Goal: Task Accomplishment & Management: Manage account settings

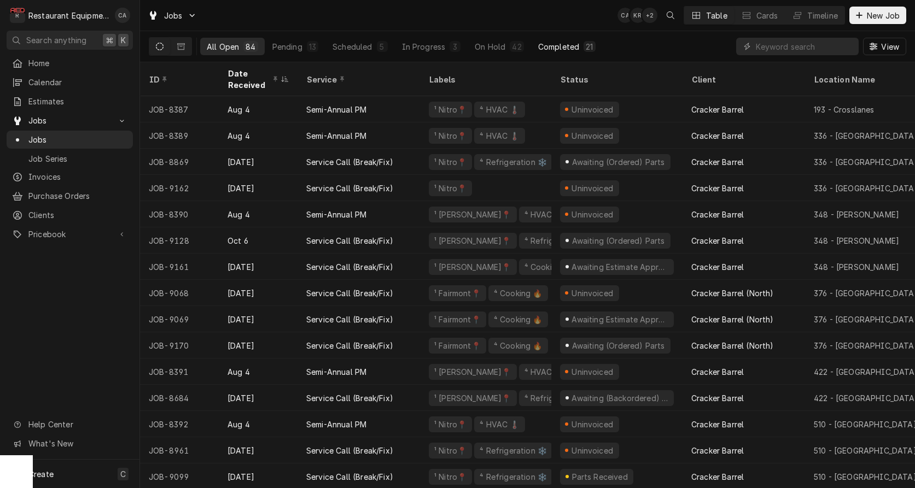
click at [552, 42] on div "Completed" at bounding box center [558, 46] width 41 height 11
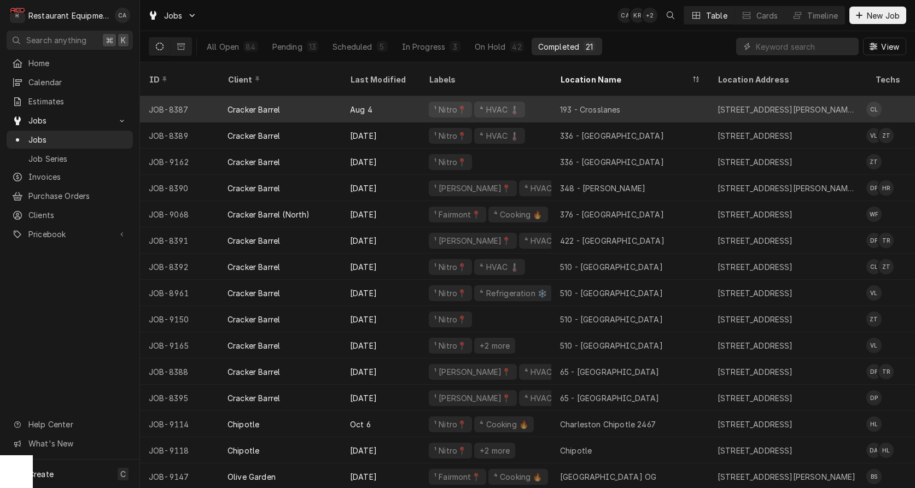
click at [369, 96] on div "Aug 4" at bounding box center [380, 109] width 79 height 26
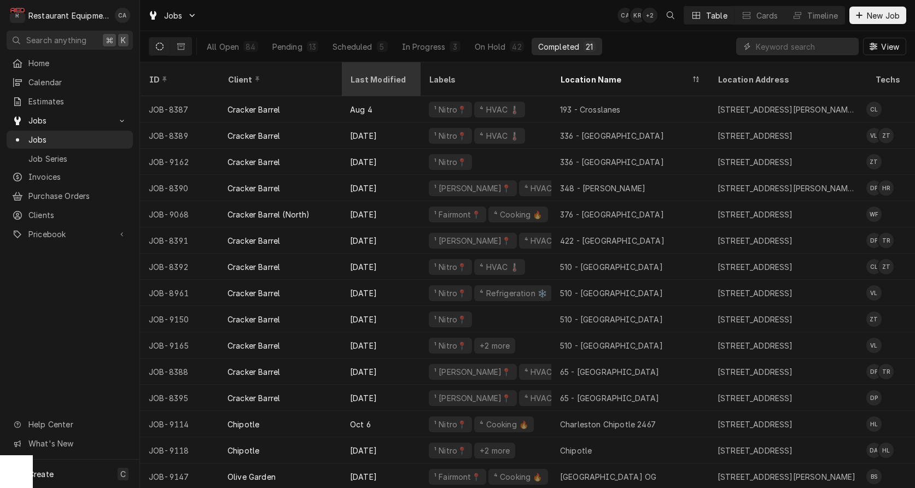
click at [372, 74] on div "Last Modified" at bounding box center [379, 79] width 59 height 11
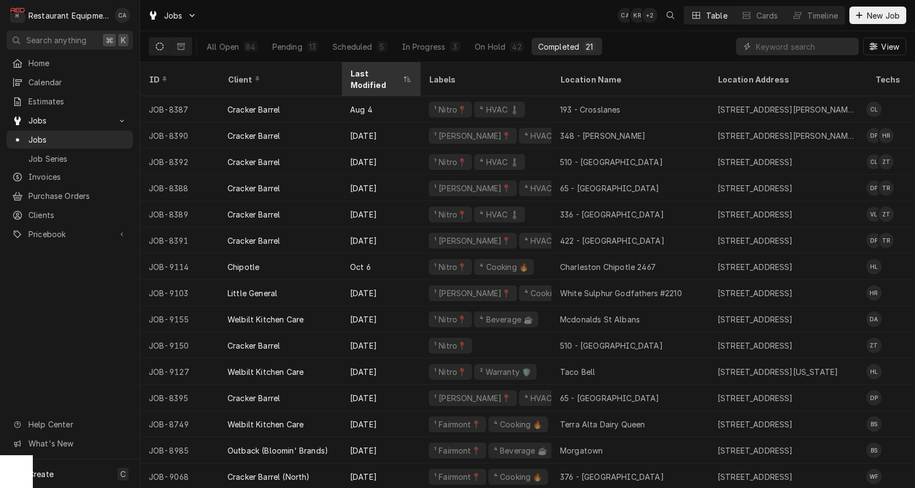
click at [373, 71] on div "Last Modified" at bounding box center [375, 79] width 50 height 23
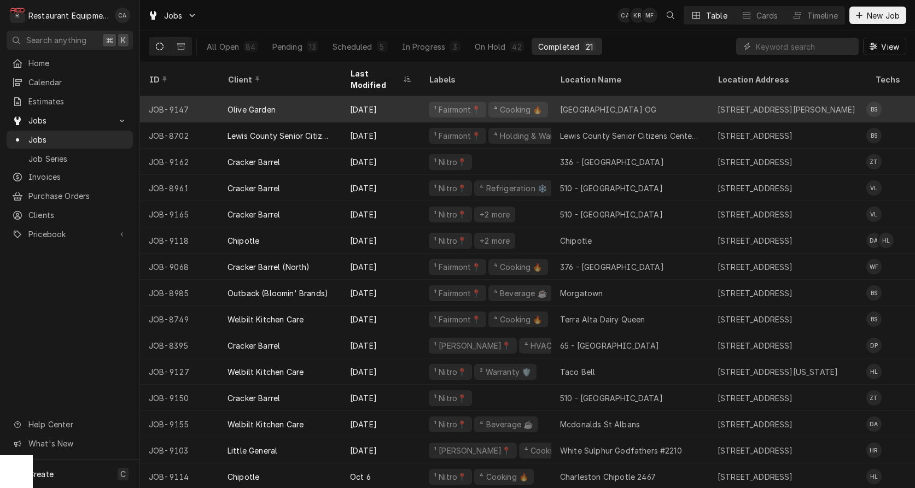
click at [588, 104] on div "Clarksburg OG" at bounding box center [608, 109] width 96 height 11
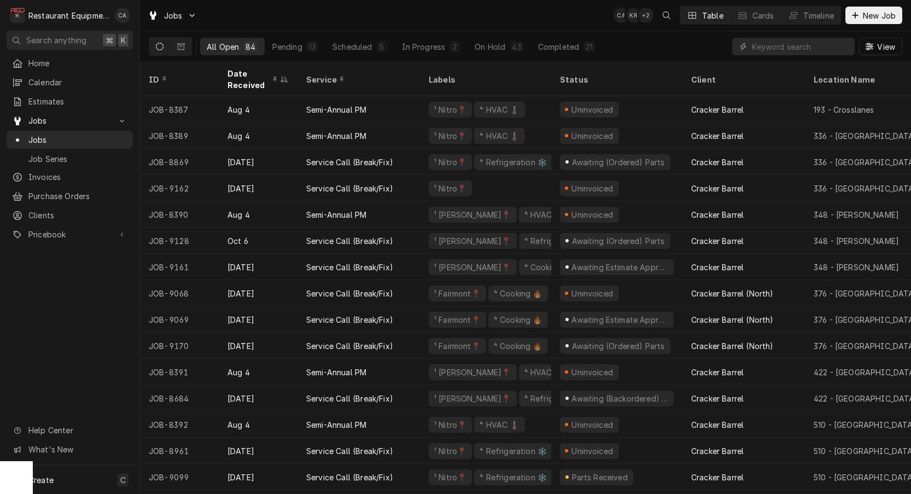
click at [529, 25] on div "Jobs CA KR + 2 Table Cards Timeline New Job" at bounding box center [525, 15] width 771 height 31
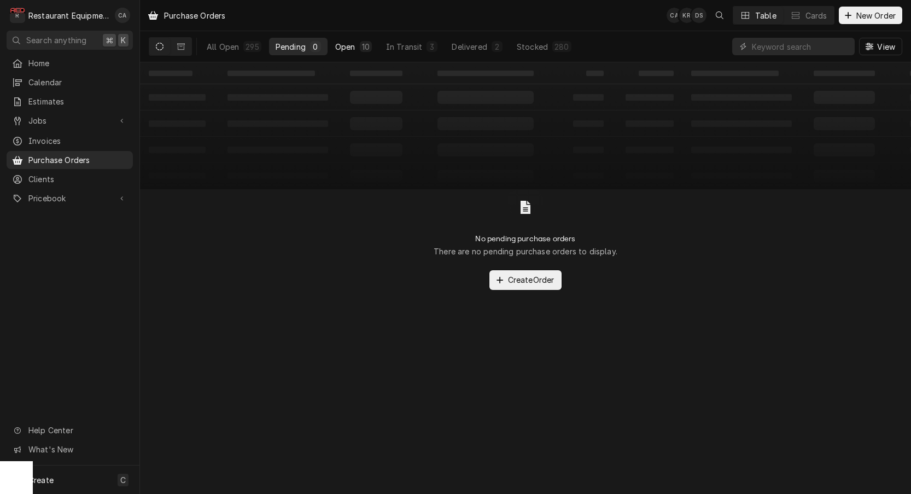
click at [350, 45] on div "Open" at bounding box center [345, 46] width 20 height 11
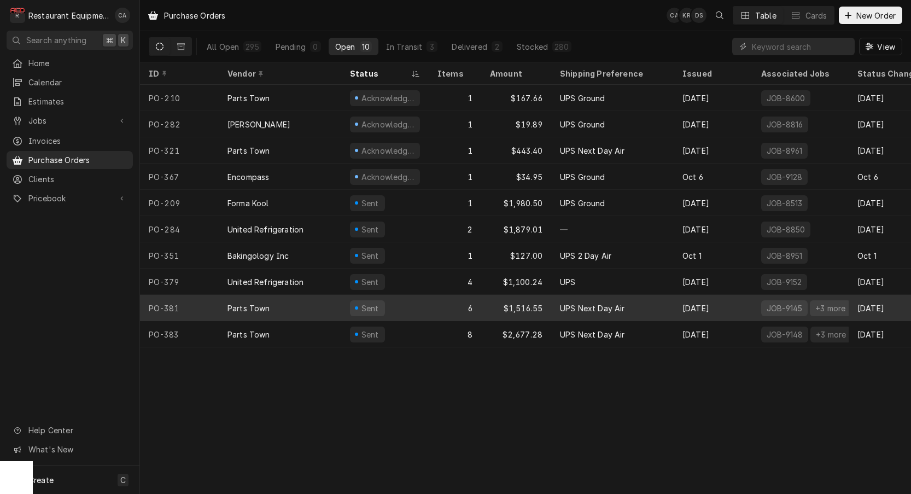
click at [341, 298] on div "Sent" at bounding box center [384, 308] width 87 height 26
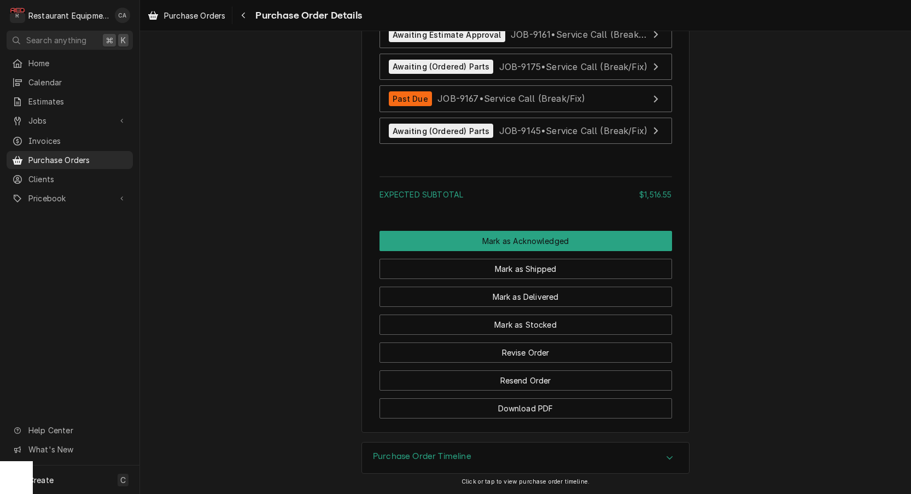
scroll to position [1684, 0]
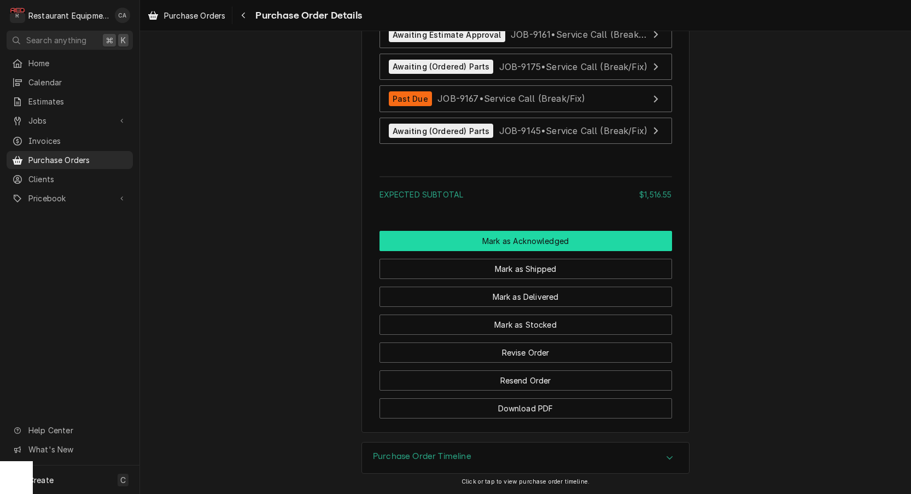
click at [492, 243] on button "Mark as Acknowledged" at bounding box center [525, 241] width 292 height 20
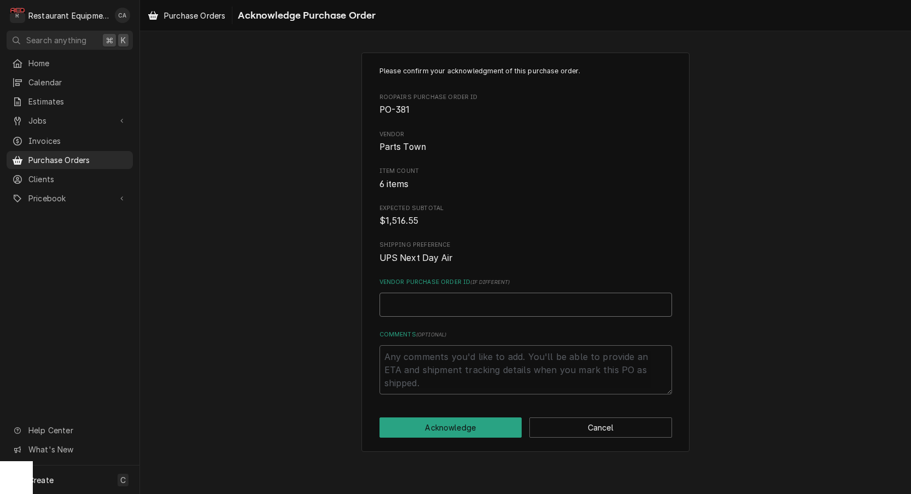
click at [428, 297] on input "Vendor Purchase Order ID ( if different )" at bounding box center [525, 304] width 292 height 24
type textarea "x"
type input "0"
type textarea "x"
type input "05"
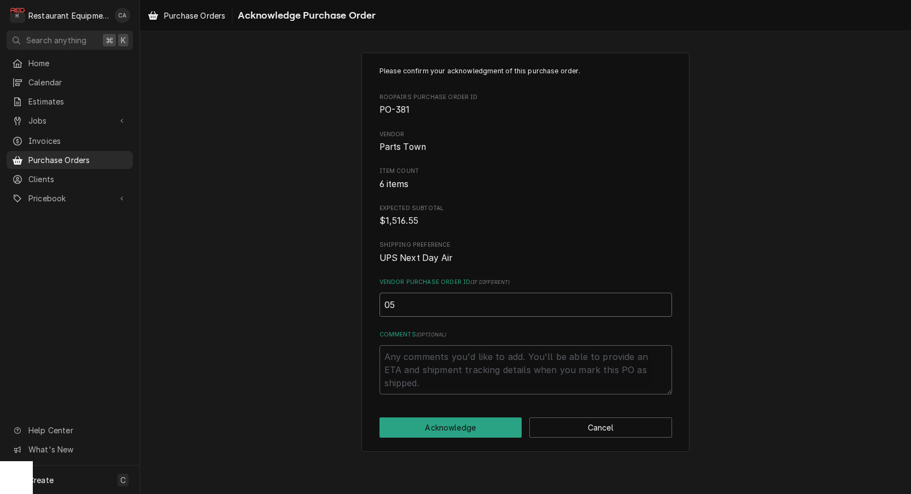
type textarea "x"
type input "050"
type textarea "x"
type input "0506"
type textarea "x"
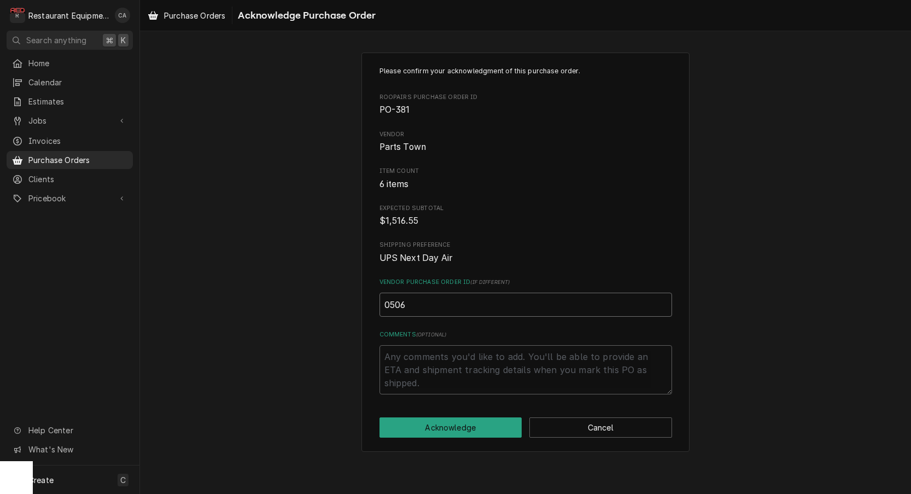
type input "05068"
type textarea "x"
type input "050682"
type textarea "x"
type input "0506829"
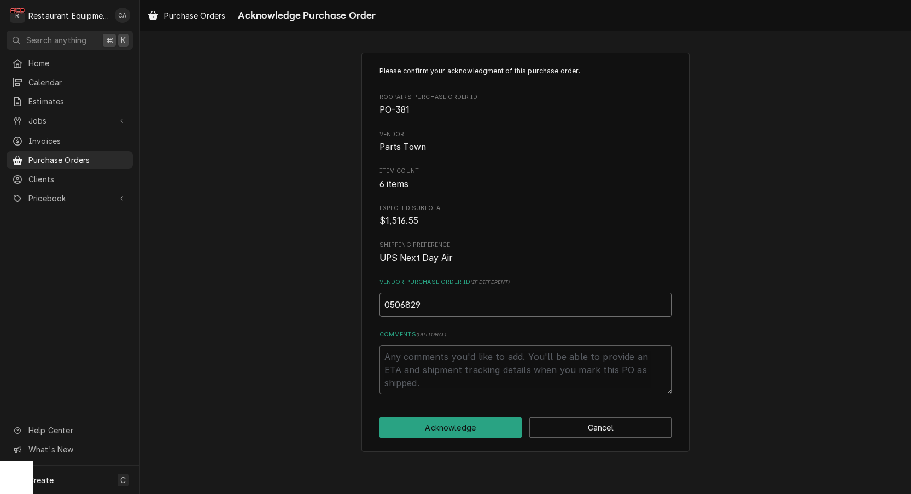
type textarea "x"
type input "05068290"
type textarea "x"
type input "050682902"
type textarea "x"
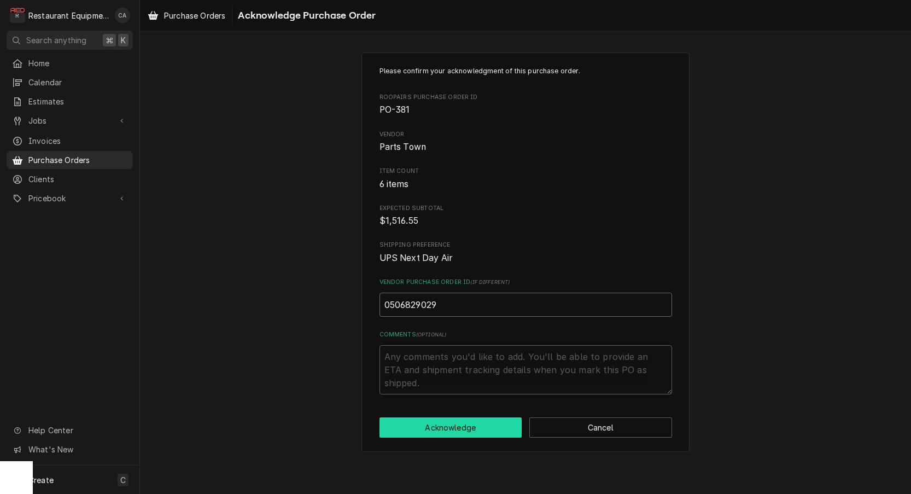
type input "0506829029"
drag, startPoint x: 435, startPoint y: 415, endPoint x: 418, endPoint y: 406, distance: 19.3
click at [435, 417] on button "Acknowledge" at bounding box center [450, 427] width 143 height 20
type textarea "x"
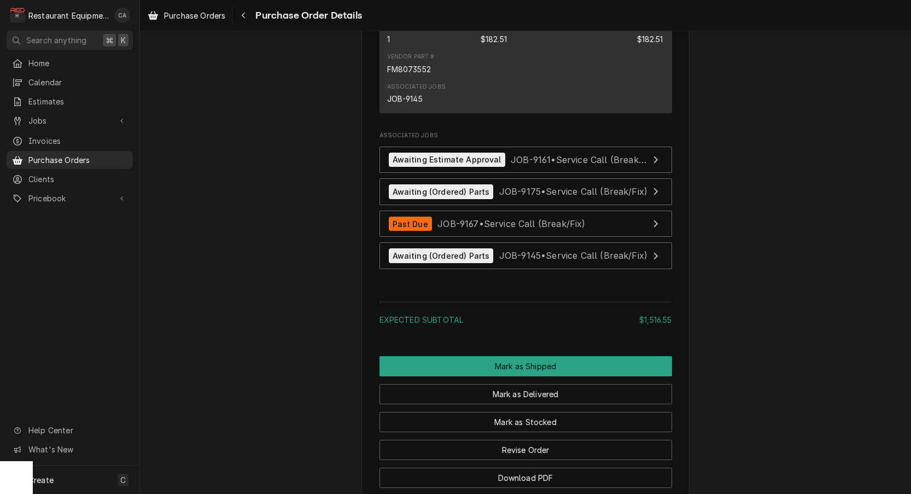
scroll to position [1587, 0]
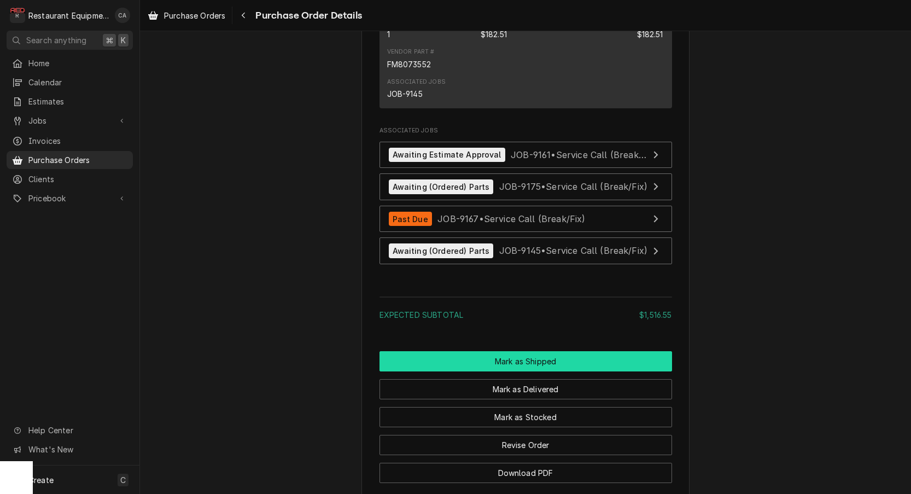
click at [517, 371] on button "Mark as Shipped" at bounding box center [525, 361] width 292 height 20
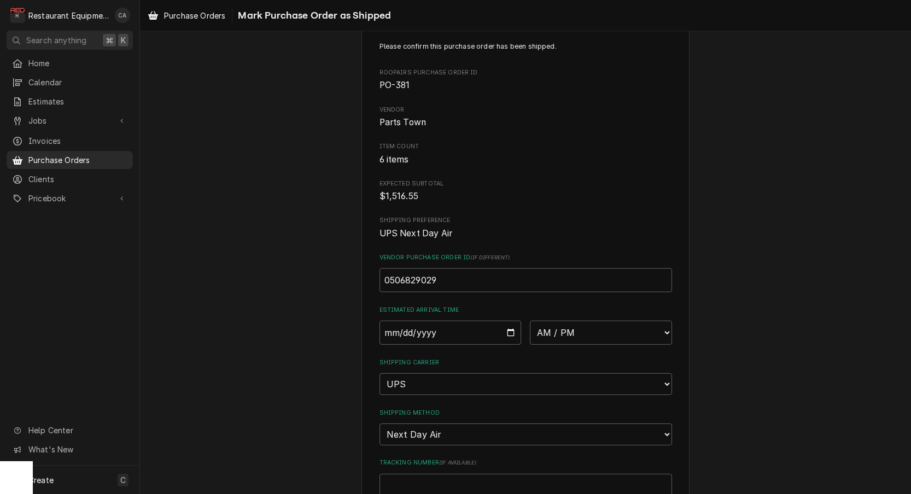
scroll to position [48, 0]
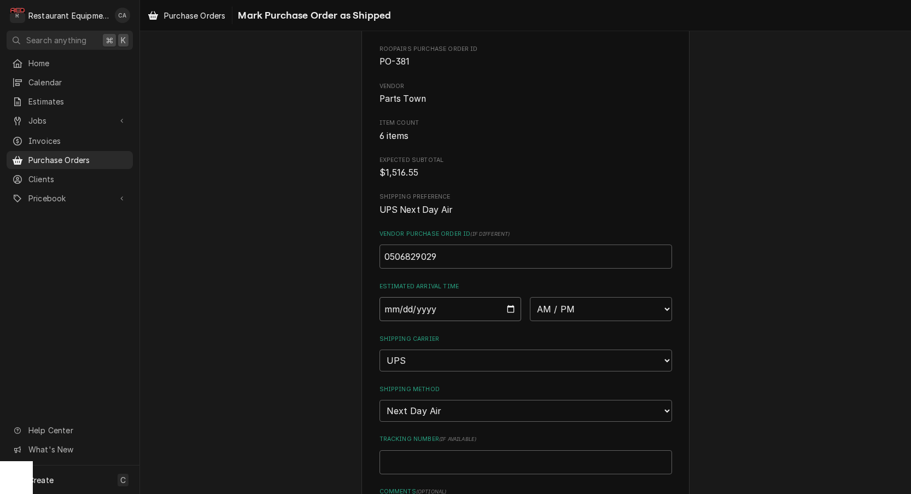
click at [408, 309] on input "Date" at bounding box center [450, 309] width 142 height 24
type input "[DATE]"
type textarea "x"
select select "10:00:00"
click at [428, 450] on input "Tracking Number ( if available )" at bounding box center [525, 462] width 292 height 24
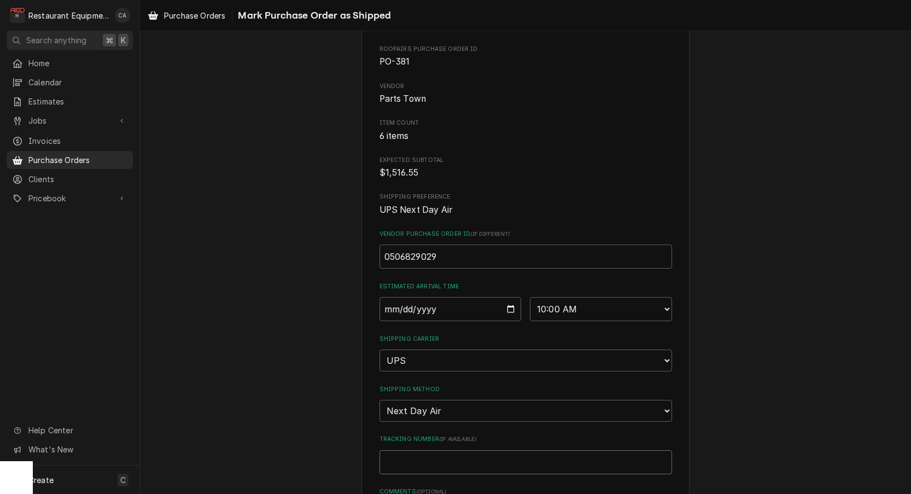
type textarea "x"
type input "1"
type textarea "x"
type input "1Z"
type textarea "x"
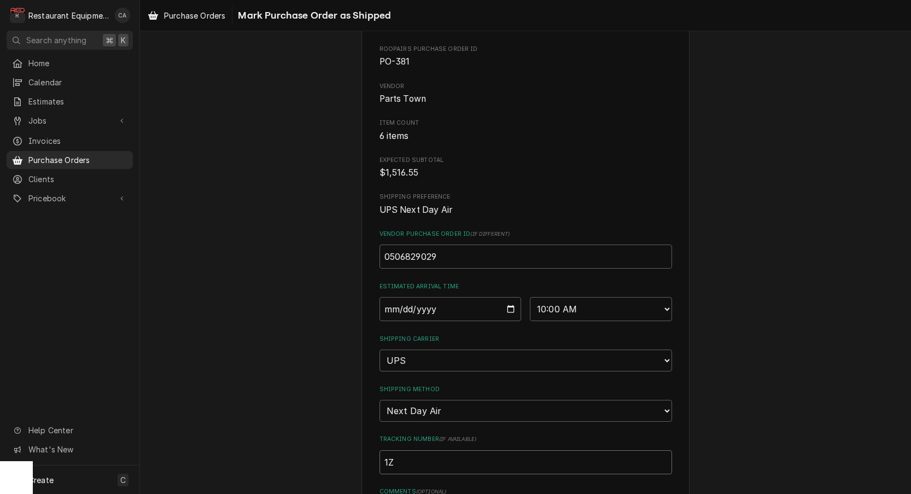
type input "1Z6"
type textarea "x"
type input "1Z62"
type textarea "x"
type input "1Z625"
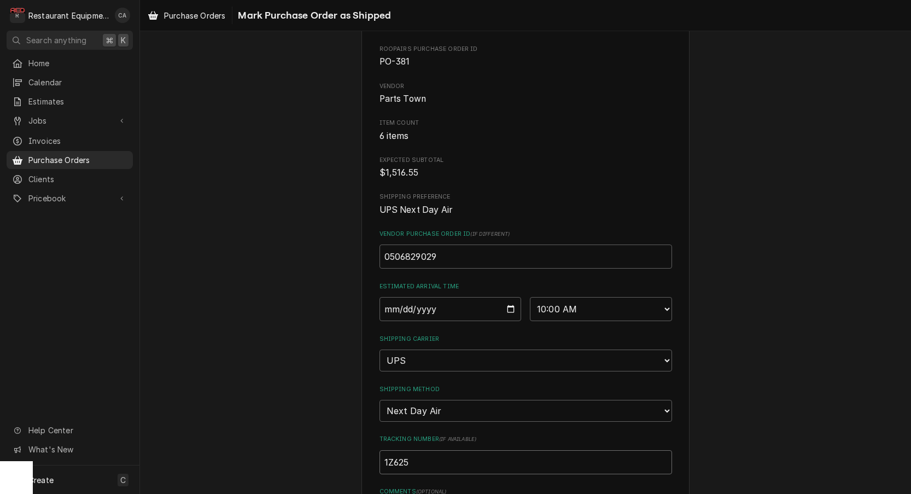
type textarea "x"
type input "1Z6254"
type textarea "x"
type input "1Z62545"
type textarea "x"
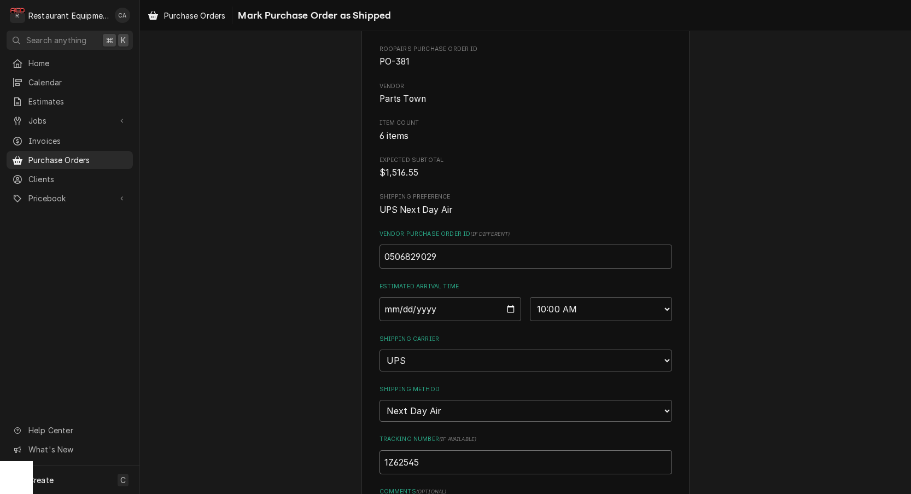
type input "1Z625455"
type textarea "x"
type input "1Z6254550"
type textarea "x"
type input "1Z62545501"
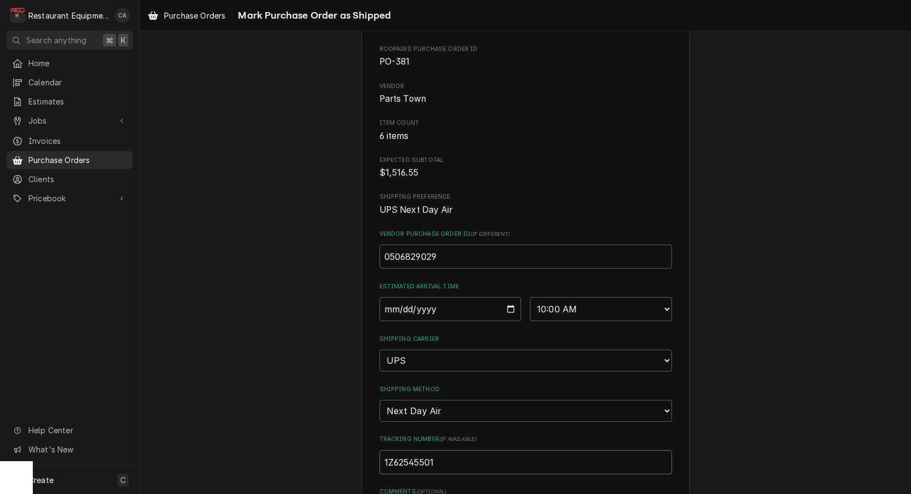
type textarea "x"
type input "1Z625455011"
type textarea "x"
type input "1Z6254550111"
type textarea "x"
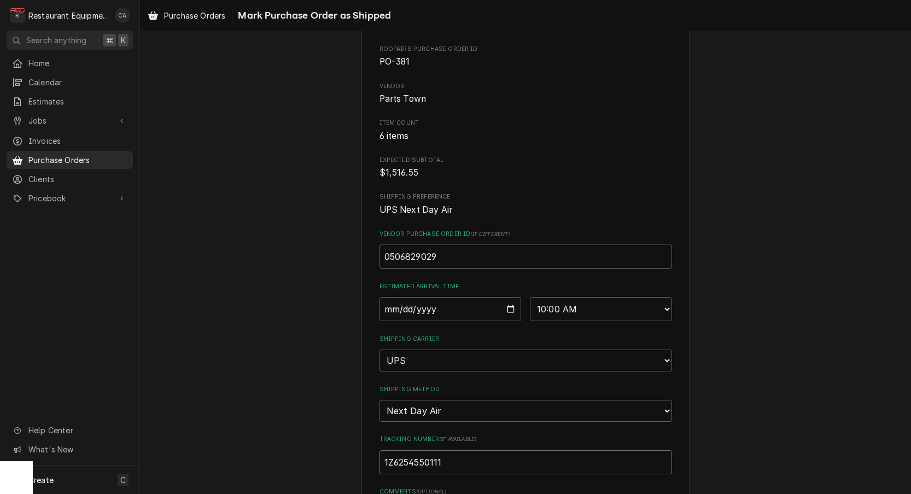
type input "1Z62545501110"
type textarea "x"
type input "1Z625455011100"
type textarea "x"
type input "1Z6254550111002"
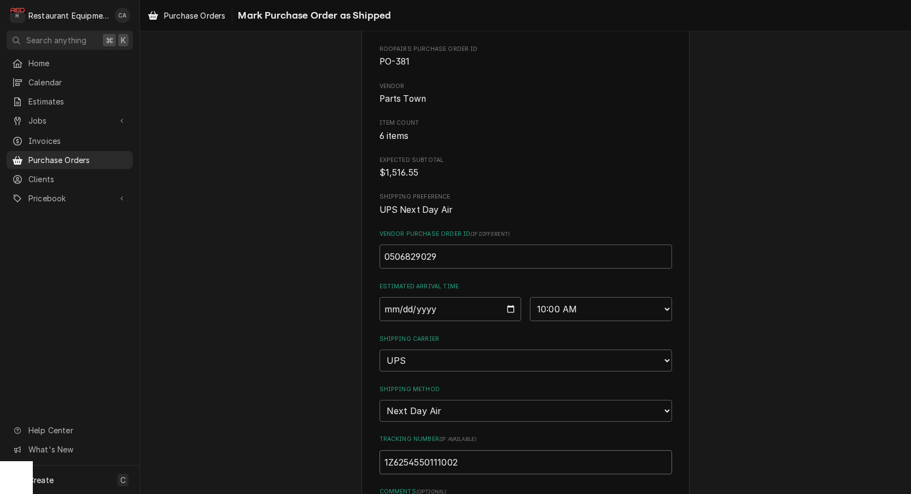
type textarea "x"
type input "1Z62545501110023"
type textarea "x"
type input "1Z625455011100233"
type textarea "x"
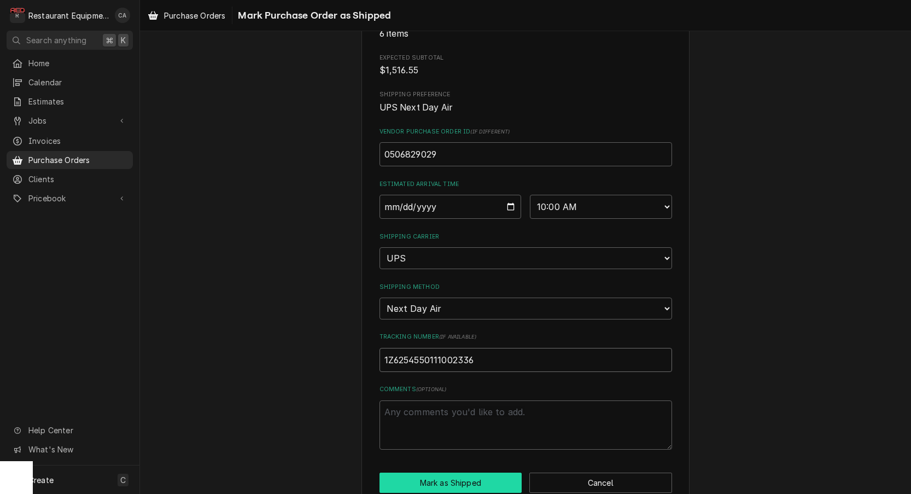
type input "1Z6254550111002336"
click at [449, 473] on button "Mark as Shipped" at bounding box center [450, 483] width 143 height 20
type textarea "x"
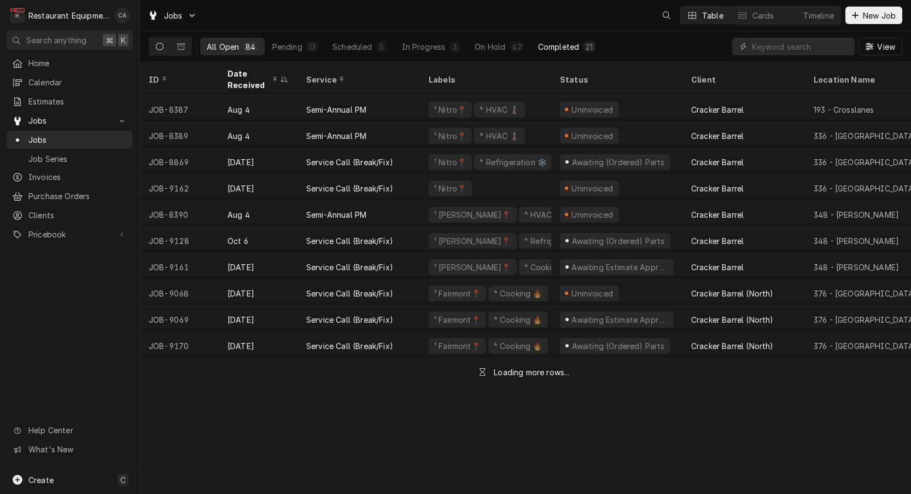
click at [559, 49] on div "Completed" at bounding box center [558, 46] width 41 height 11
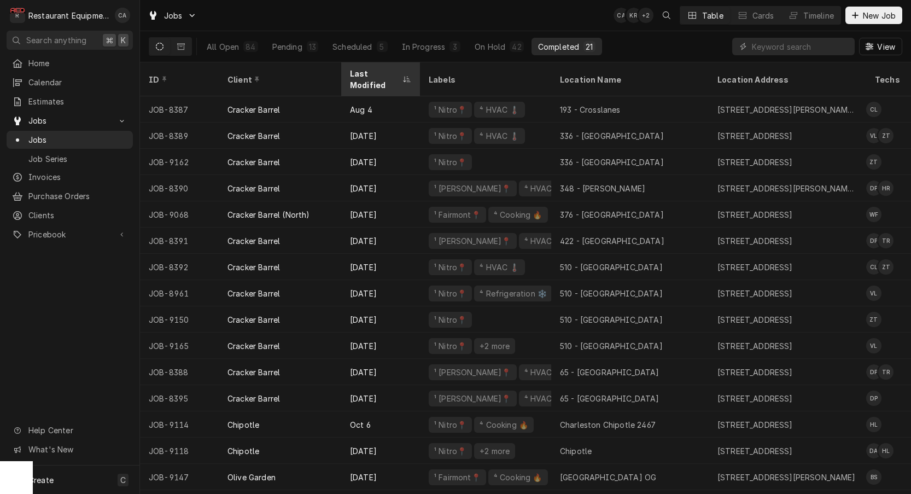
click at [366, 71] on div "Last Modified" at bounding box center [375, 79] width 50 height 23
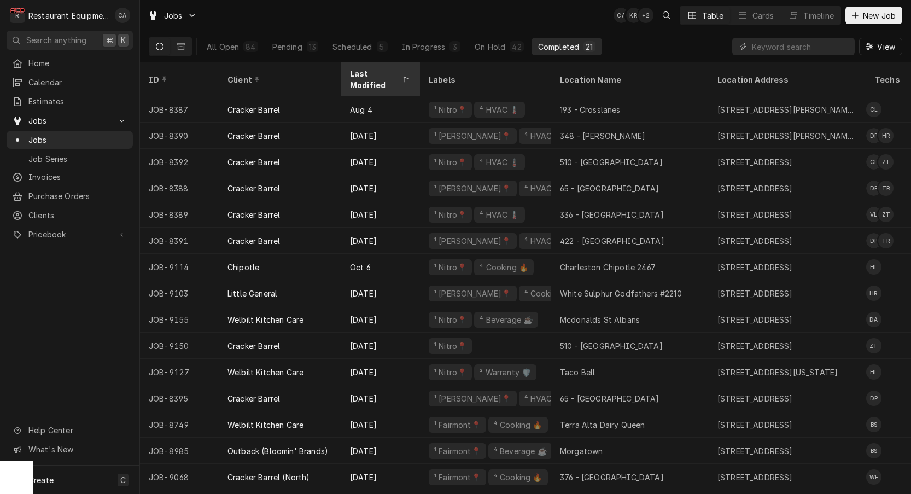
click at [366, 71] on div "Last Modified" at bounding box center [375, 79] width 50 height 23
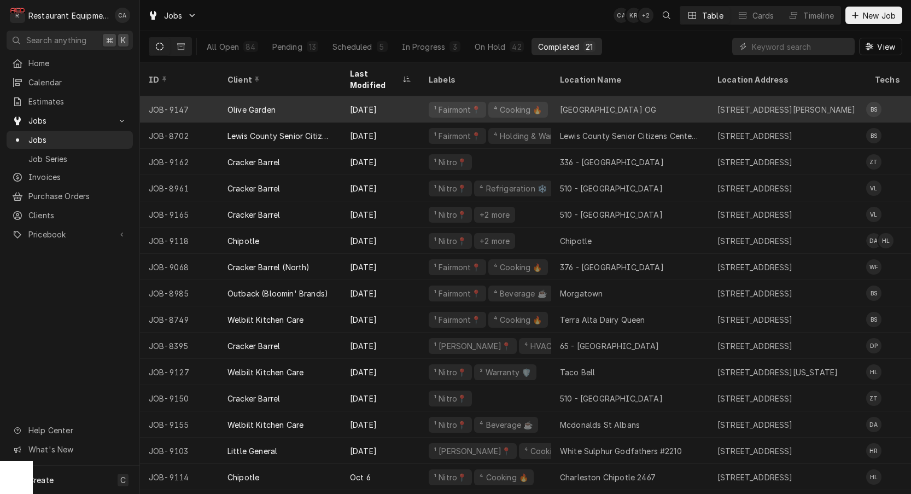
click at [581, 104] on div "[GEOGRAPHIC_DATA] OG" at bounding box center [608, 109] width 96 height 11
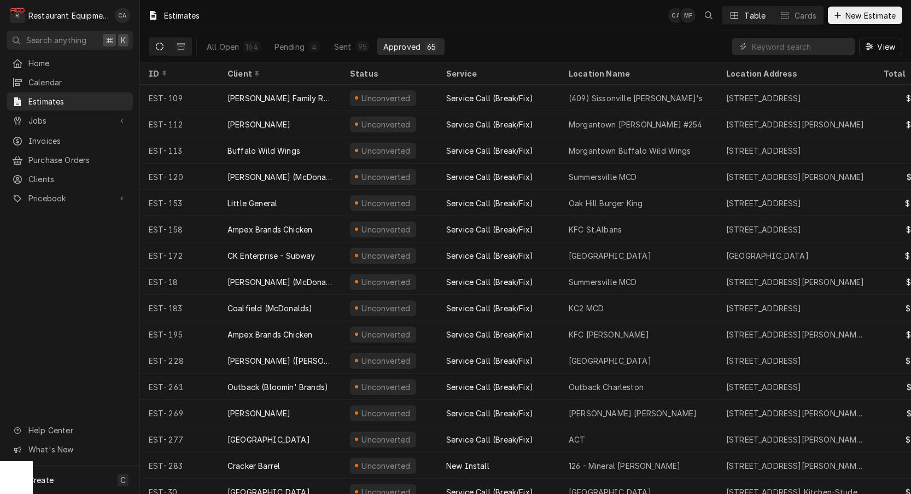
drag, startPoint x: 0, startPoint y: 0, endPoint x: 805, endPoint y: 49, distance: 806.1
click at [805, 49] on input "Dynamic Content Wrapper" at bounding box center [800, 46] width 97 height 17
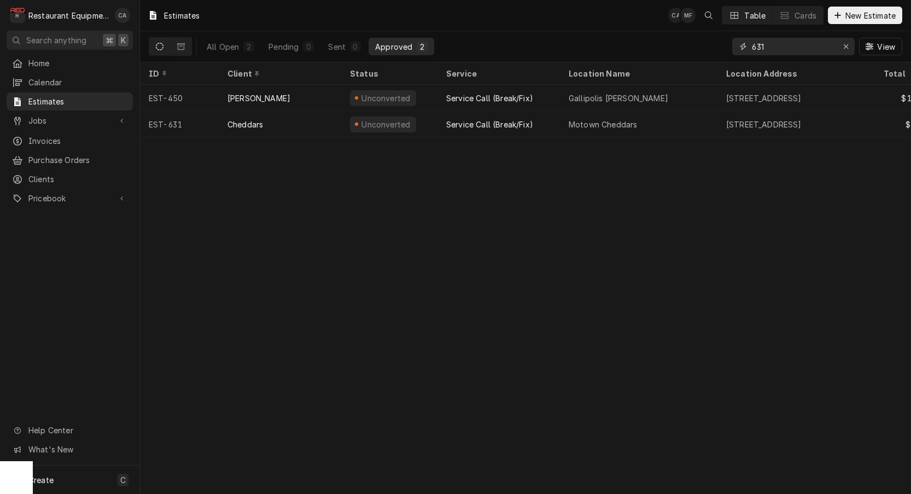
drag, startPoint x: 771, startPoint y: 48, endPoint x: 723, endPoint y: 43, distance: 47.8
click at [723, 43] on div "All Open 2 Pending 0 Sent 0 Approved 2 631 View" at bounding box center [525, 46] width 753 height 31
type input "627"
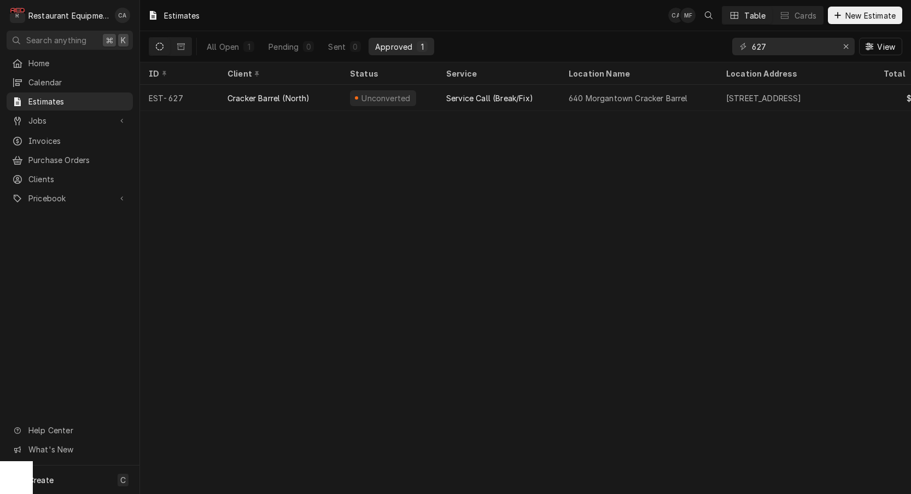
click at [432, 207] on div "Estimates CA MF Table Cards New Estimate All Open 1 Pending 0 Sent 0 Approved 1…" at bounding box center [525, 247] width 771 height 494
click at [849, 48] on div "Erase input" at bounding box center [845, 46] width 11 height 11
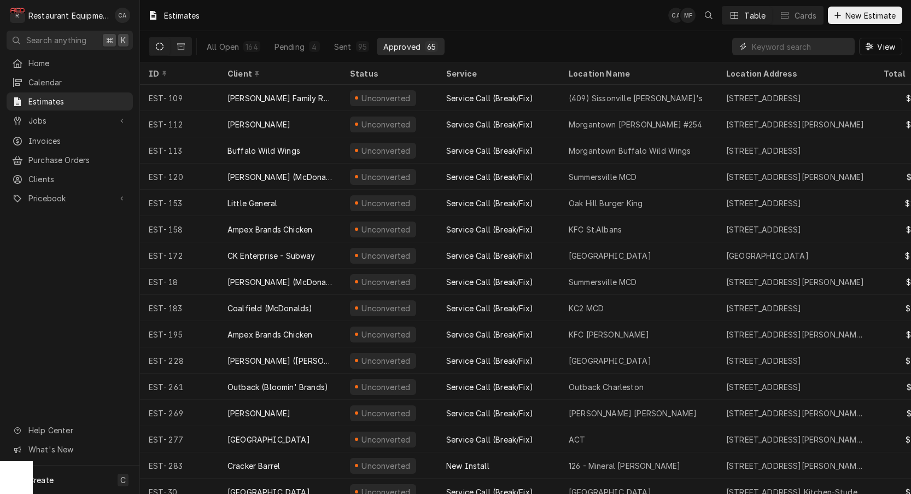
click at [779, 46] on input "Dynamic Content Wrapper" at bounding box center [800, 46] width 97 height 17
type input "olive"
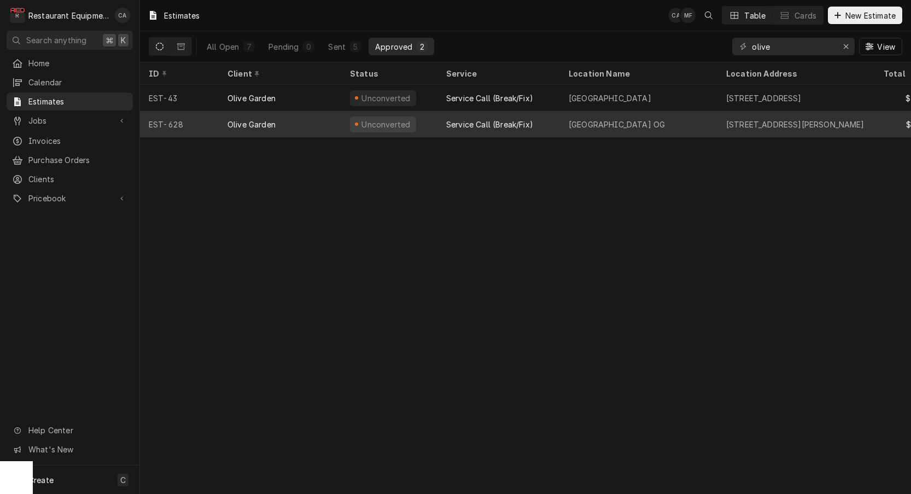
click at [615, 120] on div "Clarksburg OG" at bounding box center [616, 124] width 96 height 11
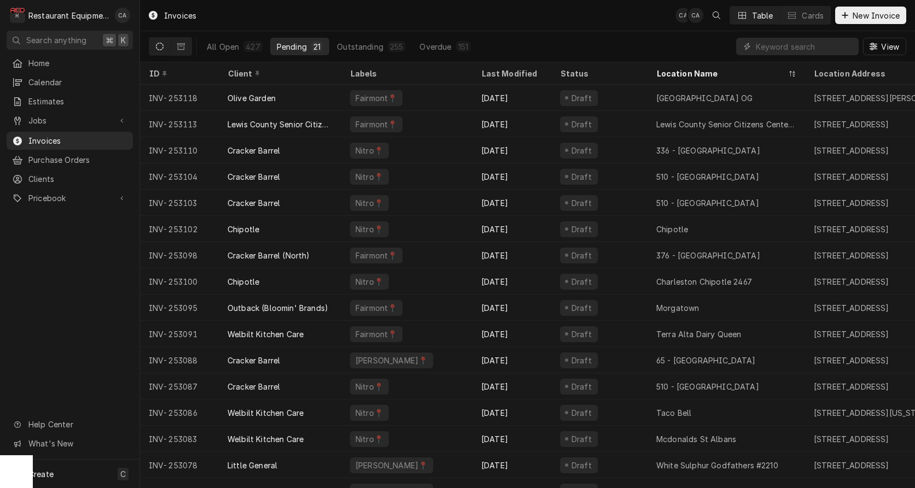
click at [425, 26] on div "Invoices CA CA Table Cards New Invoice" at bounding box center [527, 15] width 775 height 31
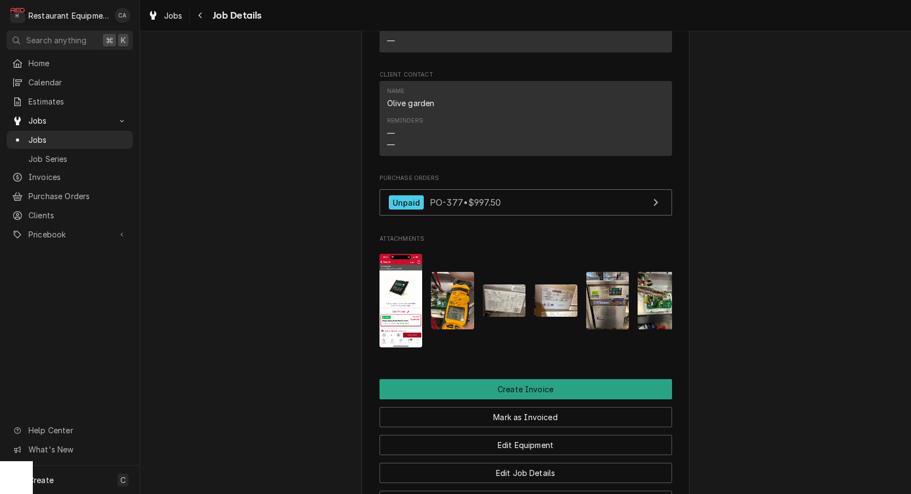
scroll to position [1071, 0]
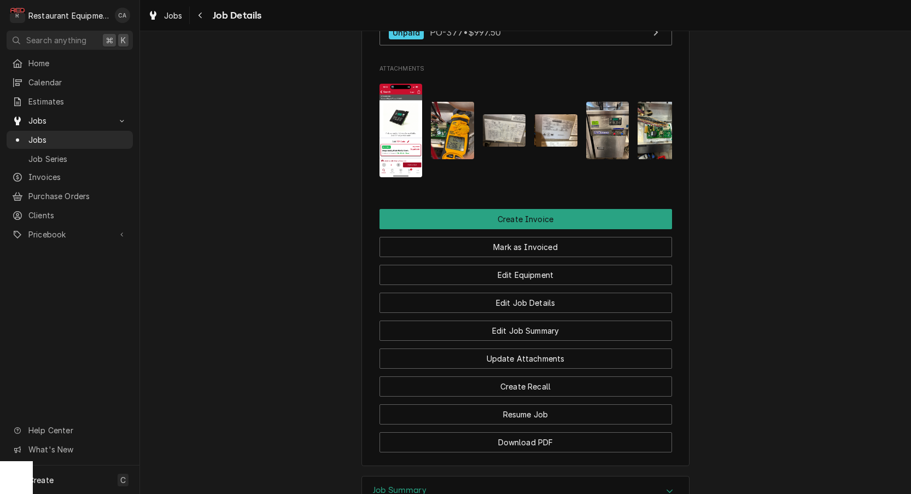
click at [513, 131] on img "Attachments" at bounding box center [504, 130] width 43 height 32
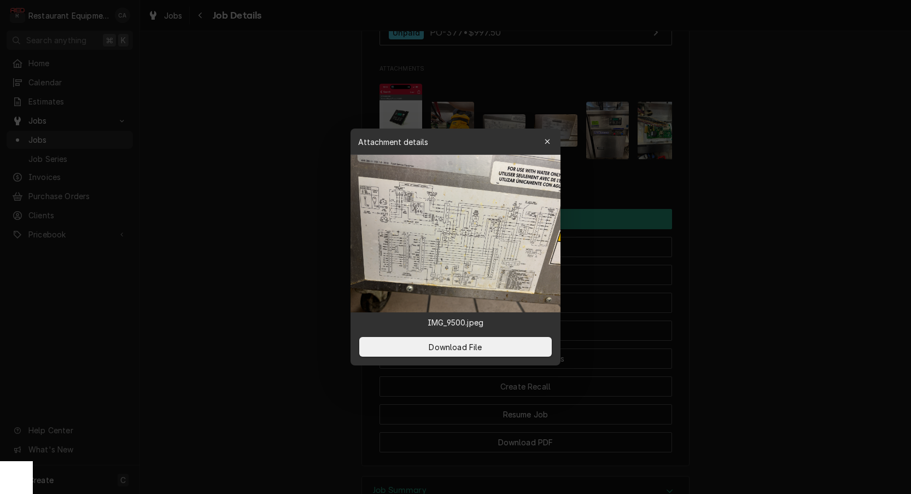
drag, startPoint x: 699, startPoint y: 175, endPoint x: 550, endPoint y: 127, distance: 156.8
click at [699, 175] on div at bounding box center [455, 247] width 911 height 494
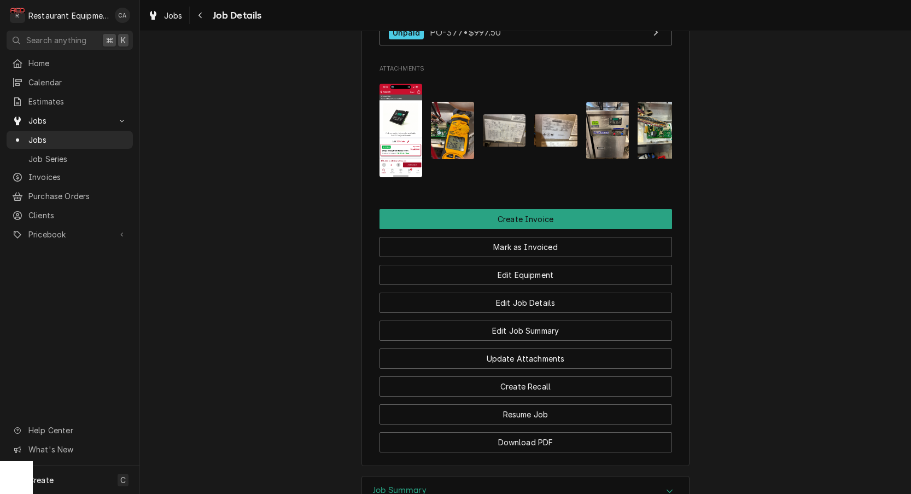
scroll to position [1075, 0]
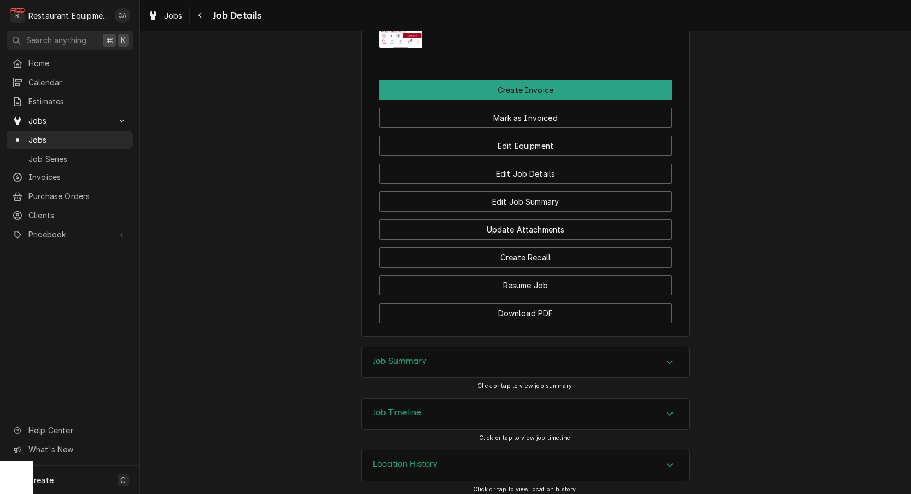
drag, startPoint x: 408, startPoint y: 353, endPoint x: 380, endPoint y: 332, distance: 34.3
click at [407, 356] on h3 "Job Summary" at bounding box center [400, 361] width 54 height 10
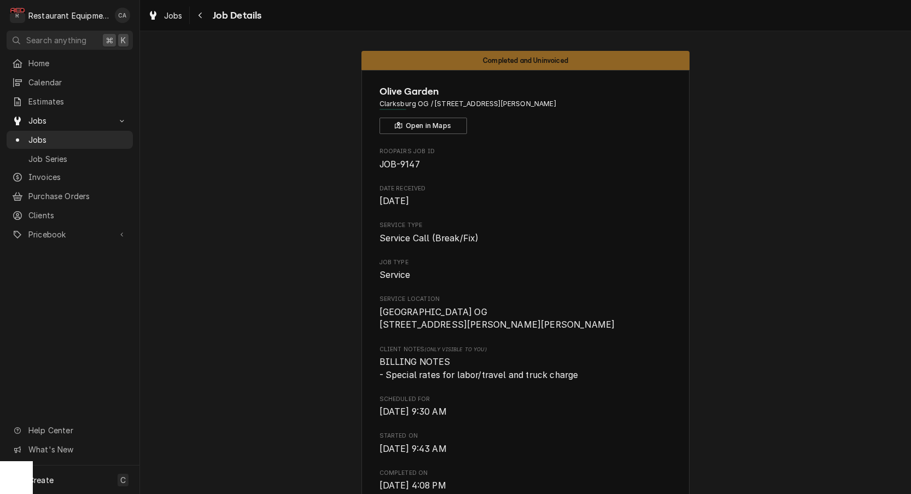
scroll to position [0, 0]
drag, startPoint x: 167, startPoint y: 18, endPoint x: 169, endPoint y: 26, distance: 8.0
click at [167, 19] on span "Jobs" at bounding box center [173, 15] width 19 height 11
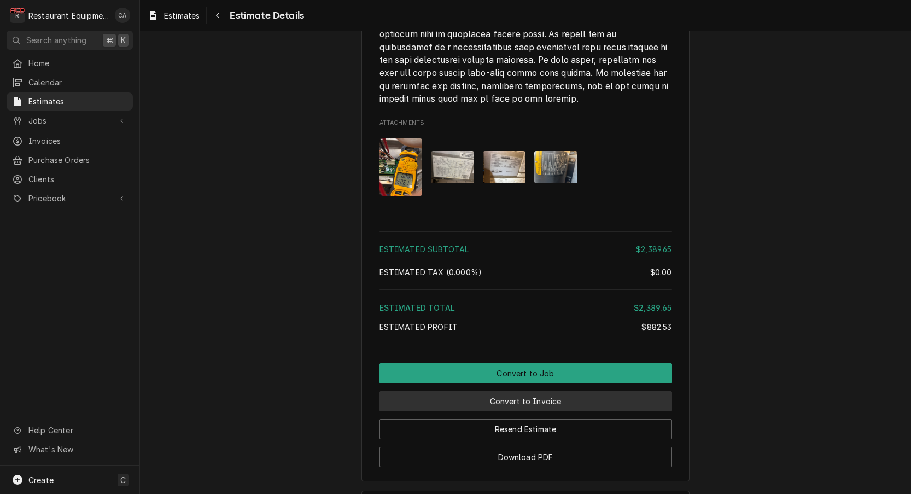
click at [548, 391] on button "Convert to Invoice" at bounding box center [525, 401] width 292 height 20
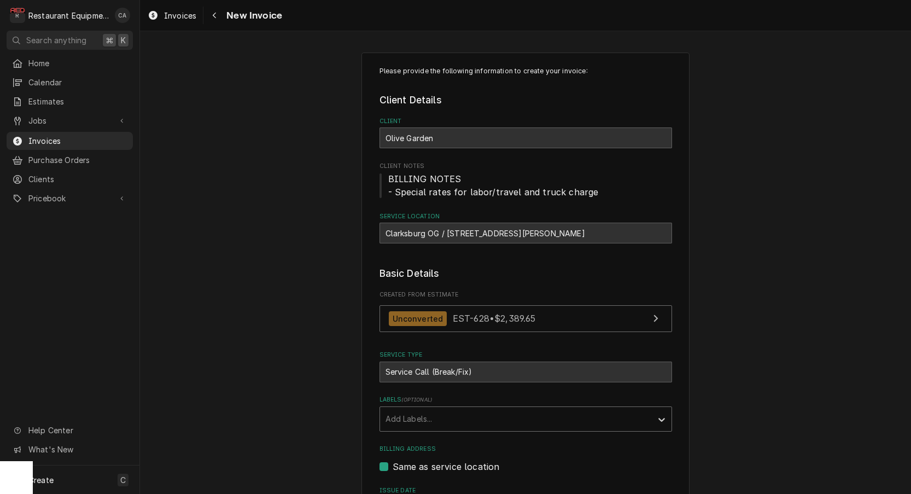
click at [401, 420] on div "Add Labels..." at bounding box center [515, 418] width 261 height 11
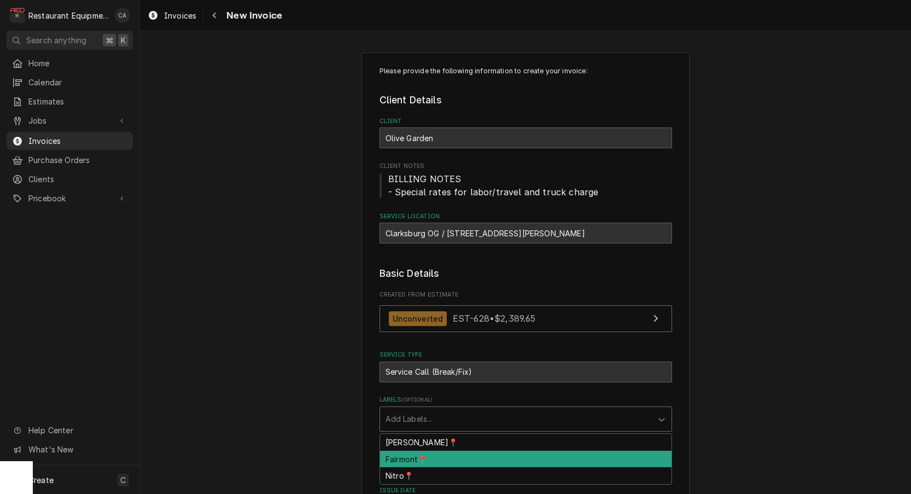
click at [408, 460] on div "Fairmont📍" at bounding box center [525, 458] width 291 height 17
type textarea "x"
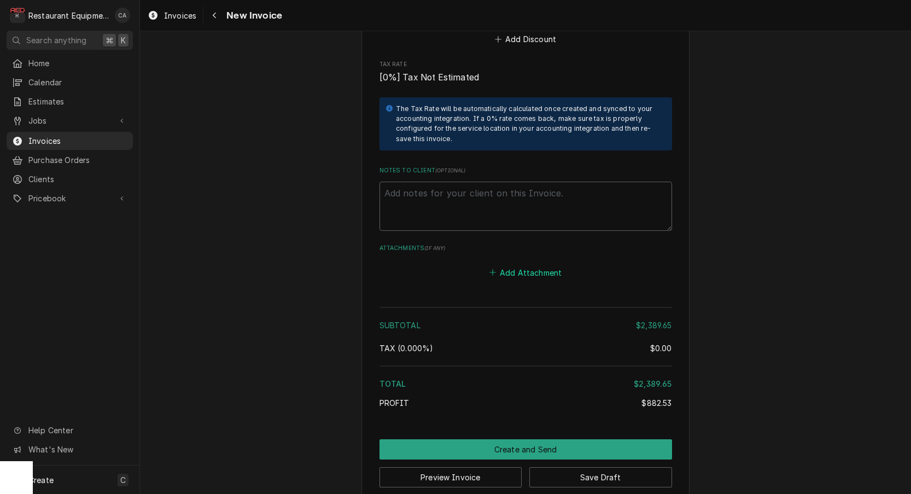
click at [521, 265] on button "Add Attachment" at bounding box center [525, 272] width 77 height 15
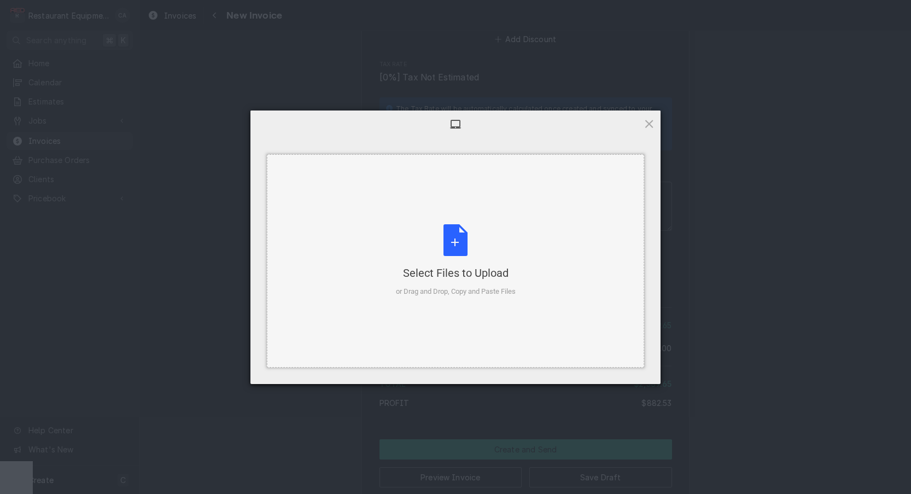
click at [483, 263] on div "Select Files to Upload or Drag and Drop, Copy and Paste Files" at bounding box center [456, 260] width 120 height 73
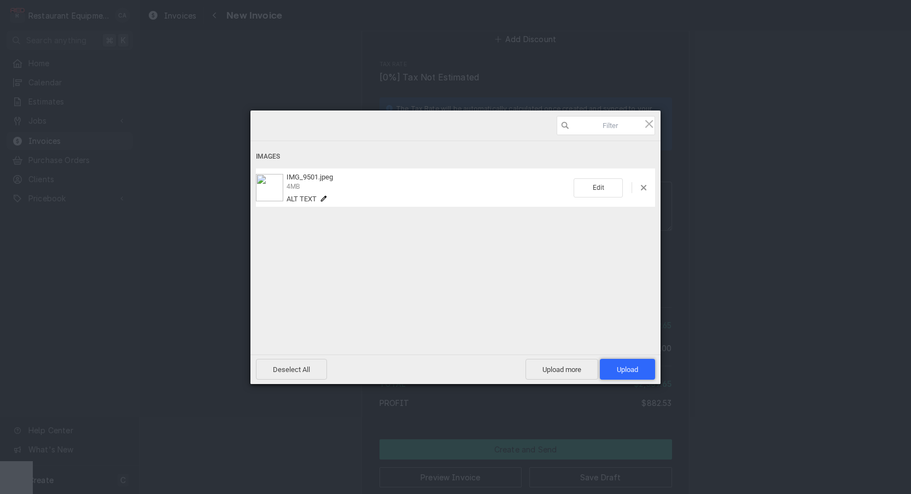
drag, startPoint x: 628, startPoint y: 367, endPoint x: 365, endPoint y: 309, distance: 269.1
click at [628, 367] on span "Upload 1" at bounding box center [627, 369] width 21 height 8
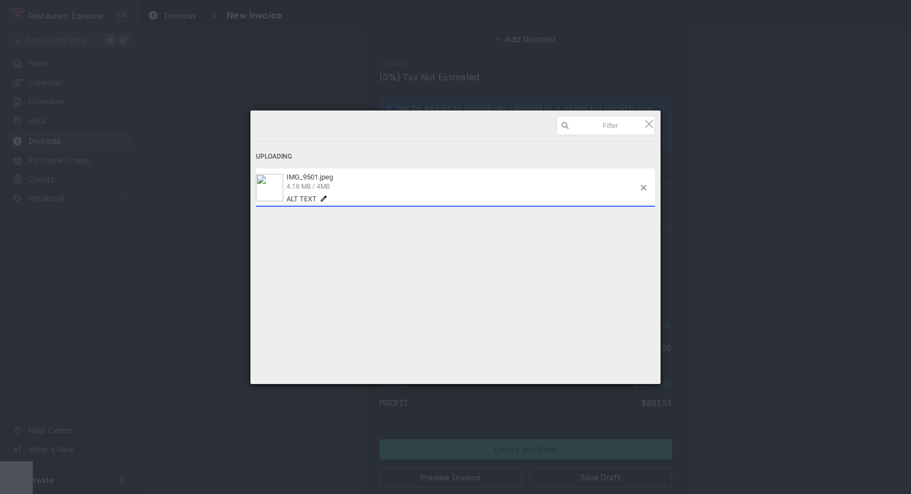
type textarea "x"
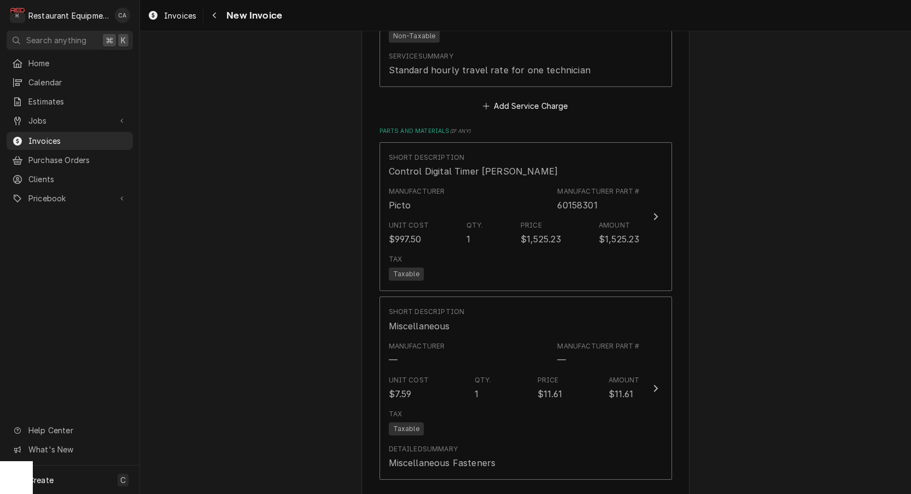
scroll to position [807, 0]
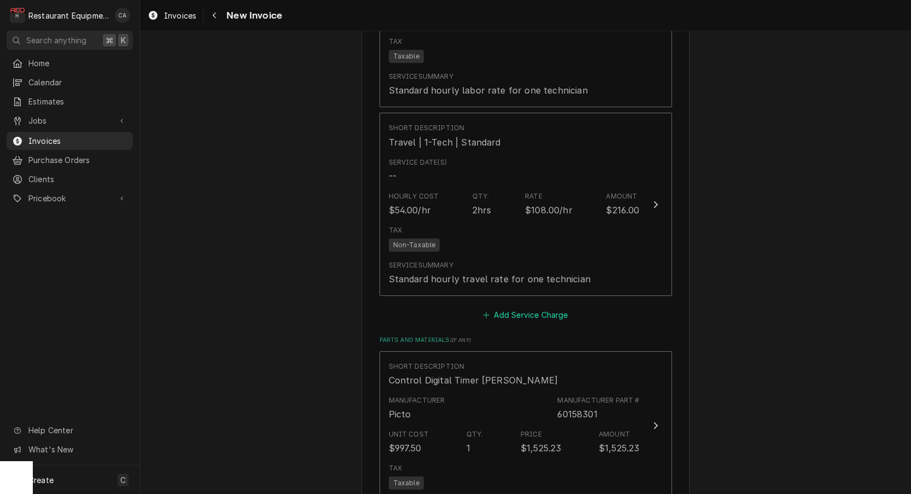
click at [533, 307] on button "Add Service Charge" at bounding box center [525, 314] width 89 height 15
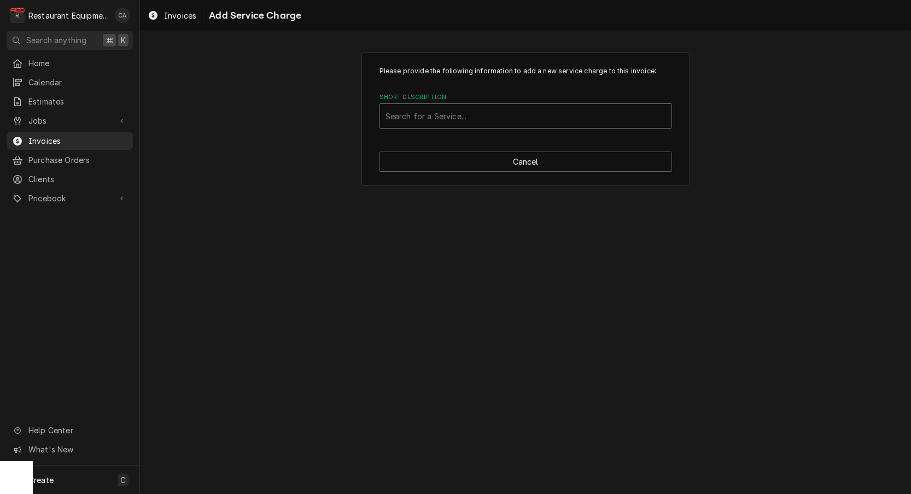
drag, startPoint x: 428, startPoint y: 114, endPoint x: 433, endPoint y: 127, distance: 14.0
click at [428, 114] on div "Search for a Service..." at bounding box center [525, 115] width 280 height 11
type input "fix"
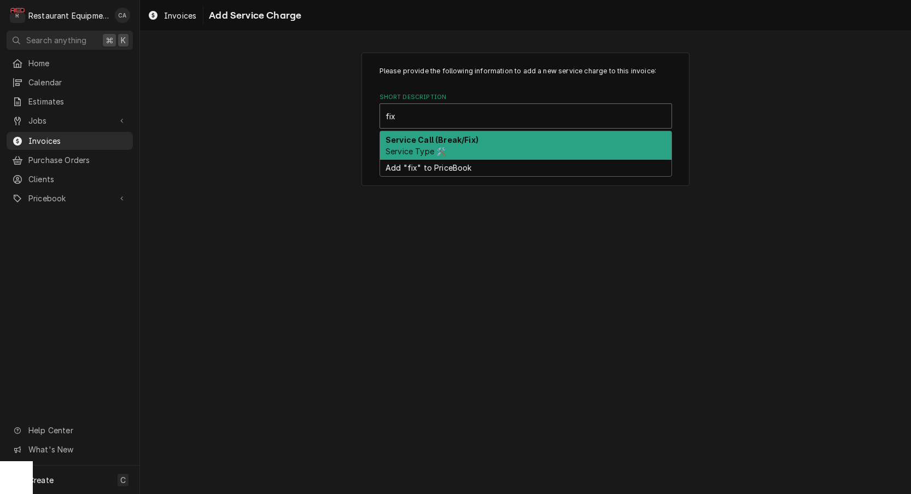
click at [418, 148] on span "Service Type 🛠️" at bounding box center [415, 150] width 60 height 9
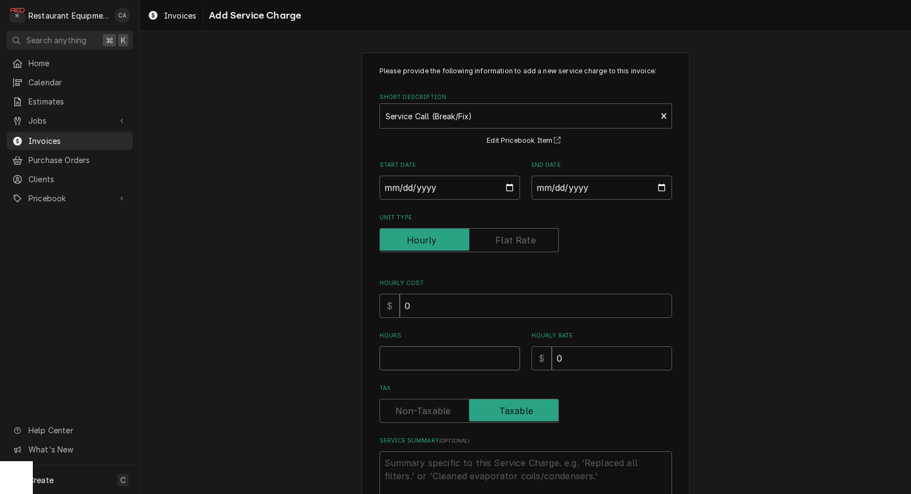
click at [403, 361] on input "Hours" at bounding box center [449, 358] width 140 height 24
type textarea "x"
type input "1"
click at [393, 456] on textarea "Service Summary ( optional )" at bounding box center [525, 475] width 292 height 49
type textarea "x"
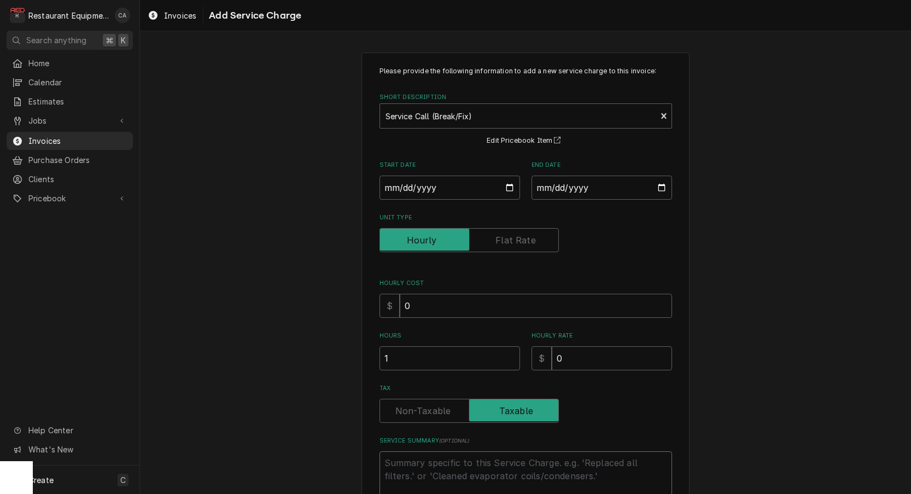
type textarea "R"
type textarea "x"
type textarea "Ro"
type textarea "x"
type textarea "Roo"
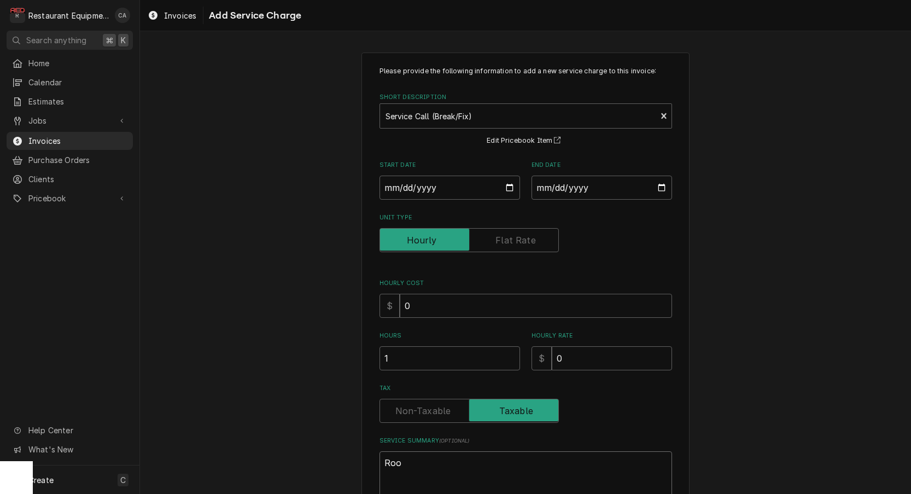
type textarea "x"
type textarea "Roo"
type textarea "x"
type textarea "Roo 9"
type textarea "x"
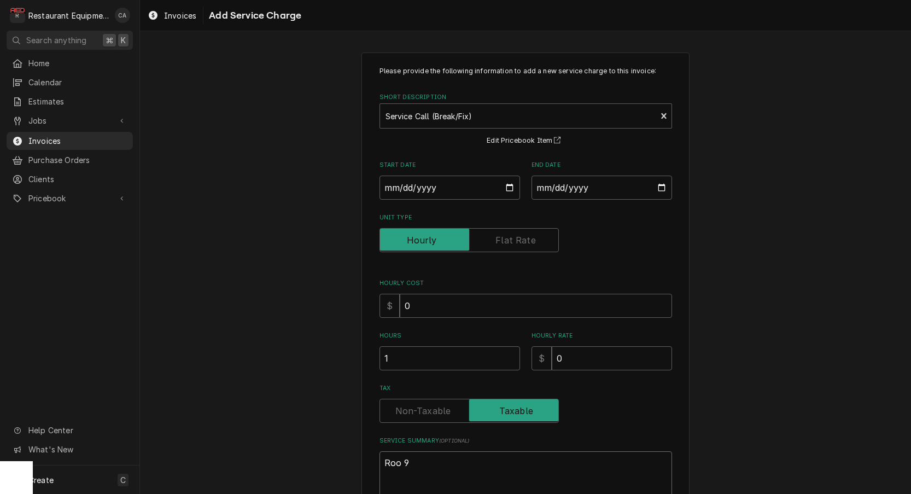
type textarea "Roo 91"
type textarea "x"
type textarea "Roo 914"
type textarea "x"
type textarea "Roo 9147"
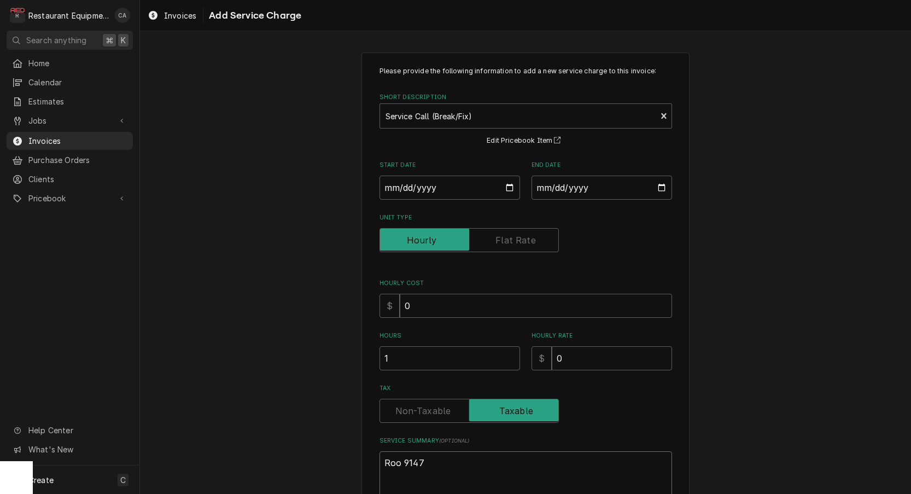
type textarea "x"
type textarea "Roo 9147"
type textarea "x"
type textarea "Roo 9147"
type textarea "x"
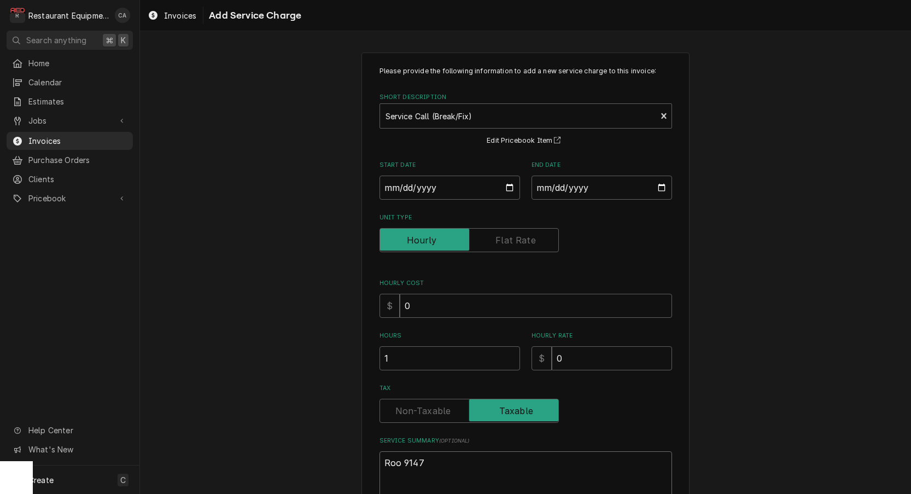
type textarea "Roo 9147"
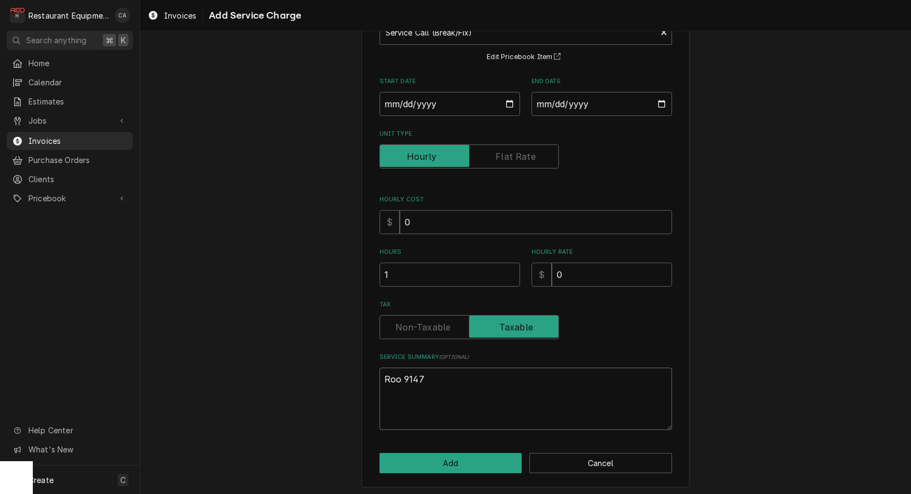
scroll to position [83, 0]
paste textarea "10/10/25 Time in: 0930 Time out: 1100 Truck: 302 Pasta Cooker M-SSPG14 S-G21LA0…"
type textarea "x"
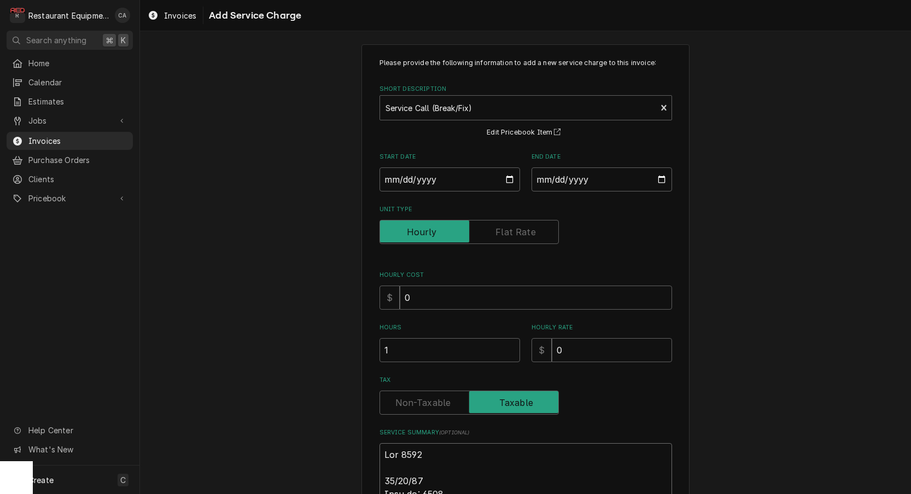
scroll to position [0, 0]
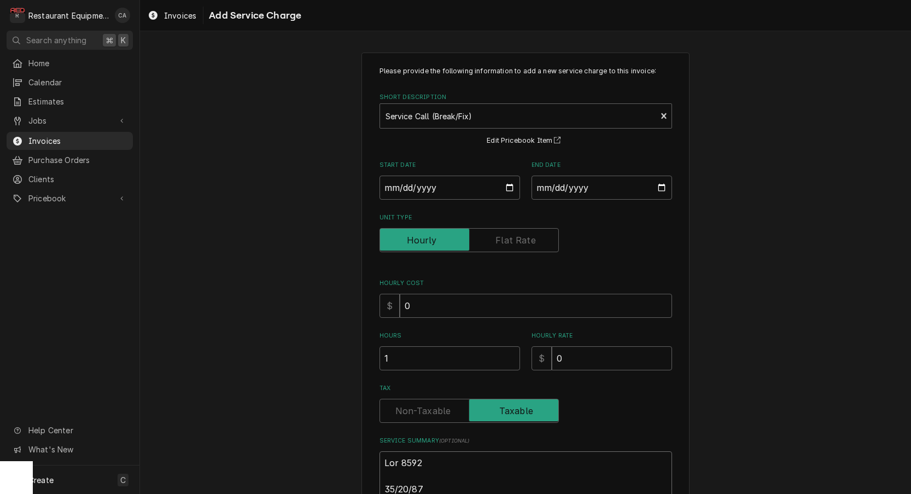
type textarea "Roo 9147 10/10/25 Time in: 0930 Time out: 1100 Truck: 302 Pasta Cooker M-SSPG14…"
click at [412, 189] on input "Start Date" at bounding box center [449, 187] width 140 height 24
type input "2025-10-10"
type textarea "x"
click at [596, 186] on input "End Date" at bounding box center [601, 187] width 140 height 24
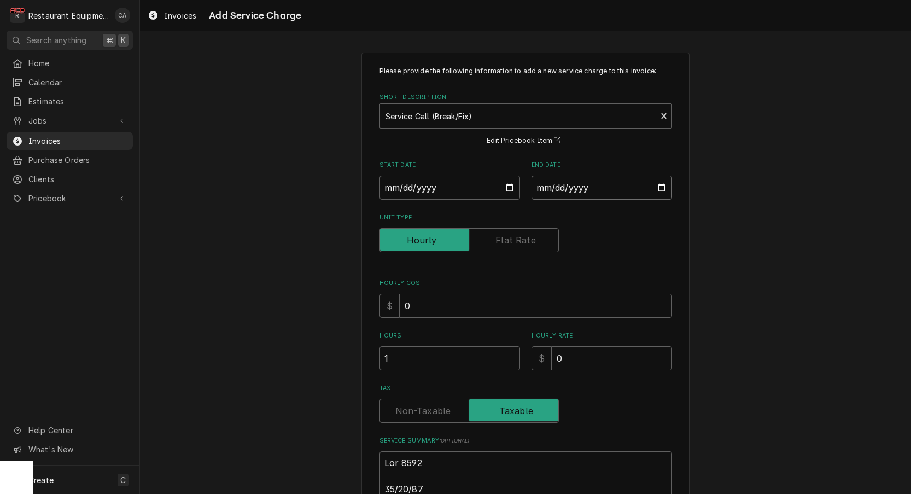
type input "2025-10-13"
drag, startPoint x: 747, startPoint y: 244, endPoint x: 678, endPoint y: 260, distance: 70.7
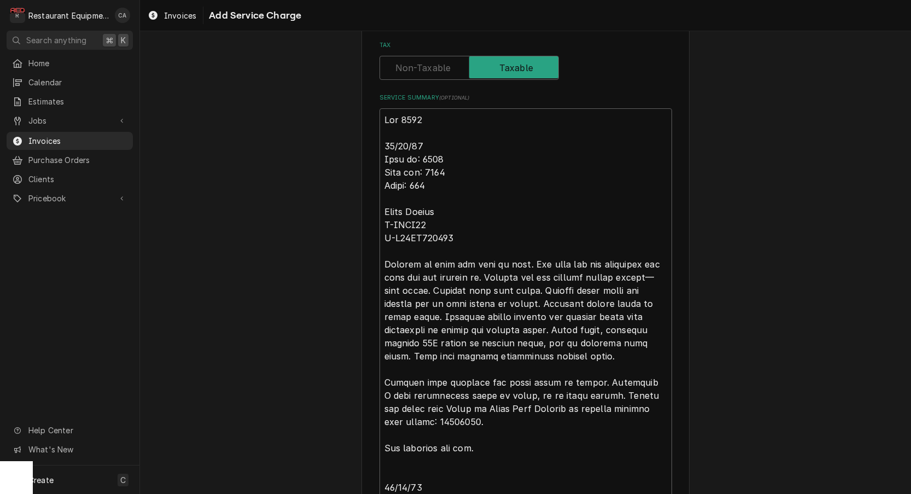
scroll to position [359, 0]
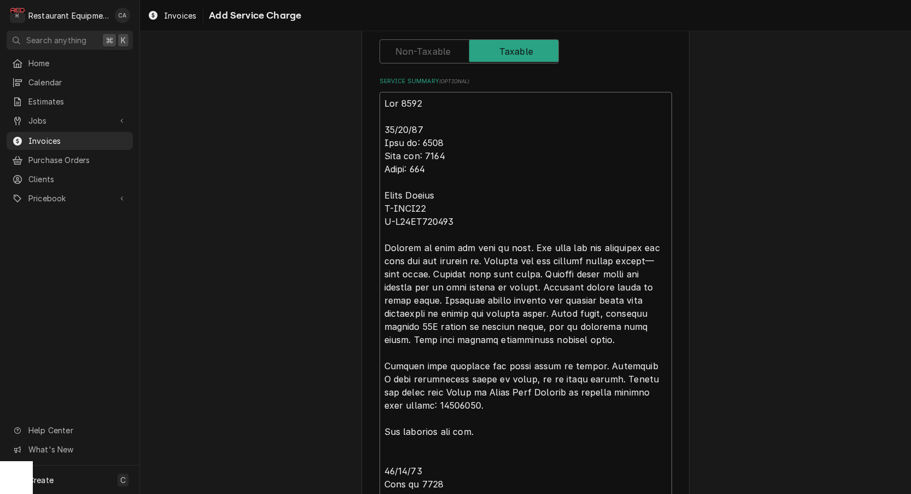
click at [424, 139] on textarea "Service Summary ( optional )" at bounding box center [525, 392] width 292 height 600
type textarea "x"
type textarea "Roo 9147 10/10/25 Time in: 930 Time out: 1100 Truck: 302 Pasta Cooker M-SSPG14 …"
type textarea "x"
type textarea "Roo 9147 10/10/25 Time in: 9:30 Time out: 1100 Truck: 302 Pasta Cooker M-SSPG14…"
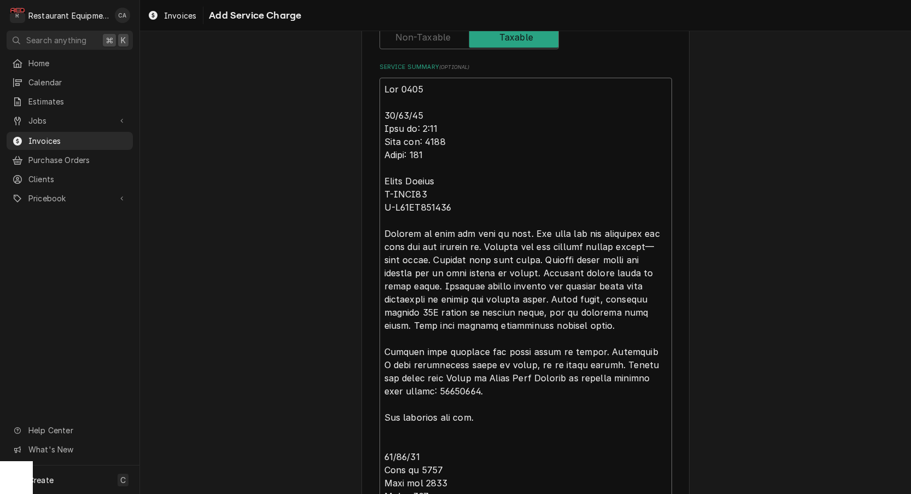
scroll to position [379, 0]
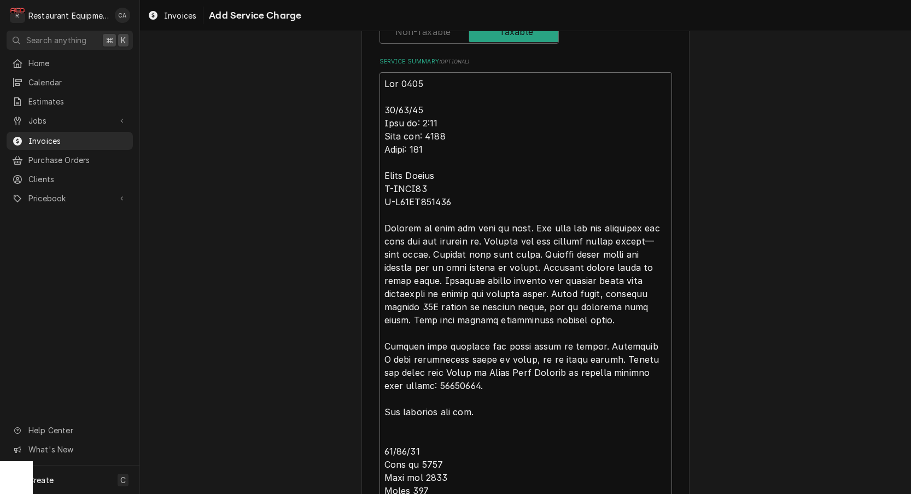
click at [447, 382] on textarea "Service Summary ( optional )" at bounding box center [525, 372] width 292 height 600
type textarea "x"
type textarea "Roo 9147 10/10/25 Time in: 9:30 Time out: 1100 Truck: 302 Pasta Cooker M-SSPG14…"
type textarea "x"
type textarea "Roo 9147 10/10/25 Time in: 9:30 Time out: 1100 Truck: 302 Pasta Cooker M-SSPG14…"
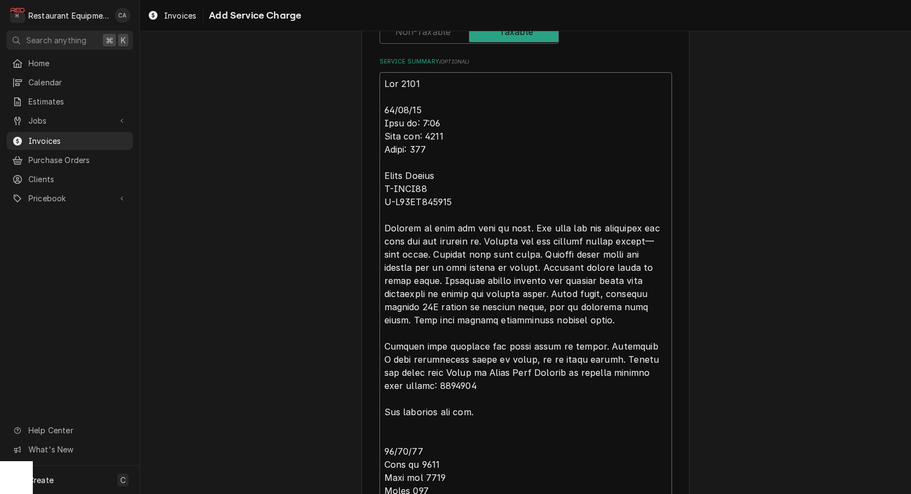
type textarea "x"
type textarea "Roo 9147 10/10/25 Time in: 9:30 Time out: 1100 Truck: 302 Pasta Cooker M-SSPG14…"
type textarea "x"
type textarea "Roo 9147 10/10/25 Time in: 9:30 Time out: 1100 Truck: 302 Pasta Cooker M-SSPG14…"
type textarea "x"
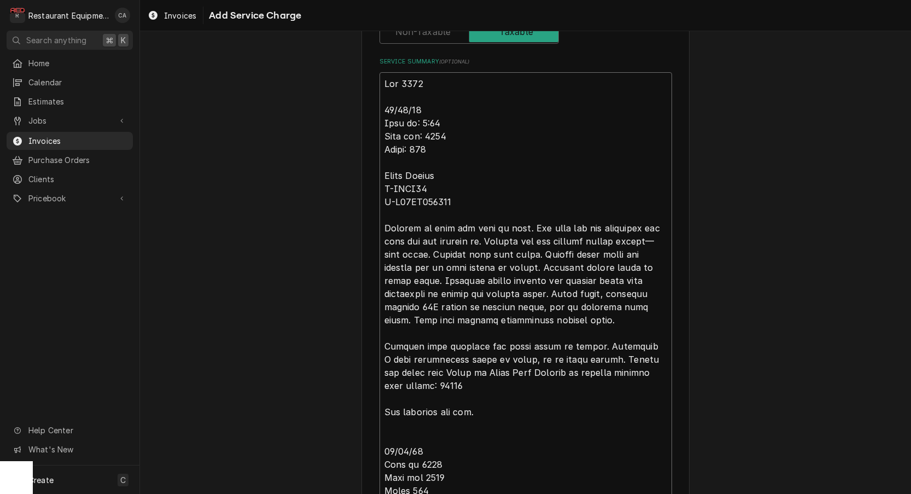
type textarea "Roo 9147 10/10/25 Time in: 9:30 Time out: 1100 Truck: 302 Pasta Cooker M-SSPG14…"
type textarea "x"
type textarea "Roo 9147 10/10/25 Time in: 9:30 Time out: 1100 Truck: 302 Pasta Cooker M-SSPG14…"
type textarea "x"
type textarea "Roo 9147 10/10/25 Time in: 9:30 Time out: 1100 Truck: 302 Pasta Cooker M-SSPG14…"
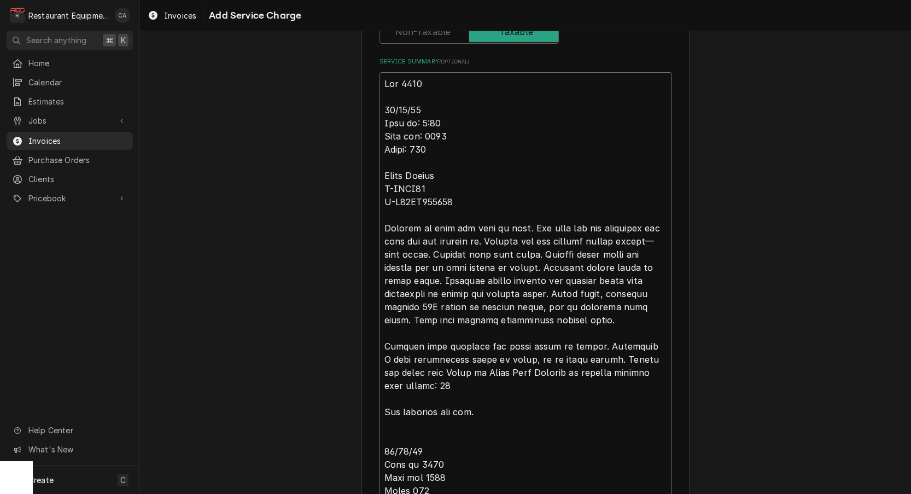
type textarea "x"
type textarea "Roo 9147 10/10/25 Time in: 9:30 Time out: 1100 Truck: 302 Pasta Cooker M-SSPG14…"
type textarea "x"
type textarea "Roo 9147 10/10/25 Time in: 9:30 Time out: 1100 Truck: 302 Pasta Cooker M-SSPG14…"
type textarea "x"
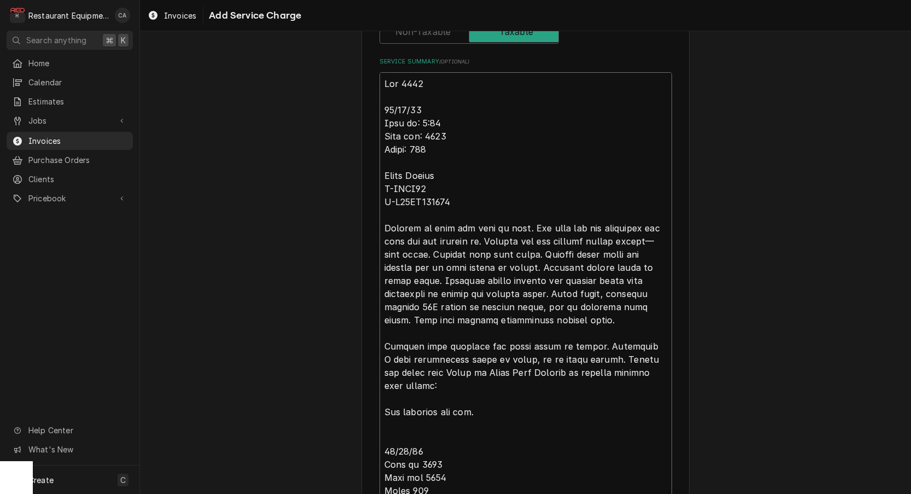
type textarea "Roo 9147 10/10/25 Time in: 9:30 Time out: 1100 Truck: 302 Pasta Cooker M-SSPG14…"
type textarea "x"
type textarea "Roo 9147 10/10/25 Time in: 9:30 Time out: 1100 Truck: 302 Pasta Cooker M-SSPG14…"
type textarea "x"
type textarea "Roo 9147 10/10/25 Time in: 9:30 Time out: 1100 Truck: 302 Pasta Cooker M-SSPG14…"
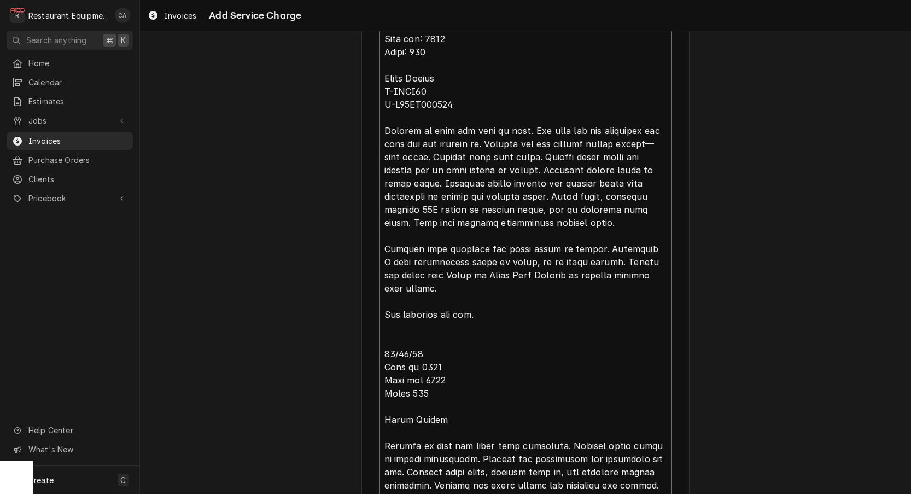
scroll to position [480, 0]
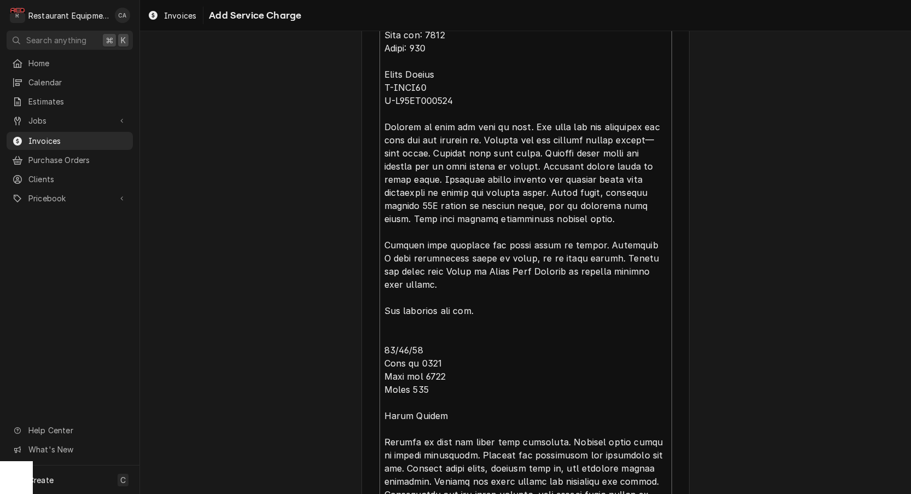
click at [425, 344] on textarea "Service Summary ( optional )" at bounding box center [525, 264] width 292 height 587
type textarea "x"
type textarea "Roo 9147 10/10/25 Time in: 9:30 Time out: 1100 Truck: 302 Pasta Cooker M-SSPG14…"
type textarea "x"
type textarea "Roo 9147 10/10/25 Time in: 9:30 Time out: 1100 Truck: 302 Pasta Cooker M-SSPG14…"
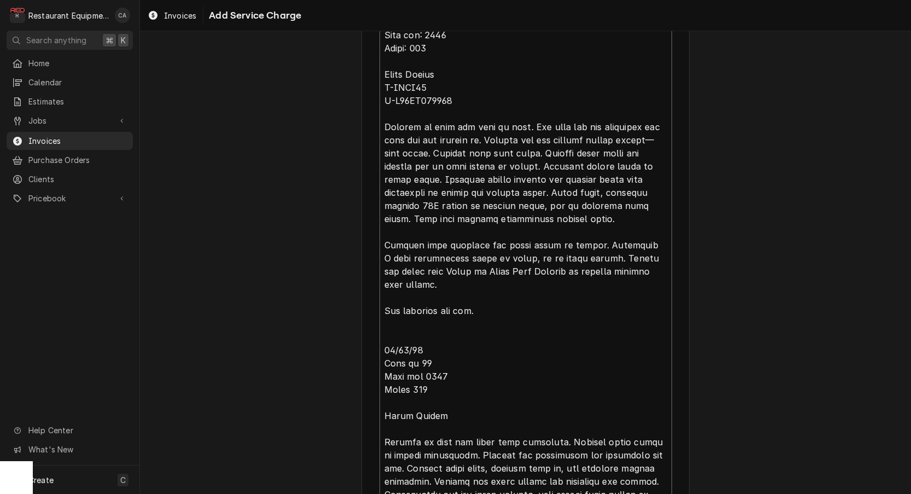
type textarea "x"
type textarea "Roo 9147 10/10/25 Time in: 9:30 Time out: 1100 Truck: 302 Pasta Cooker M-SSPG14…"
type textarea "x"
type textarea "Roo 9147 10/10/25 Time in: 9:30 Time out: 1100 Truck: 302 Pasta Cooker M-SSPG14…"
type textarea "x"
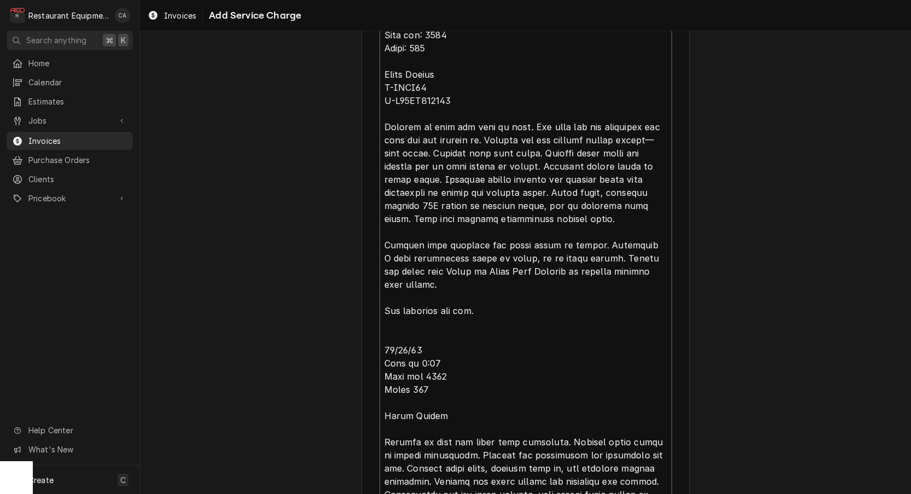
type textarea "Roo 9147 10/10/25 Time in: 9:30 Time out: 1100 Truck: 302 Pasta Cooker M-SSPG14…"
type textarea "x"
type textarea "Roo 9147 10/10/25 Time in: 9:30 Time out: 1100 Truck: 302 Pasta Cooker M-SSPG14…"
type textarea "x"
type textarea "Roo 9147 10/10/25 Time in: 9:30 Time out: 1100 Truck: 302 Pasta Cooker M-SSPG14…"
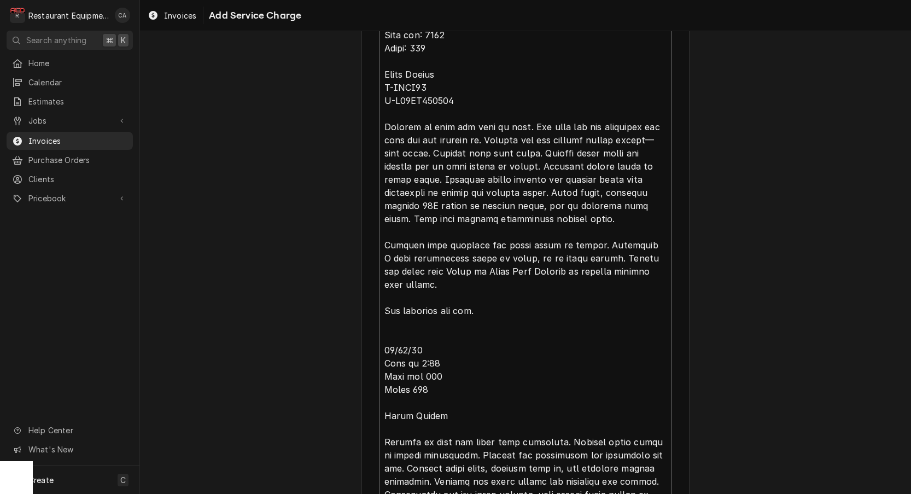
type textarea "x"
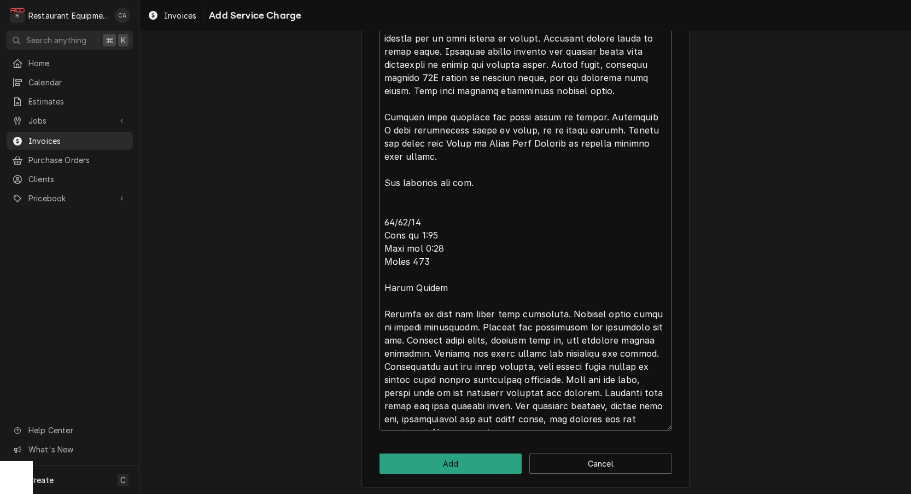
scroll to position [0, 0]
type textarea "Roo 9147 10/10/25 Time in: 9:30 Time out: 1100 Truck: 302 Pasta Cooker M-SSPG14…"
click at [453, 457] on button "Add" at bounding box center [450, 463] width 143 height 20
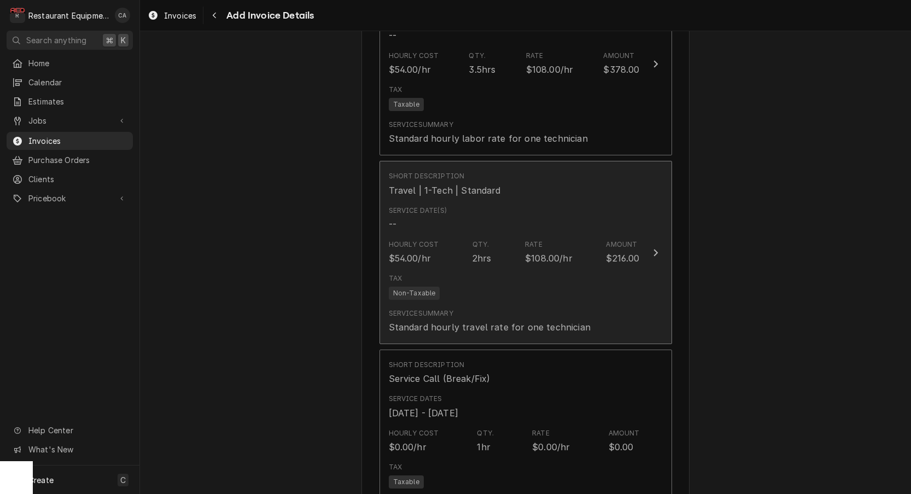
scroll to position [724, 0]
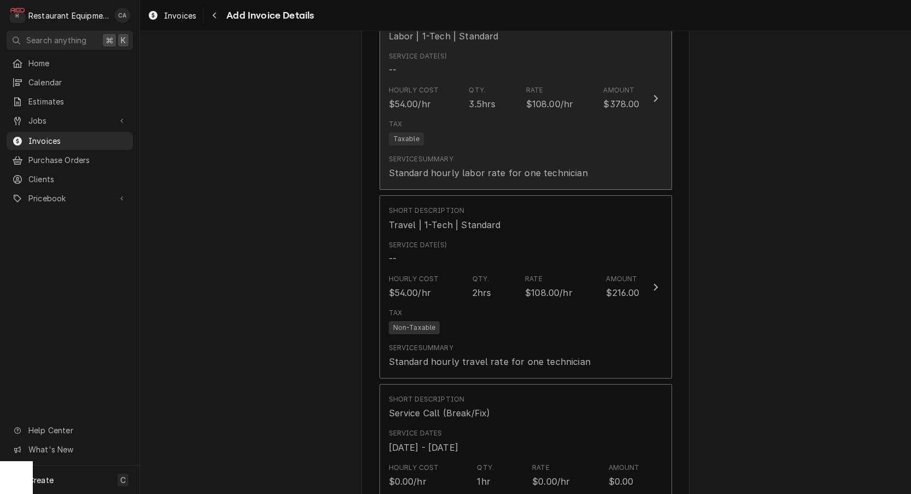
click at [449, 131] on div "Tax Taxable" at bounding box center [514, 132] width 251 height 35
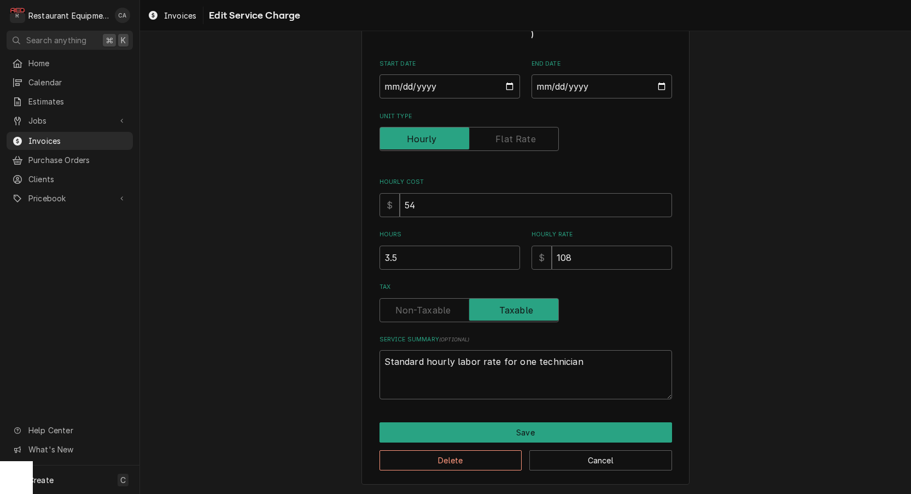
type textarea "x"
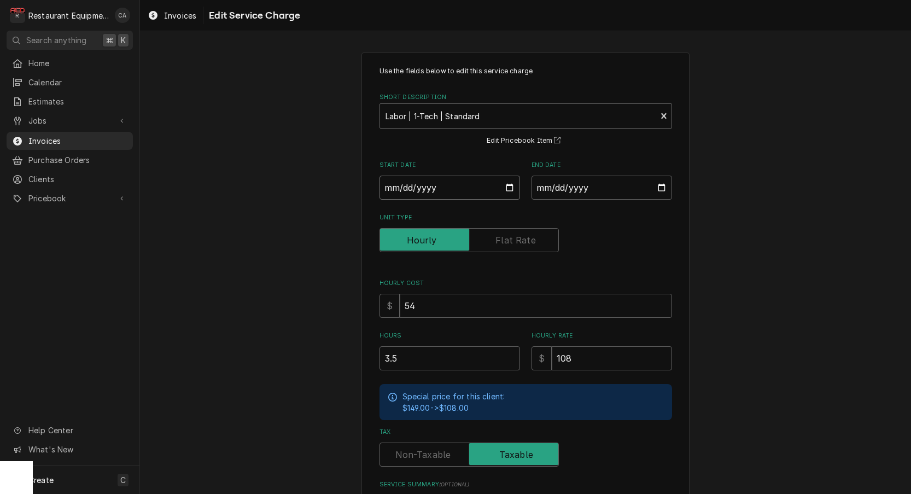
click at [431, 195] on input "Start Date" at bounding box center [449, 187] width 140 height 24
type input "2025-10-10"
type textarea "x"
drag, startPoint x: 607, startPoint y: 190, endPoint x: 600, endPoint y: 201, distance: 13.0
click at [607, 190] on input "End Date" at bounding box center [601, 187] width 140 height 24
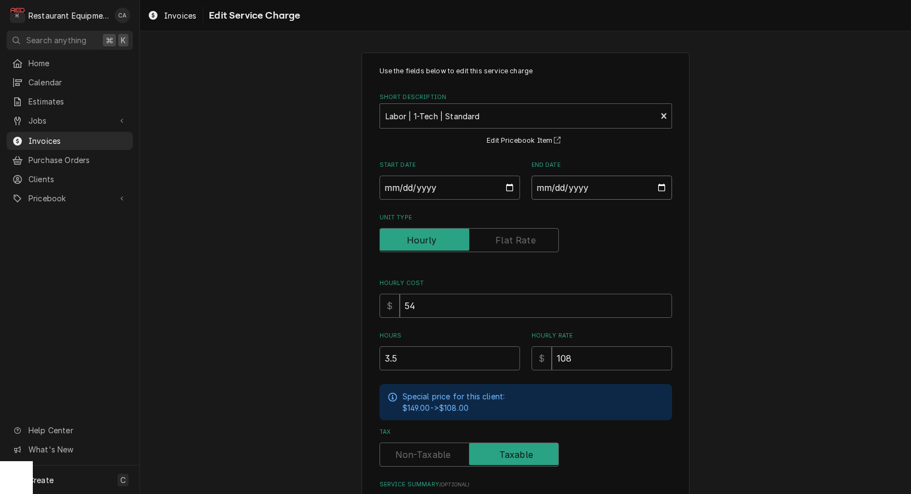
type input "2025-10-13"
drag, startPoint x: 738, startPoint y: 251, endPoint x: 609, endPoint y: 275, distance: 131.2
click at [737, 251] on div "Use the fields below to edit this service charge Short Description Labor | 1-Te…" at bounding box center [525, 341] width 771 height 596
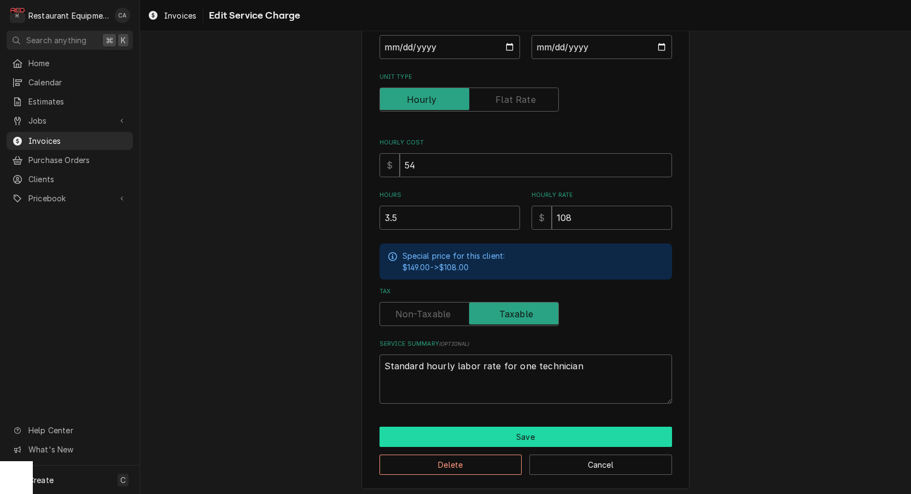
click at [500, 426] on button "Save" at bounding box center [525, 436] width 292 height 20
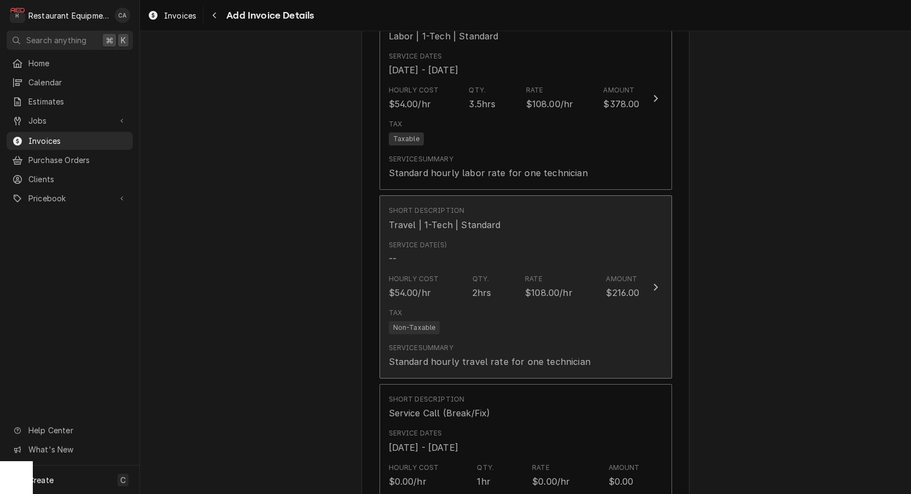
click at [426, 274] on div "Hourly Cost" at bounding box center [414, 279] width 50 height 10
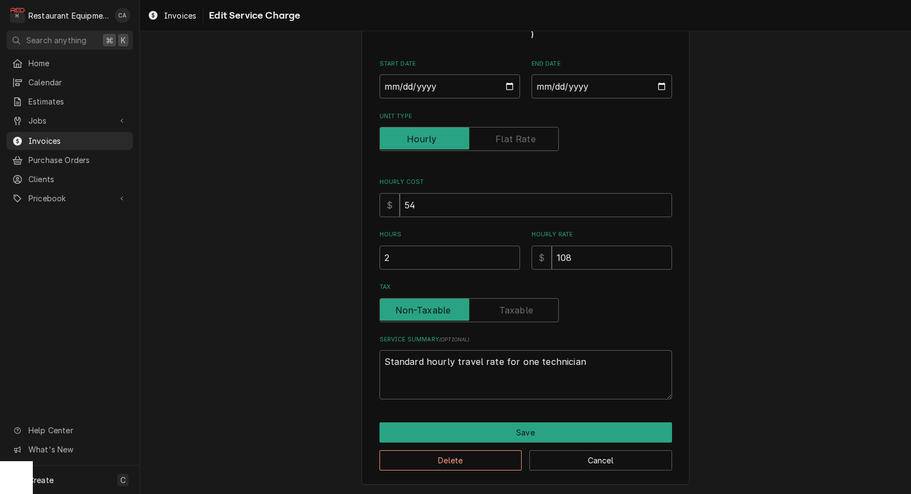
scroll to position [65, 0]
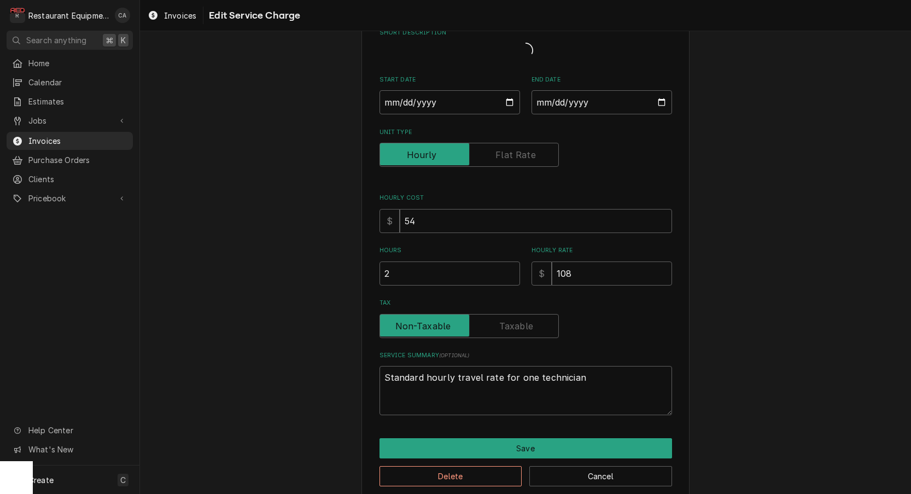
type textarea "x"
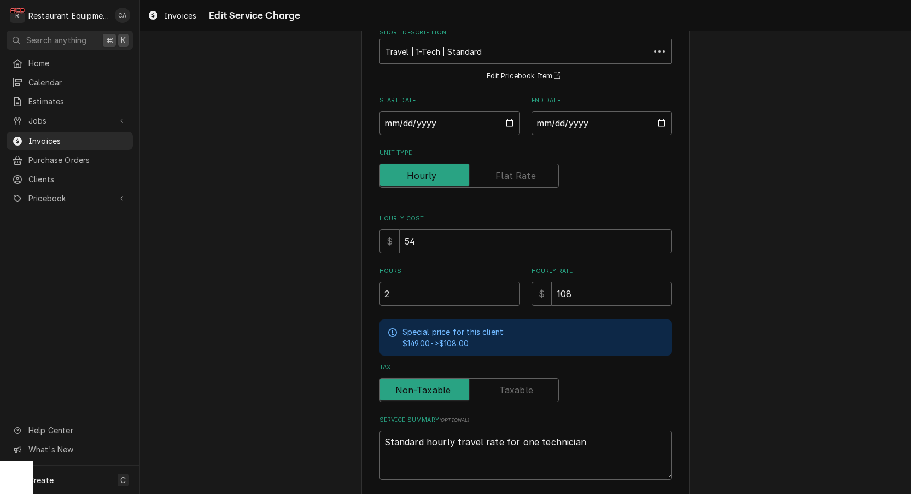
scroll to position [0, 0]
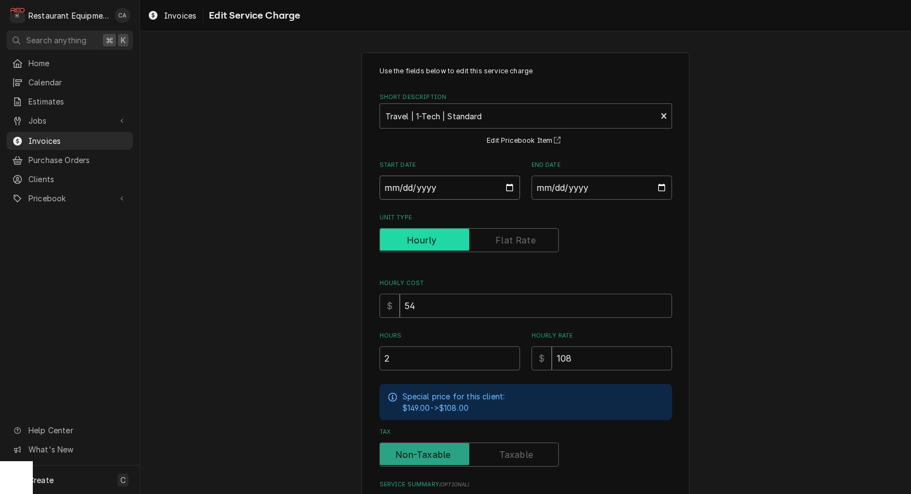
drag, startPoint x: 413, startPoint y: 189, endPoint x: 457, endPoint y: 244, distance: 70.4
click at [414, 189] on input "Start Date" at bounding box center [449, 187] width 140 height 24
type input "2025-10-10"
type textarea "x"
click at [577, 189] on input "End Date" at bounding box center [601, 187] width 140 height 24
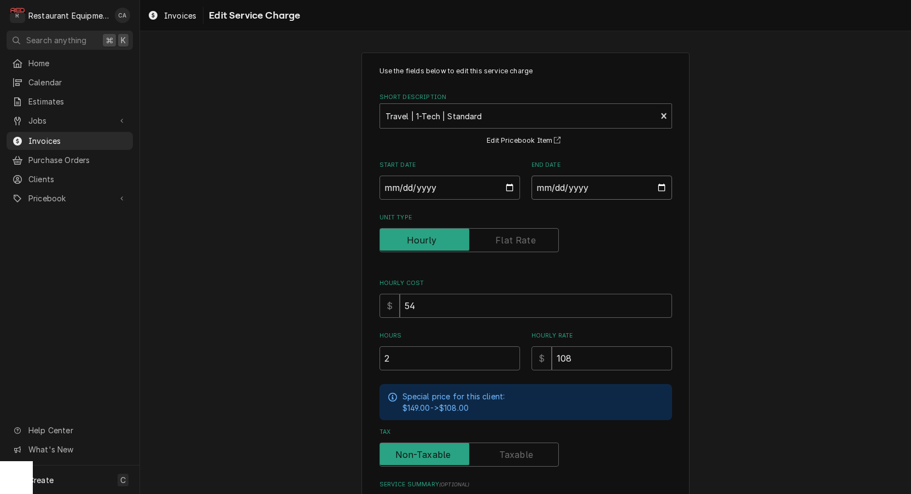
type input "2025-10-13"
click at [733, 265] on div "Use the fields below to edit this service charge Short Description Travel | 1-T…" at bounding box center [525, 341] width 771 height 596
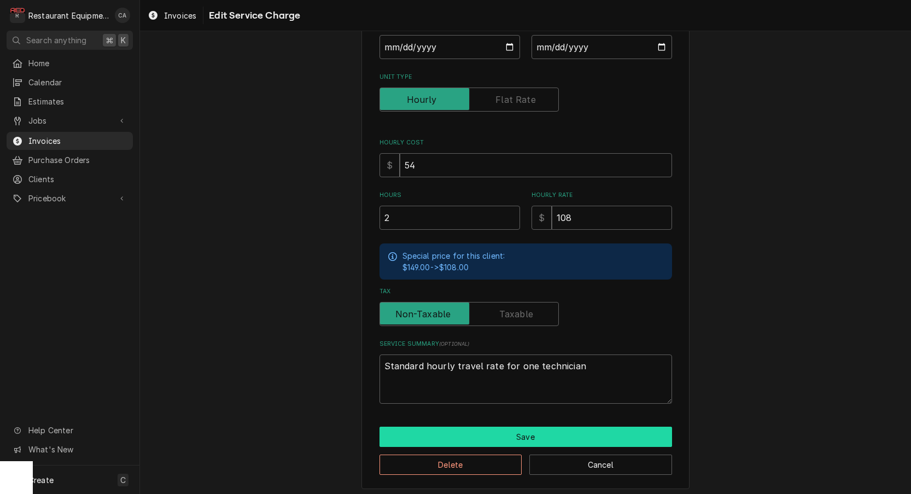
click at [506, 428] on button "Save" at bounding box center [525, 436] width 292 height 20
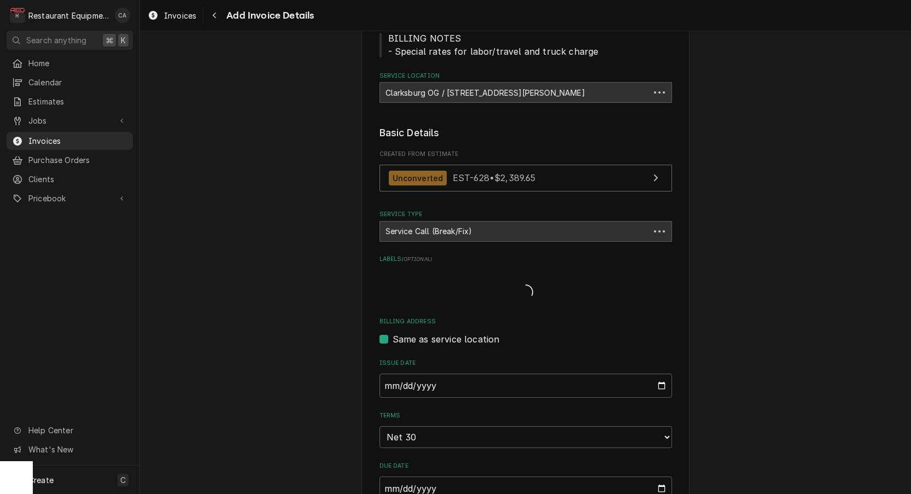
scroll to position [724, 0]
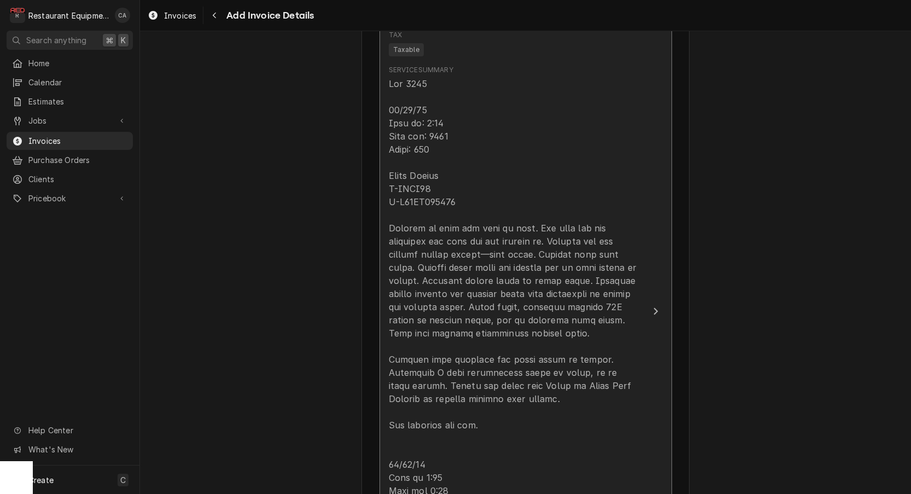
click at [425, 175] on div "Update Line Item" at bounding box center [514, 385] width 251 height 617
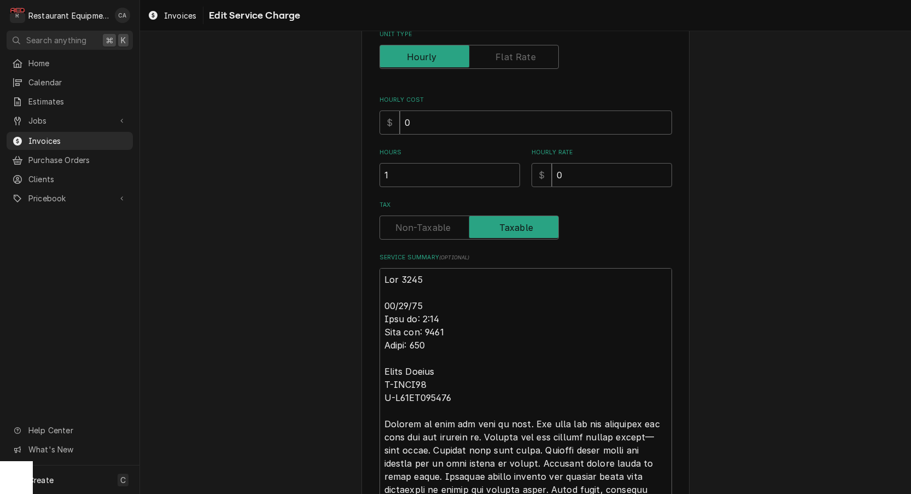
scroll to position [184, 0]
type textarea "x"
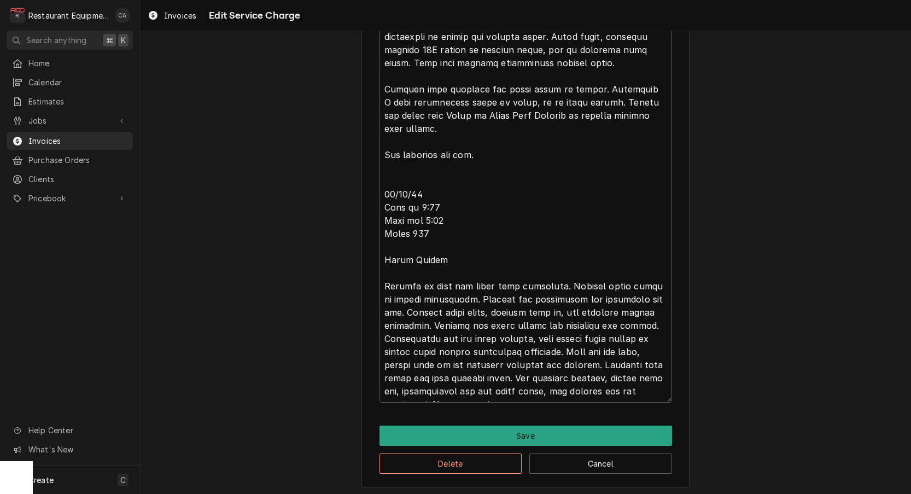
scroll to position [0, 0]
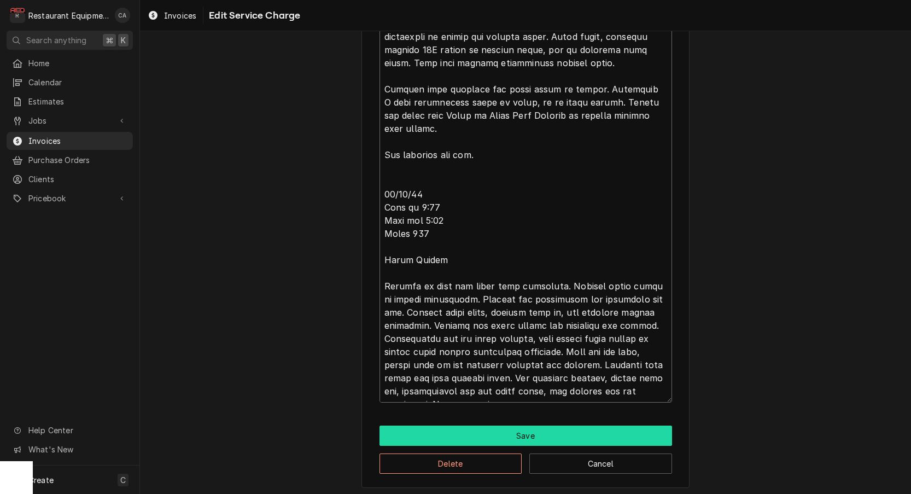
type textarea "Roo 9147 10/10/25 Time in: 9:30 Time out: 11:00 Truck: 302 Pasta Cooker M-SSPG1…"
click at [437, 425] on button "Save" at bounding box center [525, 435] width 292 height 20
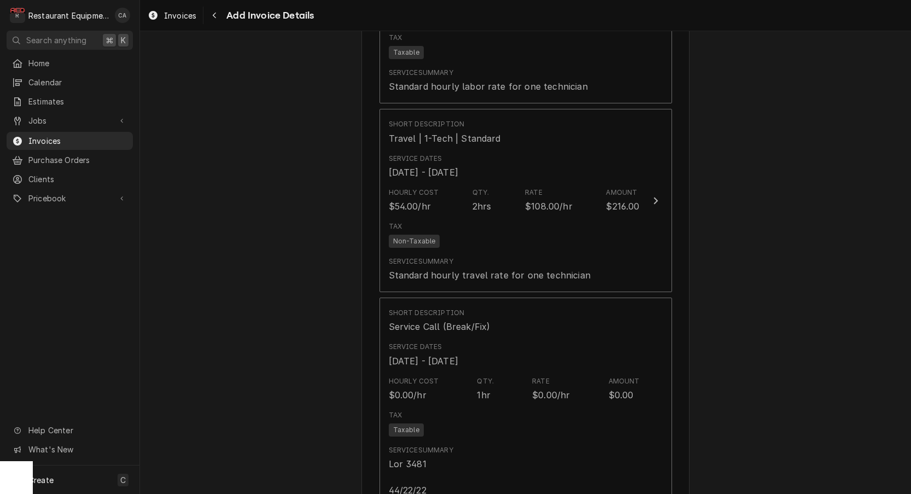
scroll to position [691, 0]
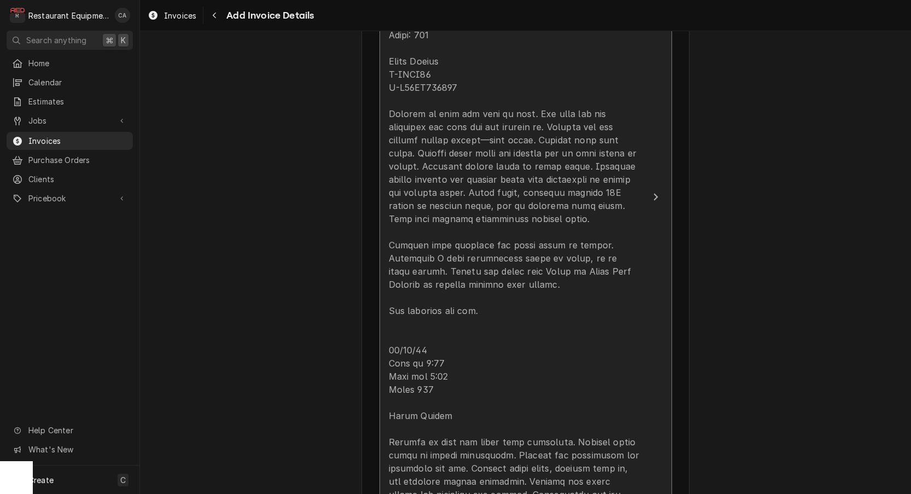
click at [439, 323] on div "Update Line Item" at bounding box center [514, 271] width 251 height 617
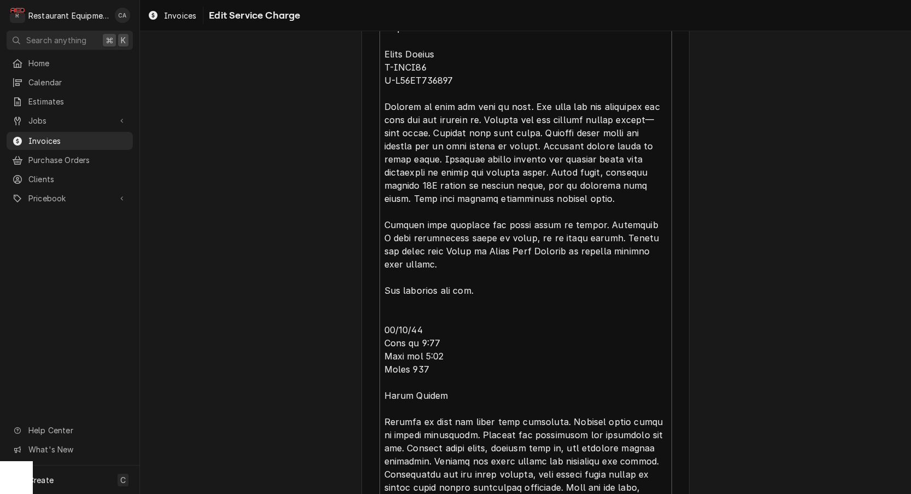
scroll to position [501, 0]
click at [437, 324] on textarea "Service Summary ( optional )" at bounding box center [525, 243] width 292 height 587
type textarea "x"
type textarea "Roo 9147 10/10/25 Time in: 9:30 Time out: 11:00 Truck: 302 Pasta Cooker M-SSPG1…"
type textarea "x"
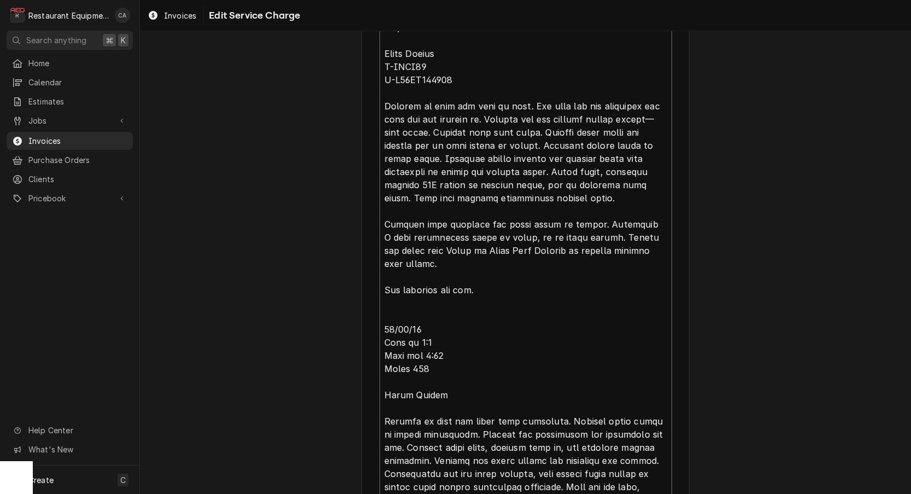
type textarea "Roo 9147 10/10/25 Time in: 9:30 Time out: 11:00 Truck: 302 Pasta Cooker M-SSPG1…"
type textarea "x"
type textarea "Roo 9147 10/10/25 Time in: 9:30 Time out: 11:00 Truck: 302 Pasta Cooker M-SSPG1…"
type textarea "x"
type textarea "Roo 9147 10/10/25 Time in: 9:30 Time out: 11:00 Truck: 302 Pasta Cooker M-SSPG1…"
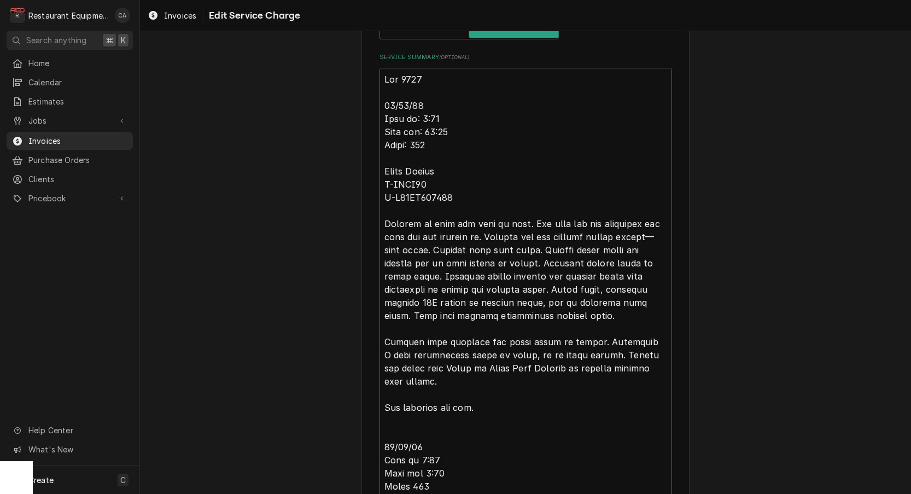
scroll to position [348, 0]
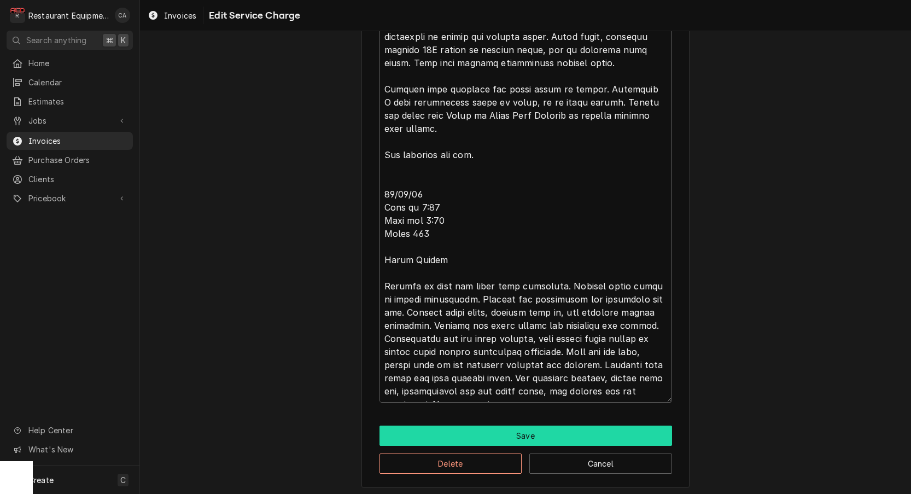
click at [497, 433] on button "Save" at bounding box center [525, 435] width 292 height 20
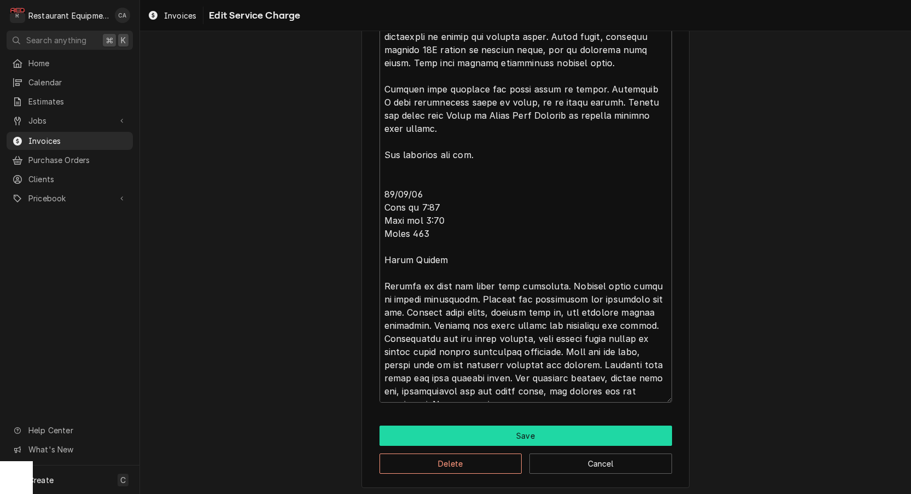
click at [543, 432] on button "Save" at bounding box center [525, 435] width 292 height 20
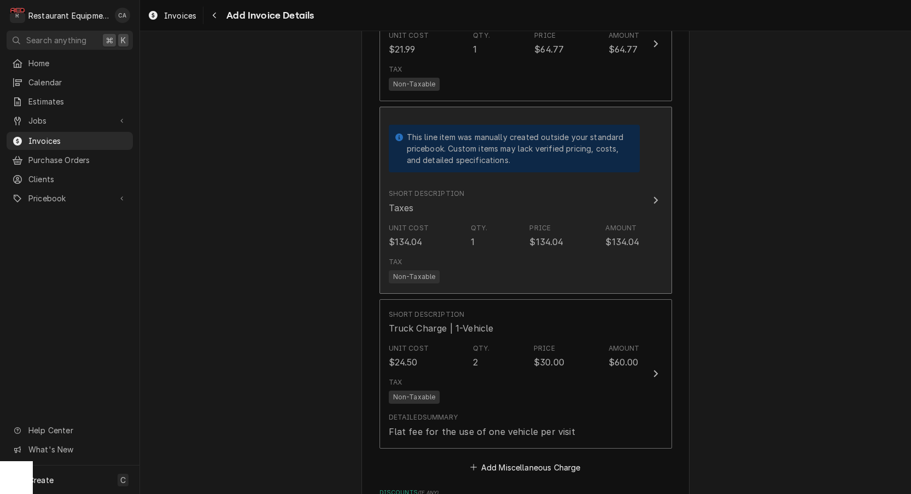
click at [487, 253] on div "Tax Non-Taxable" at bounding box center [514, 270] width 251 height 35
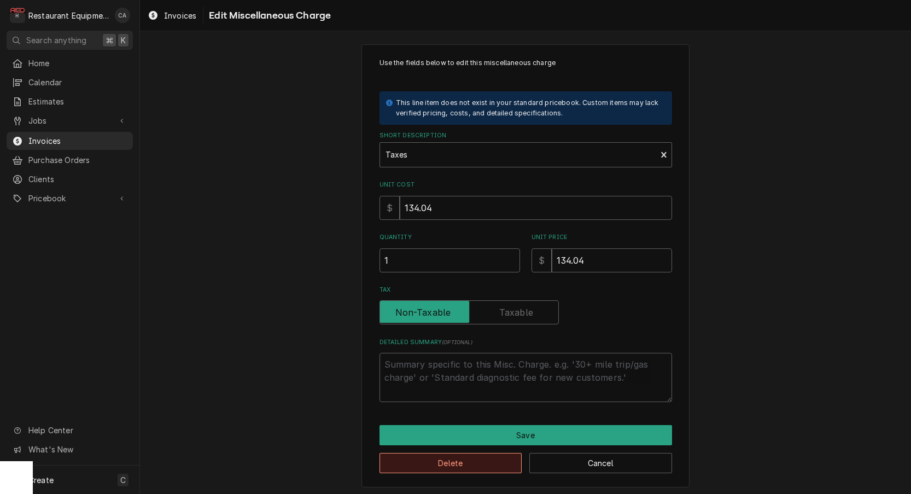
click at [452, 459] on button "Delete" at bounding box center [450, 463] width 143 height 20
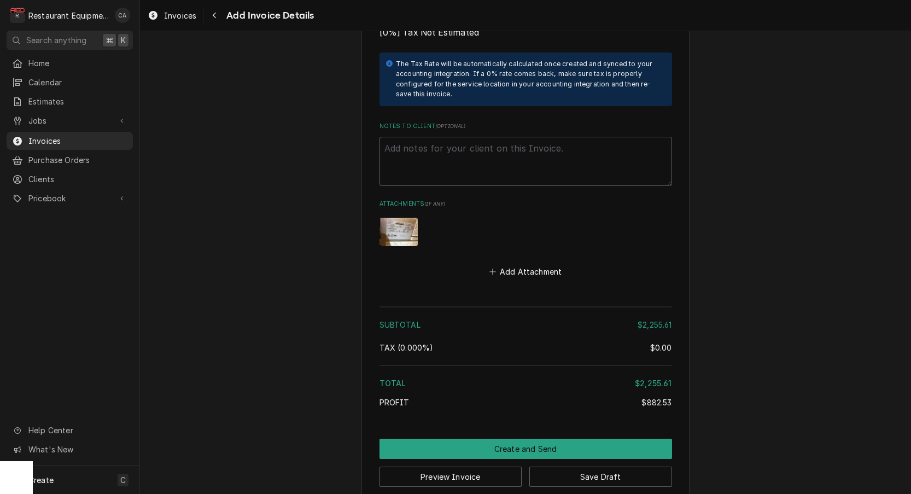
scroll to position [2685, 0]
click at [638, 467] on button "Save Draft" at bounding box center [600, 477] width 143 height 20
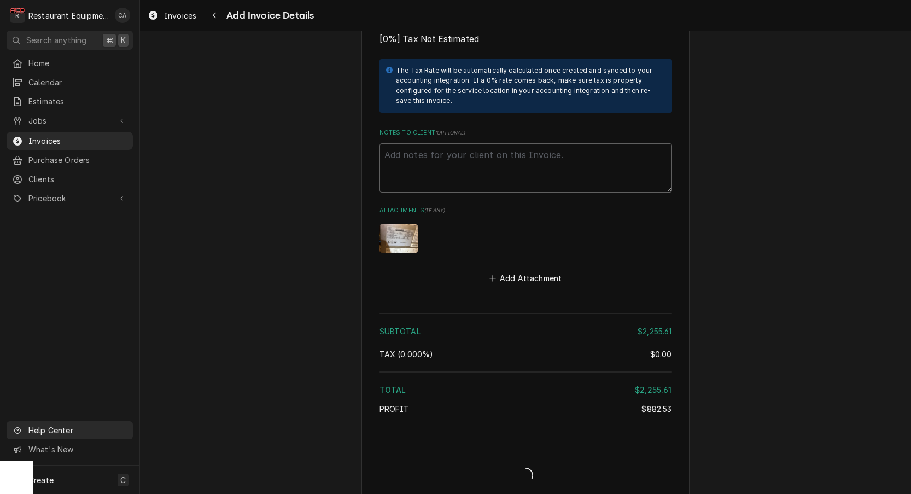
type textarea "x"
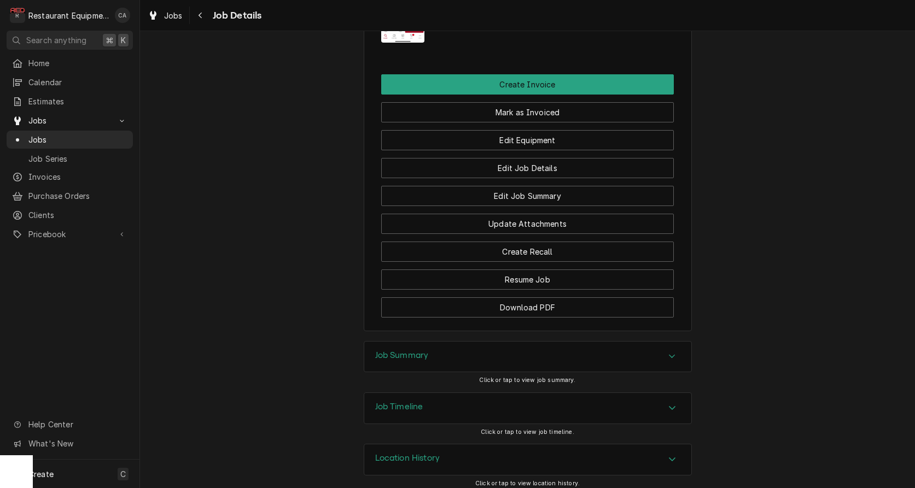
drag, startPoint x: 400, startPoint y: 351, endPoint x: 325, endPoint y: 285, distance: 99.1
click at [399, 350] on h3 "Job Summary" at bounding box center [402, 355] width 54 height 10
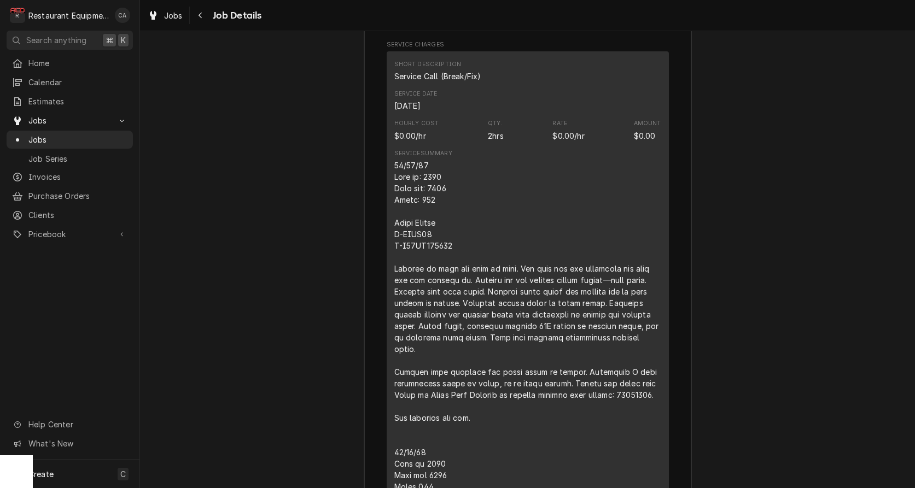
scroll to position [1706, 0]
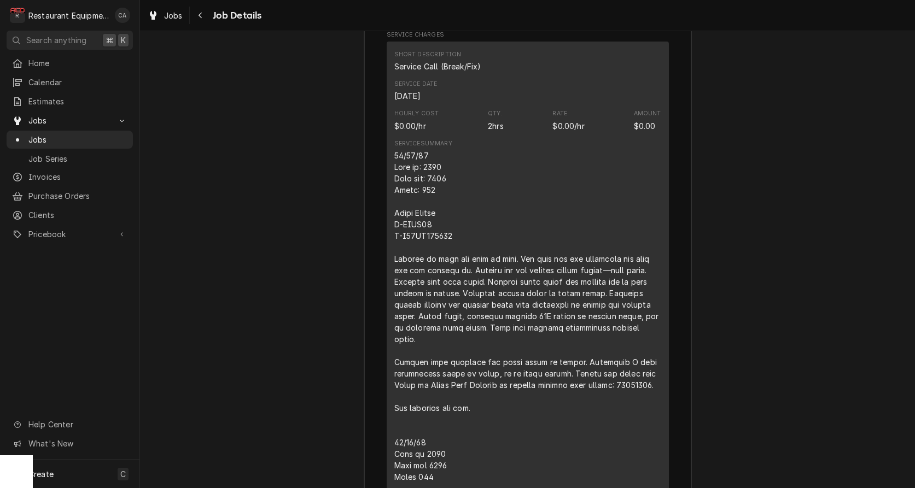
drag, startPoint x: 464, startPoint y: 233, endPoint x: 392, endPoint y: 150, distance: 110.0
click at [459, 231] on div "Line Item" at bounding box center [527, 385] width 267 height 471
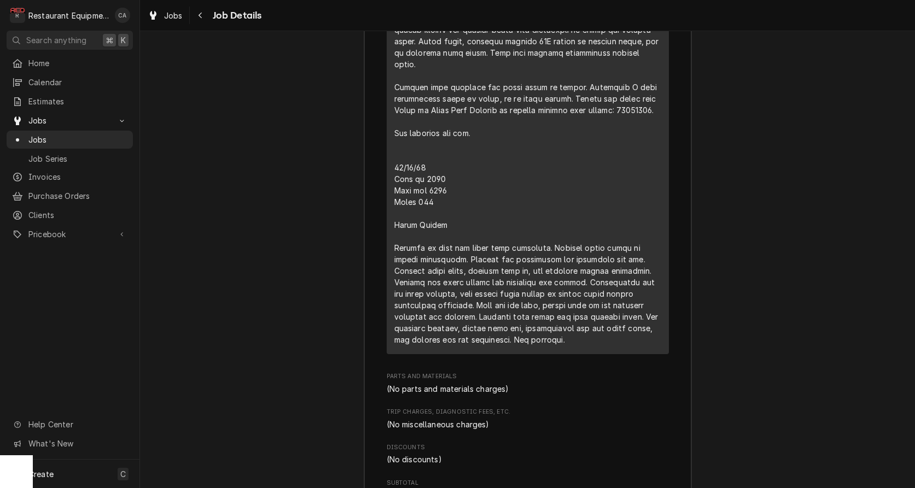
scroll to position [2035, 0]
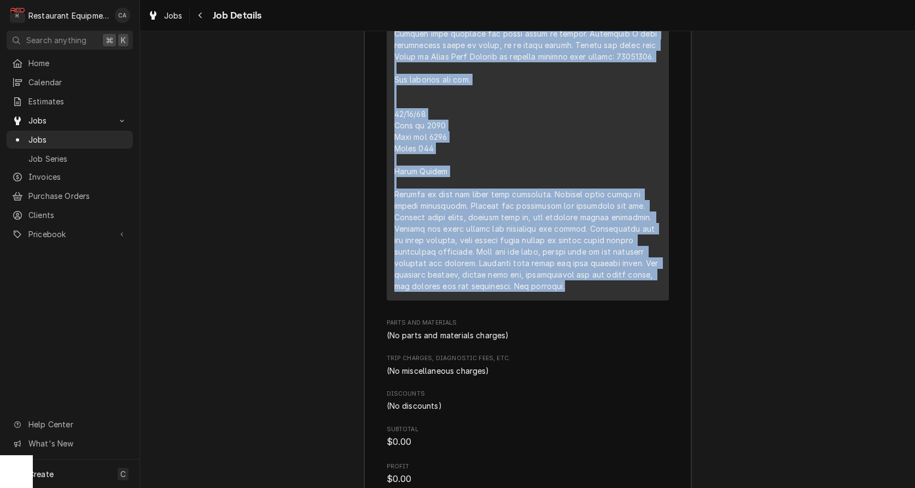
drag, startPoint x: 395, startPoint y: 143, endPoint x: 607, endPoint y: 280, distance: 252.6
click at [607, 280] on div "Line Item" at bounding box center [527, 56] width 267 height 471
copy div "10/10/25 Time in: 0930 Time out: 1100 Truck: 302 Pasta Cooker M-SSPG14 S-G21LA0…"
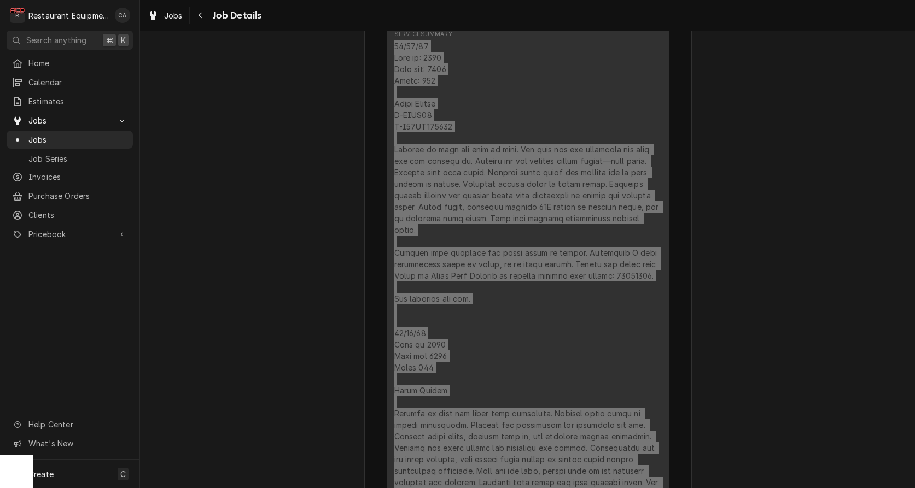
scroll to position [1836, 0]
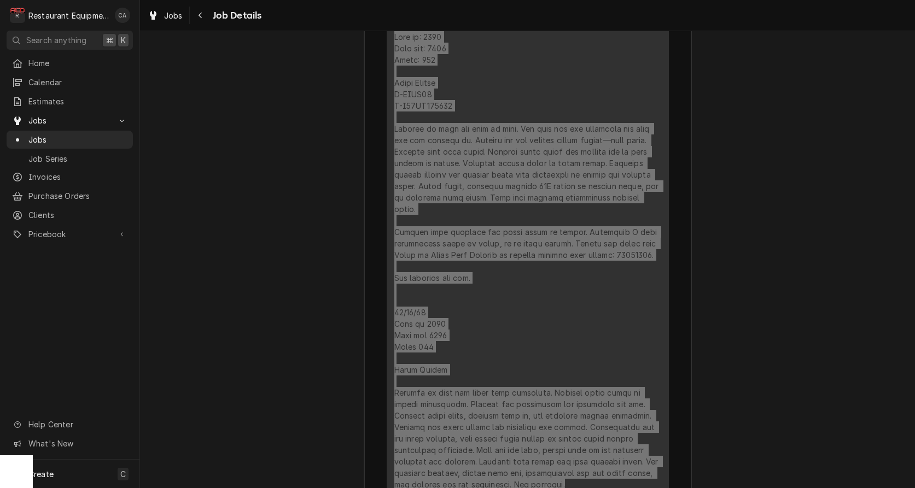
drag, startPoint x: 880, startPoint y: 250, endPoint x: 216, endPoint y: 122, distance: 675.7
click at [271, 281] on div "Job Summary Roopairs Job ID JOB-9147 Service Type Service Call (Break/Fix) Job …" at bounding box center [527, 374] width 775 height 1328
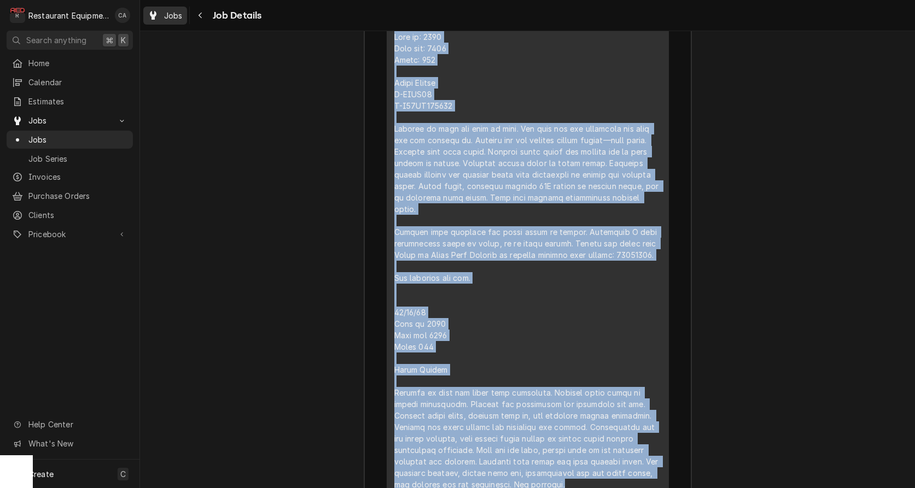
click at [174, 17] on span "Jobs" at bounding box center [173, 15] width 19 height 11
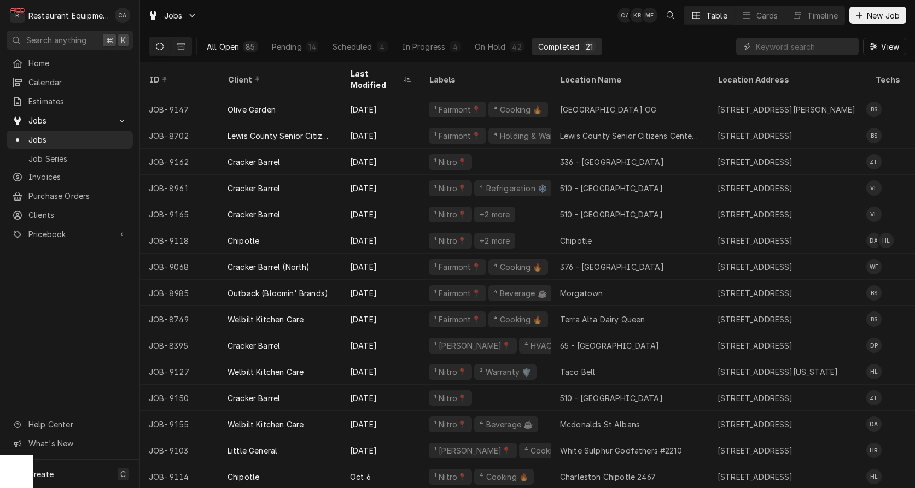
click at [232, 49] on div "All Open" at bounding box center [223, 46] width 32 height 11
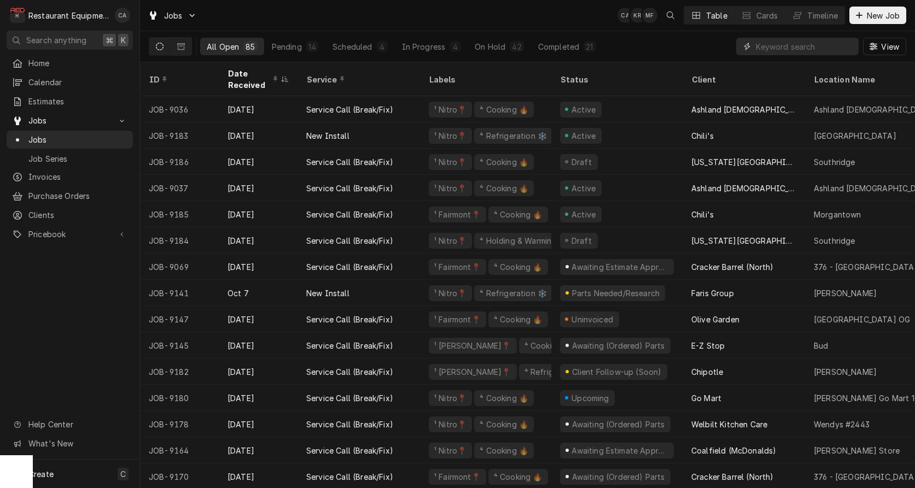
drag, startPoint x: 811, startPoint y: 46, endPoint x: 809, endPoint y: 56, distance: 10.0
click at [811, 46] on input "Dynamic Content Wrapper" at bounding box center [803, 46] width 97 height 17
click at [777, 52] on input "Dynamic Content Wrapper" at bounding box center [803, 46] width 97 height 17
type input "mull"
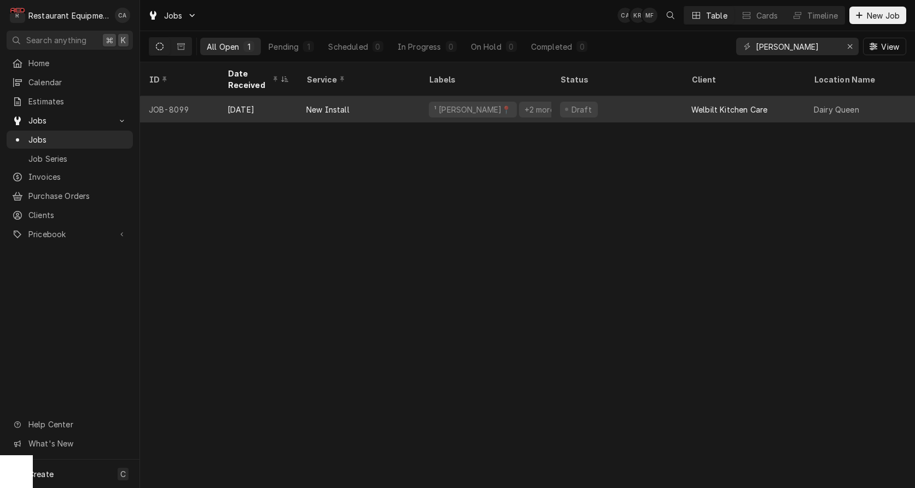
click at [361, 101] on div "New Install" at bounding box center [358, 109] width 122 height 26
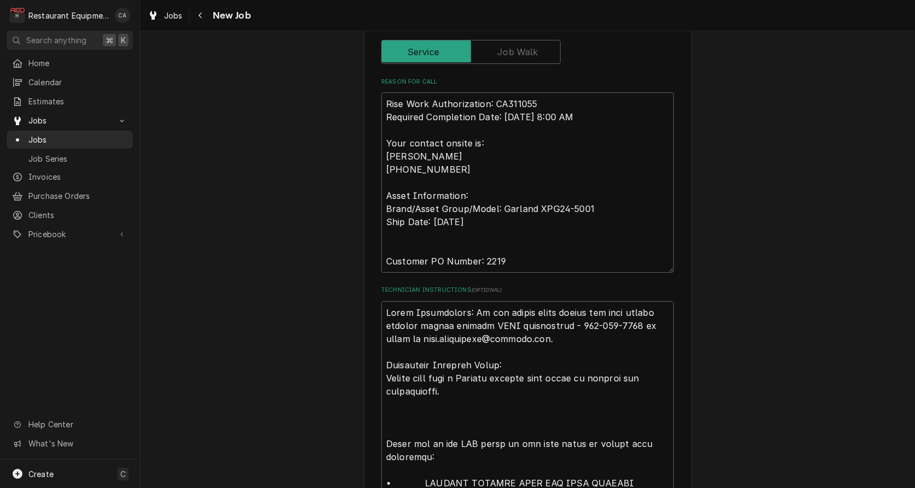
type textarea "x"
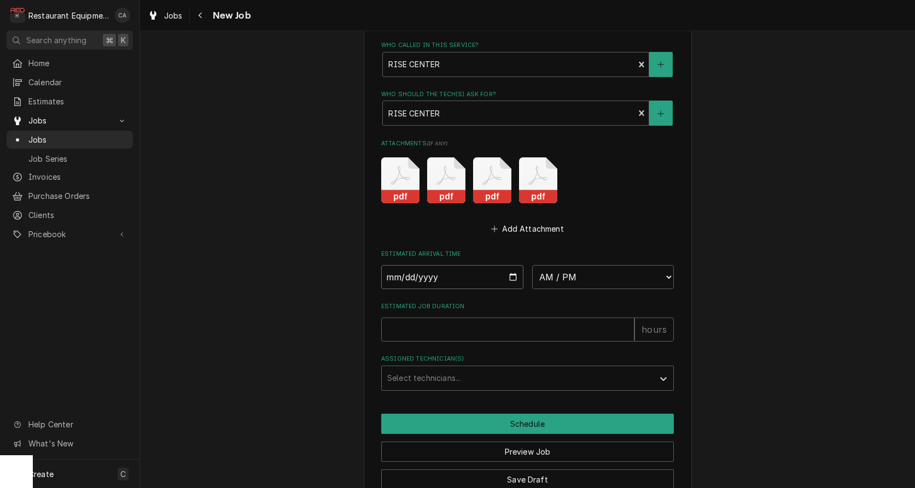
click at [429, 265] on input "Date" at bounding box center [452, 277] width 142 height 24
click at [398, 266] on input "Date" at bounding box center [452, 278] width 142 height 24
type input "[DATE]"
type textarea "x"
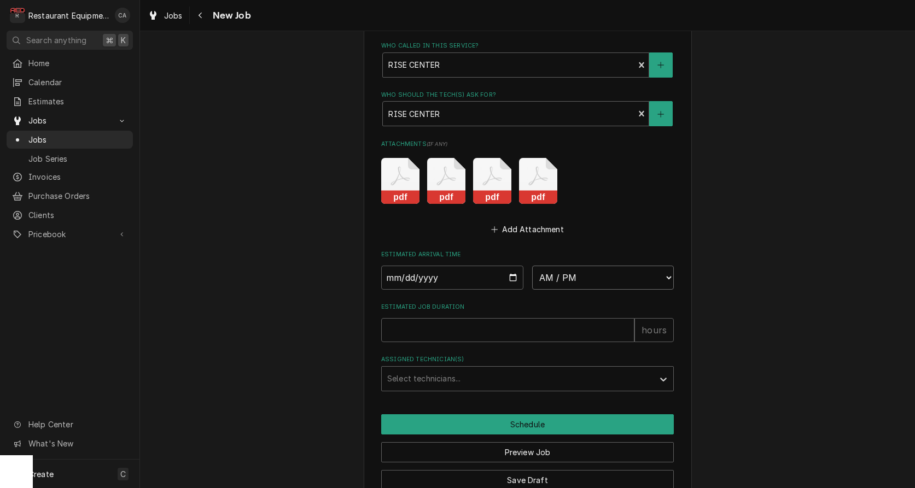
select select "08:30:00"
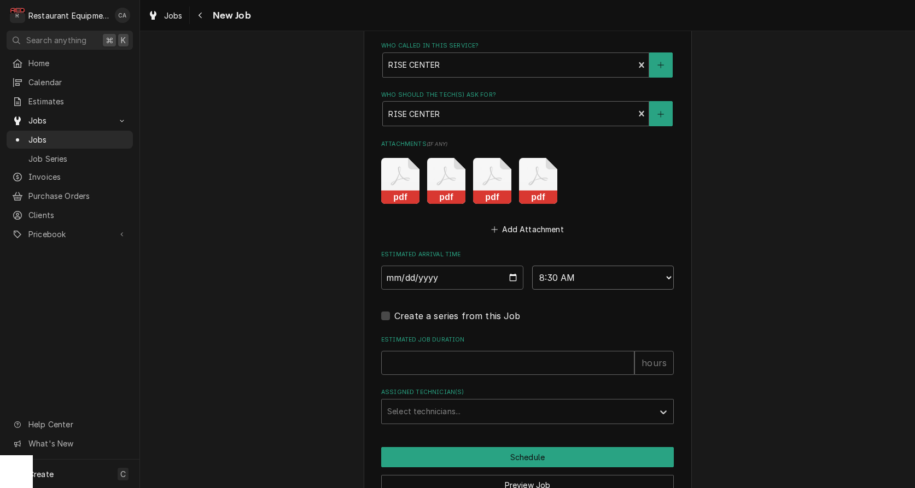
type textarea "x"
click at [417, 351] on input "Estimated Job Duration" at bounding box center [507, 363] width 253 height 24
click at [425, 351] on input "Estimated Job Duration" at bounding box center [507, 363] width 253 height 24
type input "4"
type textarea "x"
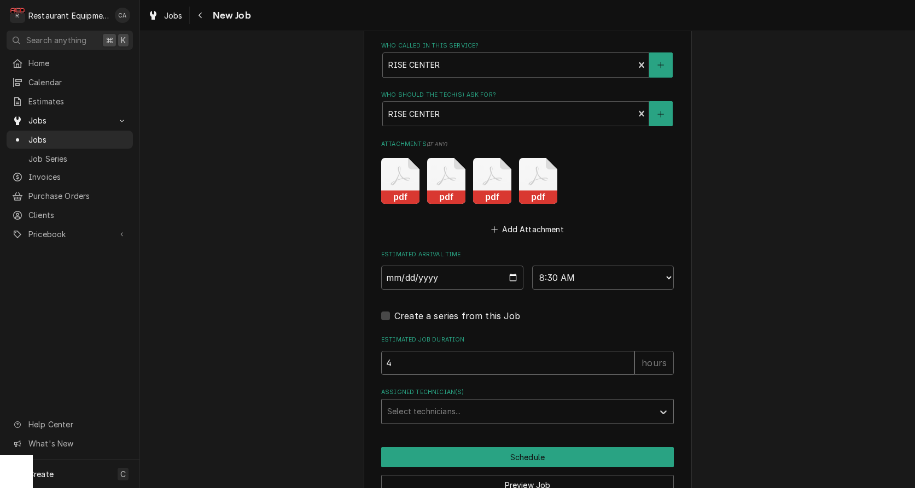
type input "4"
click at [442, 406] on div "Select technicians..." at bounding box center [517, 411] width 261 height 11
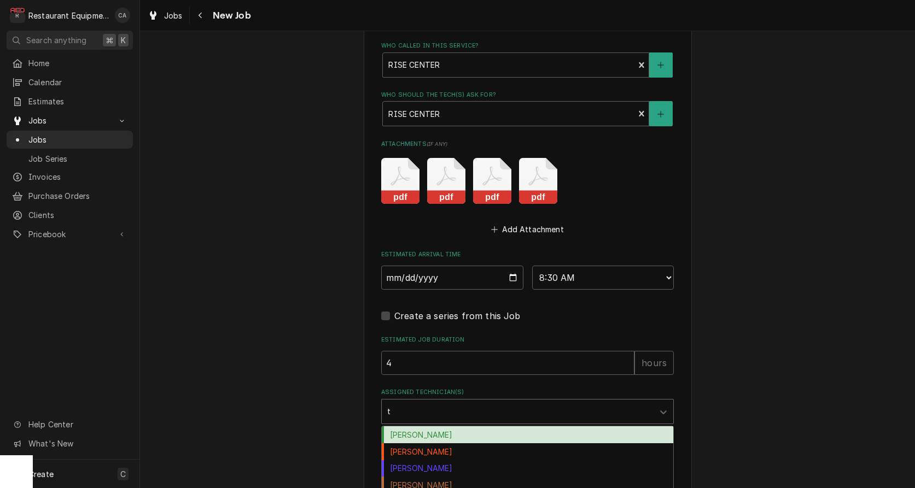
type input "th"
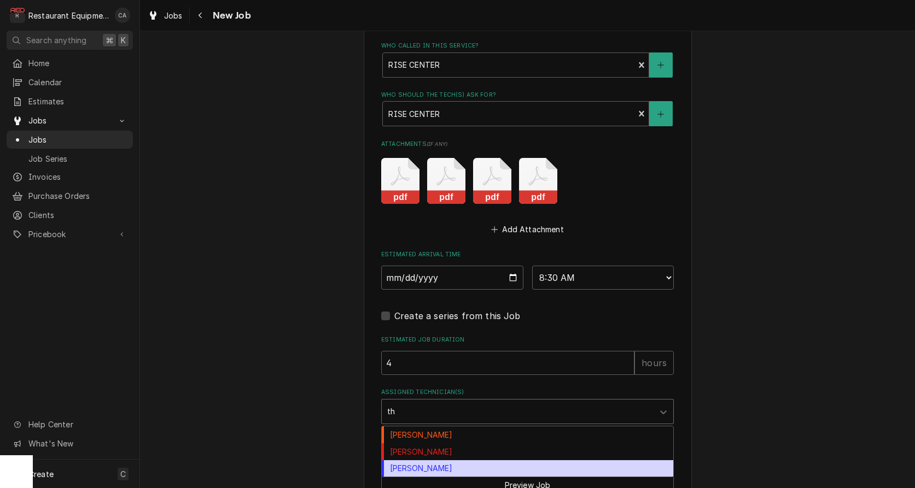
click at [434, 460] on div "[PERSON_NAME]" at bounding box center [527, 468] width 291 height 17
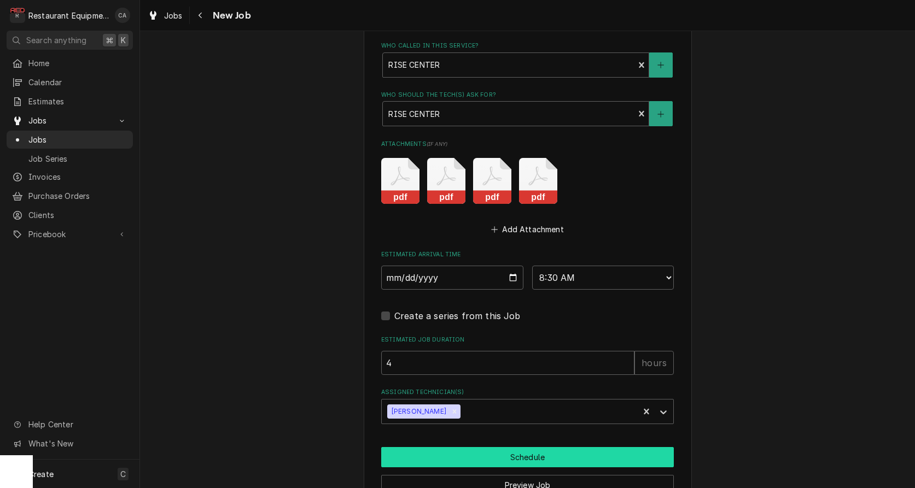
click at [524, 447] on button "Schedule" at bounding box center [527, 457] width 292 height 20
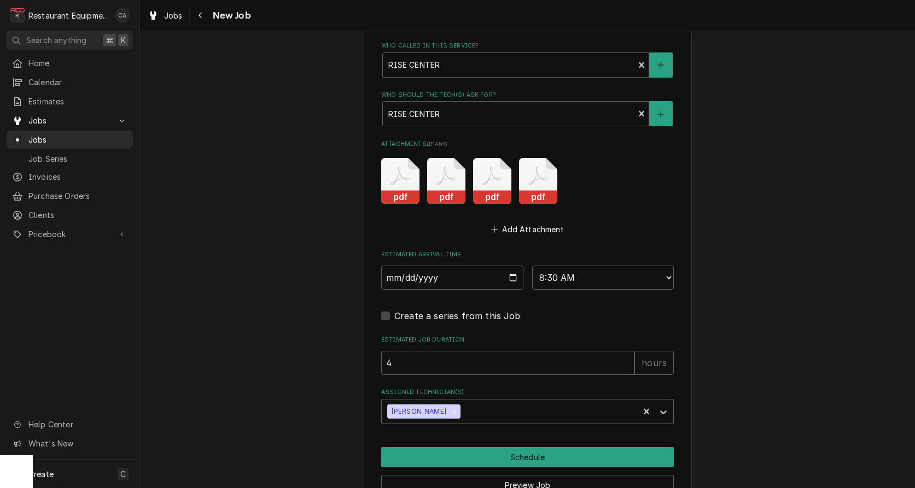
scroll to position [1845, 0]
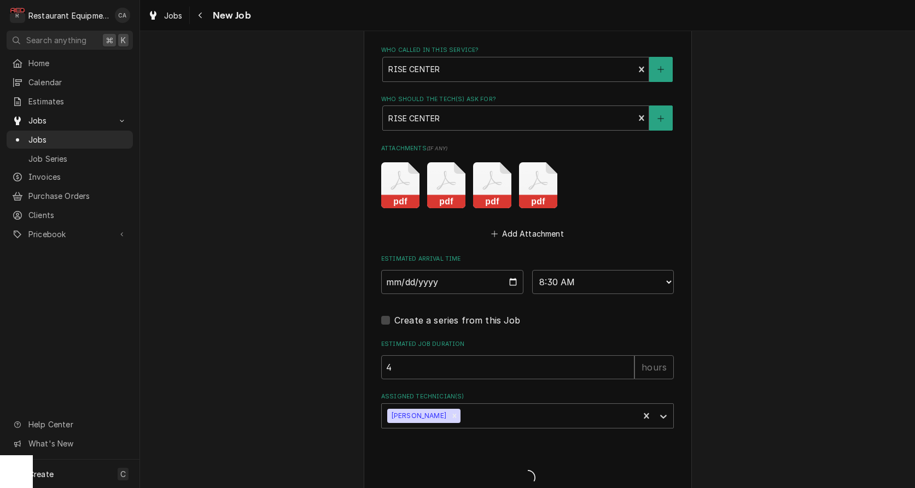
type textarea "x"
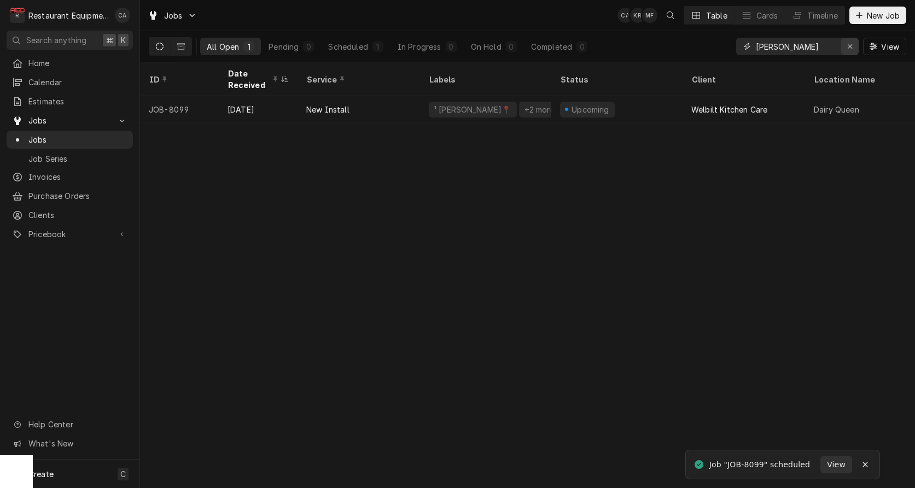
click at [847, 44] on icon "Erase input" at bounding box center [850, 47] width 6 height 8
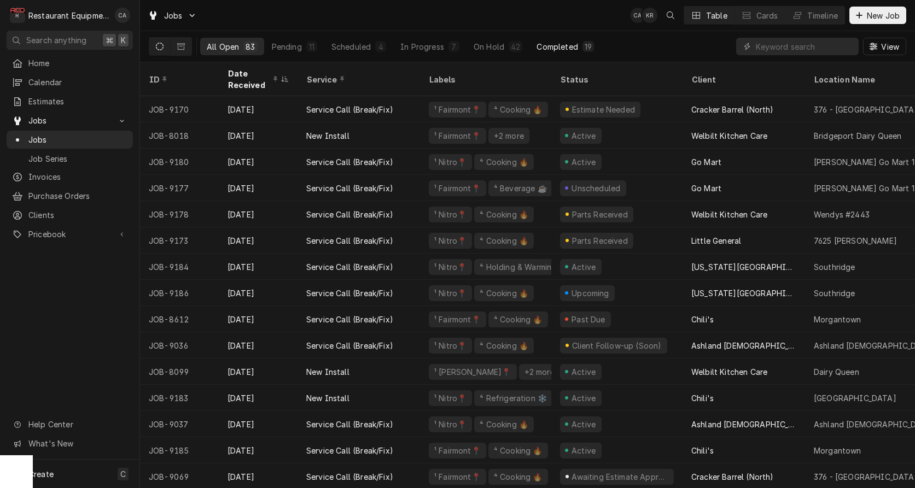
click at [560, 46] on div "Completed" at bounding box center [556, 46] width 41 height 11
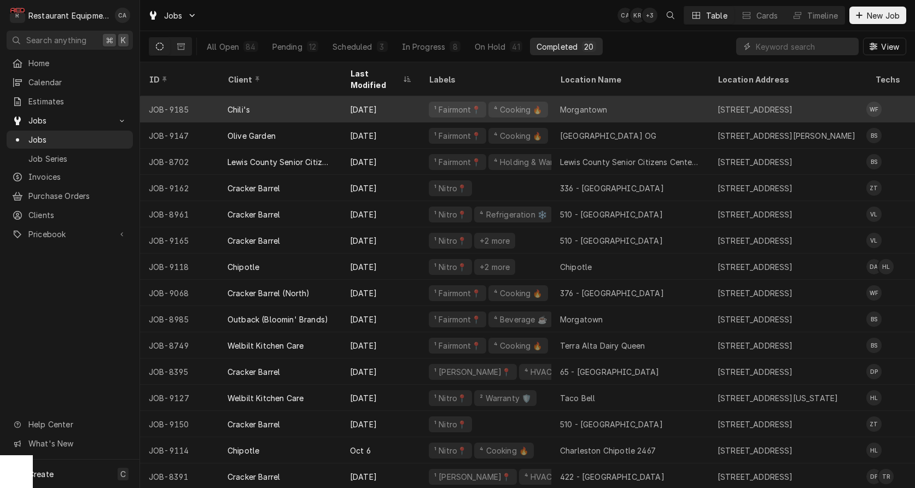
click at [602, 104] on div "Morgantown" at bounding box center [584, 109] width 48 height 11
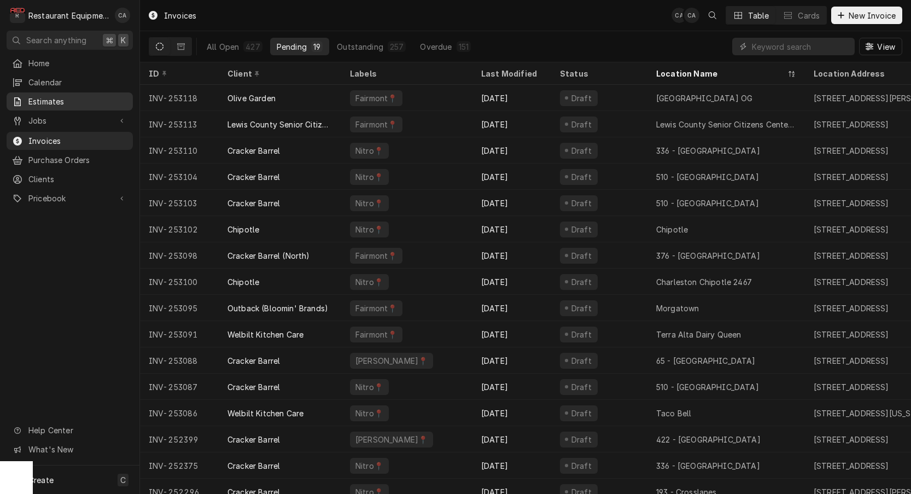
click at [41, 102] on span "Estimates" at bounding box center [77, 101] width 99 height 11
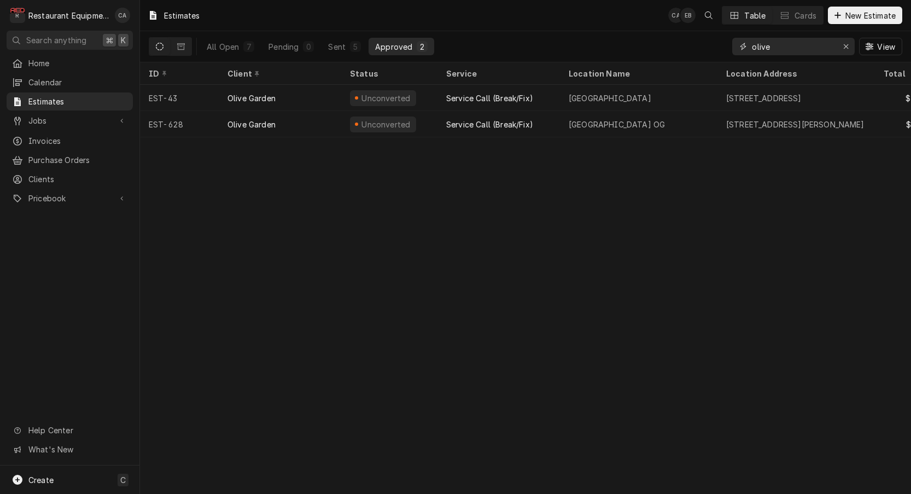
drag, startPoint x: 770, startPoint y: 46, endPoint x: 743, endPoint y: 46, distance: 26.8
click at [743, 46] on div "olive" at bounding box center [793, 46] width 122 height 17
type input "chili"
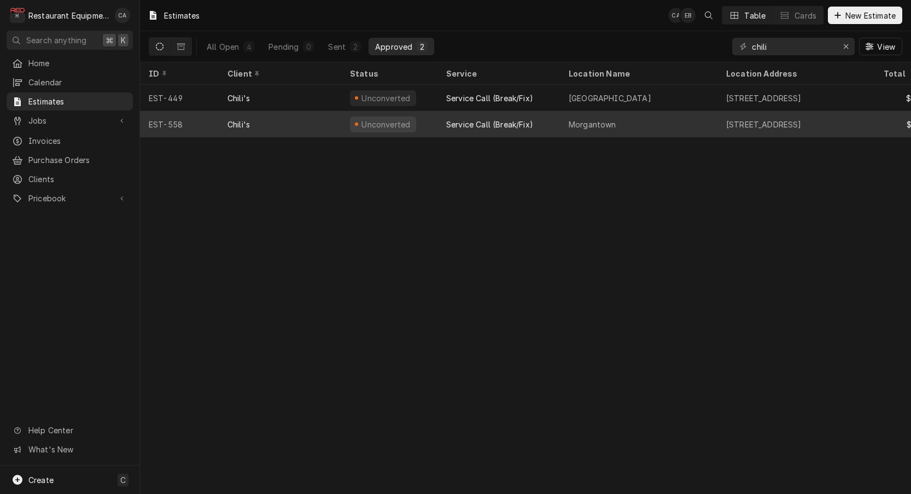
click at [616, 122] on div "Morgantown" at bounding box center [638, 124] width 157 height 26
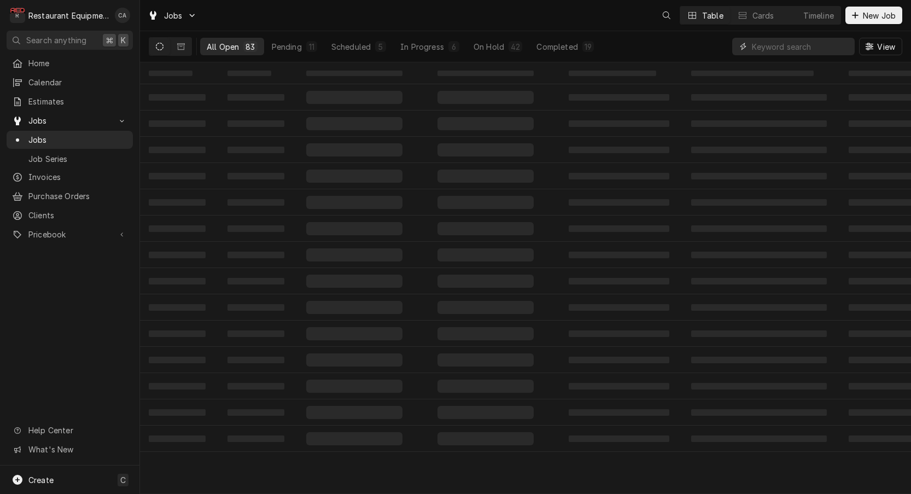
click at [791, 44] on input "Dynamic Content Wrapper" at bounding box center [800, 46] width 97 height 17
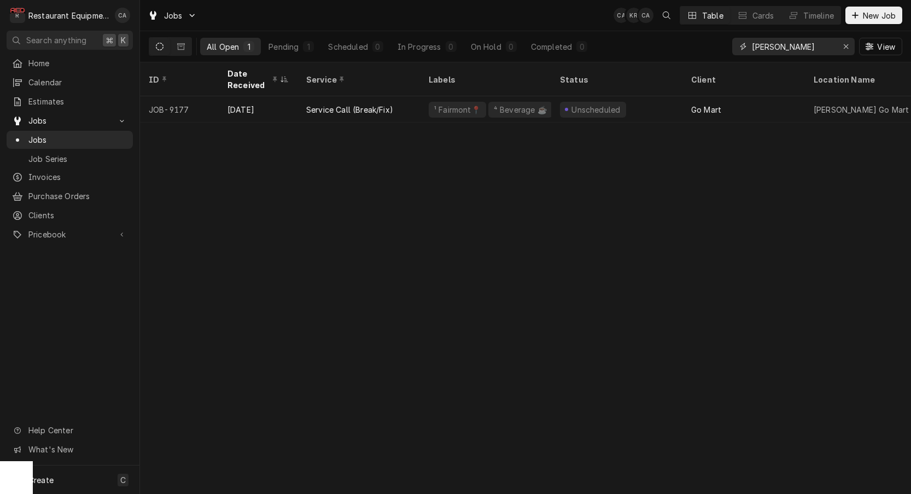
type input "gassaway"
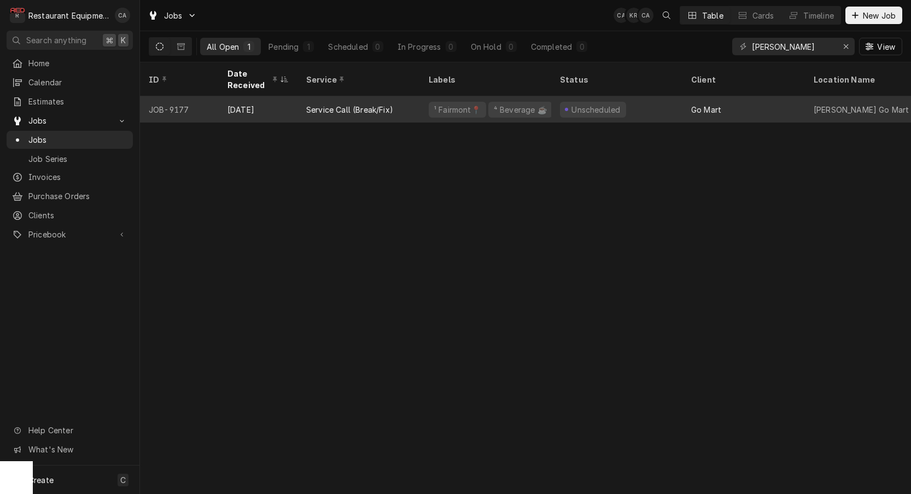
click at [549, 109] on div "¹ Fairmont📍 ⁴ Beverage ☕" at bounding box center [485, 109] width 131 height 26
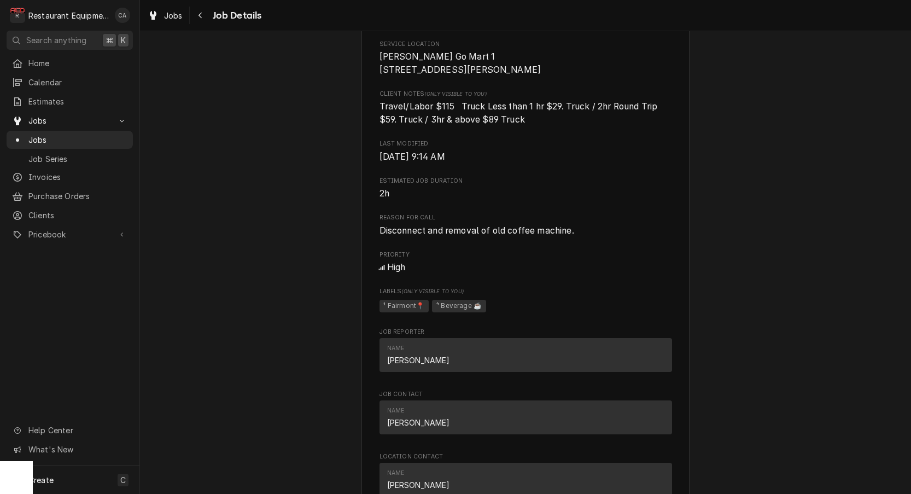
scroll to position [240, 0]
click at [173, 15] on span "Jobs" at bounding box center [173, 15] width 19 height 11
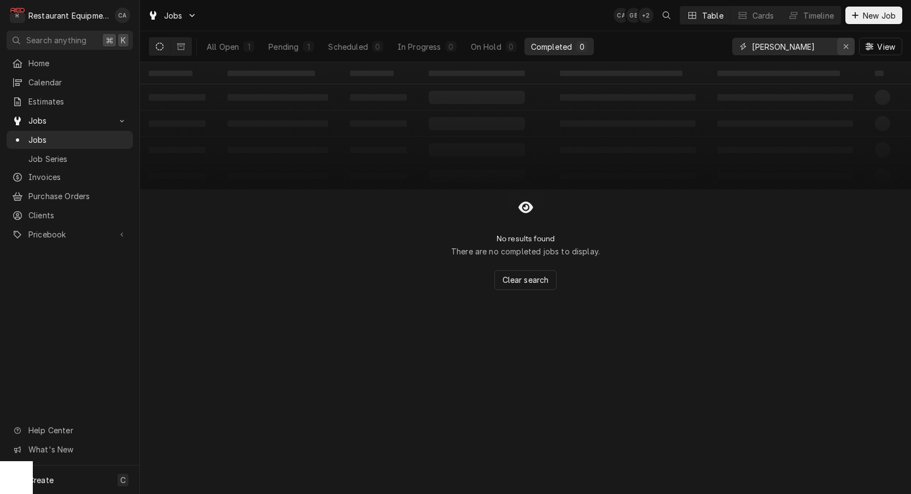
click at [848, 50] on icon "Erase input" at bounding box center [846, 47] width 6 height 8
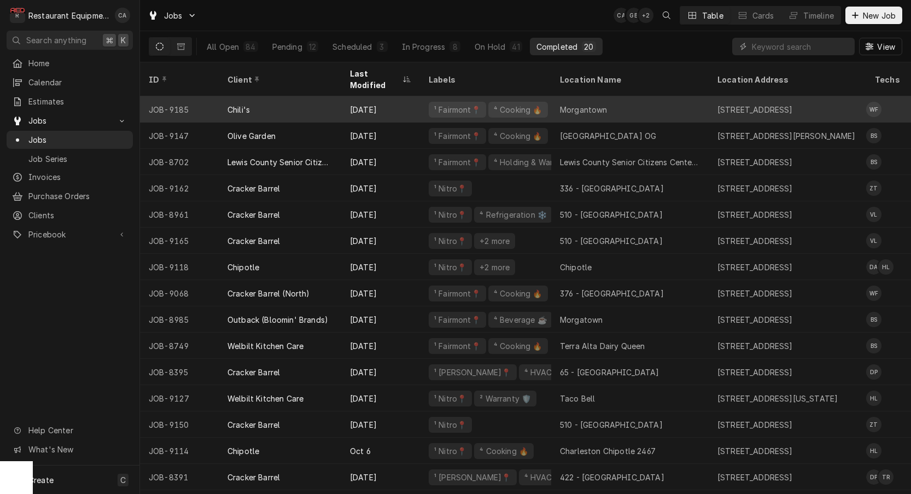
click at [585, 104] on div "Morgantown" at bounding box center [584, 109] width 48 height 11
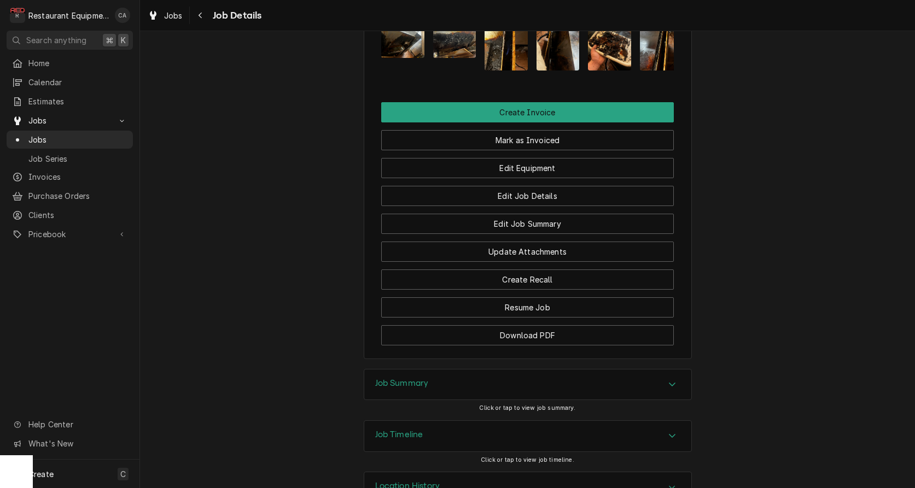
drag, startPoint x: 394, startPoint y: 348, endPoint x: 325, endPoint y: 339, distance: 70.0
click at [392, 378] on h3 "Job Summary" at bounding box center [402, 383] width 54 height 10
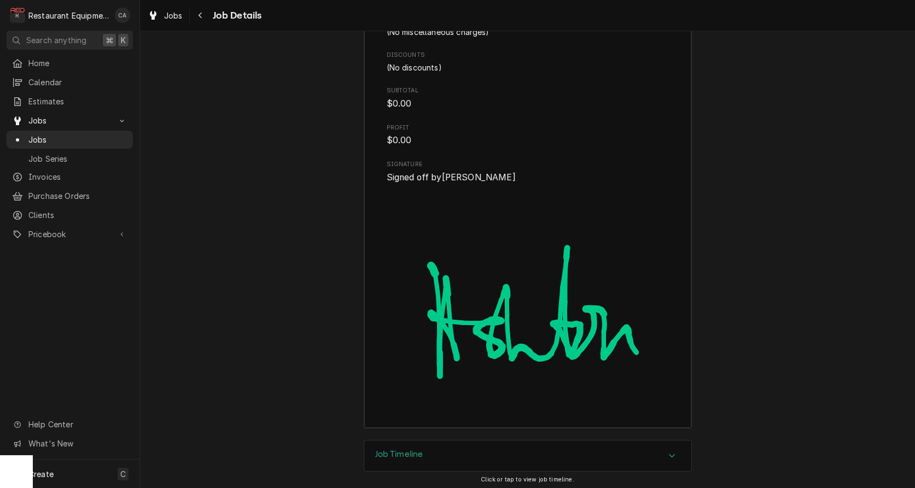
drag, startPoint x: 398, startPoint y: 400, endPoint x: 404, endPoint y: 398, distance: 6.2
click at [398, 449] on h3 "Job Timeline" at bounding box center [399, 454] width 48 height 10
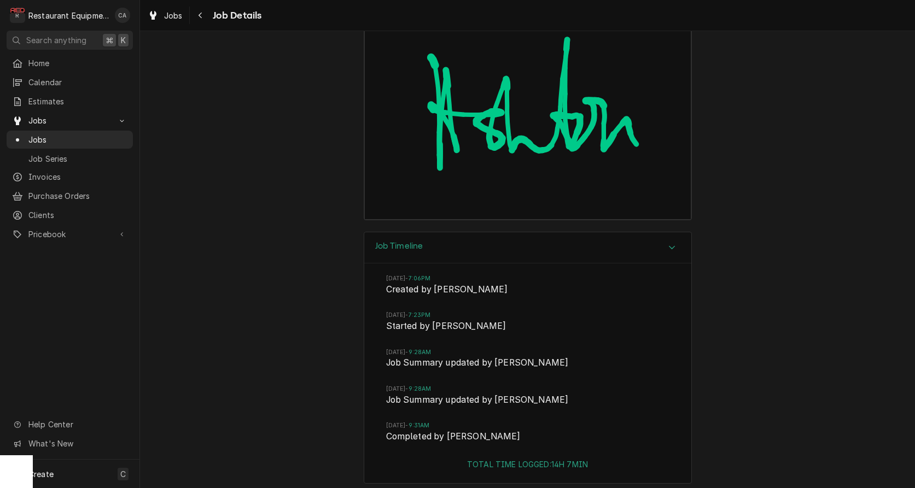
click at [351, 327] on div "Job Timeline Mon, Oct 13, 2025 - 7:06PM Created by Emily Bird Mon, Oct 13, 2025…" at bounding box center [527, 363] width 775 height 263
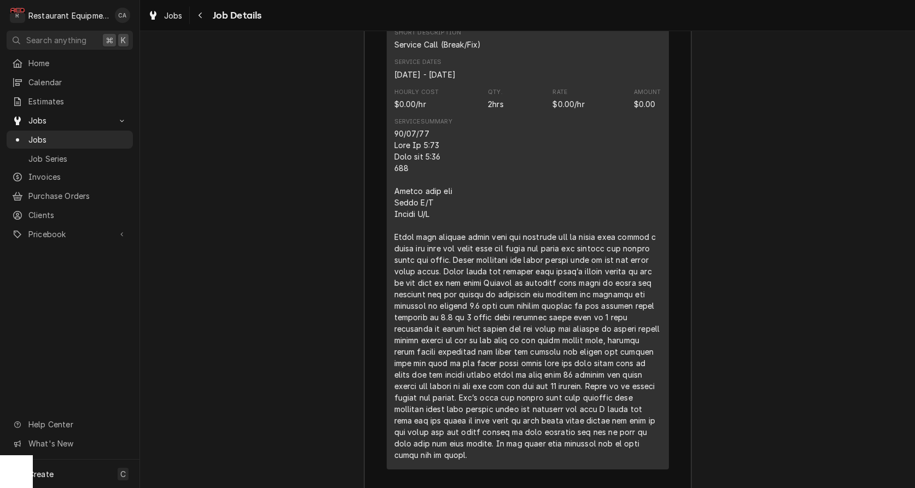
scroll to position [1614, 0]
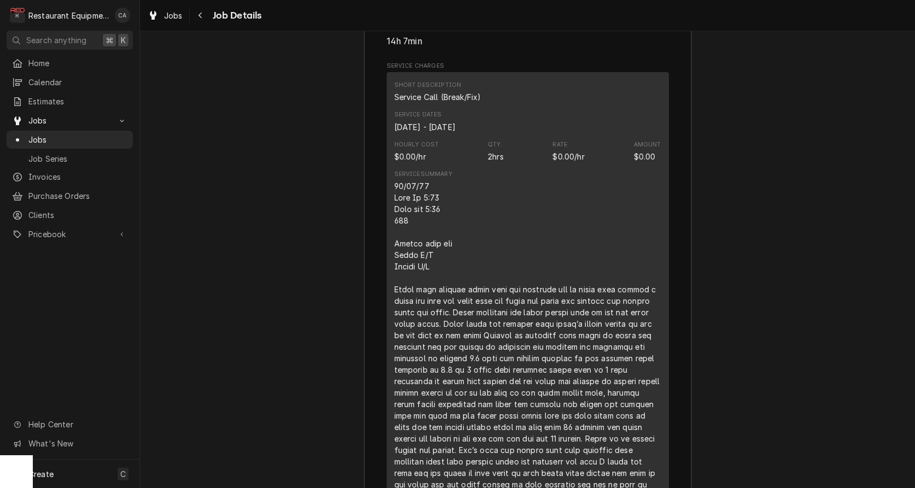
drag, startPoint x: 215, startPoint y: 145, endPoint x: 194, endPoint y: 83, distance: 66.6
click at [215, 140] on div "Job Summary Roopairs Job ID JOB-9185 Service Type Service Call (Break/Fix) Job …" at bounding box center [527, 436] width 775 height 1130
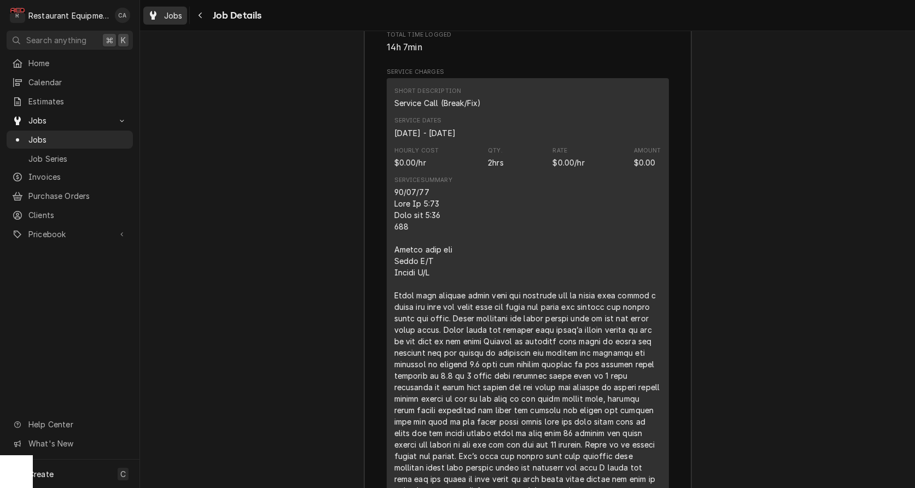
click at [167, 14] on span "Jobs" at bounding box center [173, 15] width 19 height 11
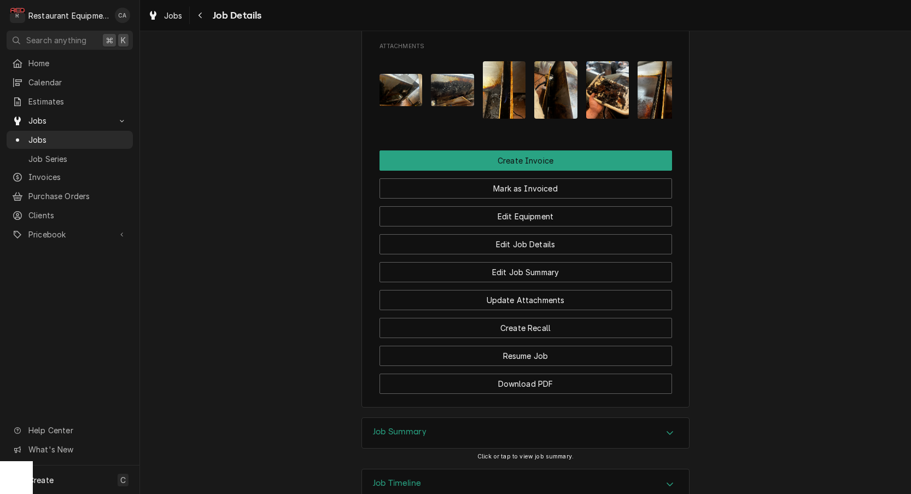
scroll to position [1076, 0]
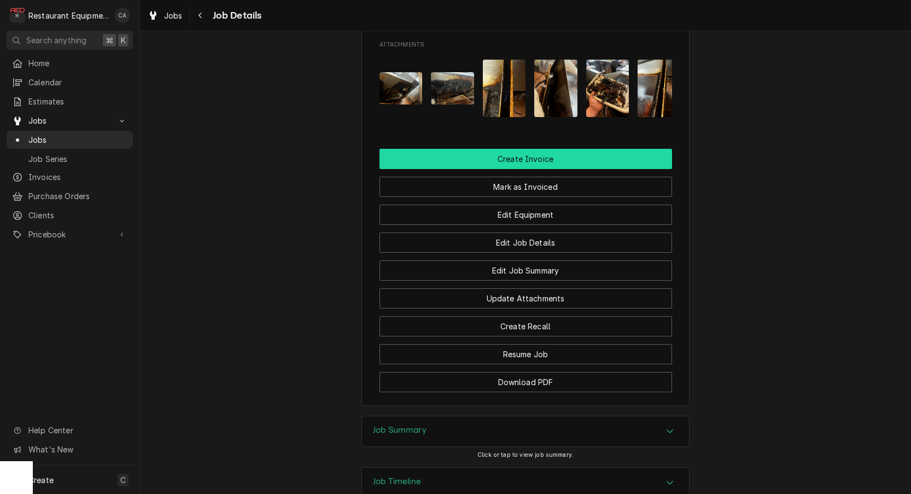
drag, startPoint x: 542, startPoint y: 125, endPoint x: 537, endPoint y: 131, distance: 8.5
click at [542, 149] on button "Create Invoice" at bounding box center [525, 159] width 292 height 20
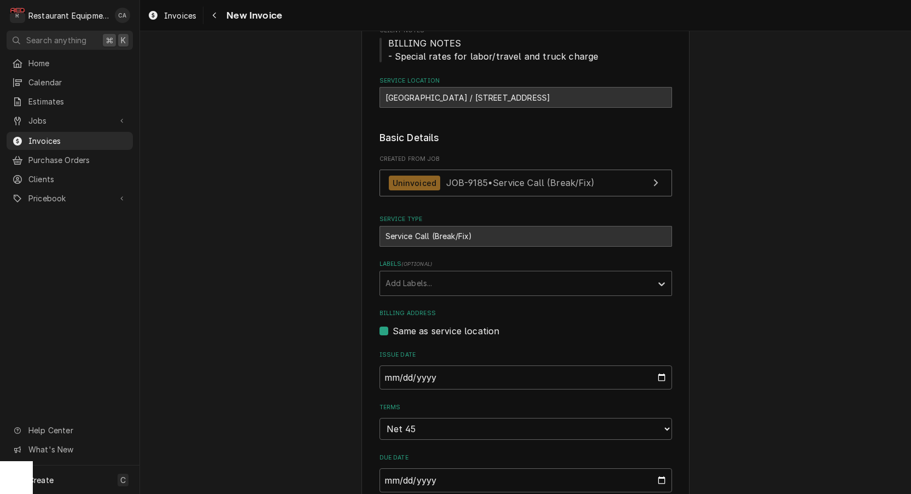
scroll to position [172, 0]
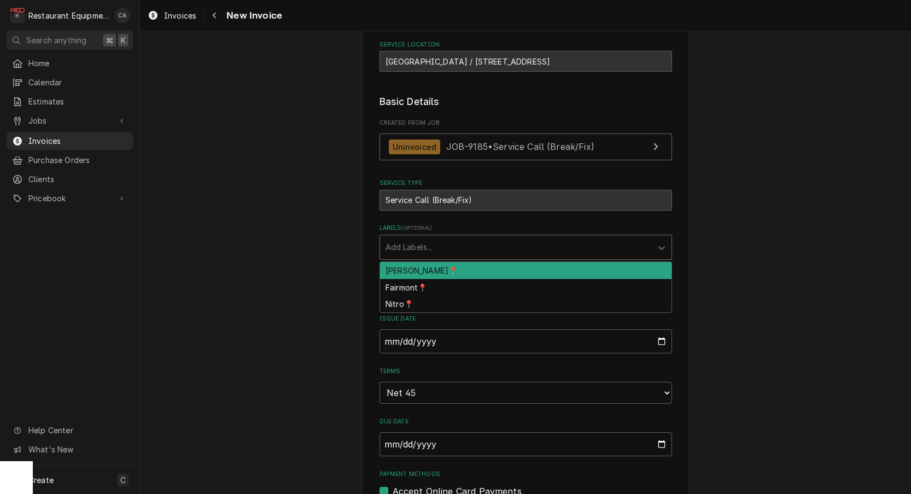
click at [418, 248] on div "Add Labels..." at bounding box center [515, 246] width 261 height 11
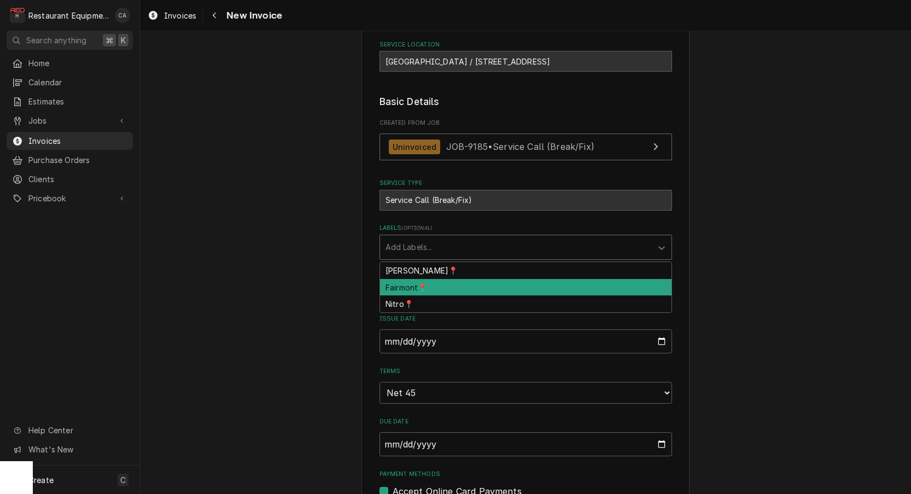
click at [400, 288] on div "Fairmont📍" at bounding box center [525, 287] width 291 height 17
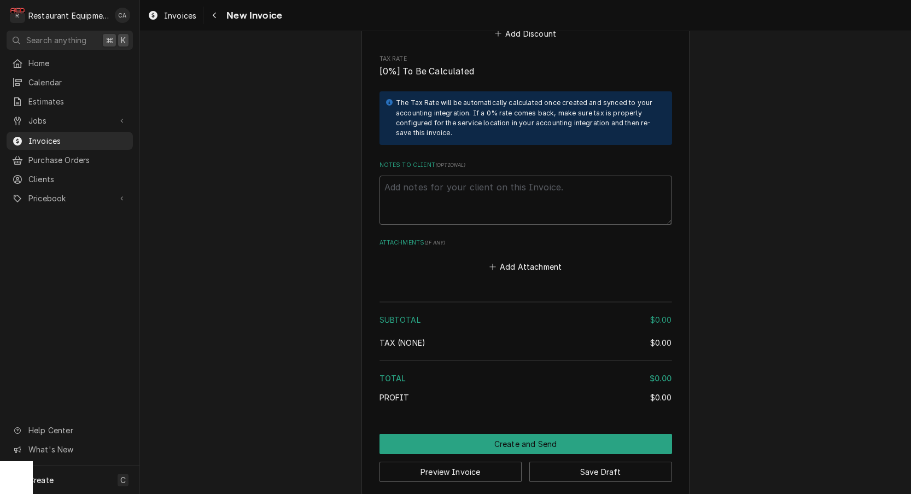
scroll to position [1462, 0]
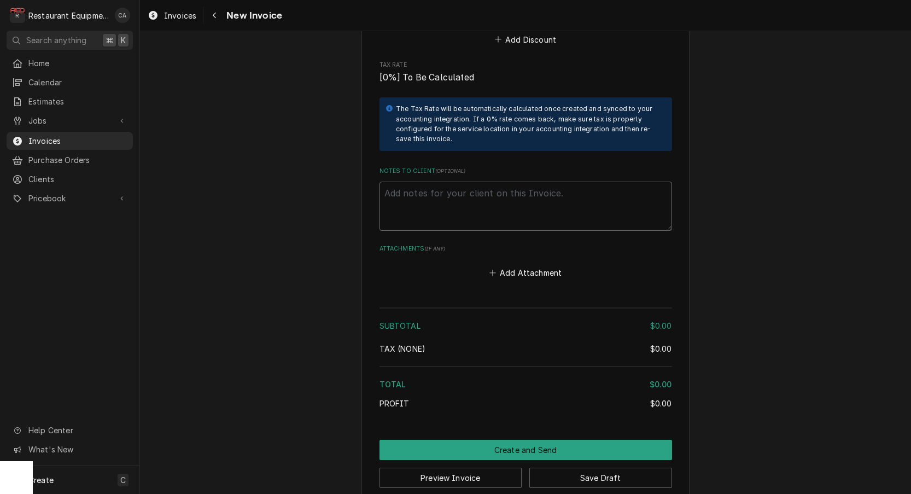
drag, startPoint x: 403, startPoint y: 208, endPoint x: 403, endPoint y: 194, distance: 14.8
click at [403, 207] on textarea "Notes to Client ( optional )" at bounding box center [525, 205] width 292 height 49
paste textarea "WO# CH121400603"
type textarea "x"
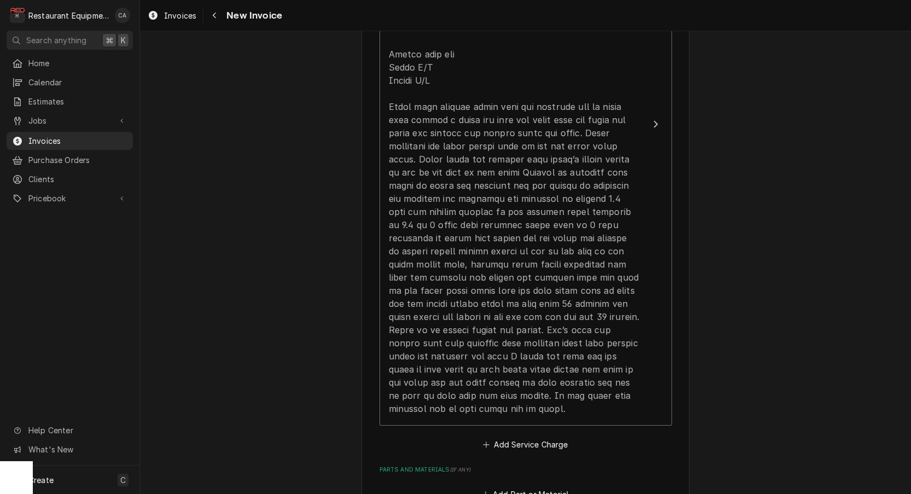
scroll to position [898, 0]
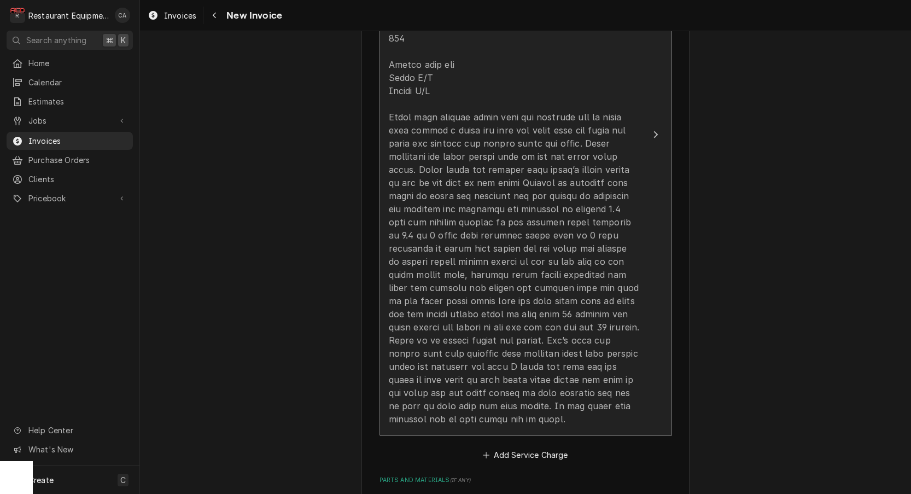
type textarea "WO# CH121400603"
click at [428, 274] on div "Update Line Item" at bounding box center [514, 208] width 251 height 433
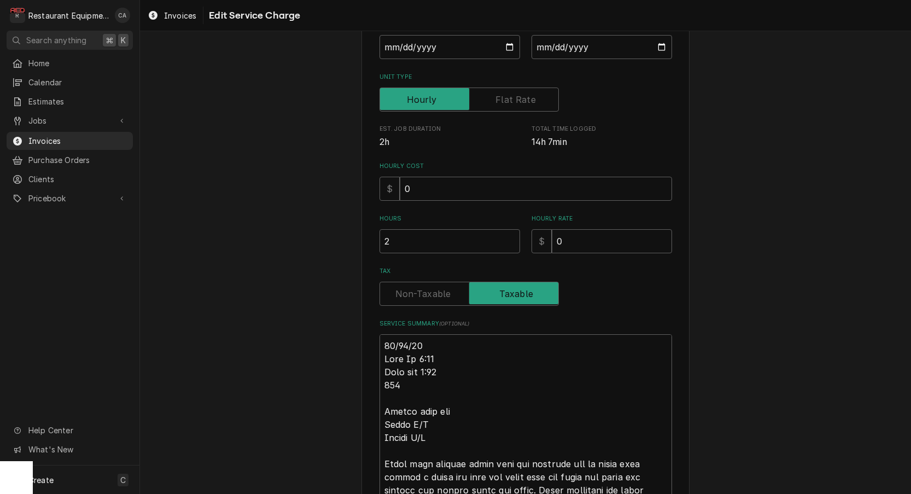
scroll to position [141, 0]
type textarea "x"
type textarea "R10/13/25 Time In 7:30 Time out 8:30 301 Vulcan flat top Model N/A Serial N/A S…"
type textarea "x"
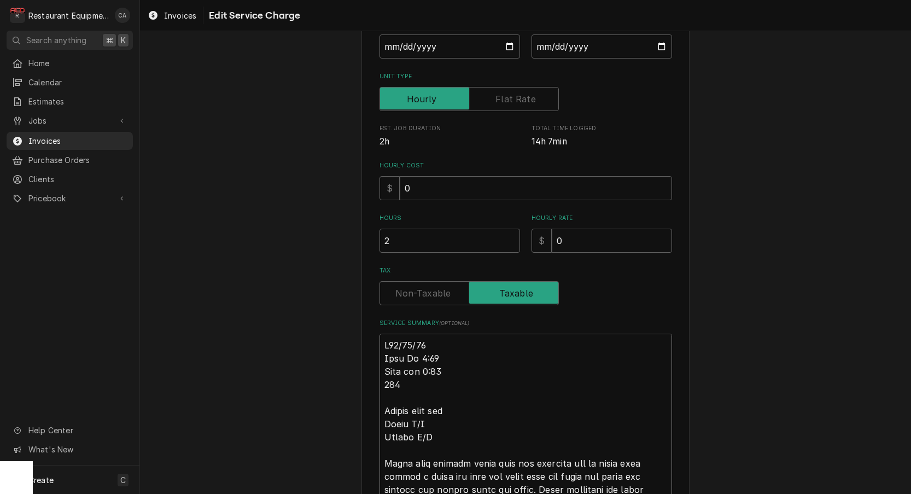
type textarea "Ro10/13/25 Time In 7:30 Time out 8:30 301 Vulcan flat top Model N/A Serial N/A …"
type textarea "x"
type textarea "Roo10/13/25 Time In 7:30 Time out 8:30 301 Vulcan flat top Model N/A Serial N/A…"
type textarea "x"
type textarea "Roo 10/13/25 Time In 7:30 Time out 8:30 301 Vulcan flat top Model N/A Serial N/…"
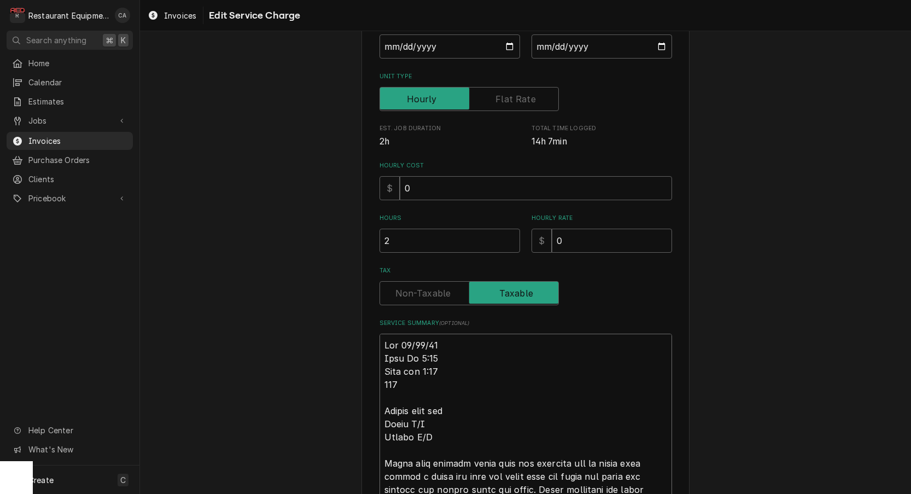
type textarea "x"
type textarea "Roo 910/13/25 Time In 7:30 Time out 8:30 301 Vulcan flat top Model N/A Serial N…"
type textarea "x"
type textarea "Roo 9110/13/25 Time In 7:30 Time out 8:30 301 Vulcan flat top Model N/A Serial …"
type textarea "x"
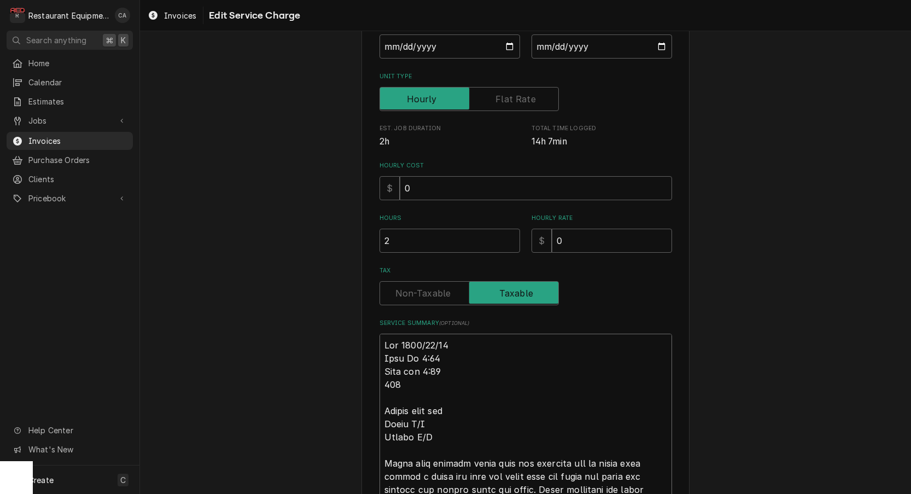
type textarea "Roo 91810/13/25 Time In 7:30 Time out 8:30 301 Vulcan flat top Model N/A Serial…"
type textarea "x"
type textarea "Roo 918510/13/25 Time In 7:30 Time out 8:30 301 Vulcan flat top Model N/A Seria…"
type textarea "x"
type textarea "Roo 9185 10/13/25 Time In 7:30 Time out 8:30 301 Vulcan flat top Model N/A Seri…"
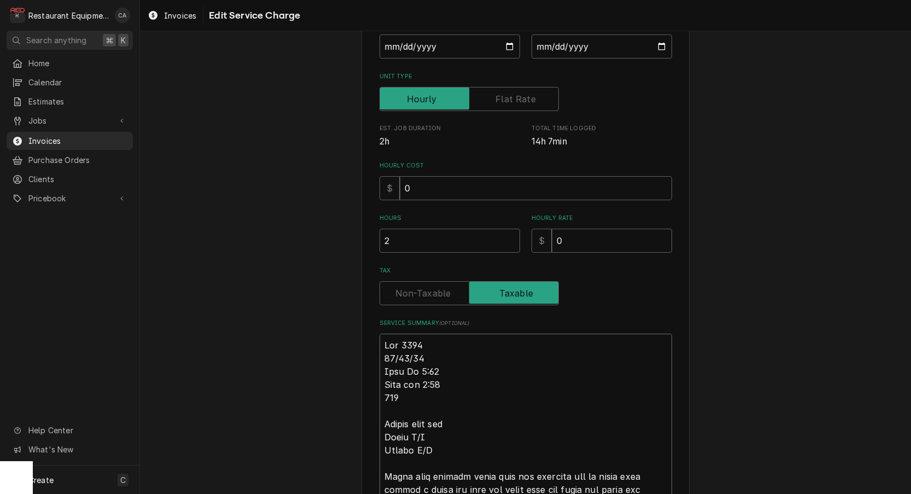
type textarea "x"
type textarea "Roo 9185 10/13/25 Time In 7:30 Time out 8:30 301 Vulcan flat top Model N/A Seri…"
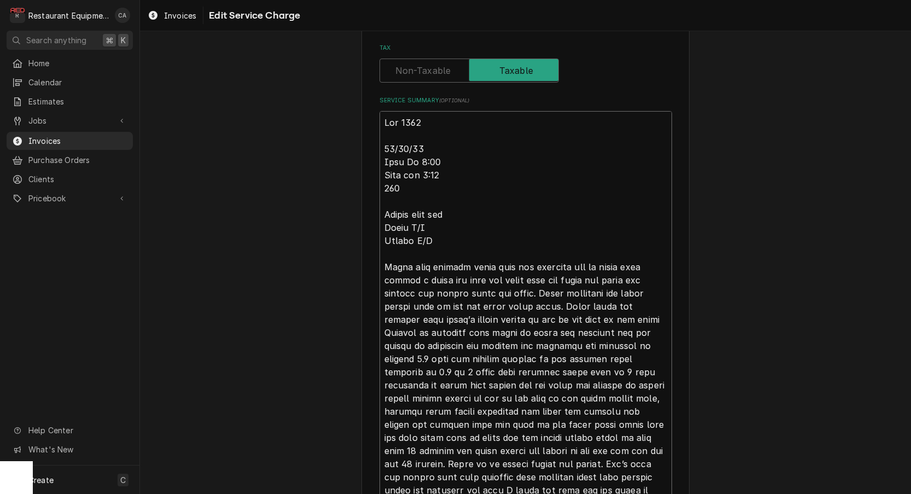
scroll to position [365, 0]
click at [512, 271] on textarea "Service Summary ( optional )" at bounding box center [525, 324] width 292 height 430
type textarea "x"
type textarea "Roo 9185 10/13/25 Time In 7:30 Time out 8:30 301 Vulcan flat top Model N/A Seri…"
type textarea "x"
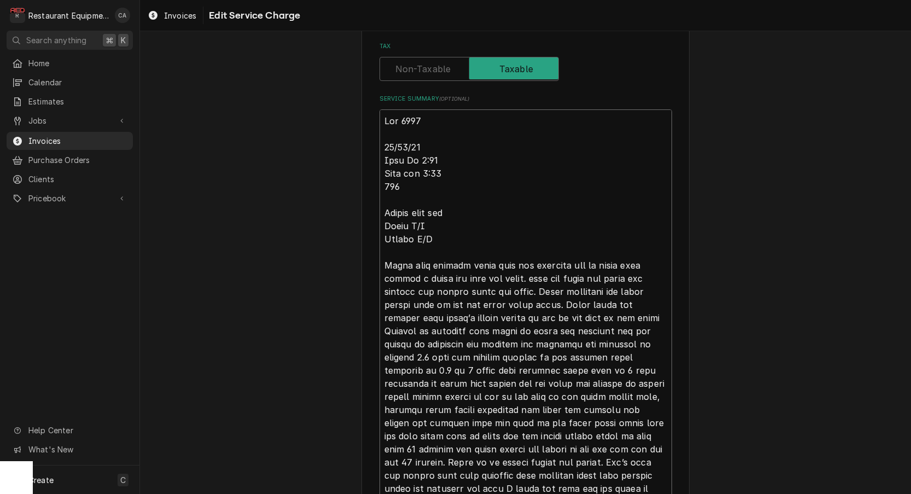
type textarea "Roo 9185 10/13/25 Time In 7:30 Time out 8:30 301 Vulcan flat top Model N/A Seri…"
type textarea "x"
type textarea "Roo 9185 10/13/25 Time In 7:30 Time out 8:30 301 Vulcan flat top Model N/A Seri…"
type textarea "x"
type textarea "Roo 9185 10/13/25 Time In 7:30 Time out 8:30 301 Vulcan flat top Model N/A Seri…"
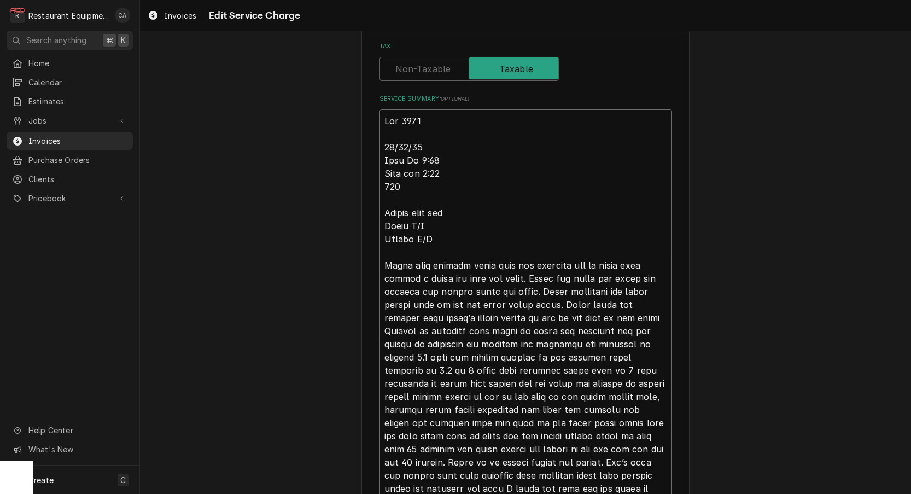
type textarea "x"
type textarea "Roo 9185 10/13/25 Time In 7:30 Time out 8:30 301 Vulcan flat top Model N/A Seri…"
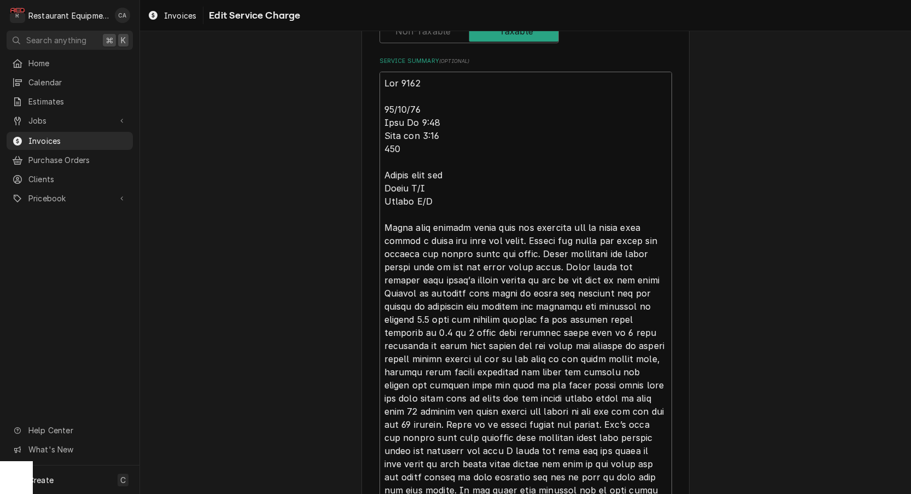
scroll to position [403, 0]
click at [408, 277] on textarea "Service Summary ( optional )" at bounding box center [525, 286] width 292 height 430
type textarea "x"
type textarea "Roo 9185 10/13/25 Time In 7:30 Time out 8:30 301 Vulcan flat top Model N/A Seri…"
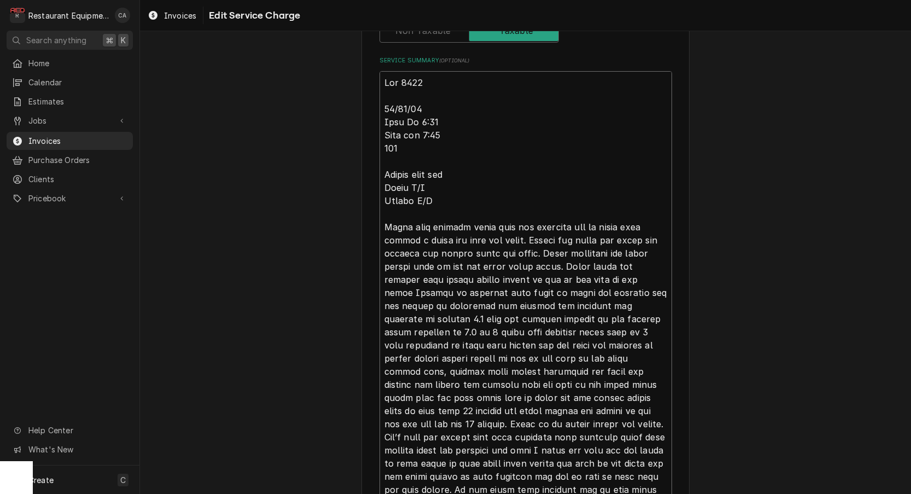
type textarea "x"
type textarea "Roo 9185 10/13/25 Time In 7:30 Time out 8:30 301 Vulcan flat top Model N/A Seri…"
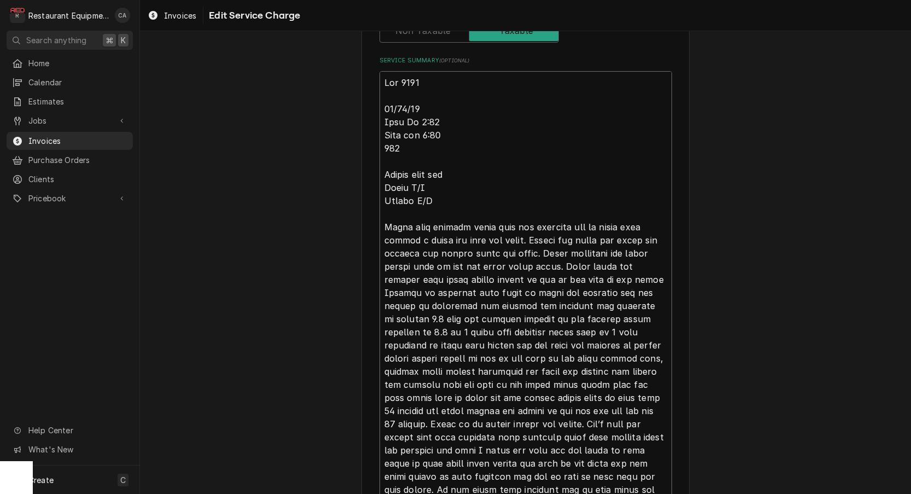
type textarea "x"
type textarea "Roo 9185 10/13/25 Time In 7:30 Time out 8:30 301 Vulcan flat top Model N/A Seri…"
type textarea "x"
type textarea "Roo 9185 10/13/25 Time In 7:30 Time out 8:30 301 Vulcan flat top Model N/A Seri…"
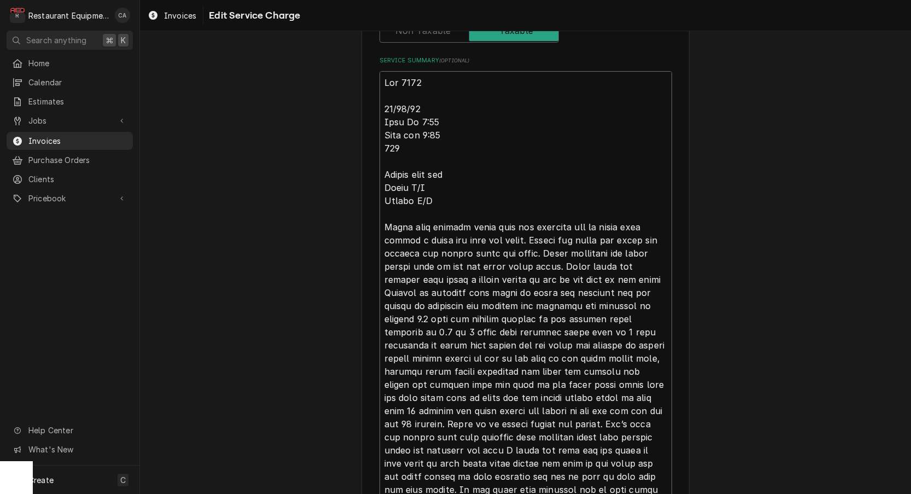
type textarea "x"
type textarea "Roo 9185 10/13/25 Time In 7:30 Time out 8:30 301 Vulcan flat top Model N/A Seri…"
type textarea "x"
type textarea "Roo 9185 10/13/25 Time In 7:30 Time out 8:30 301 Vulcan flat top Model N/A Seri…"
click at [611, 273] on textarea "Service Summary ( optional )" at bounding box center [525, 286] width 292 height 430
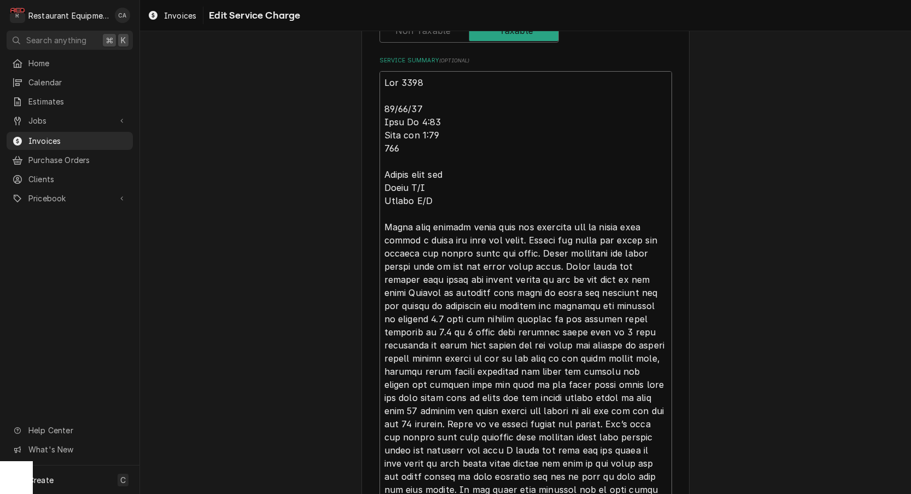
type textarea "x"
type textarea "Roo 9185 10/13/25 Time In 7:30 Time out 8:30 301 Vulcan flat top Model N/A Seri…"
click at [587, 288] on textarea "Service Summary ( optional )" at bounding box center [525, 286] width 292 height 430
type textarea "x"
type textarea "Roo 9185 10/13/25 Time In 7:30 Time out 8:30 301 Vulcan flat top Model N/A Seri…"
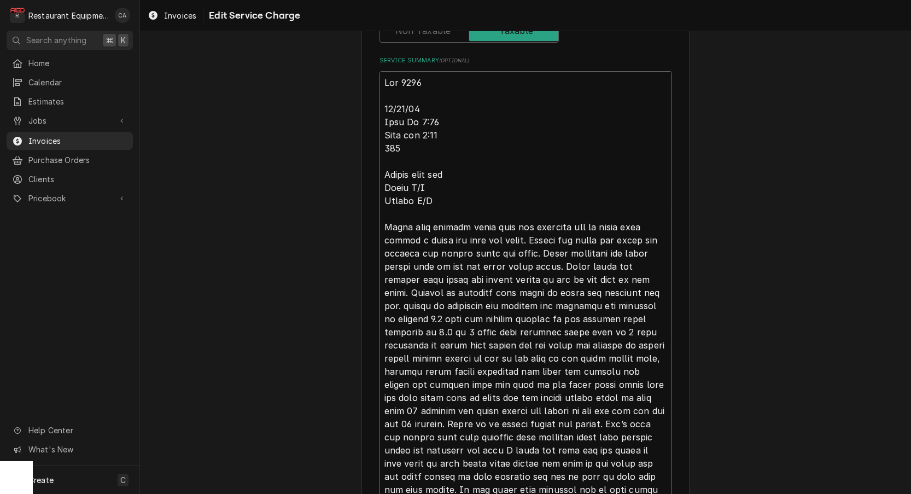
type textarea "x"
type textarea "Roo 9185 10/13/25 Time In 7:30 Time out 8:30 301 Vulcan flat top Model N/A Seri…"
type textarea "x"
type textarea "Roo 9185 10/13/25 Time In 7:30 Time out 8:30 301 Vulcan flat top Model N/A Seri…"
type textarea "x"
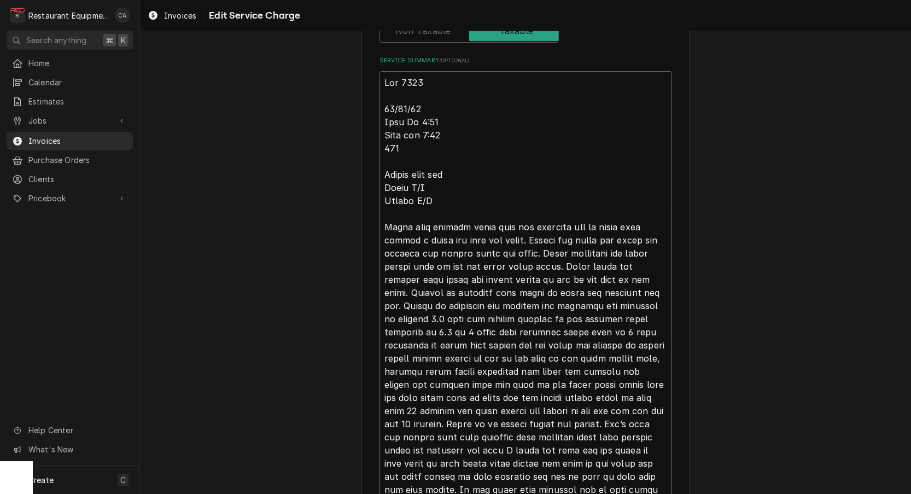
type textarea "Roo 9185 10/13/25 Time In 7:30 Time out 8:30 301 Vulcan flat top Model N/A Seri…"
type textarea "x"
type textarea "Roo 9185 10/13/25 Time In 7:30 Time out 8:30 301 Vulcan flat top Model N/A Seri…"
type textarea "x"
type textarea "Roo 9185 10/13/25 Time In 7:30 Time out 8:30 301 Vulcan flat top Model N/A Seri…"
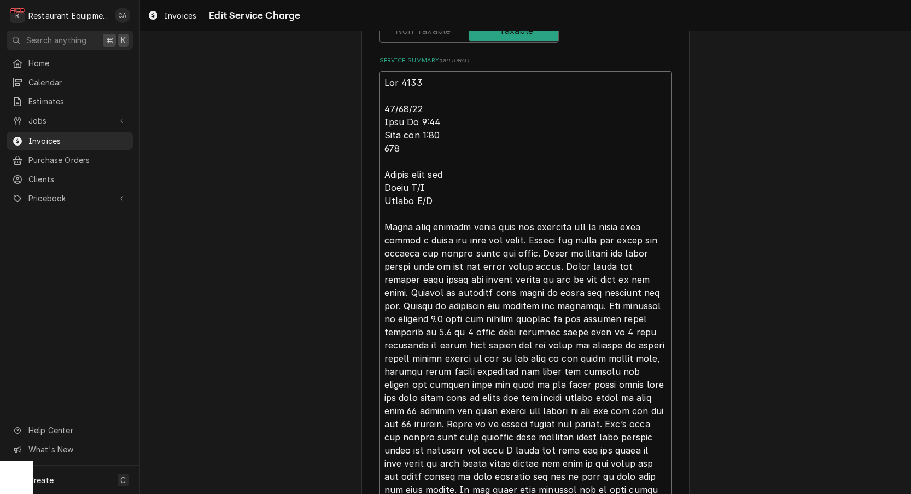
type textarea "x"
type textarea "Roo 9185 10/13/25 Time In 7:30 Time out 8:30 301 Vulcan flat top Model N/A Seri…"
type textarea "x"
type textarea "Roo 9185 10/13/25 Time In 7:30 Time out 8:30 301 Vulcan flat top Model N/A Seri…"
type textarea "x"
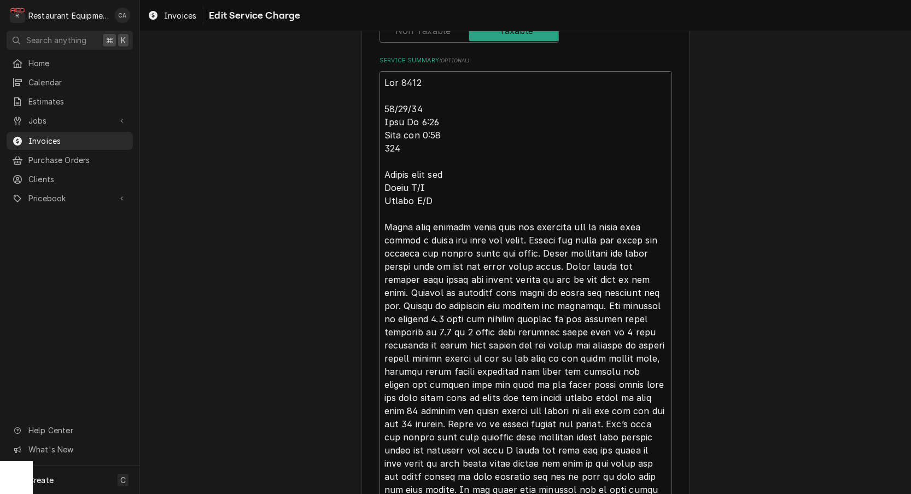
type textarea "Roo 9185 10/13/25 Time In 7:30 Time out 8:30 301 Vulcan flat top Model N/A Seri…"
type textarea "x"
type textarea "Roo 9185 10/13/25 Time In 7:30 Time out 8:30 301 Vulcan flat top Model N/A Seri…"
type textarea "x"
type textarea "Roo 9185 10/13/25 Time In 7:30 Time out 8:30 301 Vulcan flat top Model N/A Seri…"
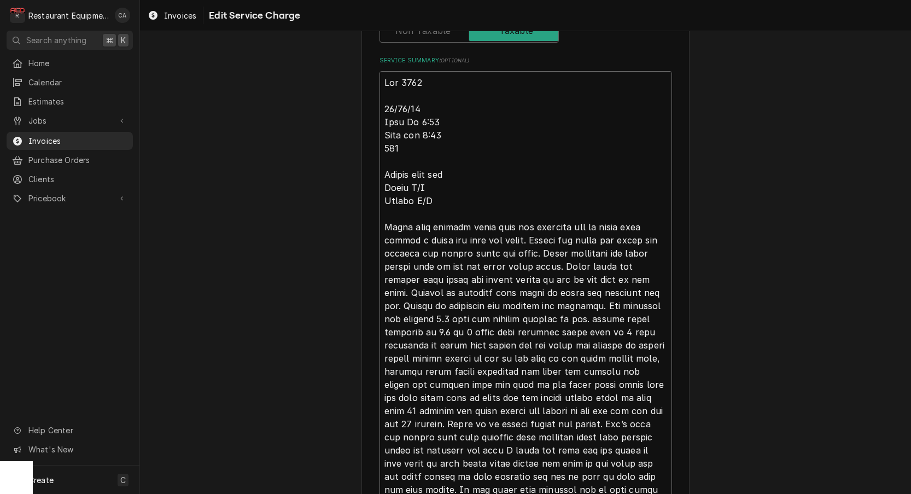
type textarea "x"
type textarea "Roo 9185 10/13/25 Time In 7:30 Time out 8:30 301 Vulcan flat top Model N/A Seri…"
type textarea "x"
type textarea "Roo 9185 10/13/25 Time In 7:30 Time out 8:30 301 Vulcan flat top Model N/A Seri…"
type textarea "x"
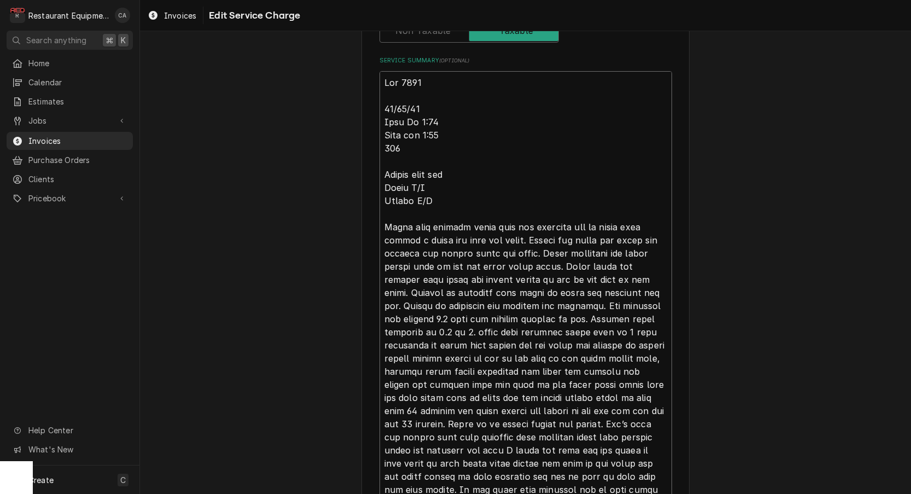
type textarea "Roo 9185 10/13/25 Time In 7:30 Time out 8:30 301 Vulcan flat top Model N/A Seri…"
type textarea "x"
type textarea "Roo 9185 10/13/25 Time In 7:30 Time out 8:30 301 Vulcan flat top Model N/A Seri…"
type textarea "x"
type textarea "Roo 9185 10/13/25 Time In 7:30 Time out 8:30 301 Vulcan flat top Model N/A Seri…"
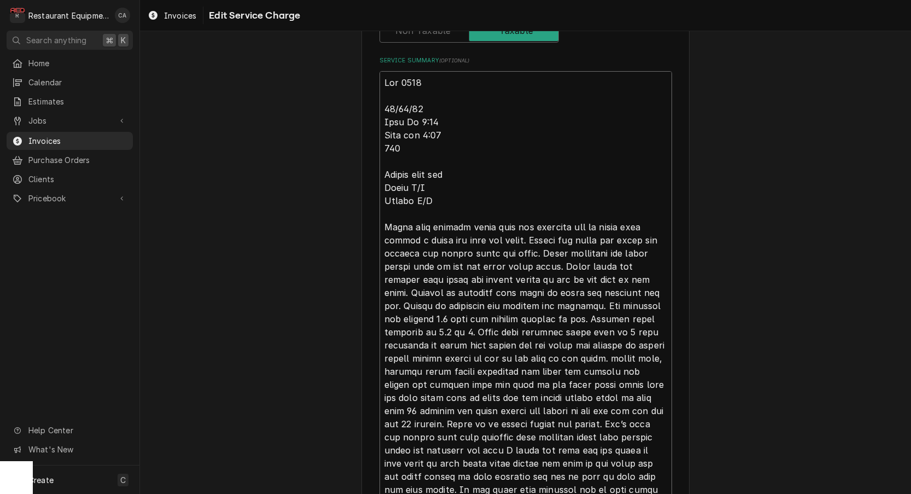
type textarea "x"
type textarea "Roo 9185 10/13/25 Time In 7:30 Time out 8:30 301 Vulcan flat top Model N/A Seri…"
type textarea "x"
type textarea "Roo 9185 10/13/25 Time In 7:30 Time out 8:30 301 Vulcan flat top Model N/A Seri…"
type textarea "x"
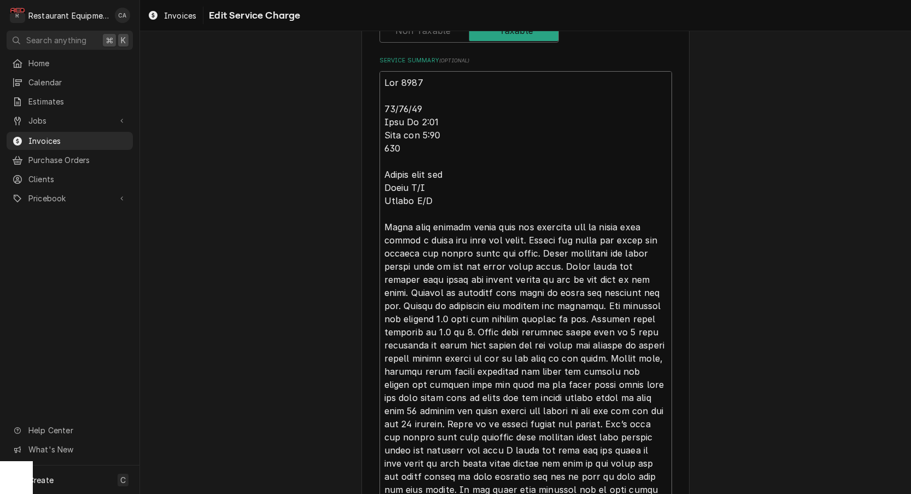
type textarea "Roo 9185 10/13/25 Time In 7:30 Time out 8:30 301 Vulcan flat top Model N/A Seri…"
type textarea "x"
type textarea "Roo 9185 10/13/25 Time In 7:30 Time out 8:30 301 Vulcan flat top Model N/A Seri…"
type textarea "x"
type textarea "Roo 9185 10/13/25 Time In 7:30 Time out 8:30 301 Vulcan flat top Model N/A Seri…"
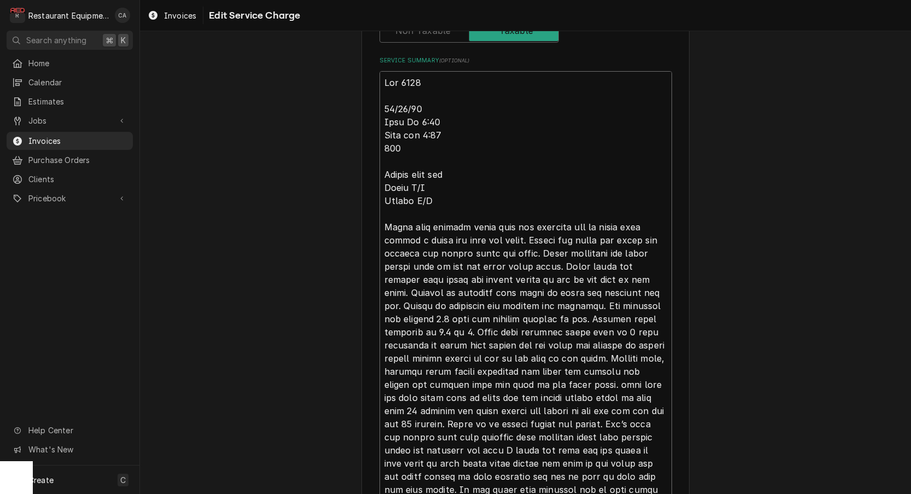
type textarea "x"
type textarea "Roo 9185 10/13/25 Time In 7:30 Time out 8:30 301 Vulcan flat top Model N/A Seri…"
type textarea "x"
type textarea "Roo 9185 10/13/25 Time In 7:30 Time out 8:30 301 Vulcan flat top Model N/A Seri…"
type textarea "x"
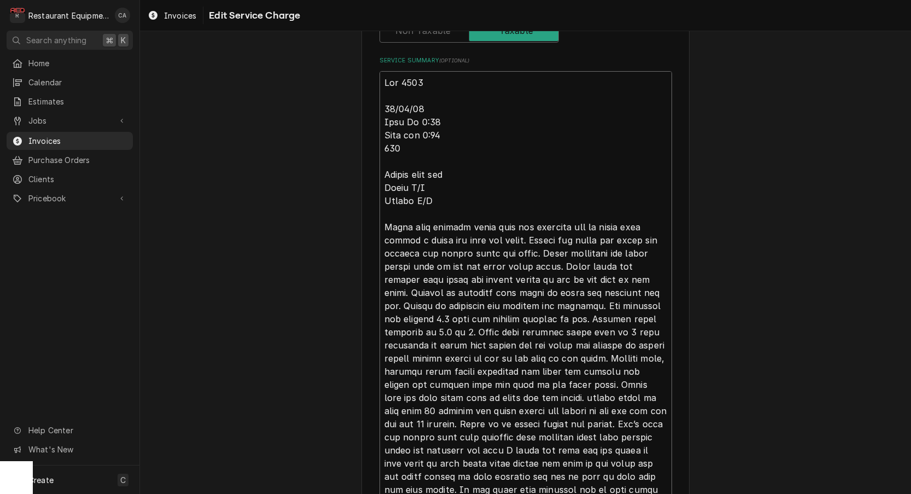
type textarea "Roo 9185 10/13/25 Time In 7:30 Time out 8:30 301 Vulcan flat top Model N/A Seri…"
type textarea "x"
type textarea "Roo 9185 10/13/25 Time In 7:30 Time out 8:30 301 Vulcan flat top Model N/A Seri…"
type textarea "x"
type textarea "Roo 9185 10/13/25 Time In 7:30 Time out 8:30 301 Vulcan flat top Model N/A Seri…"
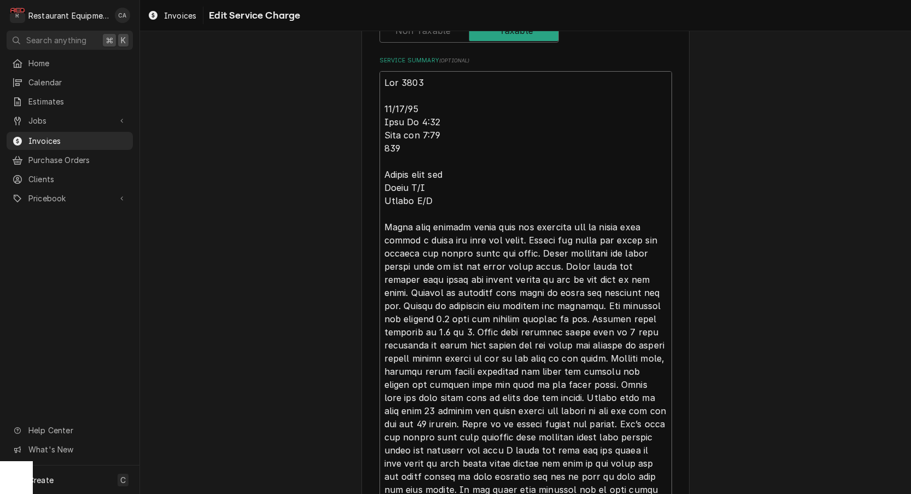
type textarea "x"
type textarea "Roo 9185 10/13/25 Time In 7:30 Time out 8:30 301 Vulcan flat top Model N/A Seri…"
type textarea "x"
type textarea "Roo 9185 10/13/25 Time In 7:30 Time out 8:30 301 Vulcan flat top Model N/A Seri…"
type textarea "x"
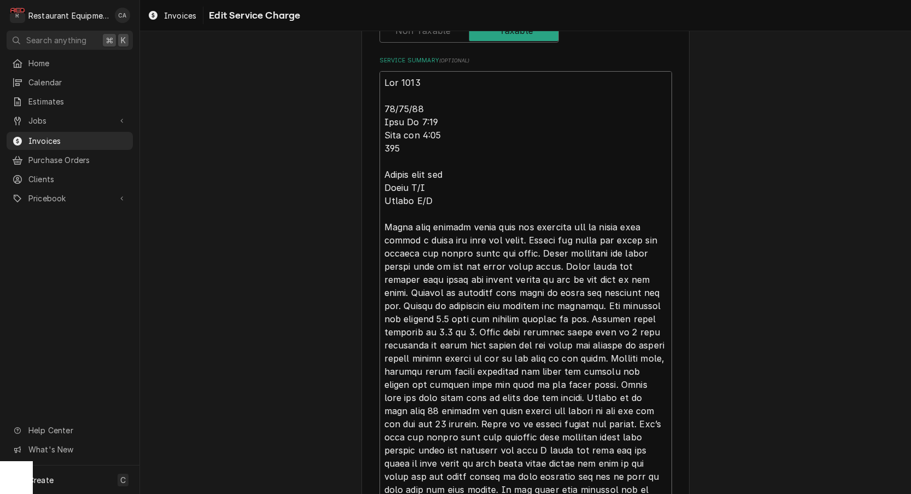
type textarea "Roo 9185 10/13/25 Time In 7:30 Time out 8:30 301 Vulcan flat top Model N/A Seri…"
type textarea "x"
type textarea "Roo 9185 10/13/25 Time In 7:30 Time out 8:30 301 Vulcan flat top Model N/A Seri…"
type textarea "x"
type textarea "Roo 9185 10/13/25 Time In 7:30 Time out 8:30 301 Vulcan flat top Model N/A Seri…"
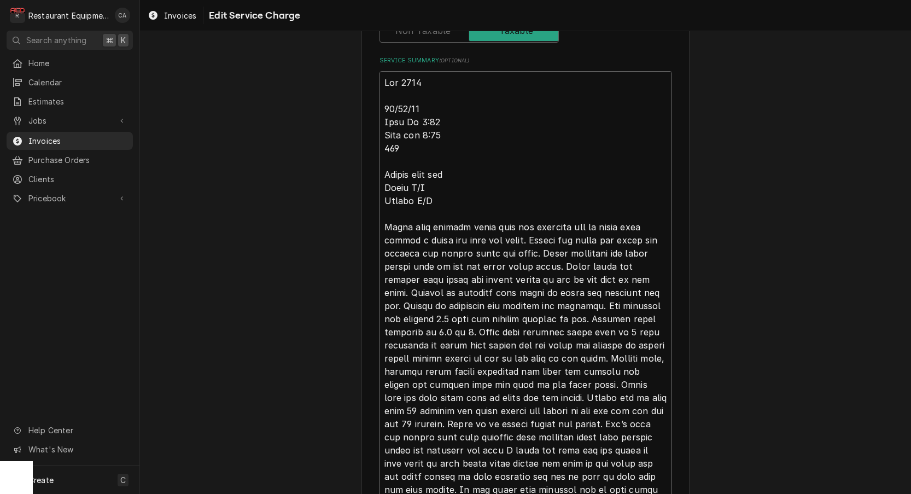
type textarea "x"
type textarea "Roo 9185 10/13/25 Time In 7:30 Time out 8:30 301 Vulcan flat top Model N/A Seri…"
type textarea "x"
type textarea "Roo 9185 10/13/25 Time In 7:30 Time out 8:30 301 Vulcan flat top Model N/A Seri…"
type textarea "x"
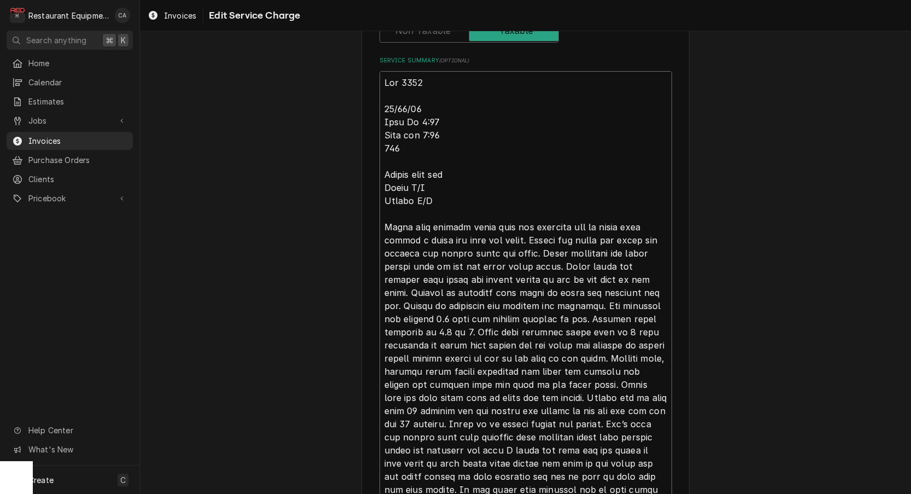
type textarea "Roo 9185 10/13/25 Time In 7:30 Time out 8:30 301 Vulcan flat top Model N/A Seri…"
type textarea "x"
type textarea "Roo 9185 10/13/25 Time In 7:30 Time out 8:30 301 Vulcan flat top Model N/A Seri…"
type textarea "x"
type textarea "Roo 9185 10/13/25 Time In 7:30 Time out 8:30 301 Vulcan flat top Model N/A Seri…"
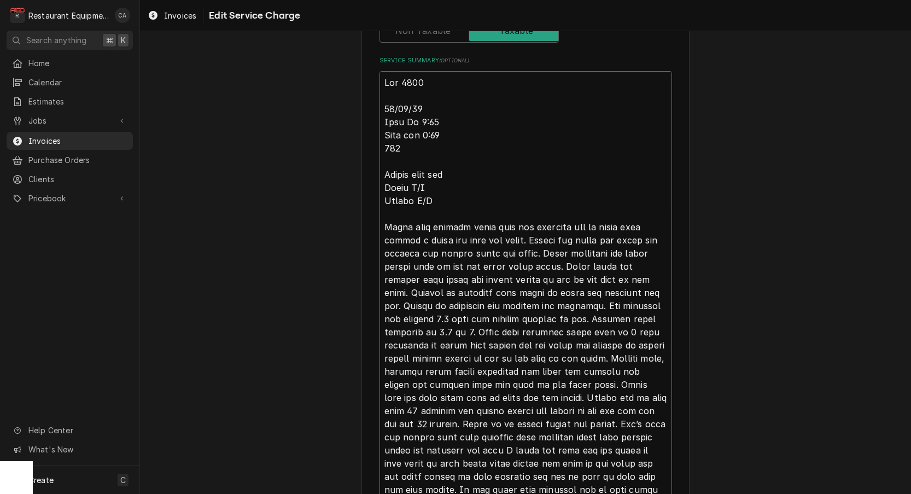
type textarea "x"
type textarea "Roo 9185 10/13/25 Time In 7:30 Time out 8:30 301 Vulcan flat top Model N/A Seri…"
type textarea "x"
type textarea "Roo 9185 10/13/25 Time In 7:30 Time out 8:30 301 Vulcan flat top Model N/A Seri…"
type textarea "x"
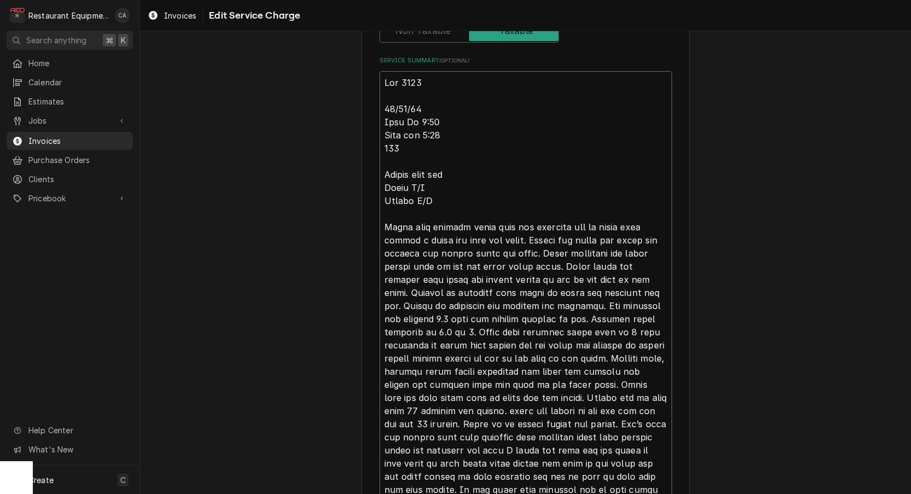
type textarea "Roo 9185 10/13/25 Time In 7:30 Time out 8:30 301 Vulcan flat top Model N/A Seri…"
type textarea "x"
type textarea "Roo 9185 10/13/25 Time In 7:30 Time out 8:30 301 Vulcan flat top Model N/A Seri…"
type textarea "x"
type textarea "Roo 9185 10/13/25 Time In 7:30 Time out 8:30 301 Vulcan flat top Model N/A Seri…"
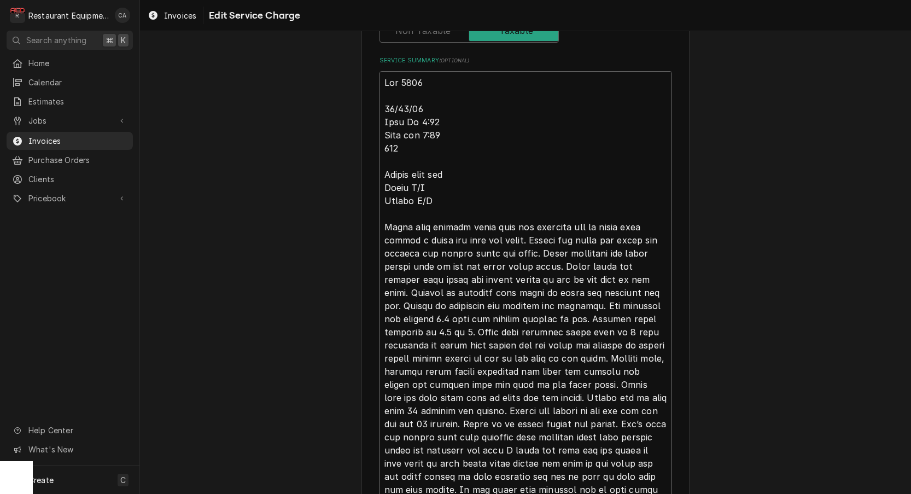
type textarea "x"
type textarea "Roo 9185 10/13/25 Time In 7:30 Time out 8:30 301 Vulcan flat top Model N/A Seri…"
type textarea "x"
type textarea "Roo 9185 10/13/25 Time In 7:30 Time out 8:30 301 Vulcan flat top Model N/A Seri…"
type textarea "x"
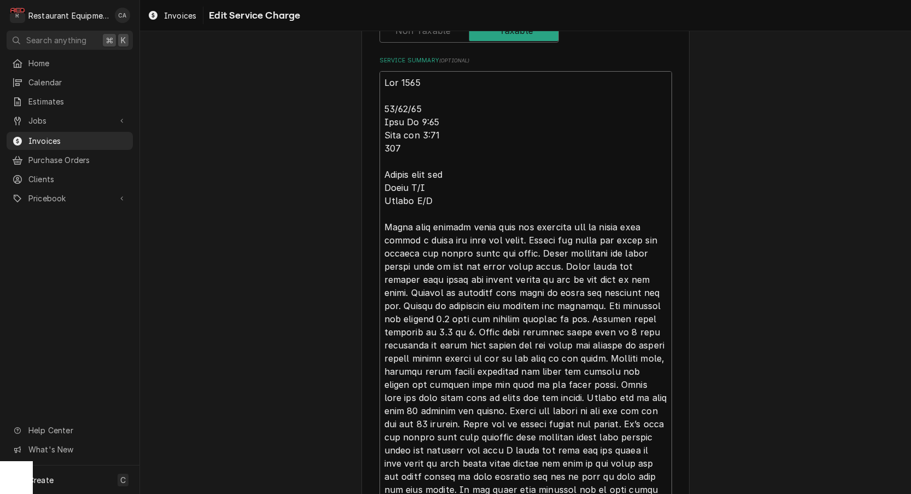
type textarea "Roo 9185 10/13/25 Time In 7:30 Time out 8:30 301 Vulcan flat top Model N/A Seri…"
type textarea "x"
type textarea "Roo 9185 10/13/25 Time In 7:30 Time out 8:30 301 Vulcan flat top Model N/A Seri…"
type textarea "x"
type textarea "Roo 9185 10/13/25 Time In 7:30 Time out 8:30 301 Vulcan flat top Model N/A Seri…"
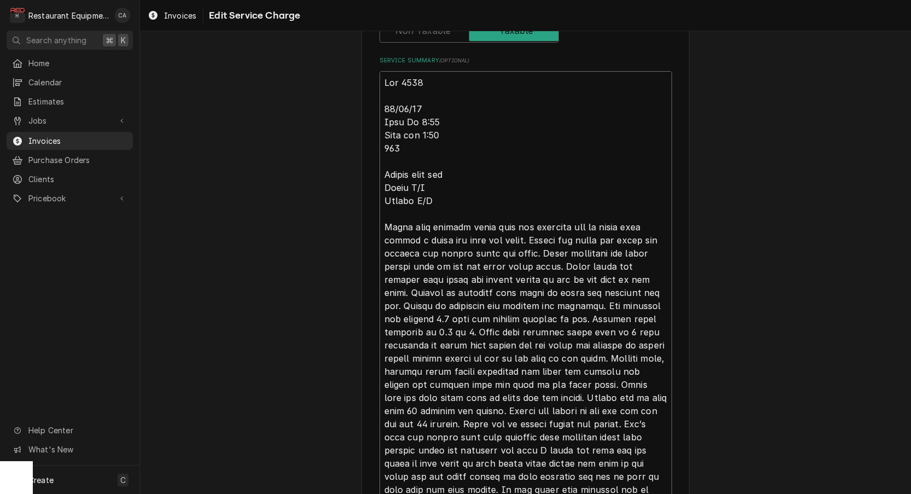
type textarea "x"
type textarea "Roo 9185 10/13/25 Time In 7:30 Time out 8:30 301 Vulcan flat top Model N/A Seri…"
type textarea "x"
type textarea "Roo 9185 10/13/25 Time In 7:30 Time out 8:30 301 Vulcan flat top Model N/A Seri…"
type textarea "x"
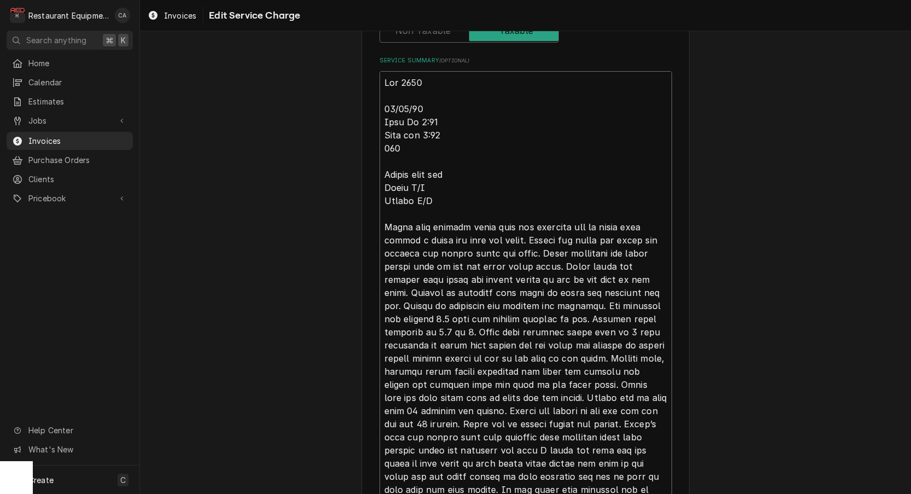
type textarea "Roo 9185 10/13/25 Time In 7:30 Time out 8:30 301 Vulcan flat top Model N/A Seri…"
type textarea "x"
type textarea "Roo 9185 10/13/25 Time In 7:30 Time out 8:30 301 Vulcan flat top Model N/A Seri…"
type textarea "x"
type textarea "Roo 9185 10/13/25 Time In 7:30 Time out 8:30 301 Vulcan flat top Model N/A Seri…"
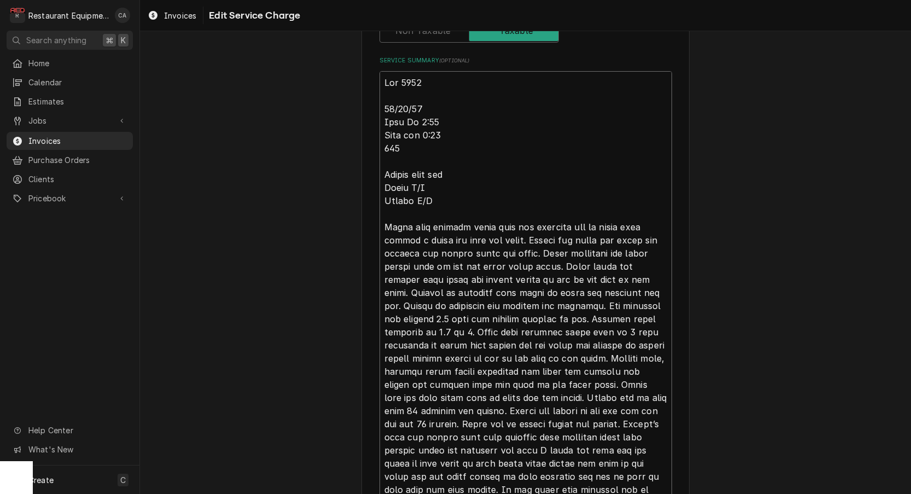
type textarea "x"
type textarea "Roo 9185 10/13/25 Time In 7:30 Time out 8:30 301 Vulcan flat top Model N/A Seri…"
type textarea "x"
type textarea "Roo 9185 10/13/25 Time In 7:30 Time out 8:30 301 Vulcan flat top Model N/A Seri…"
type textarea "x"
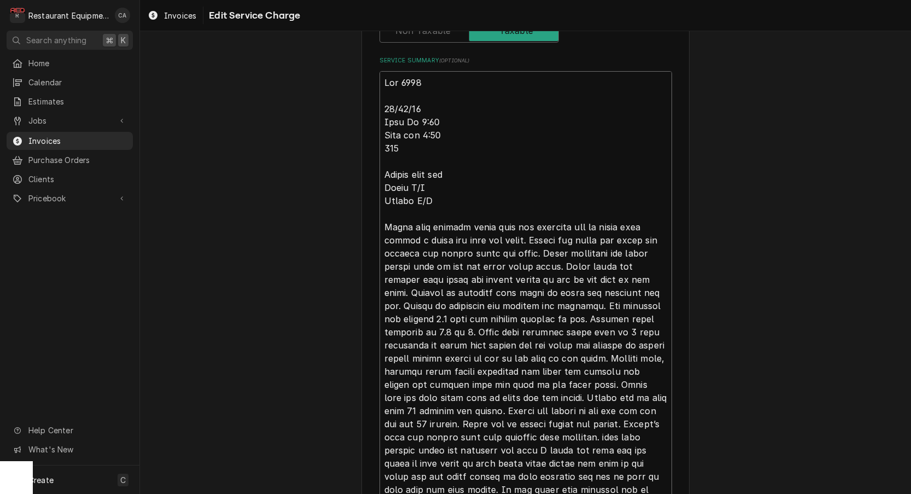
type textarea "Roo 9185 10/13/25 Time In 7:30 Time out 8:30 301 Vulcan flat top Model N/A Seri…"
type textarea "x"
type textarea "Roo 9185 10/13/25 Time In 7:30 Time out 8:30 301 Vulcan flat top Model N/A Seri…"
type textarea "x"
type textarea "Roo 9185 10/13/25 Time In 7:30 Time out 8:30 301 Vulcan flat top Model N/A Seri…"
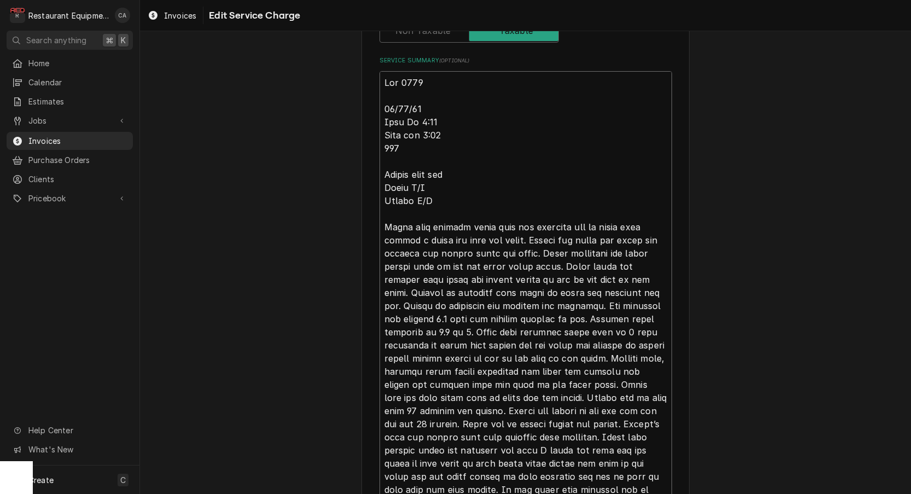
type textarea "x"
type textarea "Roo 9185 10/13/25 Time In 7:30 Time out 8:30 301 Vulcan flat top Model N/A Seri…"
type textarea "x"
type textarea "Roo 9185 10/13/25 Time In 7:30 Time out 8:30 301 Vulcan flat top Model N/A Seri…"
type textarea "x"
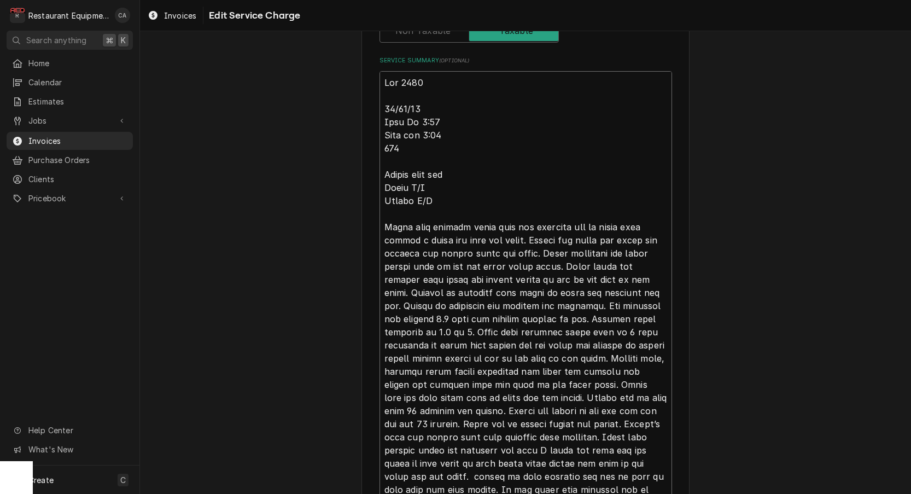
type textarea "Roo 9185 10/13/25 Time In 7:30 Time out 8:30 301 Vulcan flat top Model N/A Seri…"
type textarea "x"
type textarea "Roo 9185 10/13/25 Time In 7:30 Time out 8:30 301 Vulcan flat top Model N/A Seri…"
type textarea "x"
type textarea "Roo 9185 10/13/25 Time In 7:30 Time out 8:30 301 Vulcan flat top Model N/A Seri…"
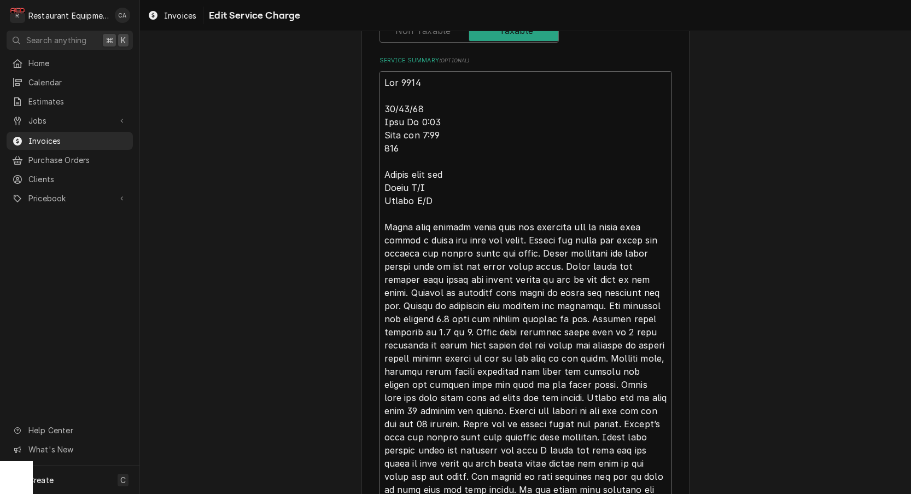
type textarea "x"
type textarea "Roo 9185 10/13/25 Time In 7:30 Time out 8:30 301 Vulcan flat top Model N/A Seri…"
type textarea "x"
type textarea "Roo 9185 10/13/25 Time In 7:30 Time out 8:30 301 Vulcan flat top Model N/A Seri…"
type textarea "x"
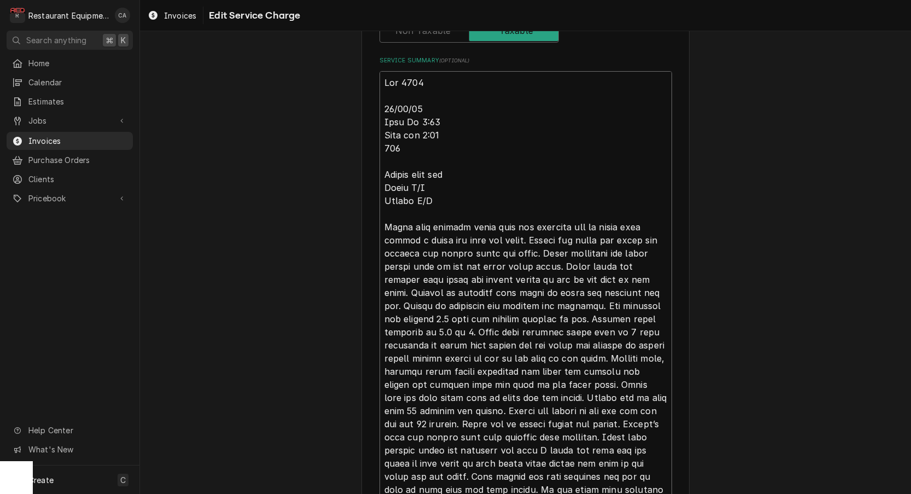
type textarea "Roo 9185 10/13/25 Time In 7:30 Time out 8:30 301 Vulcan flat top Model N/A Seri…"
type textarea "x"
type textarea "Roo 9185 10/13/25 Time In 7:30 Time out 8:30 301 Vulcan flat top Model N/A Seri…"
type textarea "x"
type textarea "Roo 9185 10/13/25 Time In 7:30 Time out 8:30 301 Vulcan flat top Model N/A Seri…"
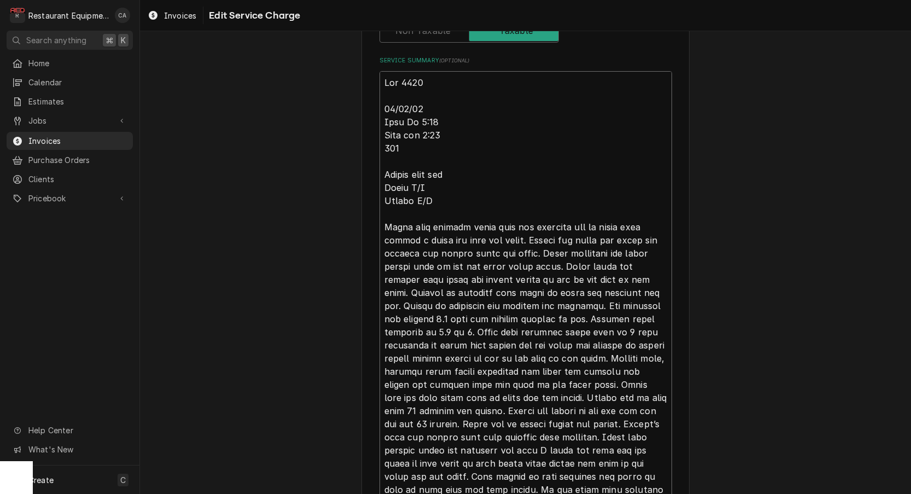
type textarea "x"
type textarea "Roo 9185 10/13/25 Time In 7:30 Time out 8:30 301 Vulcan flat top Model N/A Seri…"
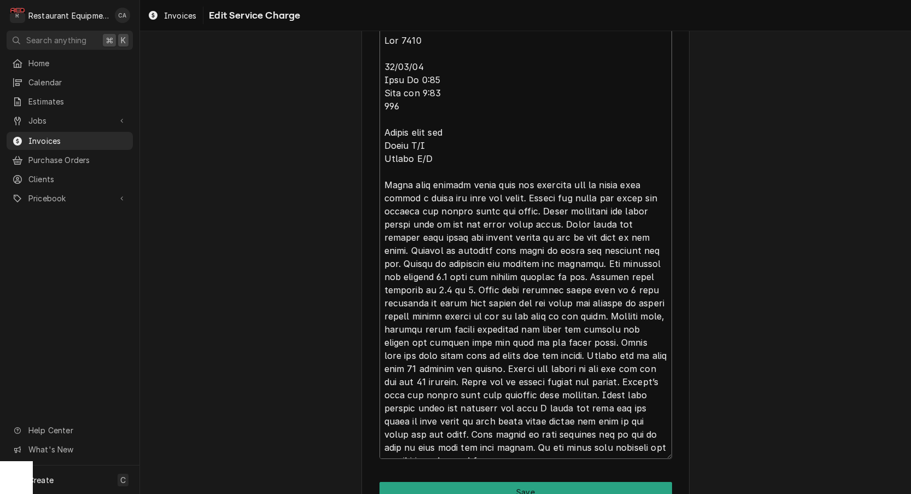
scroll to position [461, 0]
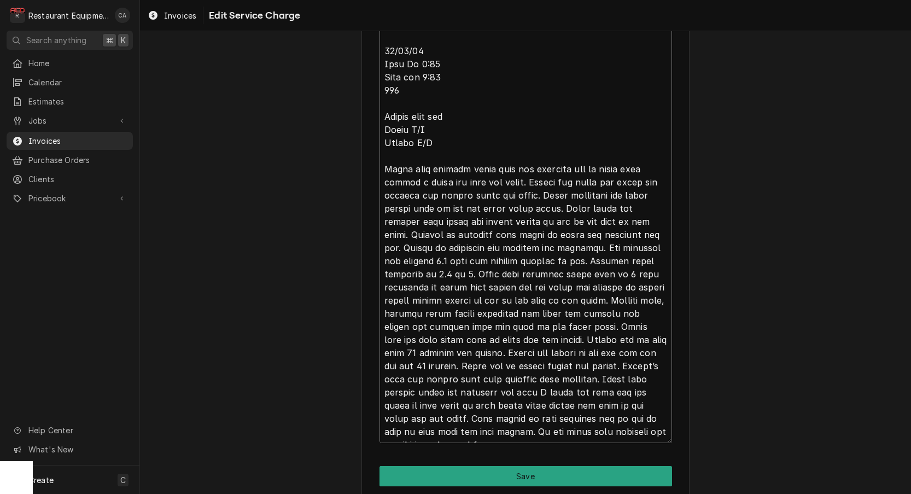
click at [556, 429] on textarea "Service Summary ( optional )" at bounding box center [525, 228] width 292 height 430
type textarea "x"
type textarea "Roo 9185 10/13/25 Time In 7:30 Time out 8:30 301 Vulcan flat top Model N/A Seri…"
type textarea "x"
type textarea "Roo 9185 10/13/25 Time In 7:30 Time out 8:30 301 Vulcan flat top Model N/A Seri…"
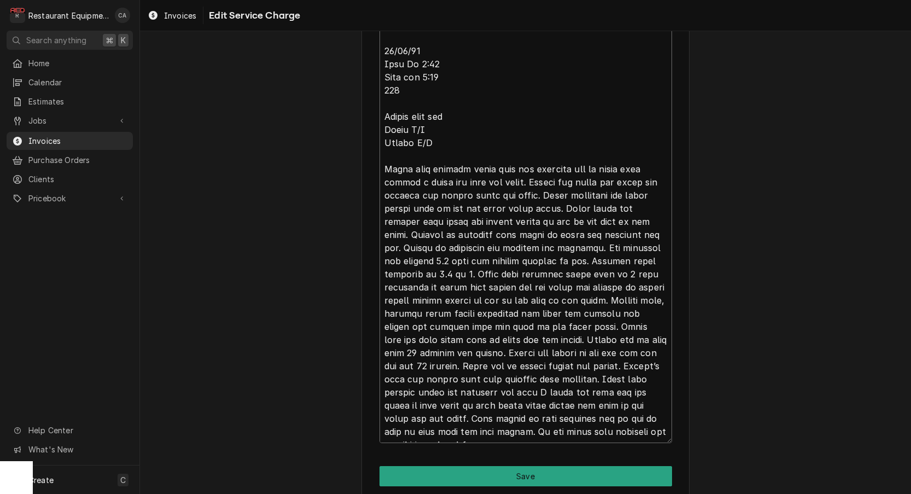
type textarea "x"
type textarea "Roo 9185 10/13/25 Time In 7:30 Time out 8:30 301 Vulcan flat top Model N/A Seri…"
type textarea "x"
type textarea "Roo 9185 10/13/25 Time In 7:30 Time out 8:30 301 Vulcan flat top Model N/A Seri…"
type textarea "x"
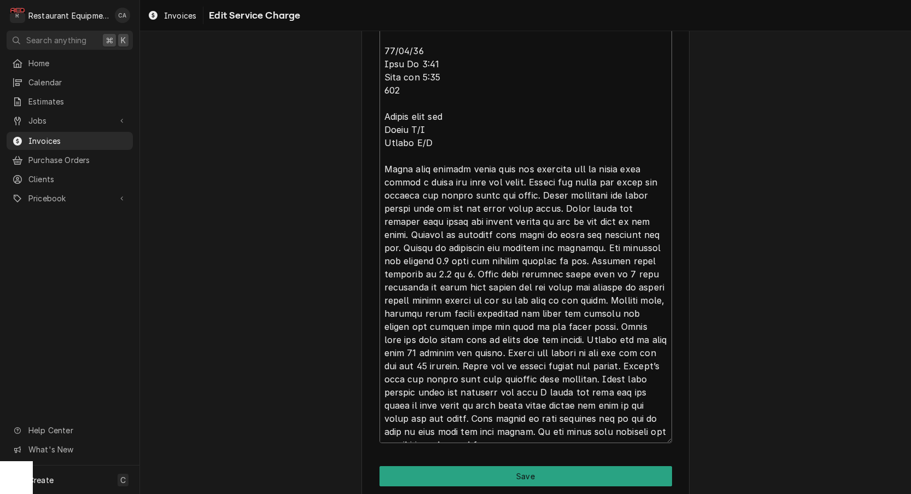
type textarea "Roo 9185 10/13/25 Time In 7:30 Time out 8:30 301 Vulcan flat top Model N/A Seri…"
type textarea "x"
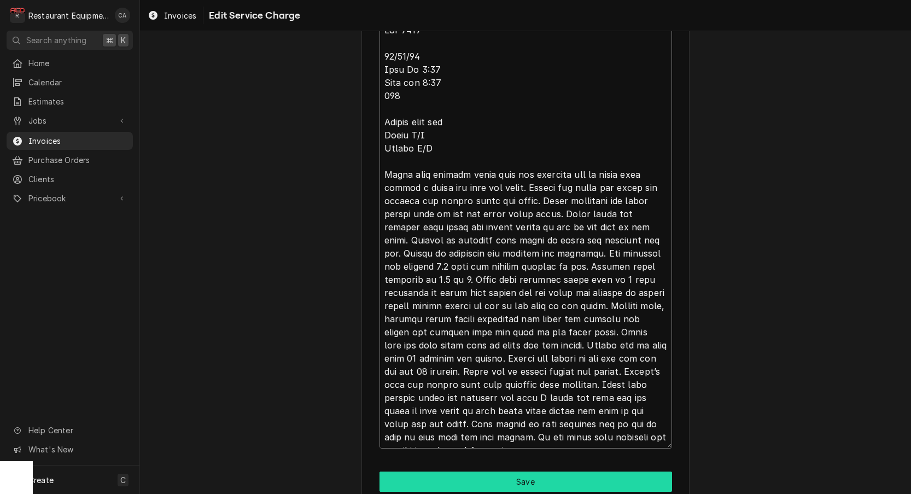
type textarea "Roo 9185 10/13/25 Time In 7:30 Time out 8:30 301 Vulcan flat top Model N/A Seri…"
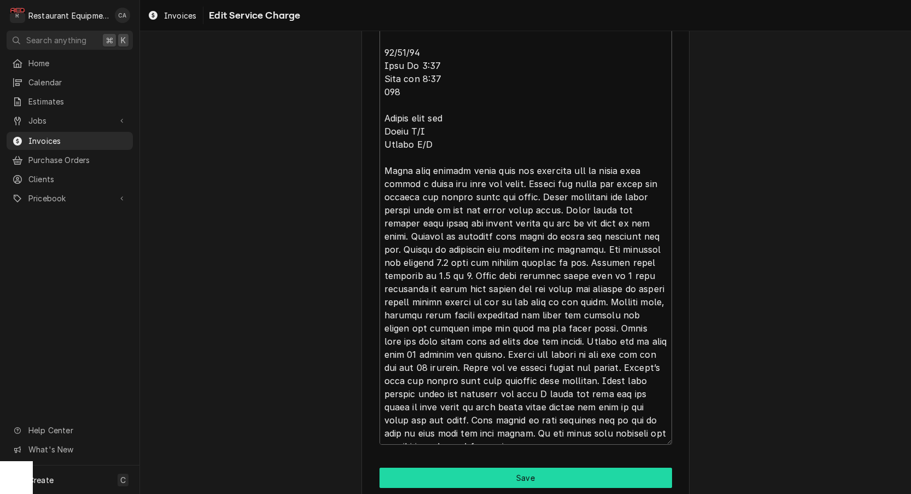
click at [520, 475] on button "Save" at bounding box center [525, 477] width 292 height 20
type textarea "x"
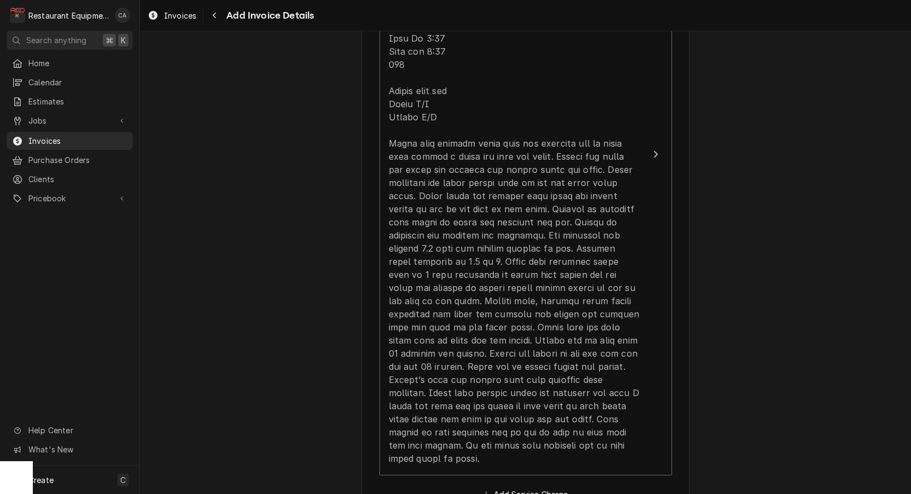
scroll to position [924, 0]
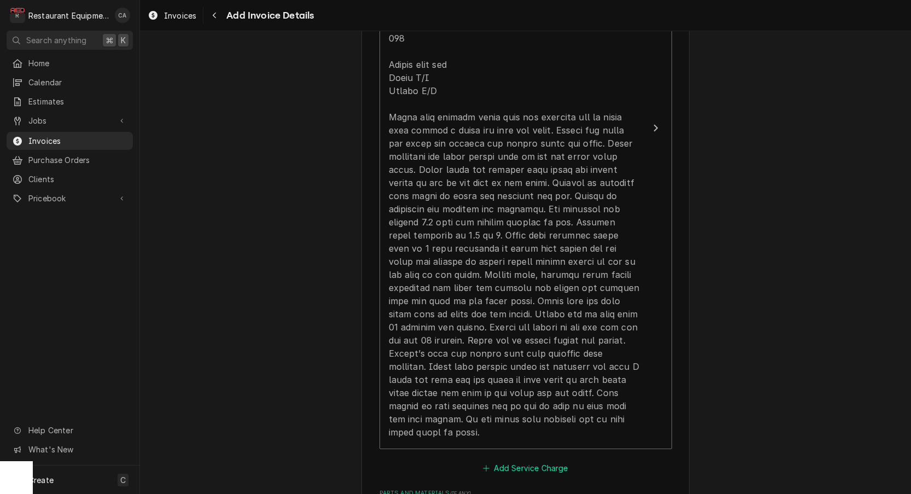
click at [524, 460] on button "Add Service Charge" at bounding box center [525, 467] width 89 height 15
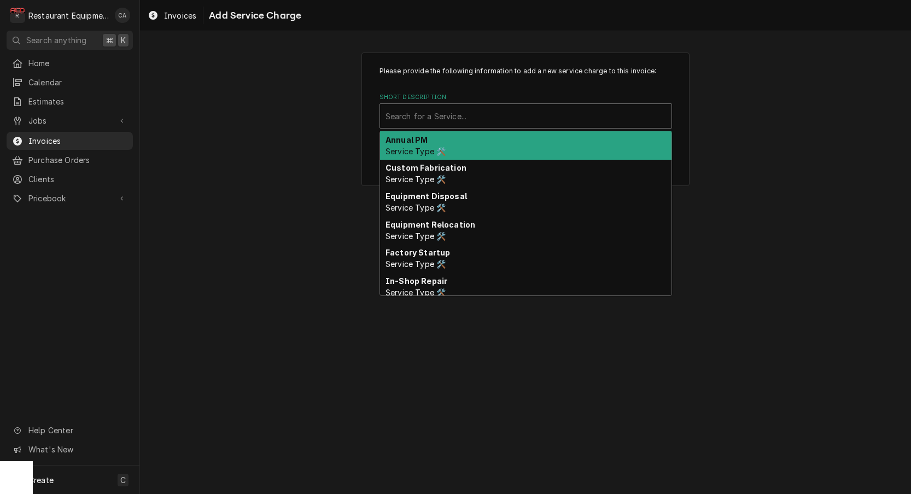
click at [406, 115] on div "Search for a Service..." at bounding box center [525, 115] width 280 height 11
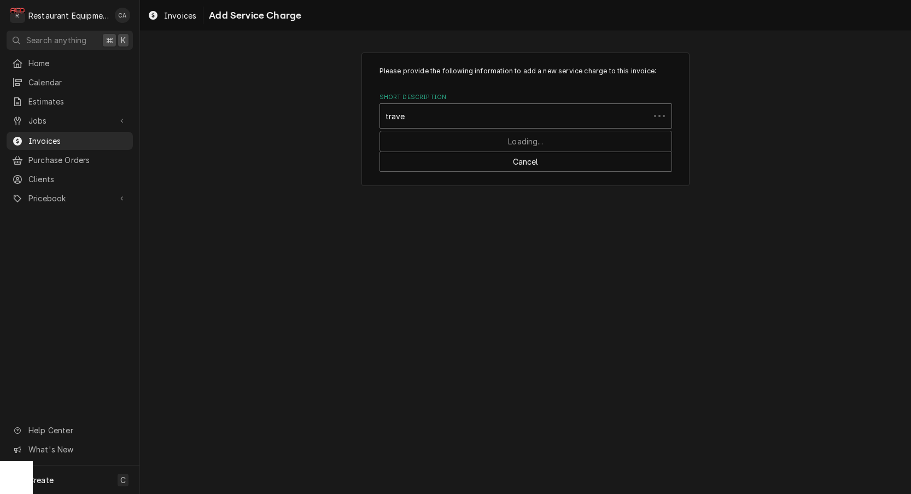
type input "travel"
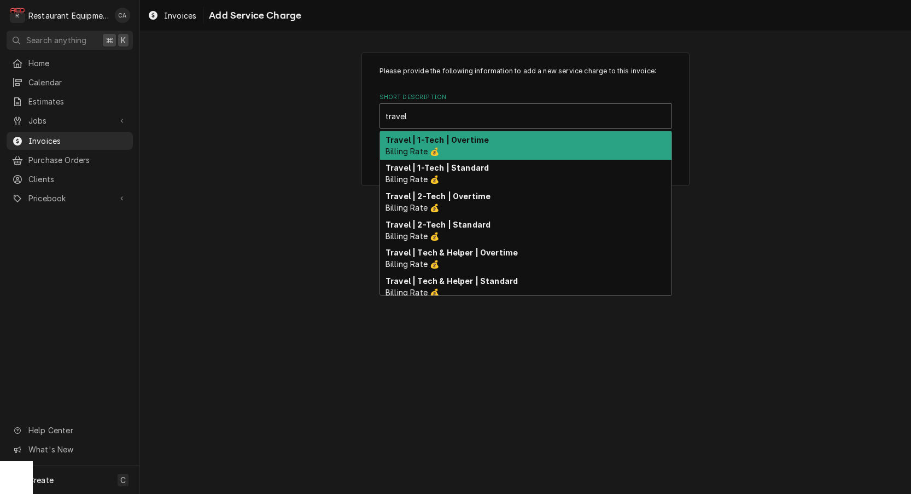
drag, startPoint x: 454, startPoint y: 135, endPoint x: 497, endPoint y: 195, distance: 73.9
click at [455, 136] on strong "Travel | 1-Tech | Overtime" at bounding box center [436, 139] width 103 height 9
type textarea "x"
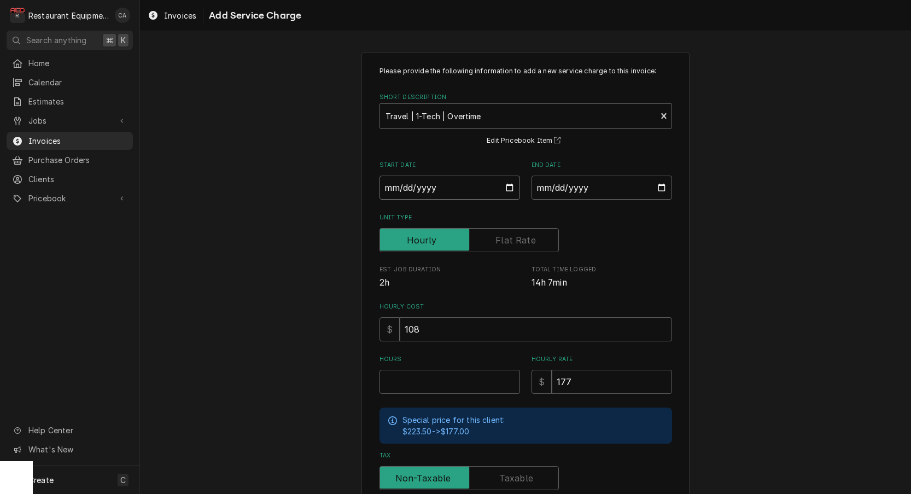
click at [428, 191] on input "Start Date" at bounding box center [449, 187] width 140 height 24
type input "2025-10-13"
type textarea "x"
drag, startPoint x: 551, startPoint y: 189, endPoint x: 559, endPoint y: 195, distance: 9.4
click at [553, 189] on input "End Date" at bounding box center [601, 187] width 140 height 24
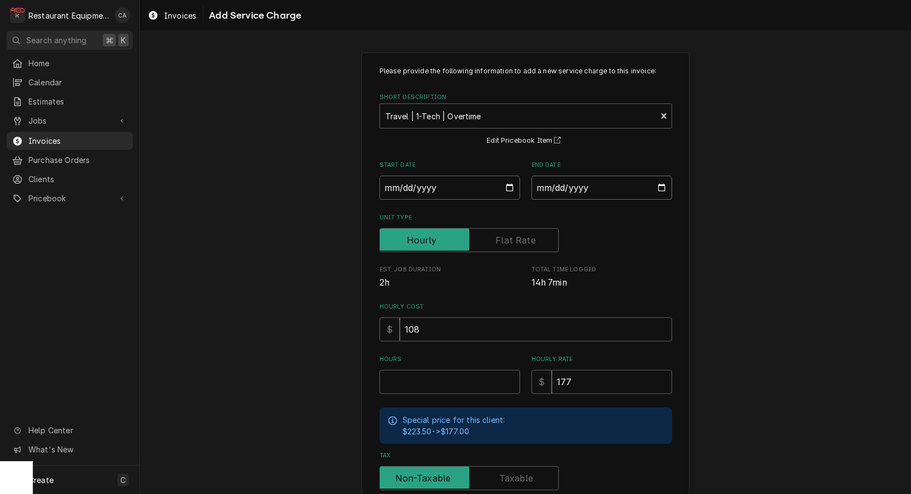
type input "2025-10-13"
click at [638, 242] on div "Unit Type" at bounding box center [525, 240] width 292 height 24
click at [464, 380] on input "Hours" at bounding box center [449, 382] width 140 height 24
type textarea "x"
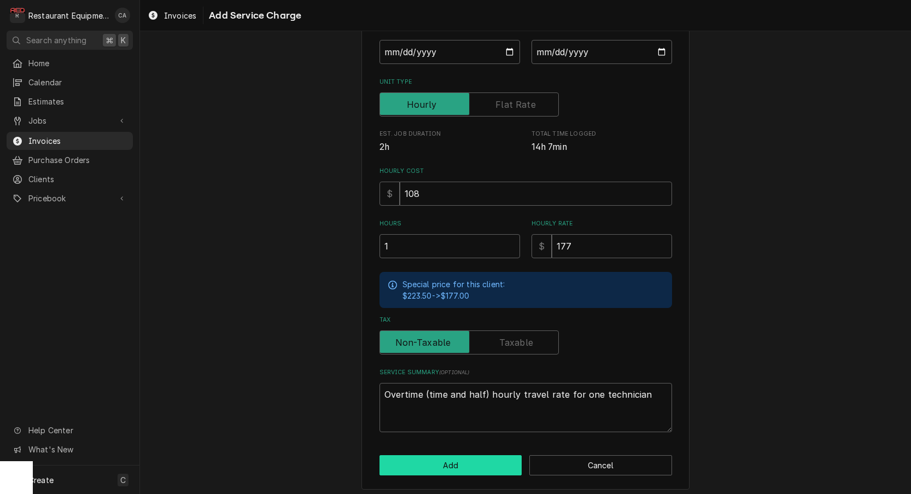
click at [431, 455] on button "Add" at bounding box center [450, 465] width 143 height 20
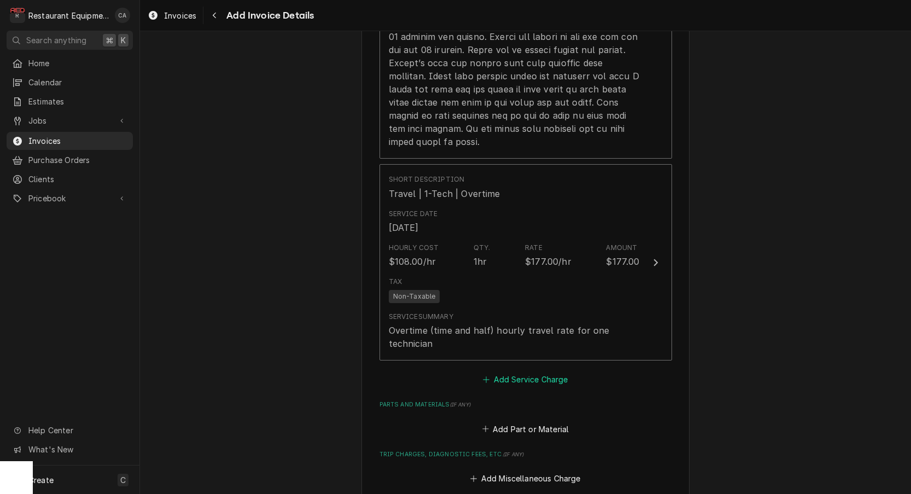
scroll to position [1216, 0]
click at [520, 370] on button "Add Service Charge" at bounding box center [525, 377] width 89 height 15
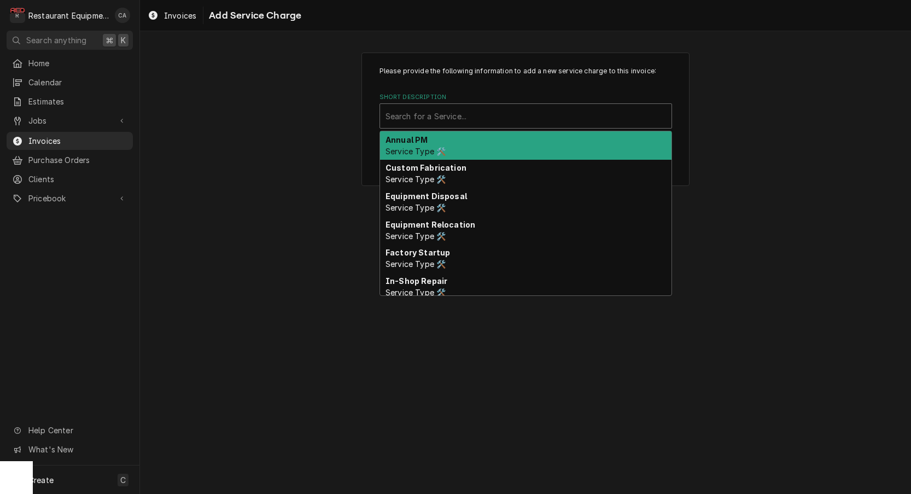
click at [397, 113] on div "Search for a Service..." at bounding box center [525, 115] width 280 height 11
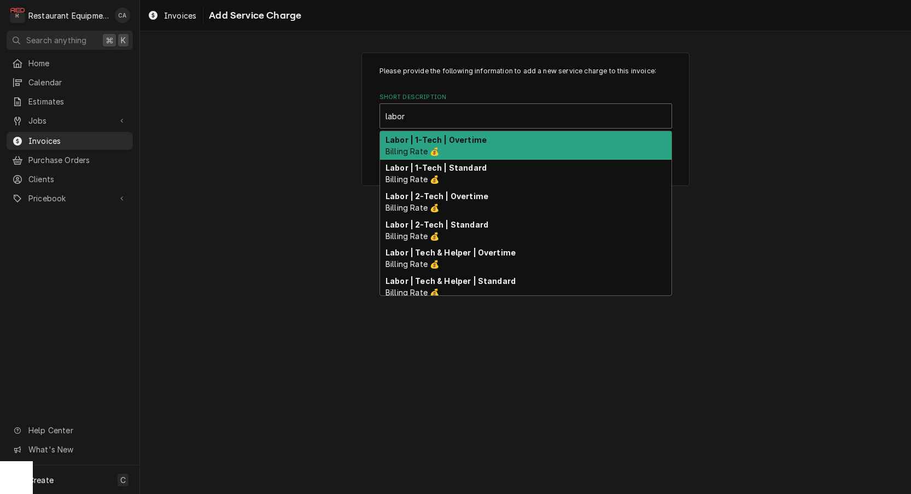
drag, startPoint x: 435, startPoint y: 144, endPoint x: 483, endPoint y: 197, distance: 71.6
click at [435, 144] on div "Labor | 1-Tech | Overtime Billing Rate 💰" at bounding box center [525, 145] width 291 height 28
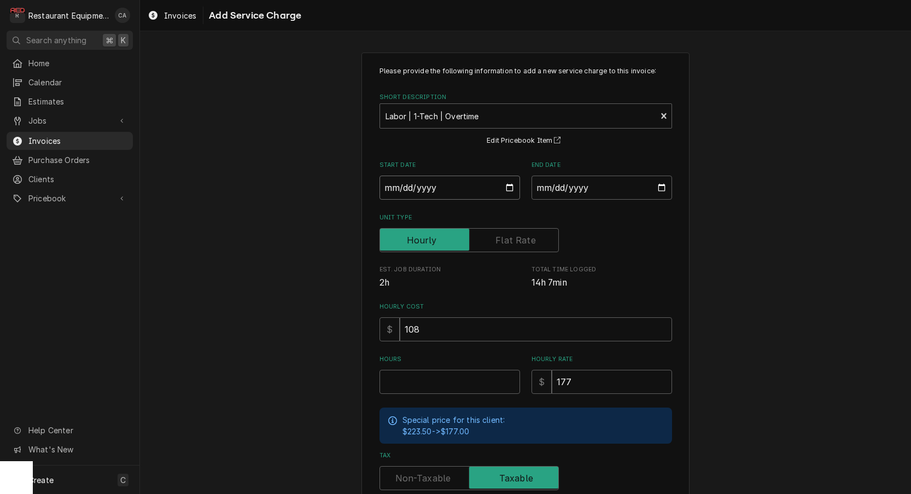
drag, startPoint x: 426, startPoint y: 188, endPoint x: 436, endPoint y: 195, distance: 12.6
click at [427, 189] on input "Start Date" at bounding box center [449, 187] width 140 height 24
drag, startPoint x: 544, startPoint y: 192, endPoint x: 553, endPoint y: 202, distance: 13.2
click at [546, 194] on input "End Date" at bounding box center [601, 187] width 140 height 24
click at [455, 381] on input "Hours" at bounding box center [449, 382] width 140 height 24
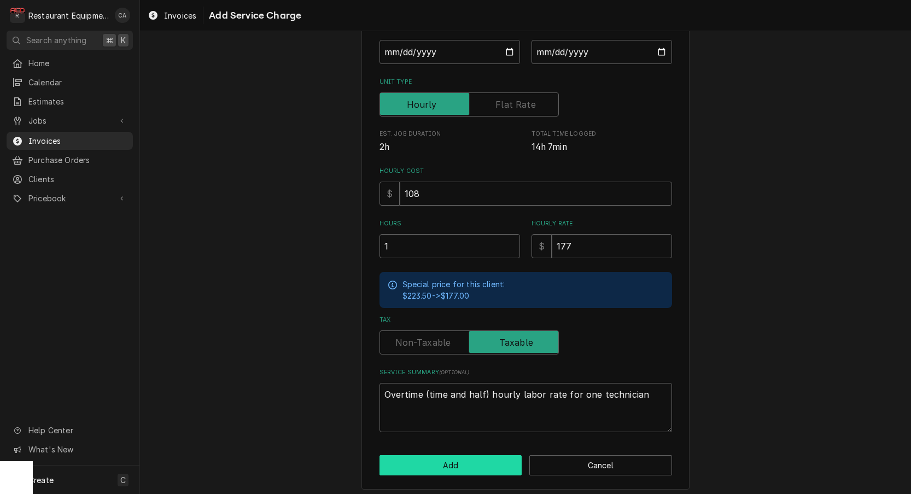
click at [429, 455] on button "Add" at bounding box center [450, 465] width 143 height 20
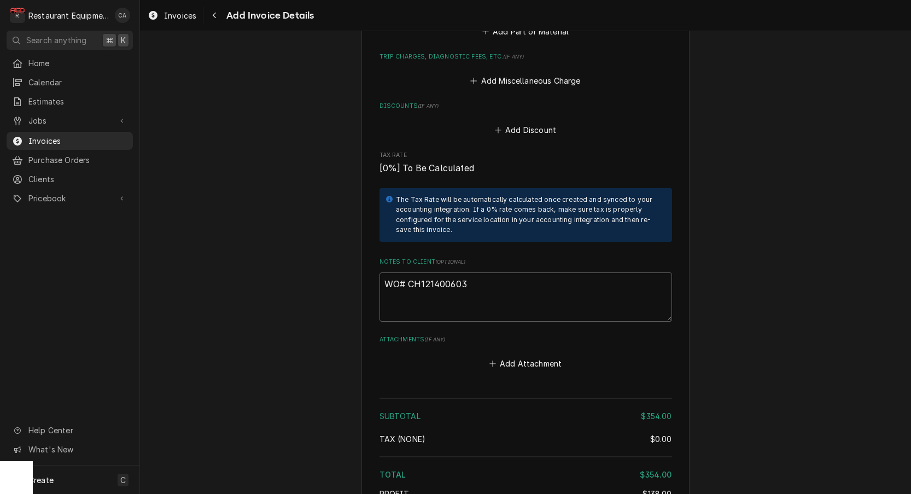
scroll to position [1649, 0]
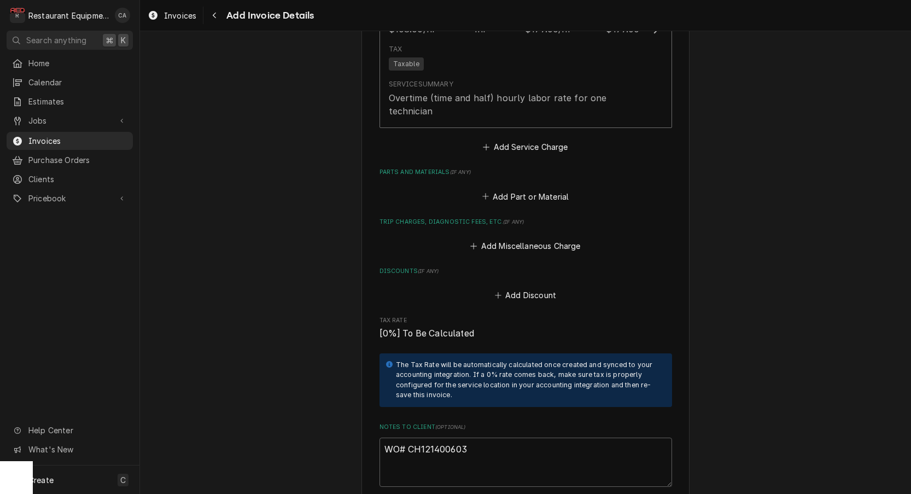
drag, startPoint x: 502, startPoint y: 216, endPoint x: 490, endPoint y: 204, distance: 17.4
click at [502, 238] on button "Add Miscellaneous Charge" at bounding box center [525, 245] width 114 height 15
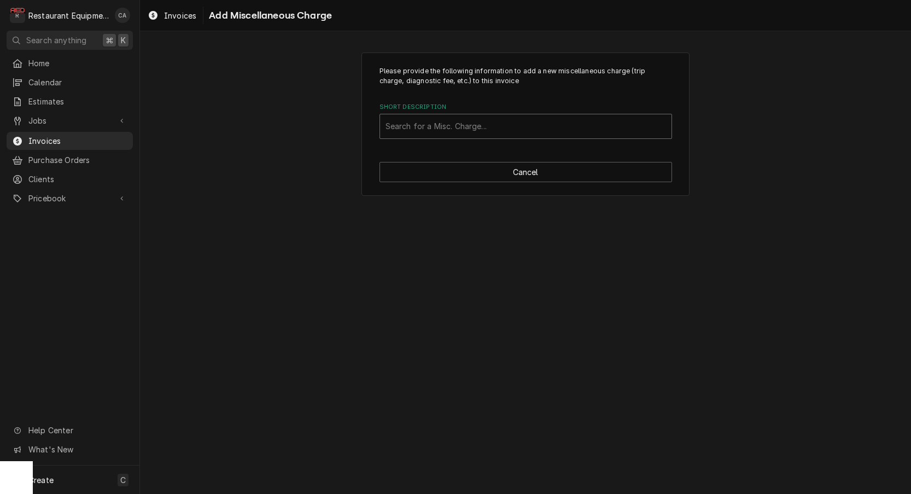
click at [437, 133] on div "Short Description" at bounding box center [525, 126] width 280 height 20
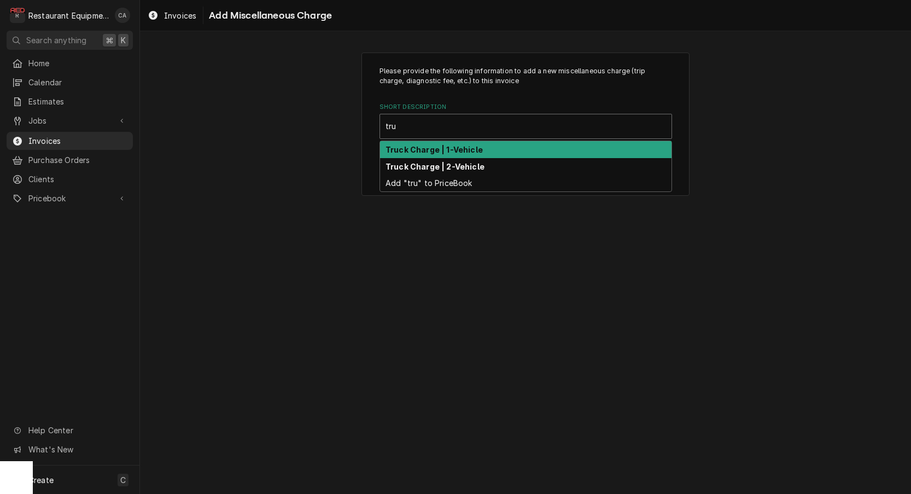
drag, startPoint x: 433, startPoint y: 150, endPoint x: 499, endPoint y: 238, distance: 109.9
click at [434, 150] on strong "Truck Charge | 1-Vehicle" at bounding box center [433, 149] width 97 height 9
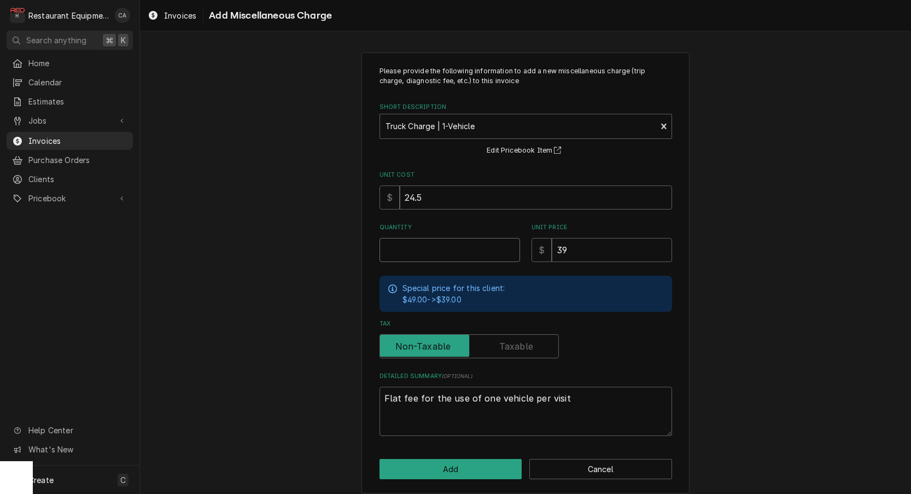
click at [427, 248] on input "Quantity" at bounding box center [449, 250] width 140 height 24
click at [445, 201] on input "24.5" at bounding box center [536, 197] width 272 height 24
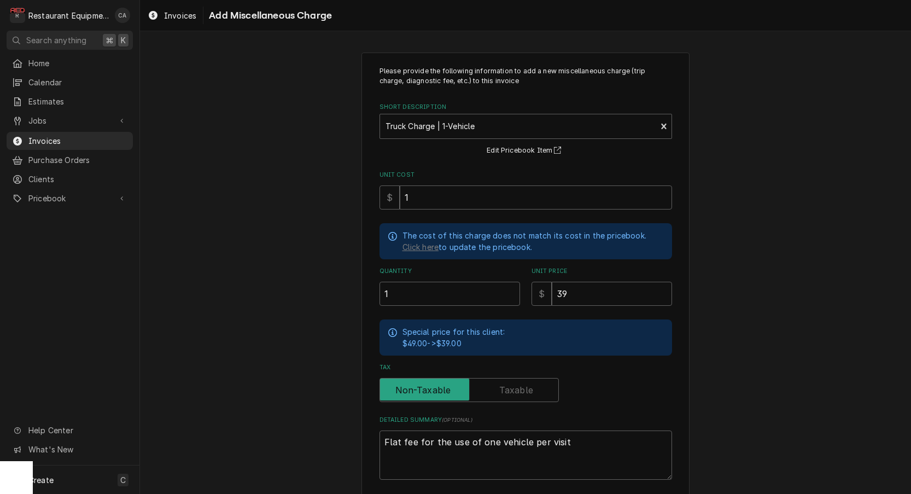
scroll to position [2, 0]
click at [415, 191] on input "1" at bounding box center [536, 196] width 272 height 24
click at [422, 290] on input "1" at bounding box center [449, 292] width 140 height 24
click at [562, 434] on textarea "Flat fee for the use of one vehicle per visit" at bounding box center [525, 453] width 292 height 49
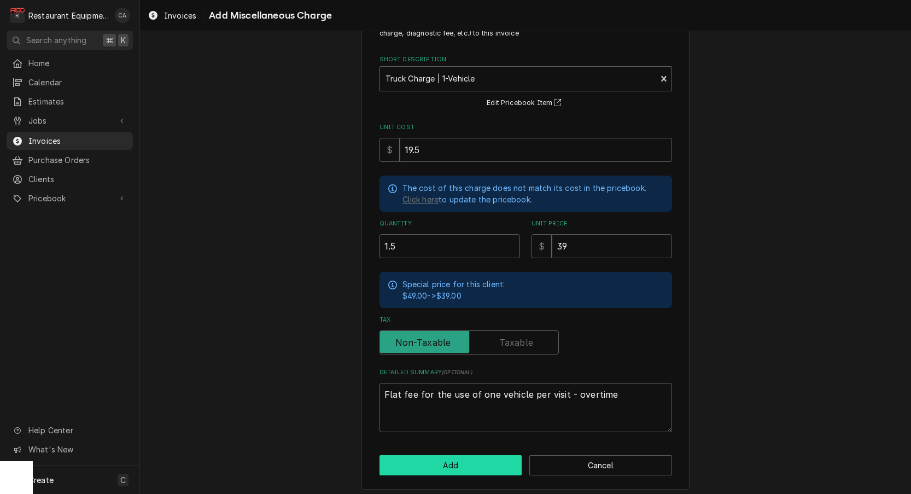
click at [490, 460] on button "Add" at bounding box center [450, 465] width 143 height 20
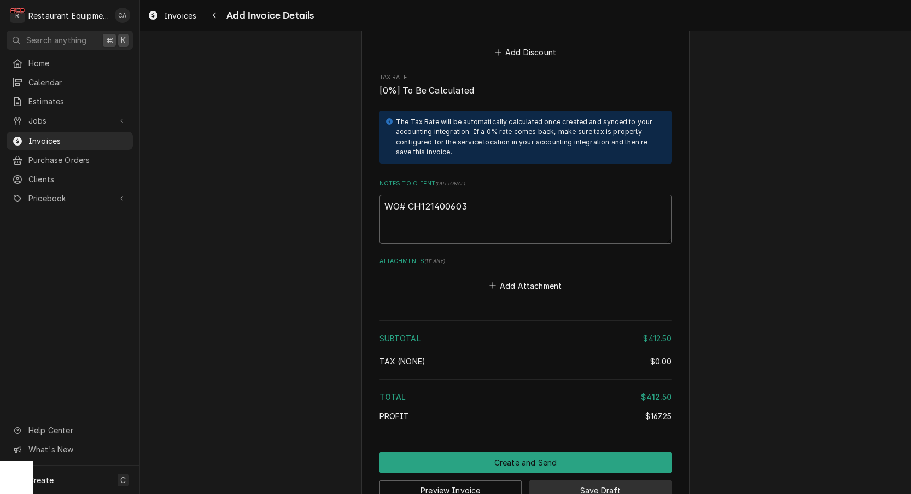
click at [556, 480] on button "Save Draft" at bounding box center [600, 490] width 143 height 20
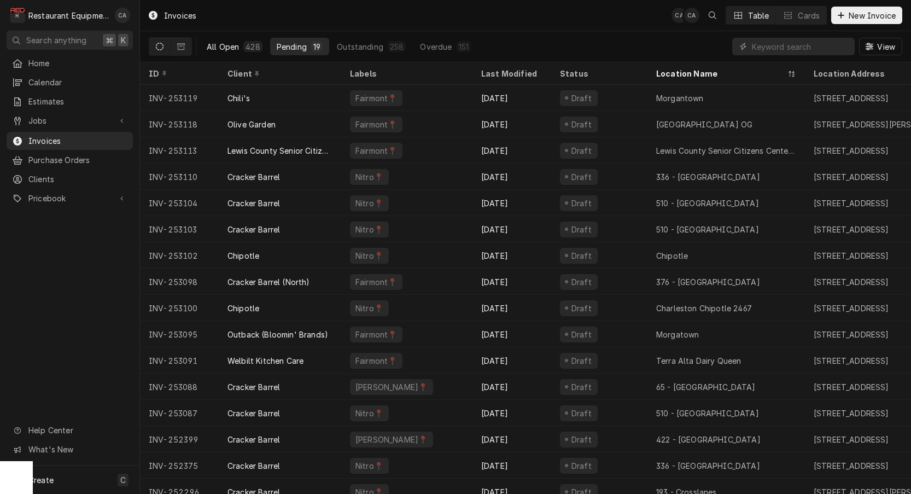
click at [220, 44] on div "All Open" at bounding box center [223, 46] width 32 height 11
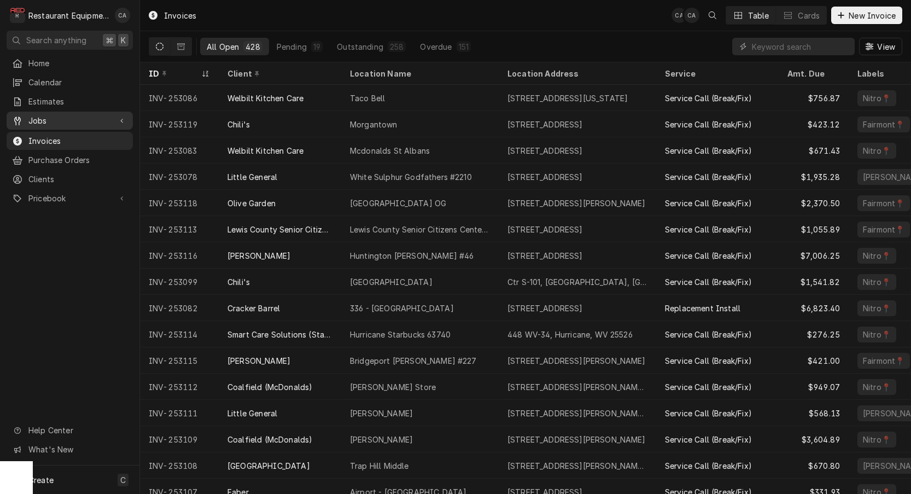
click at [45, 117] on span "Jobs" at bounding box center [69, 120] width 83 height 11
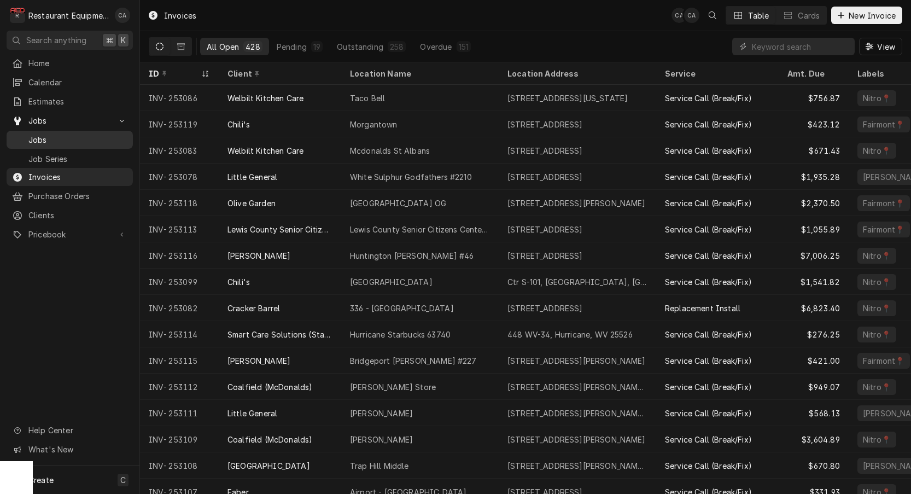
click at [46, 134] on span "Jobs" at bounding box center [77, 139] width 99 height 11
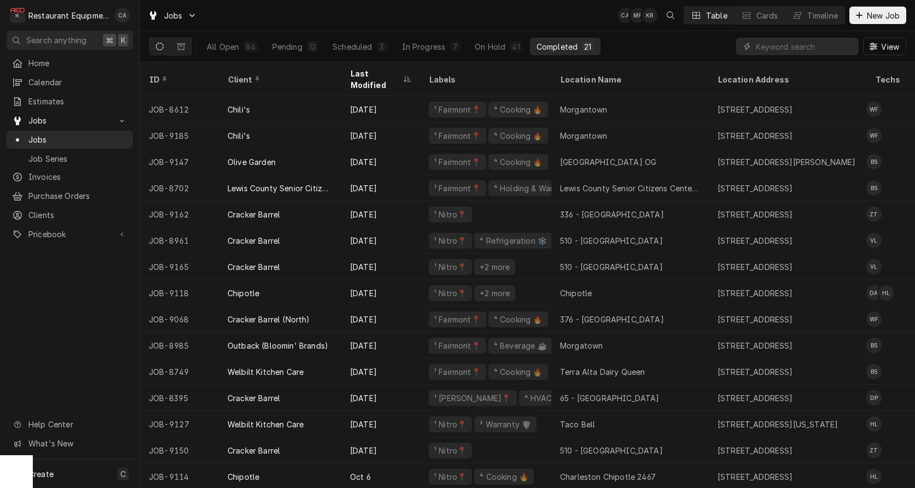
scroll to position [0, 1]
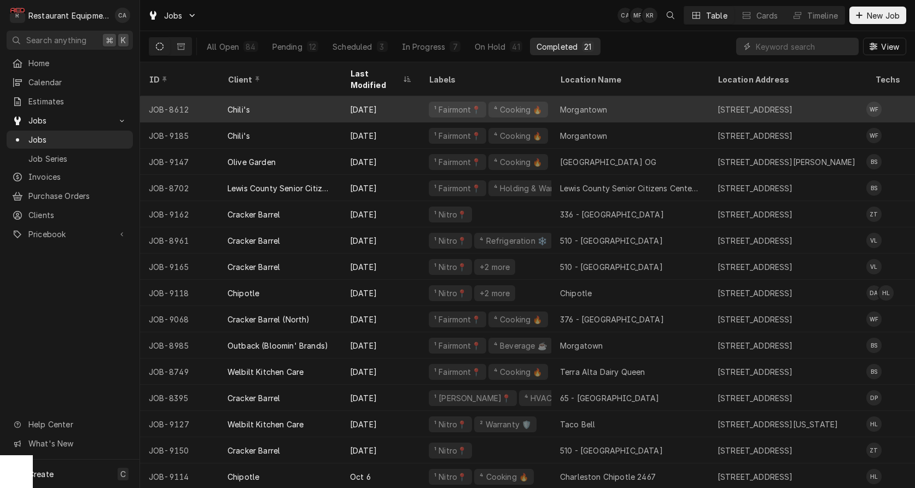
click at [598, 104] on div "Morgantown" at bounding box center [584, 109] width 48 height 11
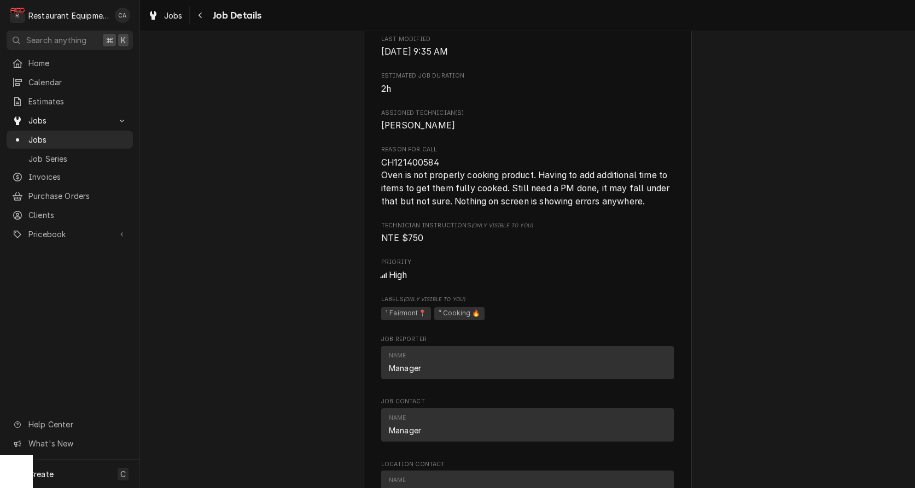
scroll to position [512, 0]
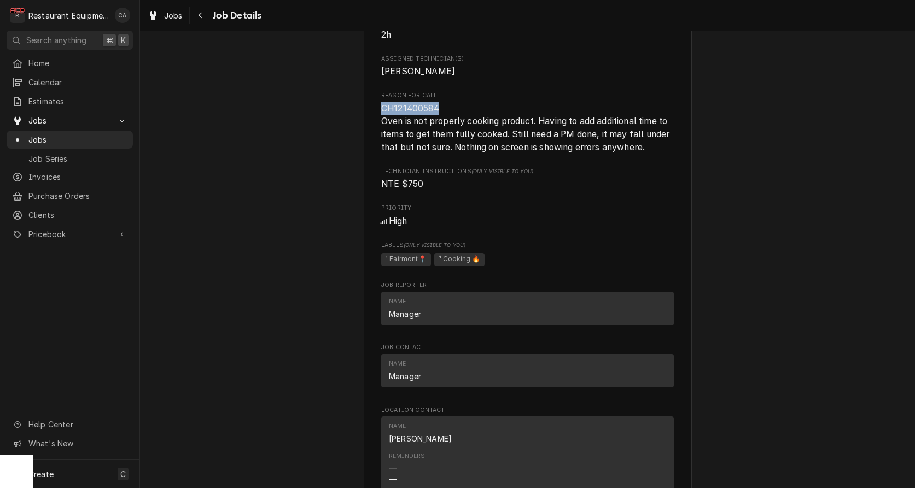
drag, startPoint x: 444, startPoint y: 119, endPoint x: 381, endPoint y: 122, distance: 63.5
click at [381, 122] on span "CH121400584 Oven is not properly cooking product. Having to add additional time…" at bounding box center [527, 128] width 292 height 52
copy span "CH121400584"
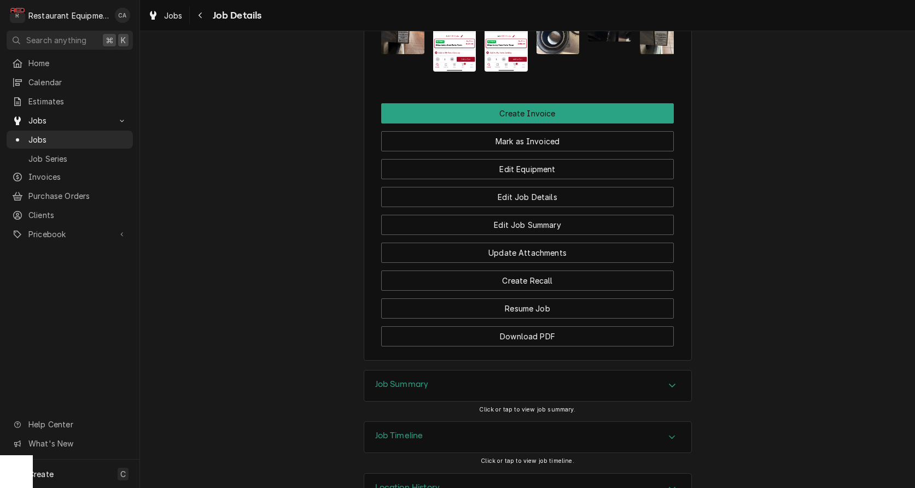
scroll to position [0, 0]
click at [429, 371] on div "Job Summary" at bounding box center [527, 386] width 327 height 31
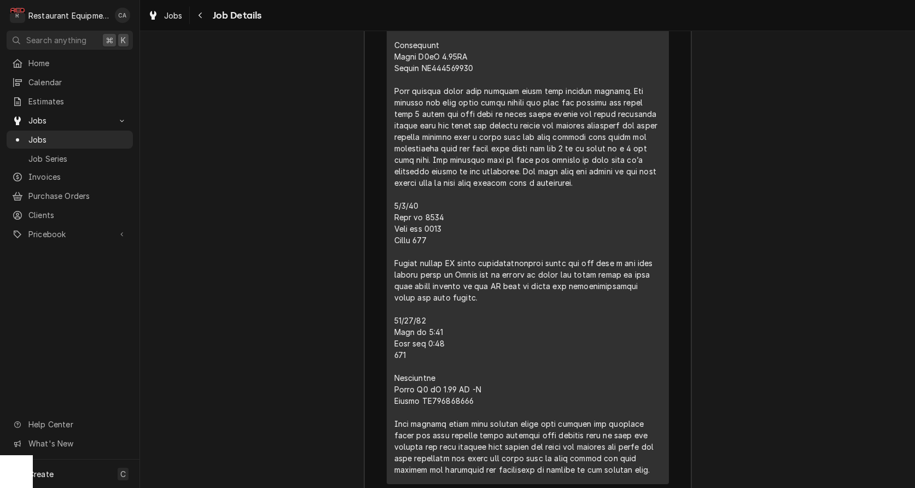
scroll to position [2187, 0]
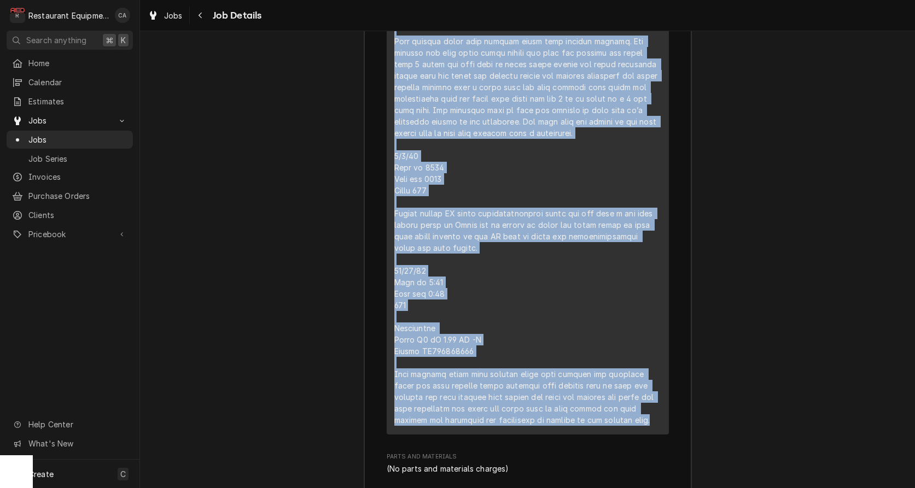
drag, startPoint x: 391, startPoint y: 87, endPoint x: 587, endPoint y: 330, distance: 312.2
click at [648, 376] on div "Short Description Service Call (Break/Fix) Service Date Aug 20, 2025 Hourly Cos…" at bounding box center [527, 42] width 282 height 783
copy div "8/20/25 Time in 11:00 Time out 12:30 204 Convotherm Model C4eT 6.20ES Serial VS…"
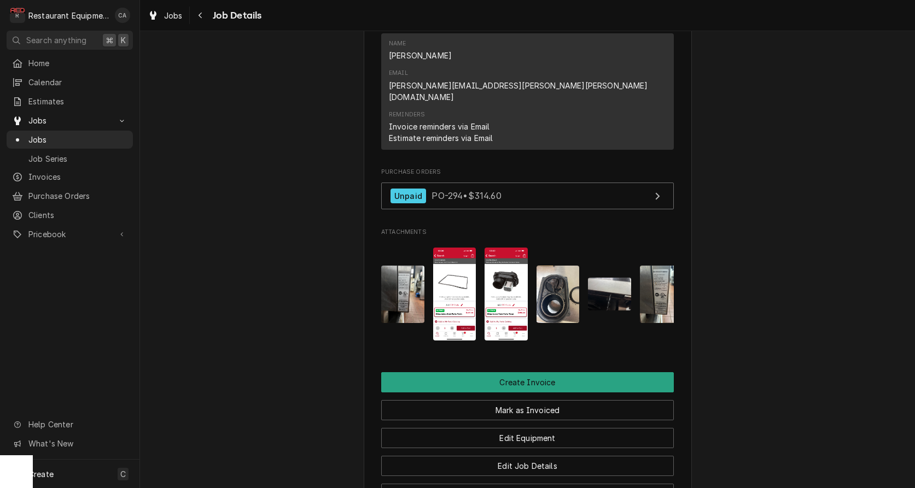
scroll to position [924, 0]
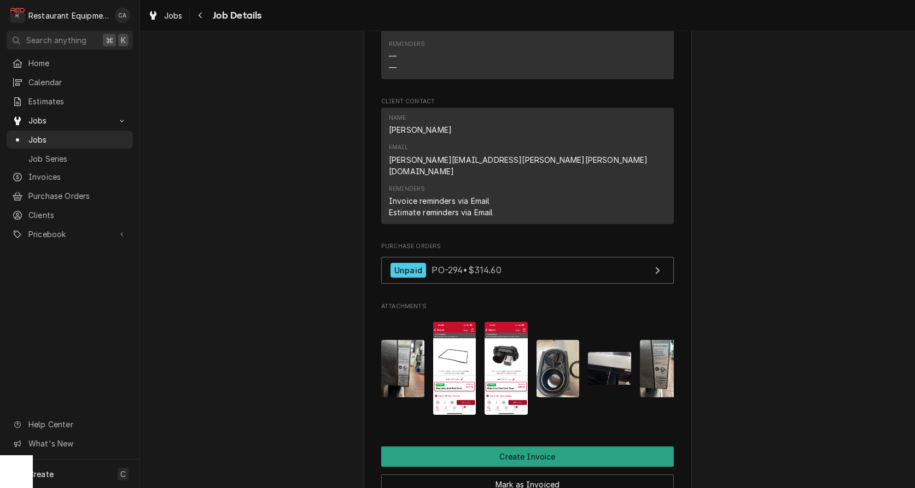
click at [403, 340] on img "Attachments" at bounding box center [402, 368] width 43 height 57
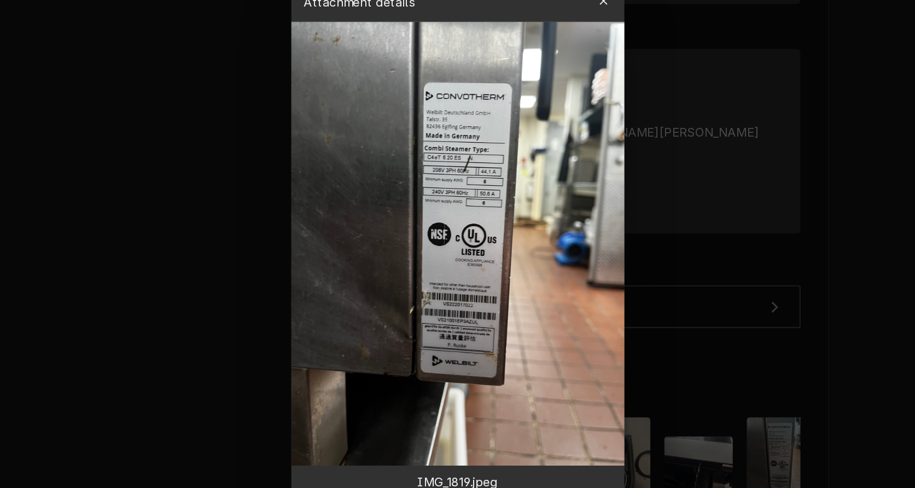
click at [479, 258] on div at bounding box center [457, 244] width 915 height 488
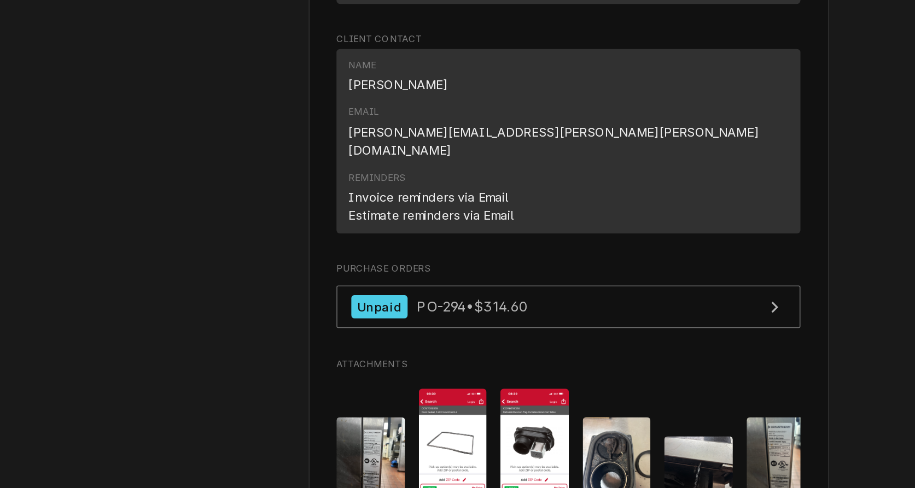
click at [640, 340] on img "Attachments" at bounding box center [661, 368] width 43 height 57
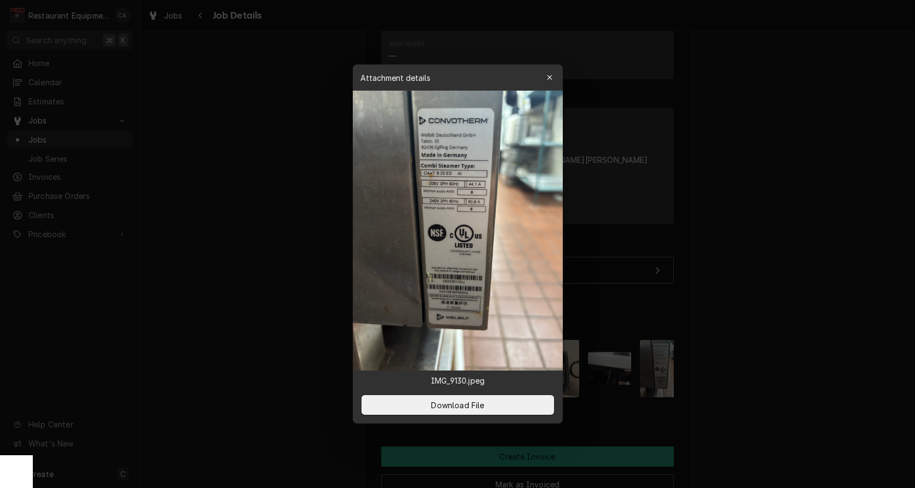
click at [261, 220] on div at bounding box center [457, 244] width 915 height 488
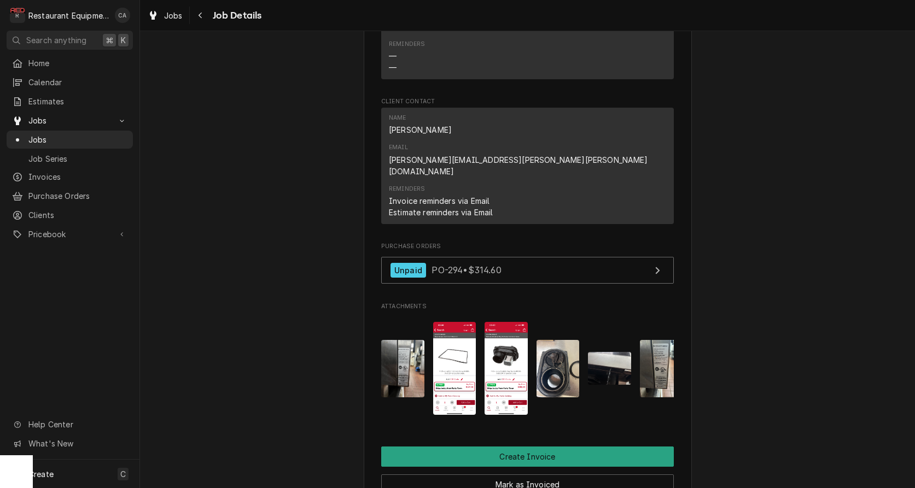
click at [402, 340] on img "Attachments" at bounding box center [402, 368] width 43 height 57
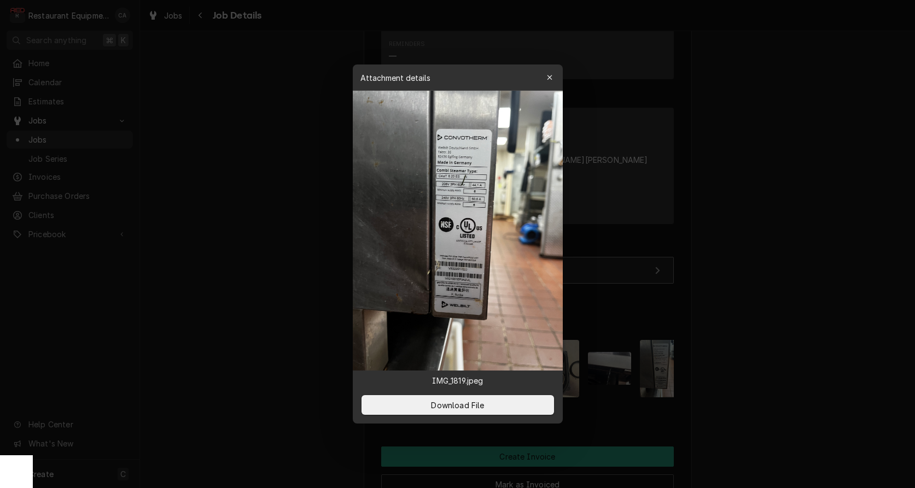
drag, startPoint x: 653, startPoint y: 315, endPoint x: 556, endPoint y: 248, distance: 118.6
click at [649, 314] on div at bounding box center [457, 244] width 915 height 488
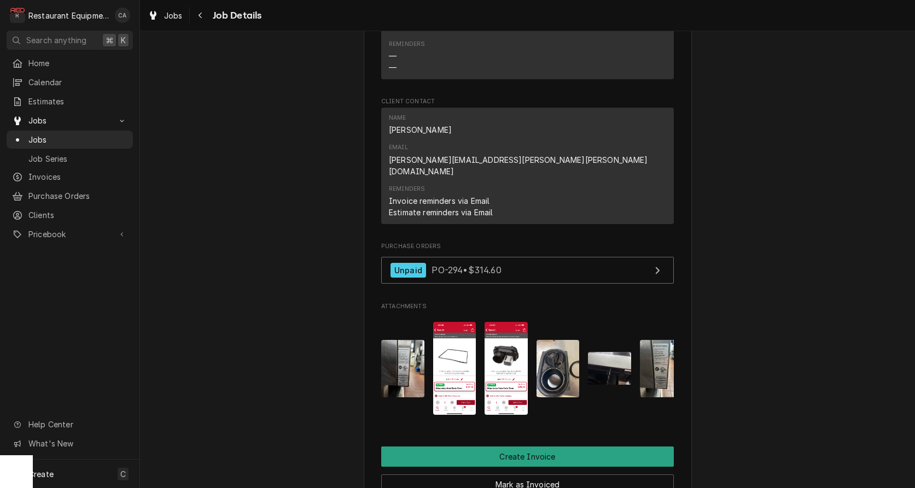
click at [647, 340] on img "Attachments" at bounding box center [661, 368] width 43 height 57
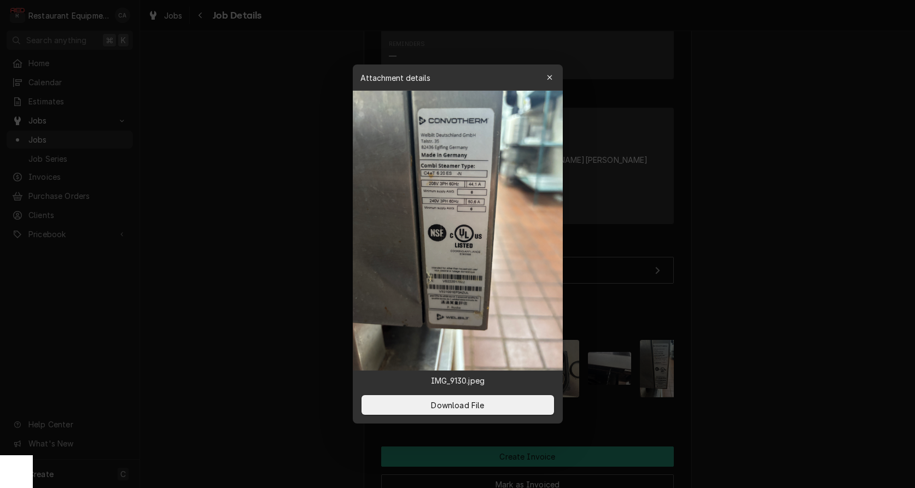
click at [795, 231] on div at bounding box center [457, 244] width 915 height 488
drag, startPoint x: 795, startPoint y: 231, endPoint x: 693, endPoint y: 241, distance: 103.2
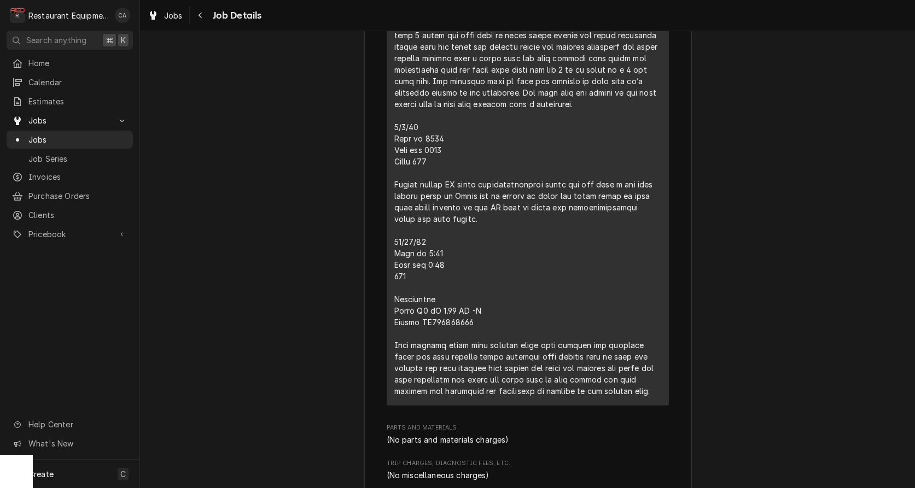
scroll to position [2217, 0]
click at [162, 13] on div "Jobs" at bounding box center [164, 16] width 39 height 14
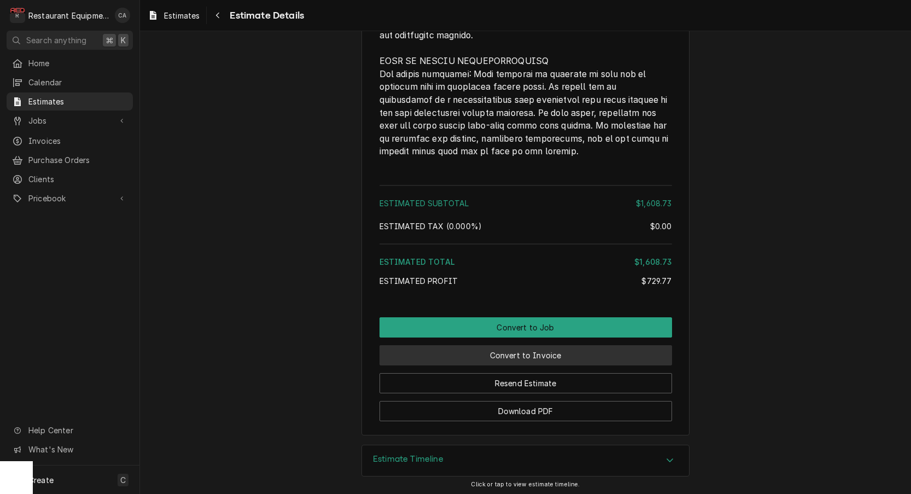
scroll to position [2686, 0]
click at [537, 356] on button "Convert to Invoice" at bounding box center [525, 355] width 292 height 20
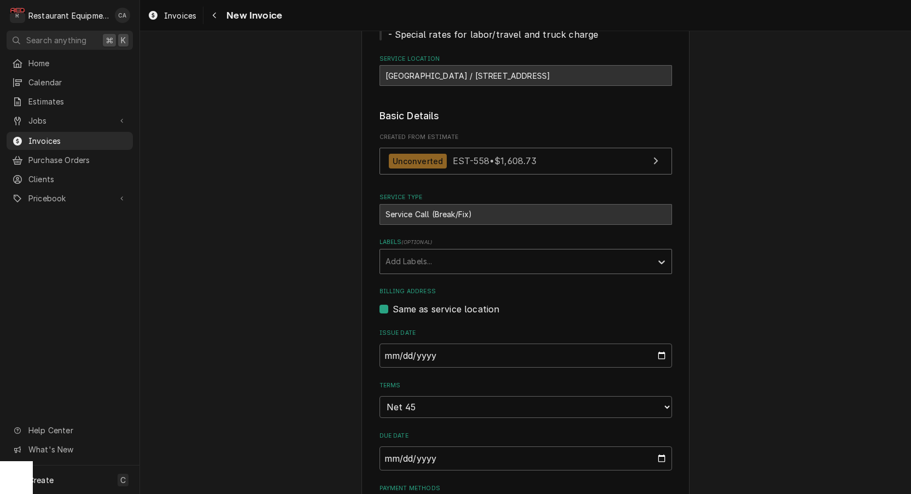
scroll to position [159, 0]
click at [420, 259] on div "Add Labels..." at bounding box center [515, 259] width 261 height 11
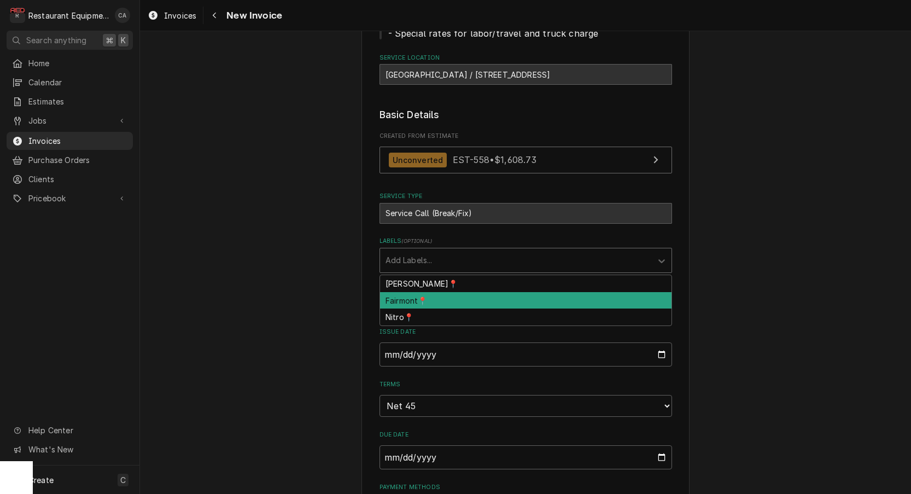
click at [406, 297] on div "Fairmont📍" at bounding box center [525, 300] width 291 height 17
type textarea "x"
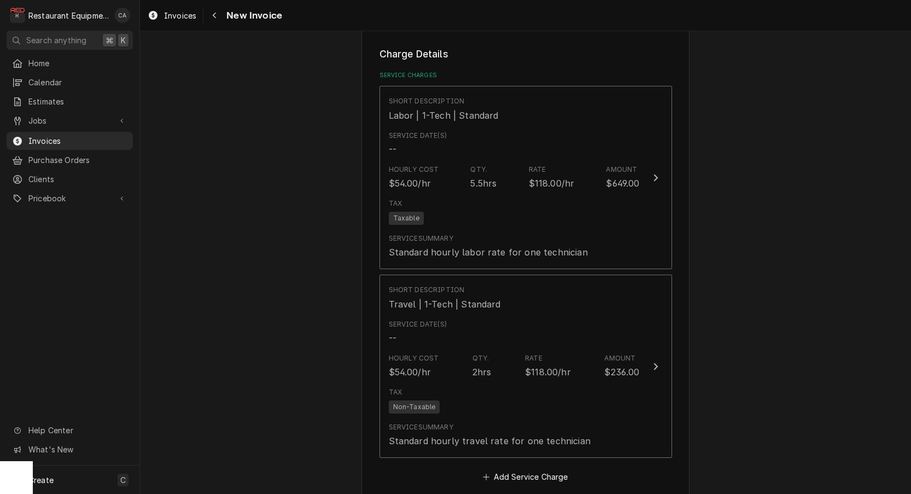
scroll to position [771, 0]
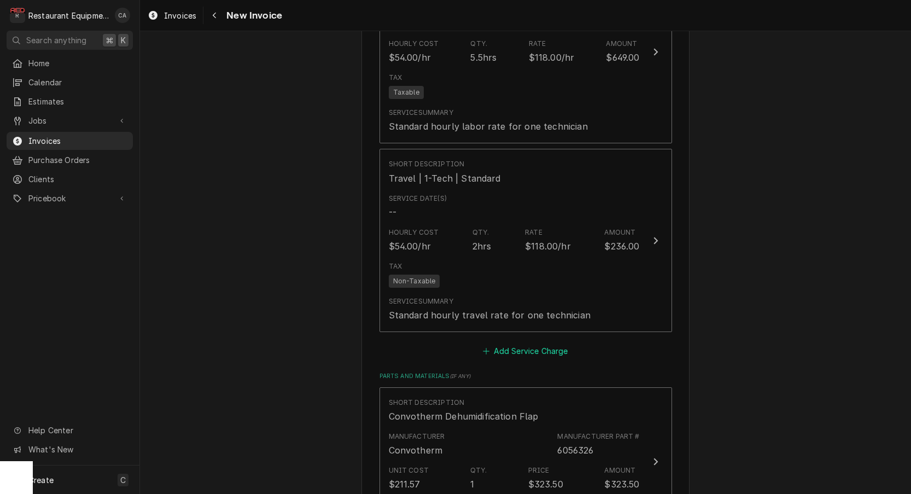
click at [530, 343] on button "Add Service Charge" at bounding box center [525, 350] width 89 height 15
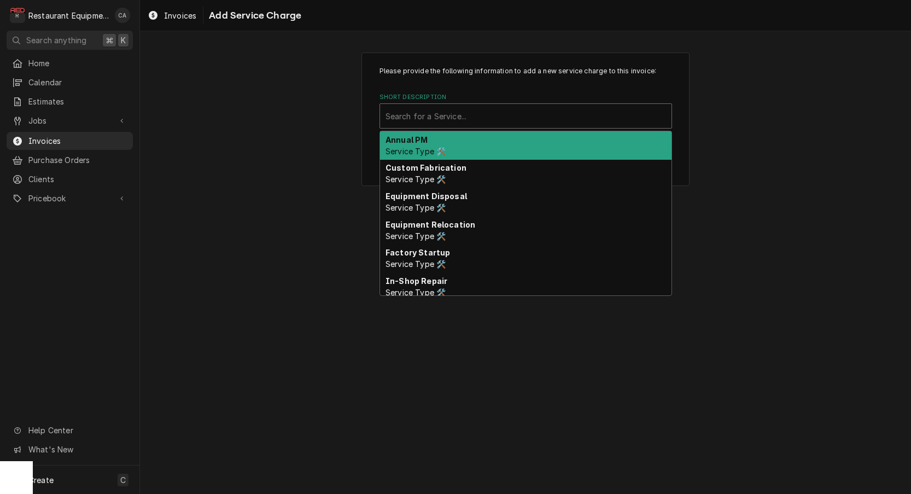
click at [404, 112] on div "Search for a Service..." at bounding box center [525, 115] width 280 height 11
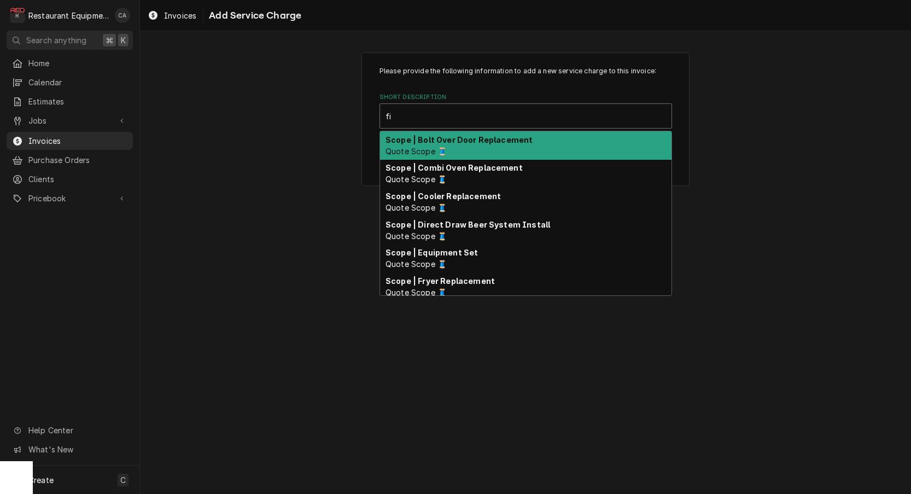
type input "fix"
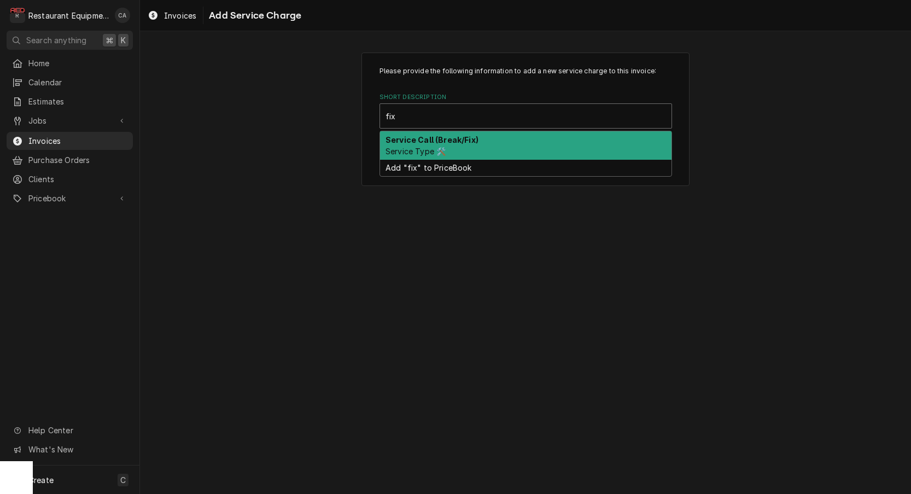
scroll to position [0, 1]
click at [407, 132] on div "Service Call (Break/Fix) Service Type 🛠️" at bounding box center [525, 145] width 291 height 28
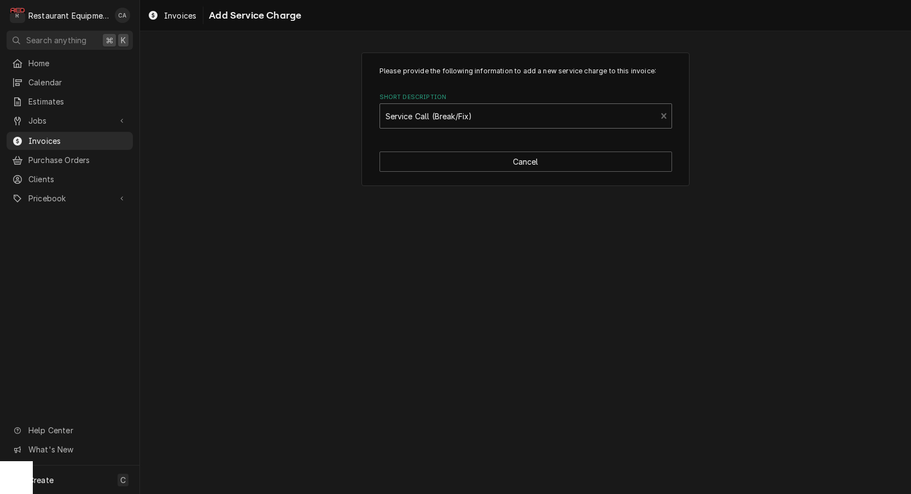
scroll to position [0, 0]
type textarea "x"
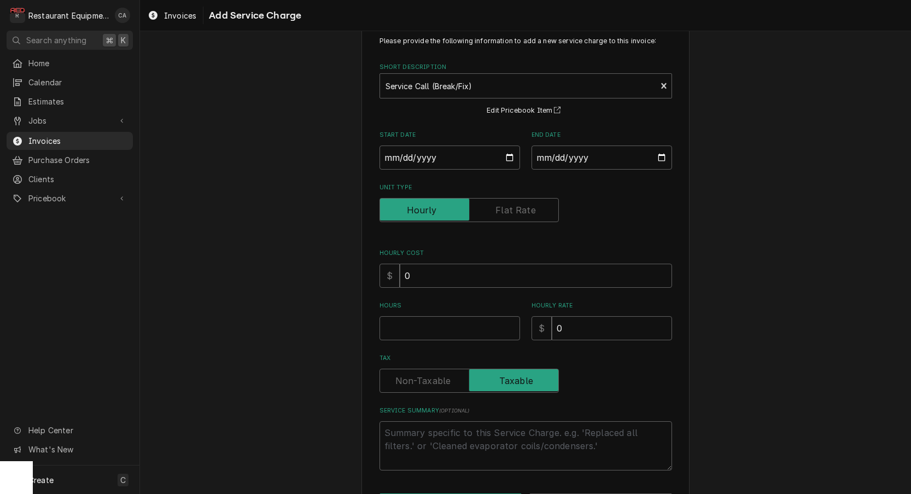
scroll to position [32, 0]
click at [416, 154] on input "Start Date" at bounding box center [449, 156] width 140 height 24
click at [408, 161] on input "Start Date" at bounding box center [449, 156] width 140 height 24
type input "[DATE]"
type textarea "x"
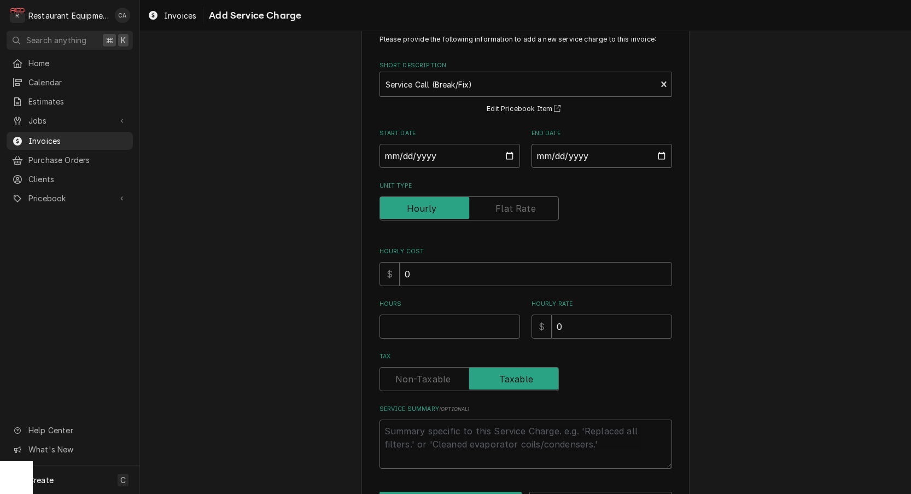
drag, startPoint x: 591, startPoint y: 151, endPoint x: 585, endPoint y: 159, distance: 9.3
click at [591, 153] on input "End Date" at bounding box center [601, 156] width 140 height 24
type input "[DATE]"
drag, startPoint x: 826, startPoint y: 216, endPoint x: 417, endPoint y: 310, distance: 419.4
click at [826, 216] on div "Please provide the following information to add a new service charge to this in…" at bounding box center [525, 273] width 771 height 524
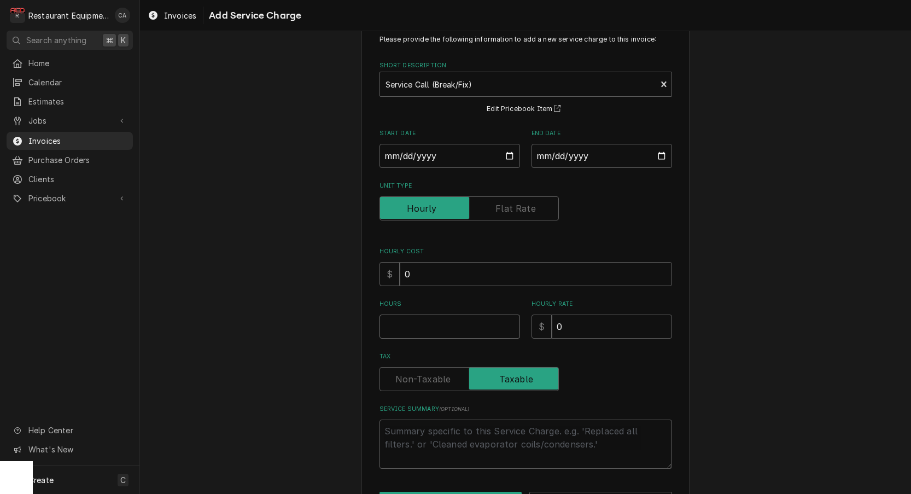
click at [398, 320] on input "Hours" at bounding box center [449, 326] width 140 height 24
type textarea "x"
type input "1"
click at [431, 432] on textarea "Service Summary ( optional )" at bounding box center [525, 443] width 292 height 49
type textarea "x"
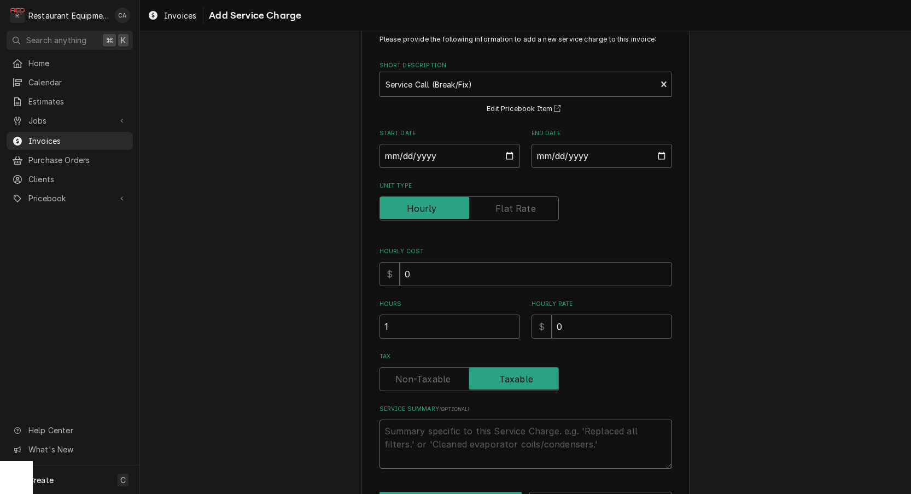
type textarea "R"
type textarea "x"
type textarea "Ro"
type textarea "x"
type textarea "Roo"
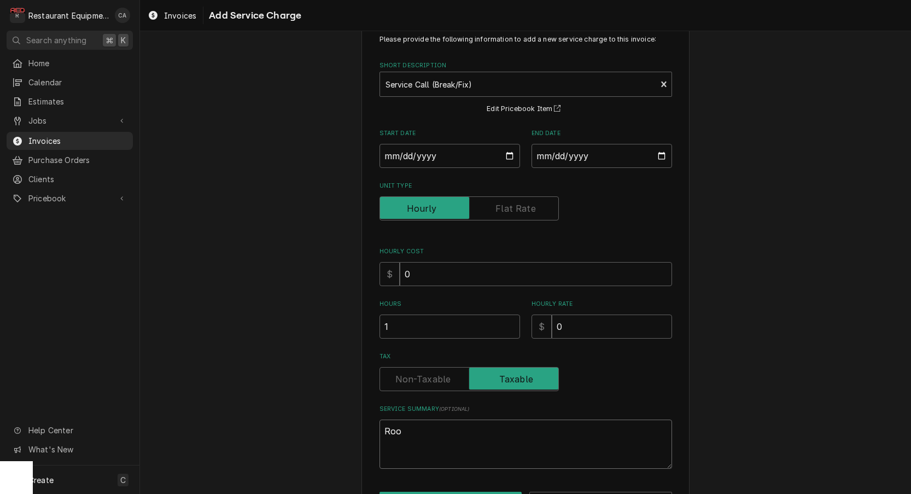
type textarea "x"
type textarea "Roo"
type textarea "x"
type textarea "Roo 8"
type textarea "x"
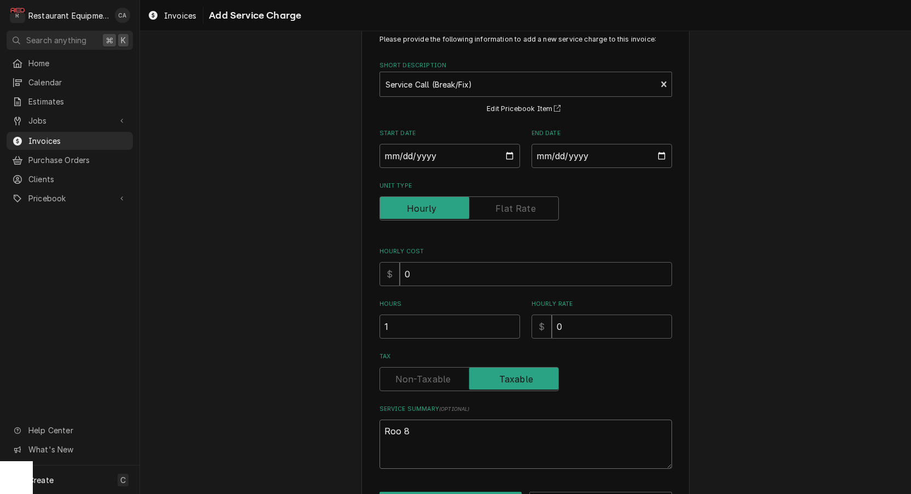
type textarea "Roo 86"
type textarea "x"
type textarea "Roo 861"
type textarea "x"
type textarea "Roo 8612"
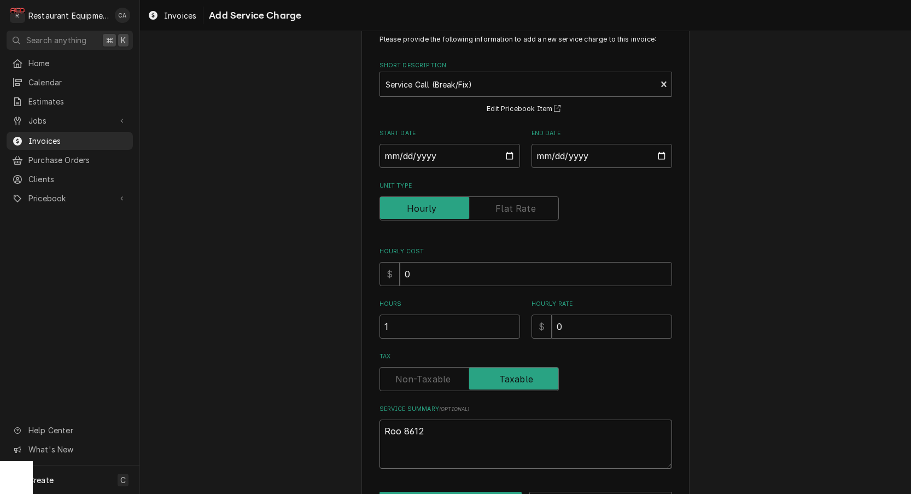
type textarea "x"
type textarea "Roo 8612"
type textarea "x"
type textarea "Roo 8612"
type textarea "x"
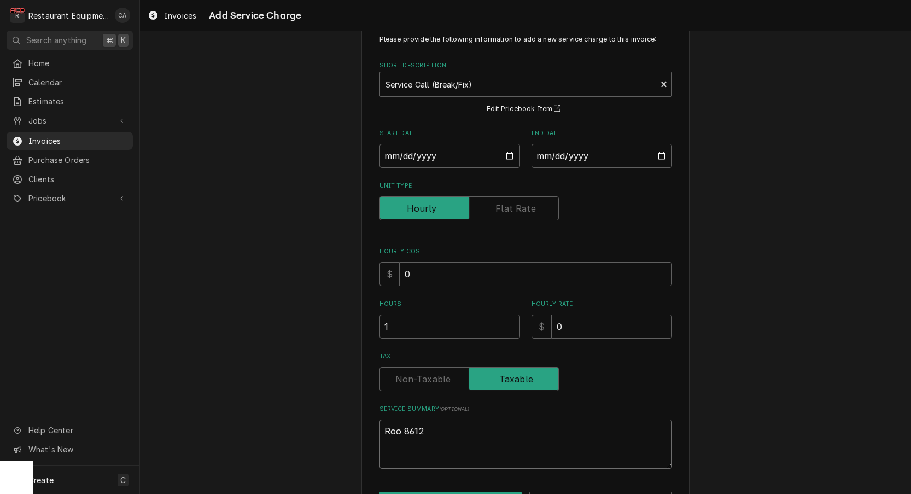
type textarea "Roo 8612"
paste textarea "8/20/25 Time in 11:00 Time out 12:30 204 Convotherm Model C4eT 6.20ES Serial VS…"
type textarea "x"
type textarea "Roo 8612 8/20/25 Time in 11:00 Time out 12:30 204 Convotherm Model C4eT 6.20ES …"
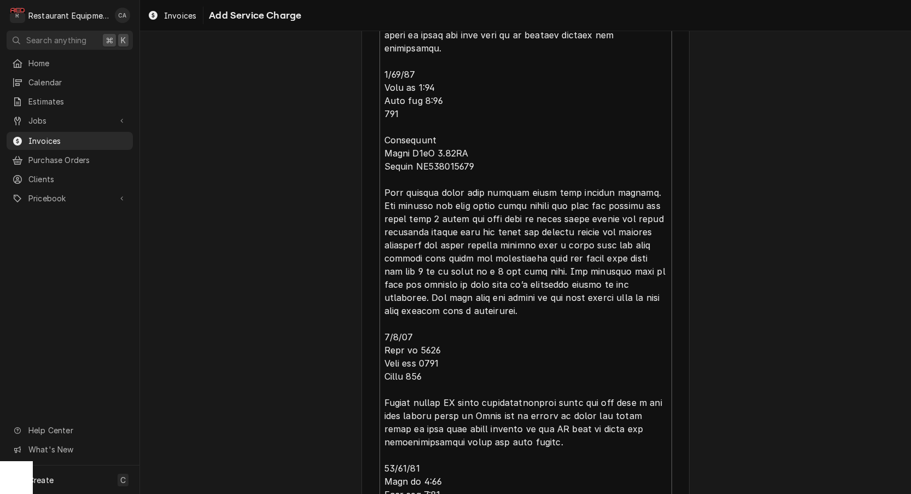
scroll to position [643, 0]
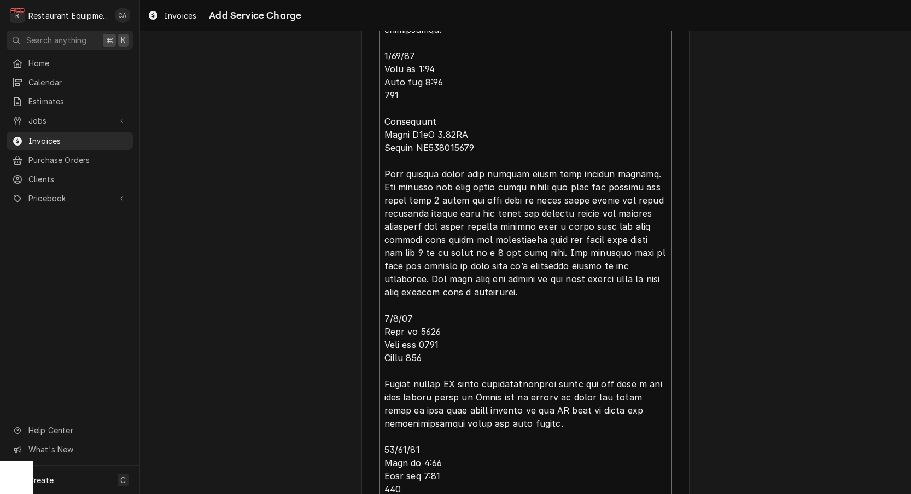
click at [646, 167] on textarea "Service Summary ( optional )" at bounding box center [525, 226] width 292 height 836
type textarea "x"
type textarea "Roo 8612 8/20/25 Time in 11:00 Time out 12:30 204 Convotherm Model C4eT 6.20ES …"
type textarea "x"
type textarea "Roo 8612 8/20/25 Time in 11:00 Time out 12:30 204 Convotherm Model C4eT 6.20ES …"
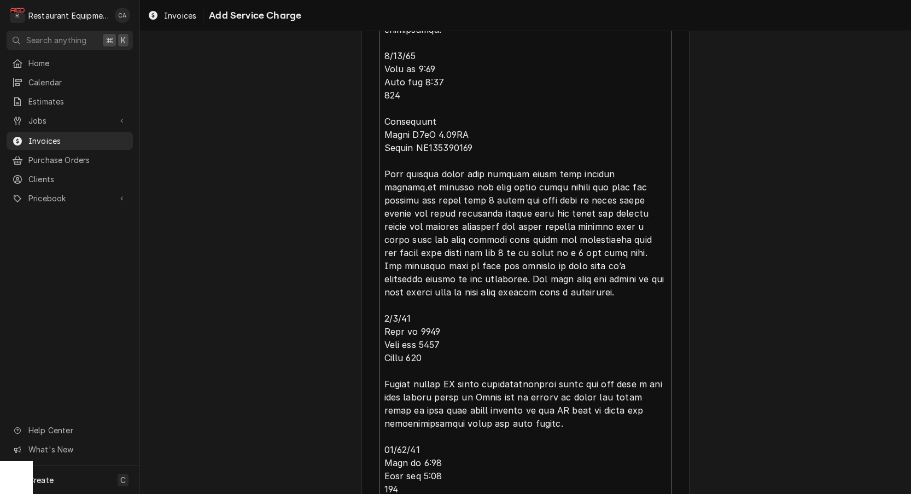
type textarea "x"
type textarea "Roo 8612 8/20/25 Time in 11:00 Time out 12:30 204 Convotherm Model C4eT 6.20ES …"
type textarea "x"
type textarea "Roo 8612 8/20/25 Time in 11:00 Time out 12:30 204 Convotherm Model C4eT 6.20ES …"
type textarea "x"
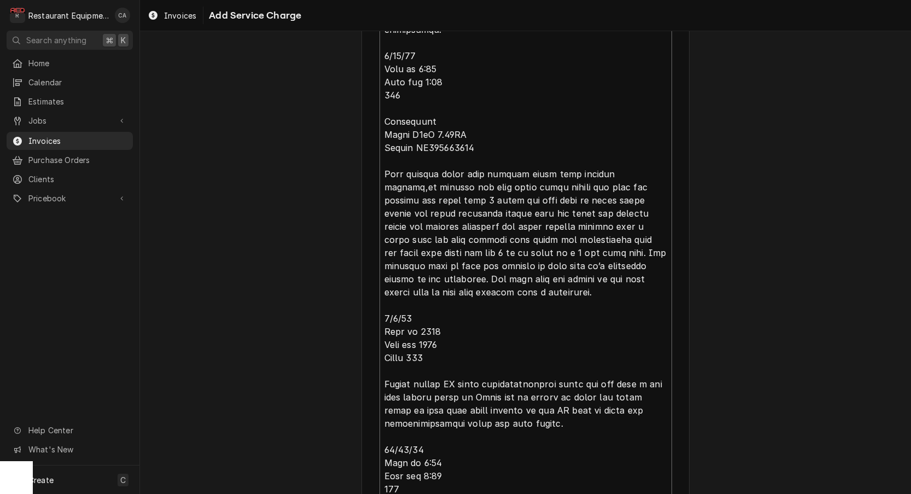
type textarea "Roo 8612 8/20/25 Time in 11:00 Time out 12:30 204 Convotherm Model C4eT 6.20ES …"
type textarea "x"
type textarea "Roo 8612 8/20/25 Time in 11:00 Time out 12:30 204 Convotherm Model C4eT 6.20ES …"
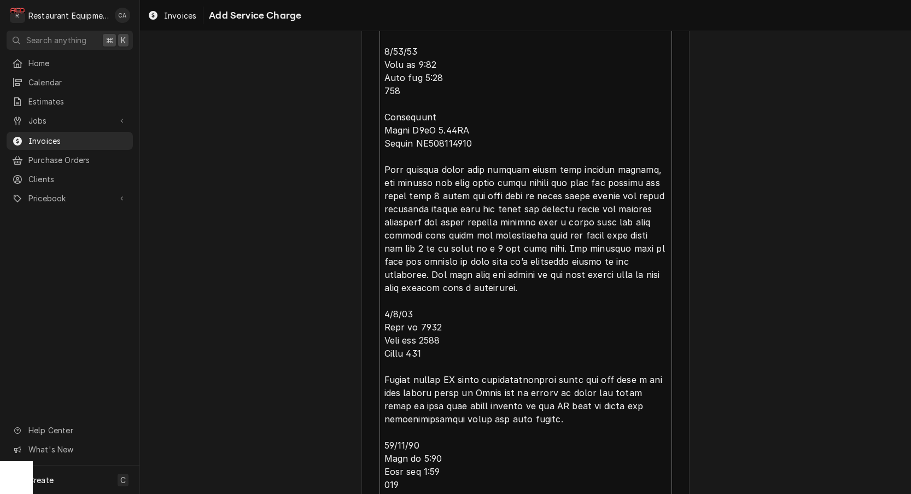
scroll to position [0, 0]
click at [437, 178] on textarea "Service Summary ( optional )" at bounding box center [525, 222] width 292 height 836
type textarea "x"
type textarea "Roo 8612 8/20/25 Time in 11:00 Time out 12:30 204 Convotherm Model C4eT 6.20ES …"
type textarea "x"
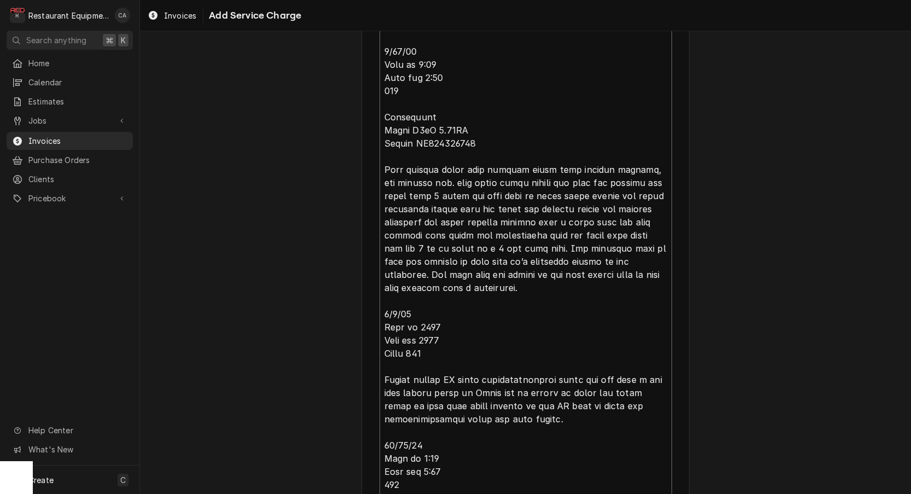
type textarea "Roo 8612 8/20/25 Time in 11:00 Time out 12:30 204 Convotherm Model C4eT 6.20ES …"
type textarea "x"
type textarea "Roo 8612 8/20/25 Time in 11:00 Time out 12:30 204 Convotherm Model C4eT 6.20ES …"
type textarea "x"
type textarea "Roo 8612 8/20/25 Time in 11:00 Time out 12:30 204 Convotherm Model C4eT 6.20ES …"
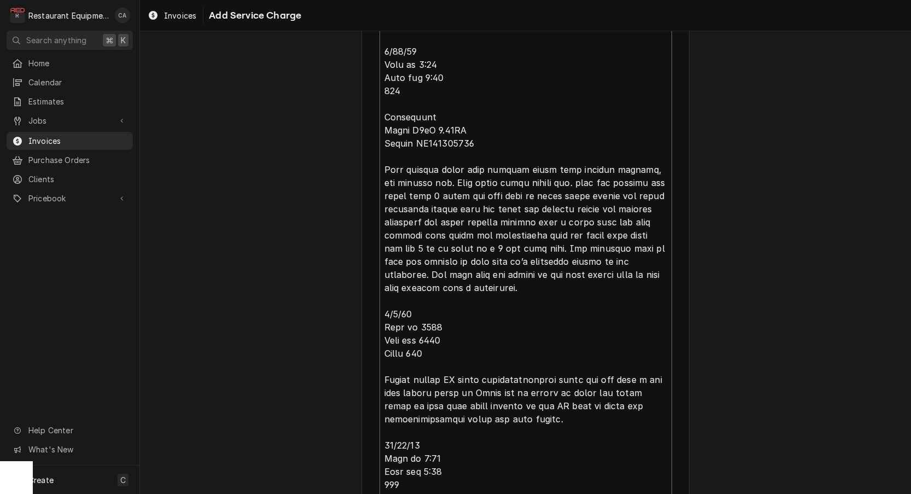
type textarea "x"
type textarea "Roo 8612 8/20/25 Time in 11:00 Time out 12:30 204 Convotherm Model C4eT 6.20ES …"
type textarea "x"
type textarea "Roo 8612 8/20/25 Time in 11:00 Time out 12:30 204 Convotherm Model C4eT 6.20ES …"
type textarea "x"
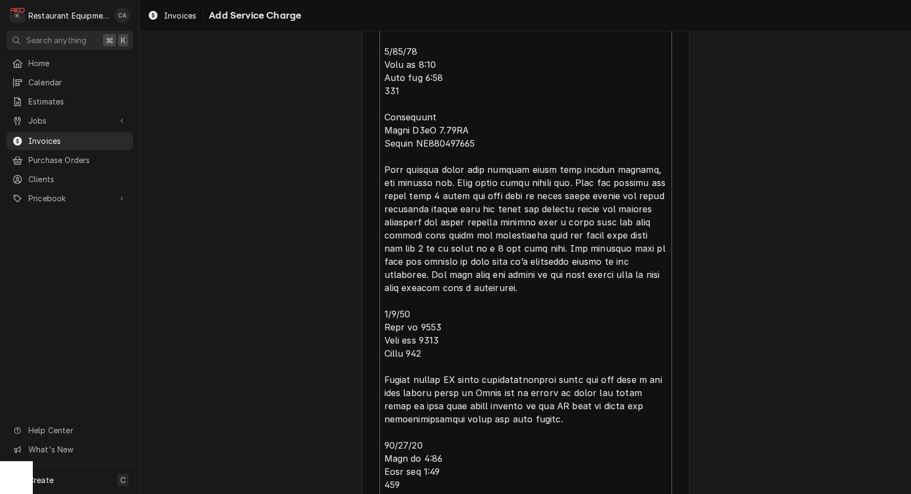
type textarea "Roo 8612 8/20/25 Time in 11:00 Time out 12:30 204 Convotherm Model C4eT 6.20ES …"
type textarea "x"
type textarea "Roo 8612 8/20/25 Time in 11:00 Time out 12:30 204 Convotherm Model C4eT 6.20ES …"
click at [452, 206] on textarea "Service Summary ( optional )" at bounding box center [525, 222] width 292 height 836
type textarea "x"
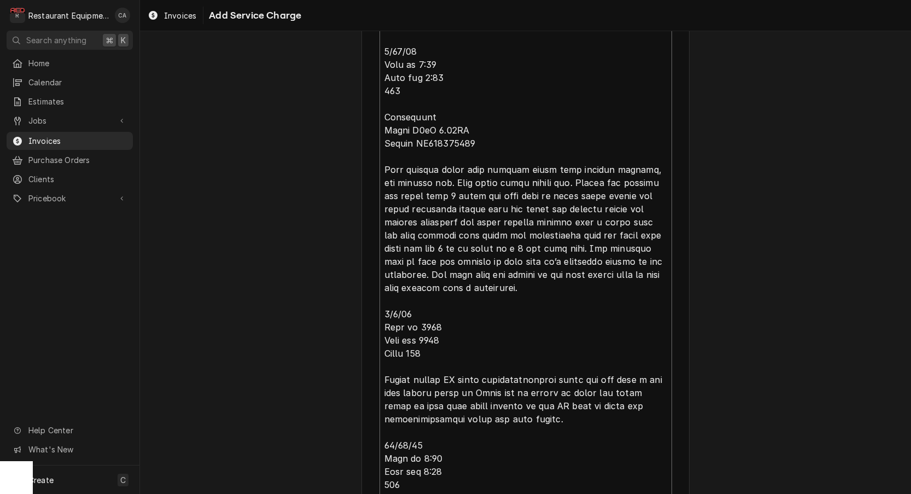
type textarea "Roo 8612 8/20/25 Time in 11:00 Time out 12:30 204 Convotherm Model C4eT 6.20ES …"
type textarea "x"
type textarea "Roo 8612 8/20/25 Time in 11:00 Time out 12:30 204 Convotherm Model C4eT 6.20ES …"
type textarea "x"
type textarea "Roo 8612 8/20/25 Time in 11:00 Time out 12:30 204 Convotherm Model C4eT 6.20ES …"
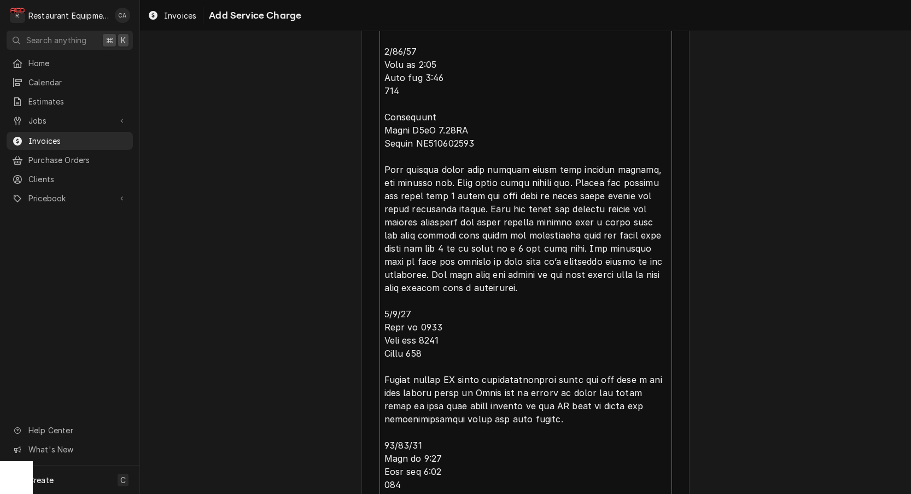
click at [505, 218] on textarea "Service Summary ( optional )" at bounding box center [525, 222] width 292 height 836
type textarea "x"
type textarea "Roo 8612 8/20/25 Time in 11:00 Time out 12:30 204 Convotherm Model C4eT 6.20ES …"
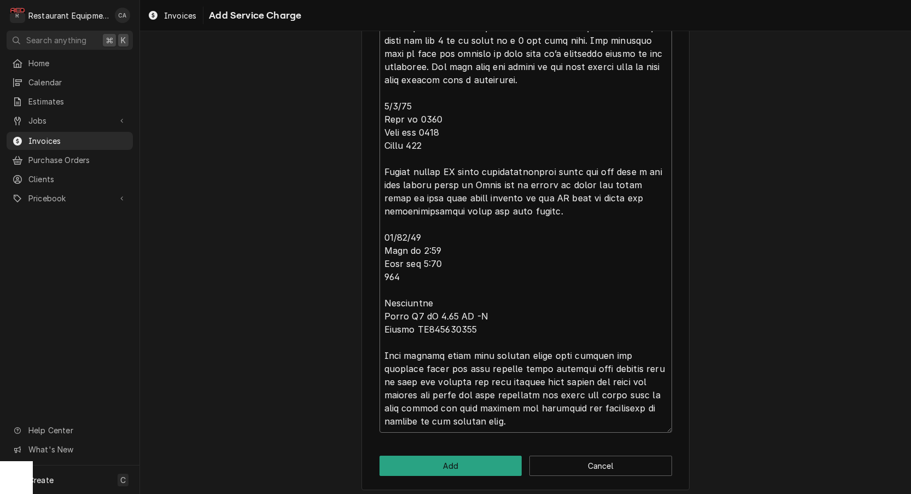
type textarea "x"
type textarea "Roo 8612 8/20/25 Time in 11:00 Time out 12:30 204 Convotherm Model C4eT 6.20ES …"
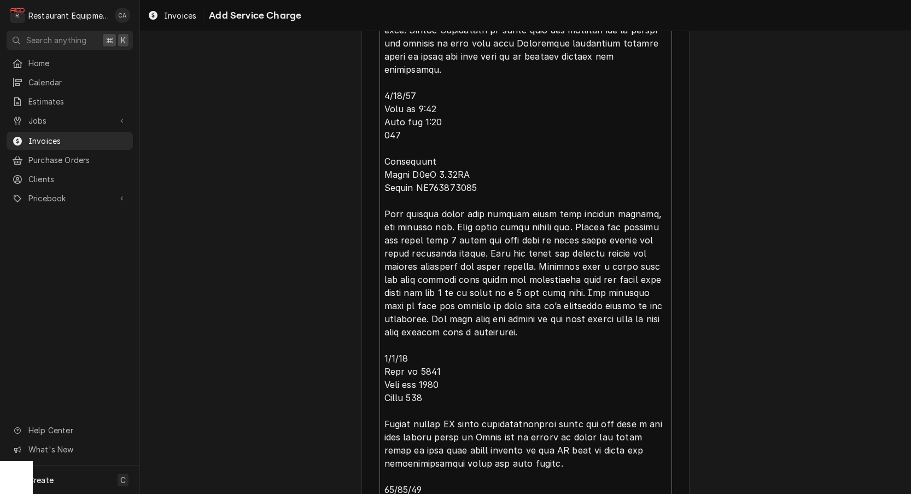
type textarea "x"
type textarea "Roo 8612 8/20/25 Time in 11:00 Time out 12:30 204 Convotherm Model C4eT 6.20ES …"
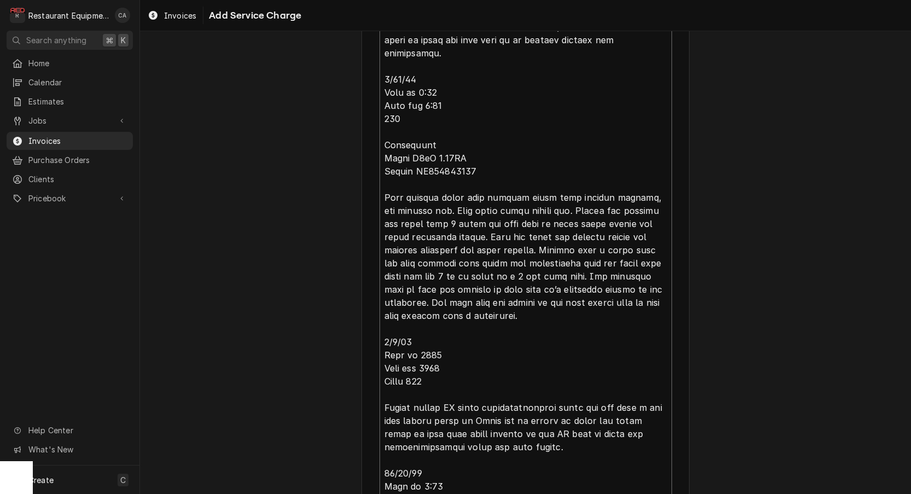
scroll to position [621, 0]
click at [537, 258] on textarea "Service Summary ( optional )" at bounding box center [525, 248] width 292 height 836
type textarea "x"
type textarea "Roo 8612 8/20/25 Time in 11:00 Time out 12:30 204 Convotherm Model C4eT 6.20ES …"
type textarea "x"
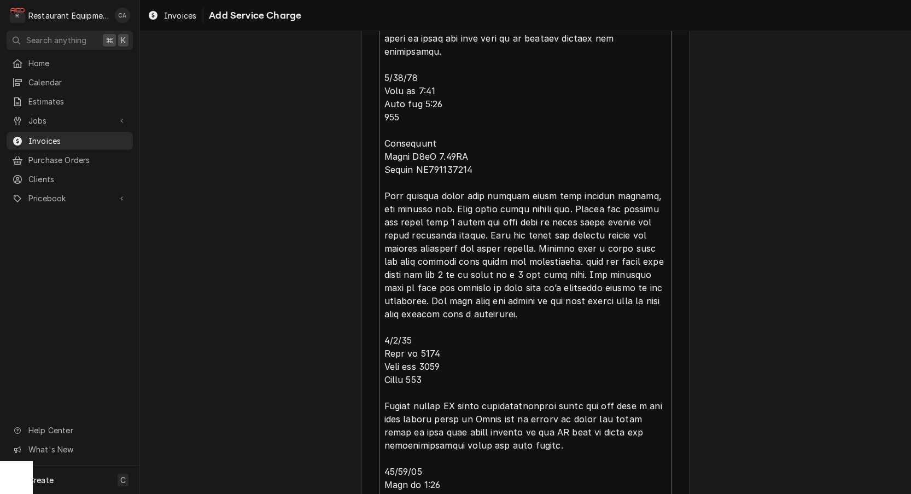
type textarea "Roo 8612 8/20/25 Time in 11:00 Time out 12:30 204 Convotherm Model C4eT 6.20ES …"
type textarea "x"
type textarea "Roo 8612 8/20/25 Time in 11:00 Time out 12:30 204 Convotherm Model C4eT 6.20ES …"
click at [409, 294] on textarea "Service Summary ( optional )" at bounding box center [525, 248] width 292 height 836
type textarea "x"
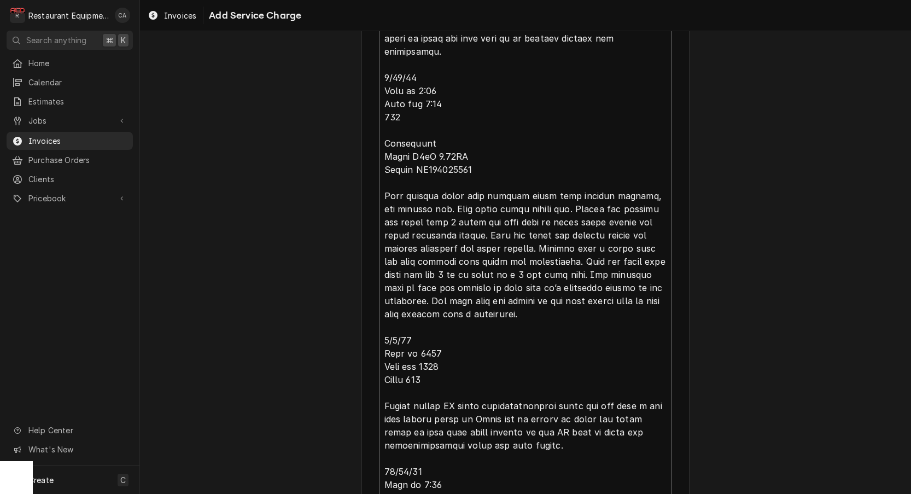
type textarea "Roo 8612 8/20/25 Time in 11:00 Time out 12:30 204 Convotherm Model C4eT 6.20ES …"
type textarea "x"
type textarea "Roo 8612 8/20/25 Time in 11:00 Time out 12:30 204 Convotherm Model C4eT 6.20ES …"
type textarea "x"
type textarea "Roo 8612 8/20/25 Time in 11:00 Time out 12:30 204 Convotherm Model C4eT 6.20ES …"
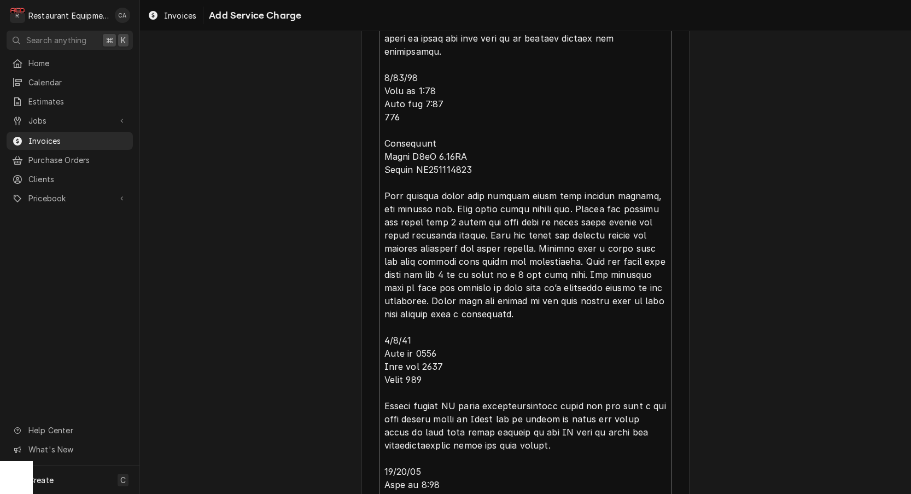
type textarea "x"
type textarea "Roo 8612 8/20/25 Time in 11:00 Time out 12:30 204 Convotherm Model C4eT 6.20ES …"
type textarea "x"
type textarea "Roo 8612 8/20/25 Time in 11:00 Time out 12:30 204 Convotherm Model C4eT 6.20ES …"
type textarea "x"
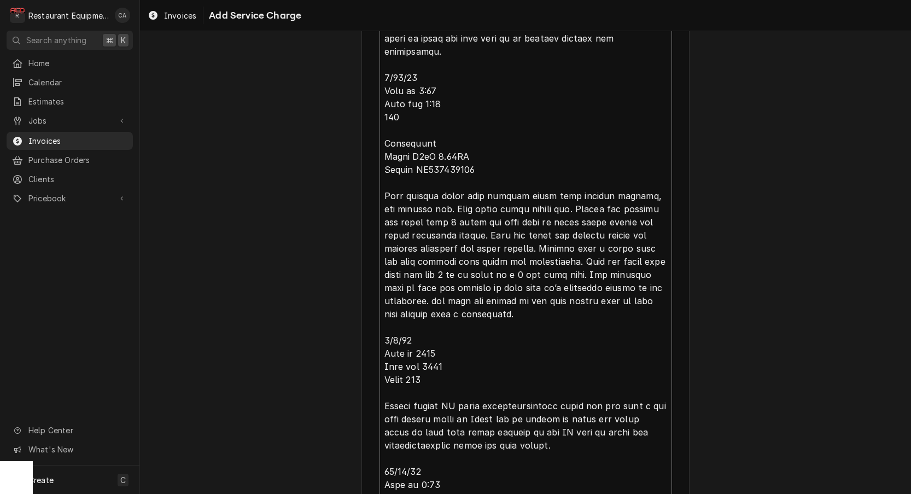
type textarea "Roo 8612 8/20/25 Time in 11:00 Time out 12:30 204 Convotherm Model C4eT 6.20ES …"
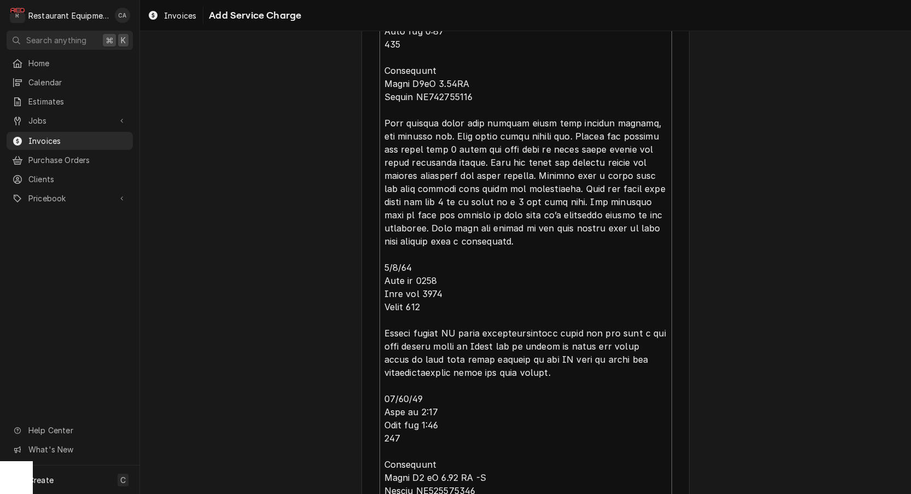
scroll to position [709, 0]
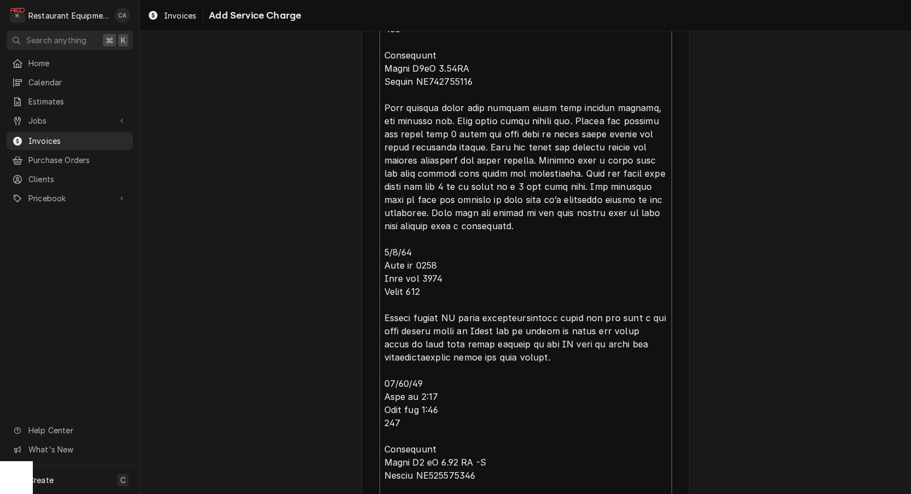
click at [427, 263] on textarea "Service Summary ( optional )" at bounding box center [525, 160] width 292 height 836
type textarea "x"
type textarea "Roo 8612 8/20/25 Time in 11:00 Time out 12:30 204 Convotherm Model C4eT 6.20ES …"
type textarea "x"
type textarea "Roo 8612 8/20/25 Time in 11:00 Time out 12:30 204 Convotherm Model C4eT 6.20ES …"
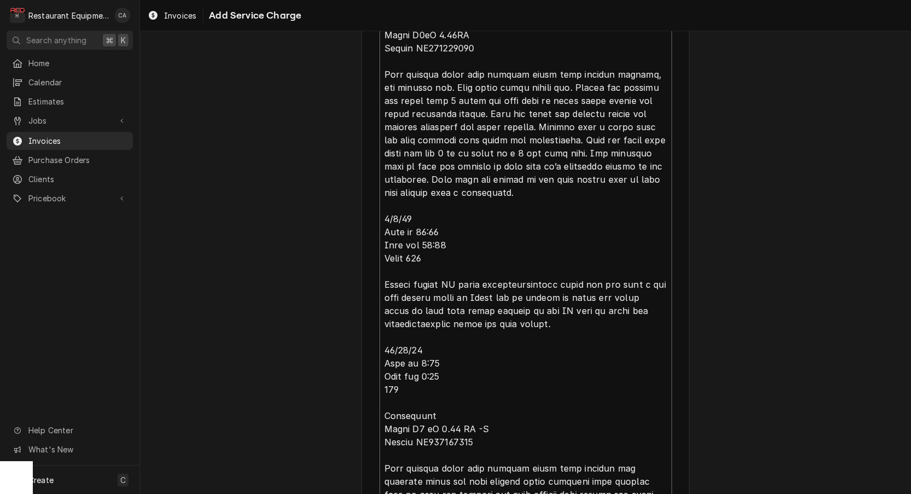
scroll to position [753, 0]
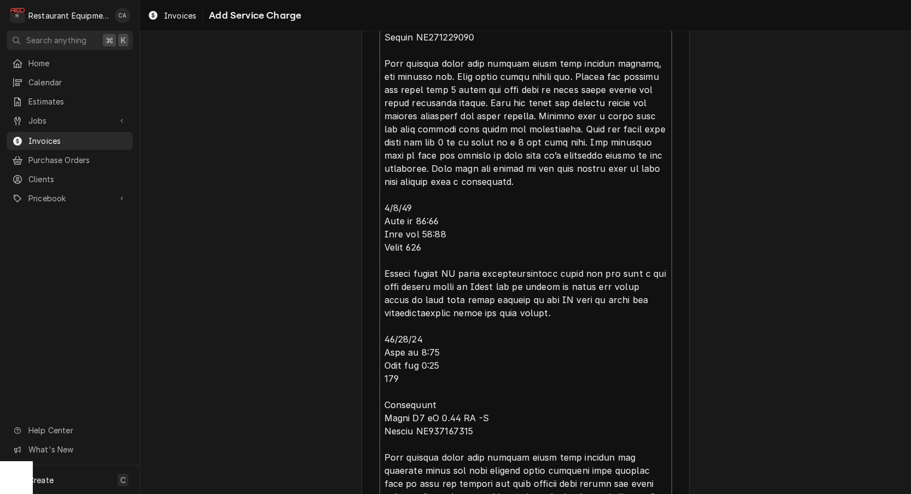
click at [460, 282] on textarea "Service Summary ( optional )" at bounding box center [525, 116] width 292 height 836
click at [433, 282] on textarea "Service Summary ( optional )" at bounding box center [525, 116] width 292 height 836
type textarea "x"
type textarea "Roo 8612 8/20/25 Time in 11:00 Time out 12:30 204 Convotherm Model C4eT 6.20ES …"
type textarea "x"
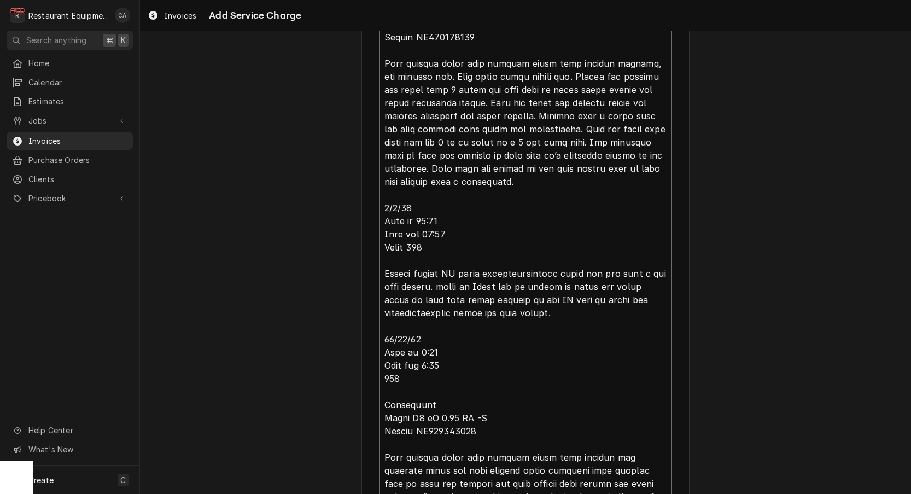
type textarea "Roo 8612 8/20/25 Time in 11:00 Time out 12:30 204 Convotherm Model C4eT 6.20ES …"
type textarea "x"
type textarea "Roo 8612 8/20/25 Time in 11:00 Time out 12:30 204 Convotherm Model C4eT 6.20ES …"
type textarea "x"
type textarea "Roo 8612 8/20/25 Time in 11:00 Time out 12:30 204 Convotherm Model C4eT 6.20ES …"
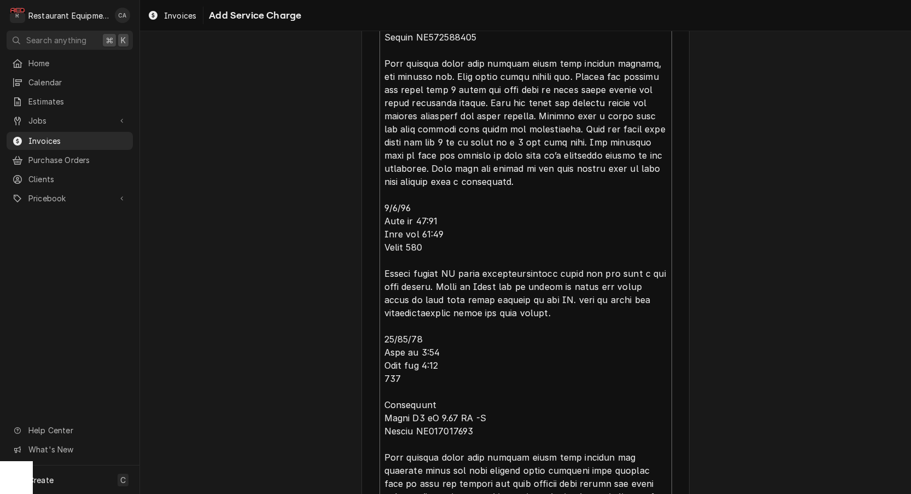
type textarea "x"
type textarea "Roo 8612 8/20/25 Time in 11:00 Time out 12:30 204 Convotherm Model C4eT 6.20ES …"
type textarea "x"
type textarea "Roo 8612 8/20/25 Time in 11:00 Time out 12:30 204 Convotherm Model C4eT 6.20ES …"
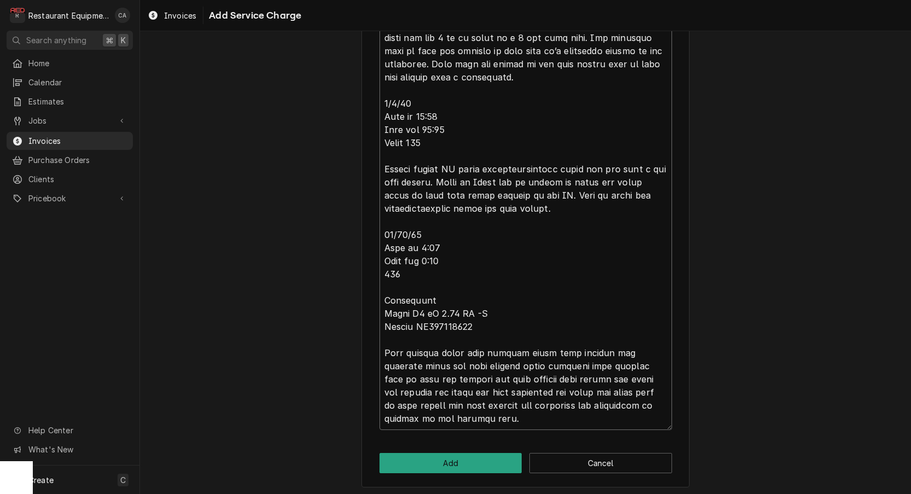
scroll to position [857, 0]
click at [450, 259] on textarea "Service Summary ( optional )" at bounding box center [525, 12] width 292 height 836
type textarea "x"
type textarea "Roo 8612 8/20/25 Time in 11:00 Time out 12:30 204 Convotherm Model C4eT 6.20ES …"
type textarea "x"
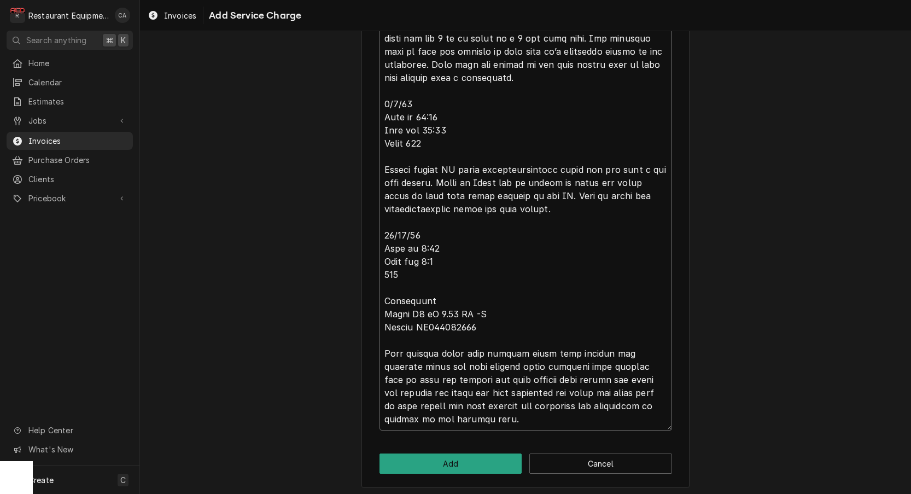
type textarea "Roo 8612 8/20/25 Time in 11:00 Time out 12:30 204 Convotherm Model C4eT 6.20ES …"
type textarea "x"
type textarea "Roo 8612 8/20/25 Time in 11:00 Time out 12:30 204 Convotherm Model C4eT 6.20ES …"
type textarea "x"
type textarea "Roo 8612 8/20/25 Time in 11:00 Time out 12:30 204 Convotherm Model C4eT 6.20ES …"
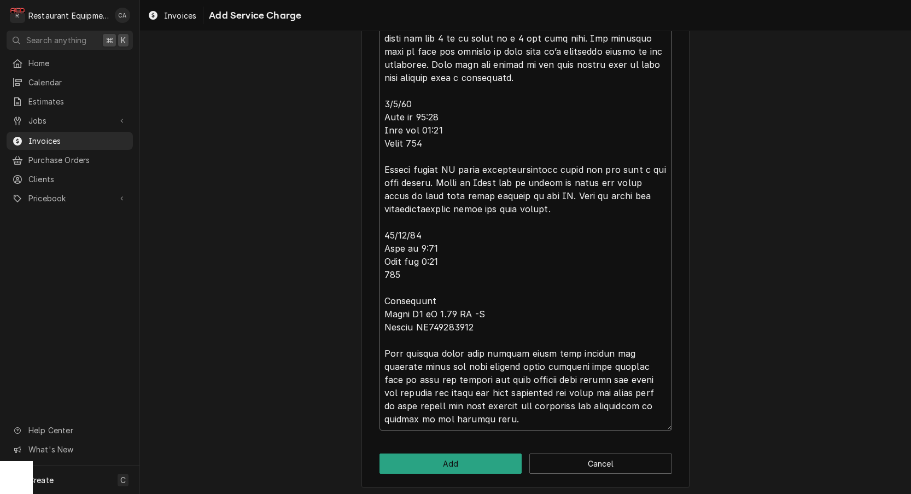
click at [437, 349] on textarea "Service Summary ( optional )" at bounding box center [525, 12] width 292 height 836
type textarea "x"
type textarea "Roo 8612 8/20/25 Time in 11:00 Time out 12:30 204 Convotherm Model C4eT 6.20ES …"
type textarea "x"
type textarea "Roo 8612 8/20/25 Time in 11:00 Time out 12:30 204 Convotherm Model C4eT 6.20ES …"
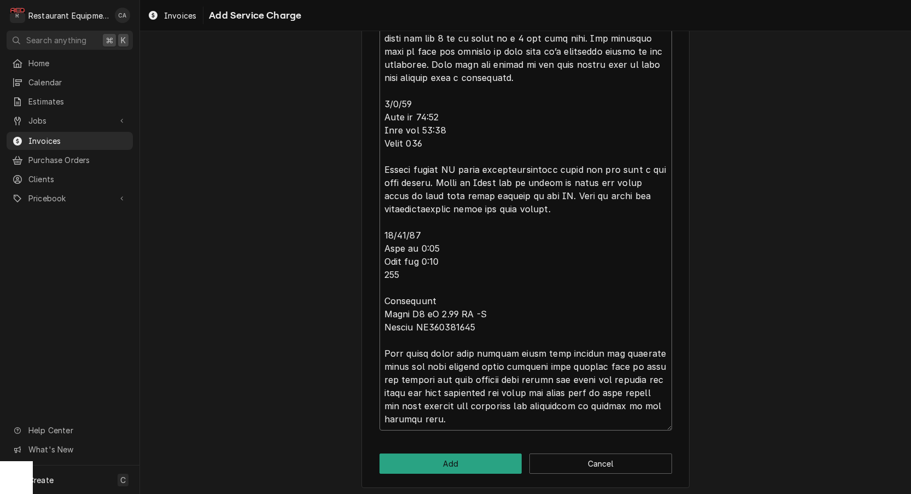
type textarea "x"
type textarea "Roo 8612 8/20/25 Time in 11:00 Time out 12:30 204 Convotherm Model C4eT 6.20ES …"
type textarea "x"
type textarea "Roo 8612 8/20/25 Time in 11:00 Time out 12:30 204 Convotherm Model C4eT 6.20ES …"
type textarea "x"
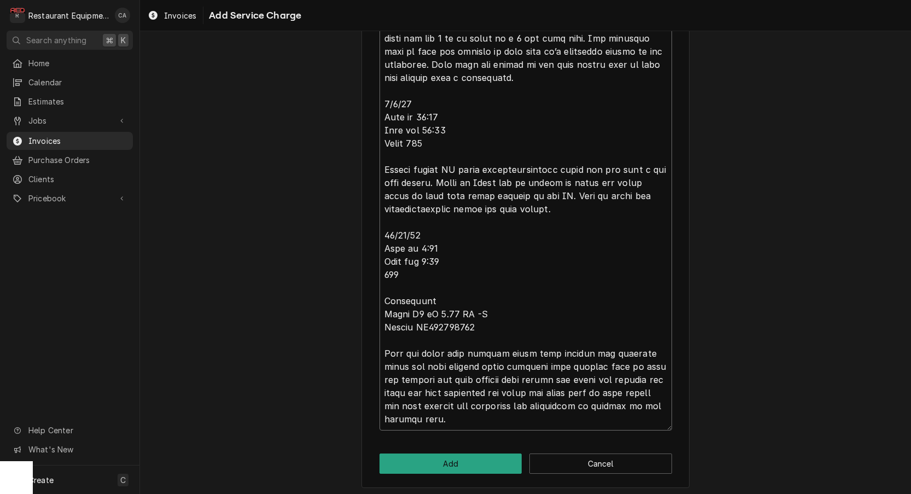
type textarea "Roo 8612 8/20/25 Time in 11:00 Time out 12:30 204 Convotherm Model C4eT 6.20ES …"
type textarea "x"
type textarea "Roo 8612 8/20/25 Time in 11:00 Time out 12:30 204 Convotherm Model C4eT 6.20ES …"
type textarea "x"
type textarea "Roo 8612 8/20/25 Time in 11:00 Time out 12:30 204 Convotherm Model C4eT 6.20ES …"
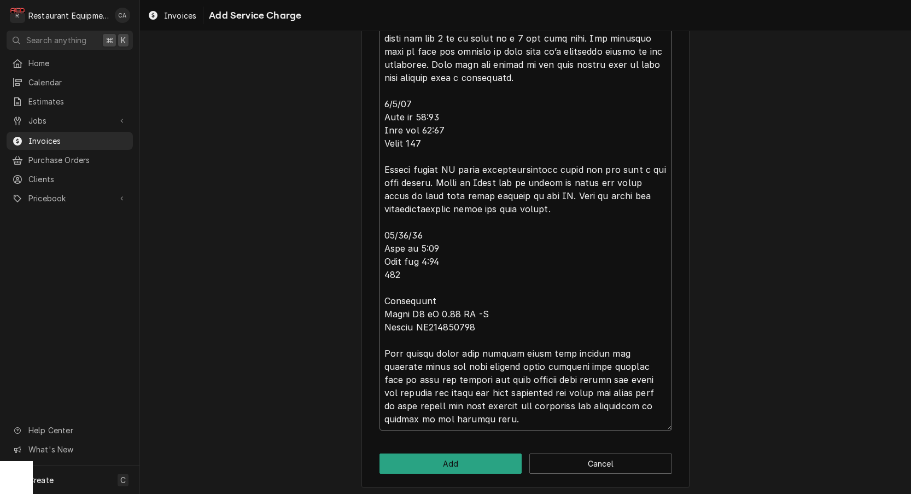
type textarea "x"
type textarea "Roo 8612 8/20/25 Time in 11:00 Time out 12:30 204 Convotherm Model C4eT 6.20ES …"
type textarea "x"
type textarea "Roo 8612 8/20/25 Time in 11:00 Time out 12:30 204 Convotherm Model C4eT 6.20ES …"
type textarea "x"
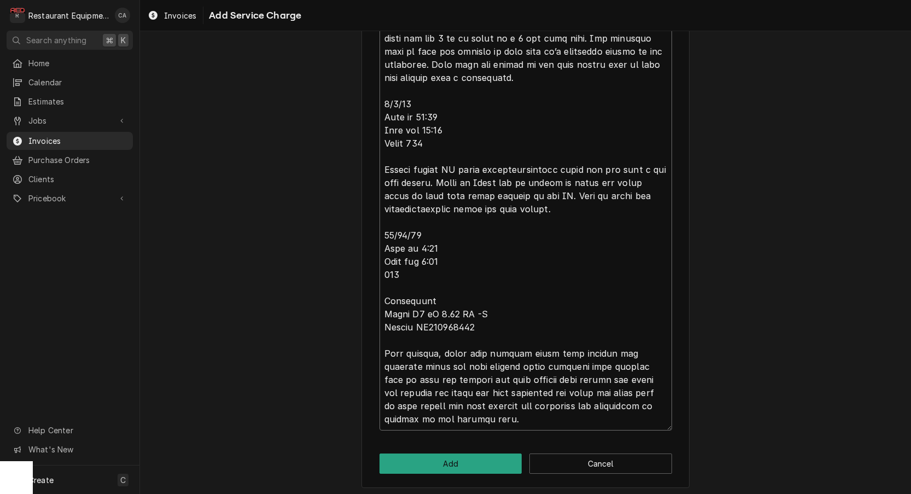
type textarea "Roo 8612 8/20/25 Time in 11:00 Time out 12:30 204 Convotherm Model C4eT 6.20ES …"
type textarea "x"
type textarea "Roo 8612 8/20/25 Time in 11:00 Time out 12:30 204 Convotherm Model C4eT 6.20ES …"
type textarea "x"
type textarea "Roo 8612 8/20/25 Time in 11:00 Time out 12:30 204 Convotherm Model C4eT 6.20ES …"
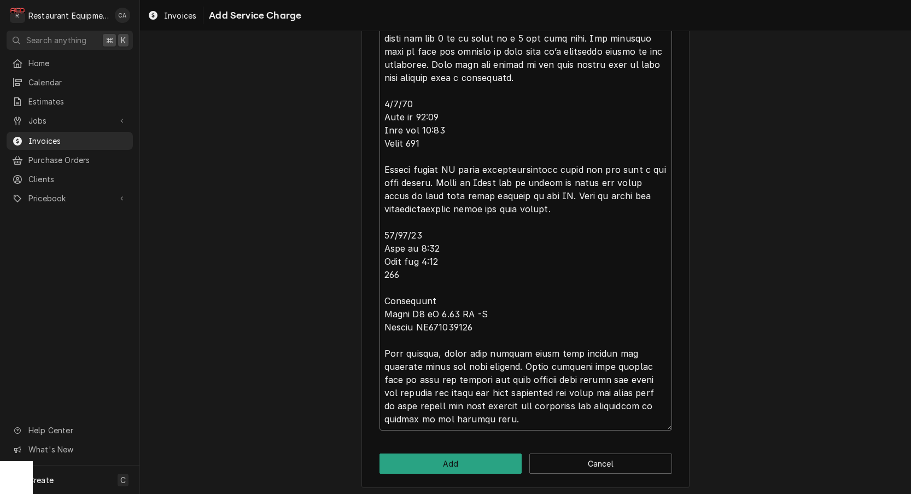
type textarea "x"
type textarea "Roo 8612 8/20/25 Time in 11:00 Time out 12:30 204 Convotherm Model C4eT 6.20ES …"
type textarea "x"
type textarea "Roo 8612 8/20/25 Time in 11:00 Time out 12:30 204 Convotherm Model C4eT 6.20ES …"
type textarea "x"
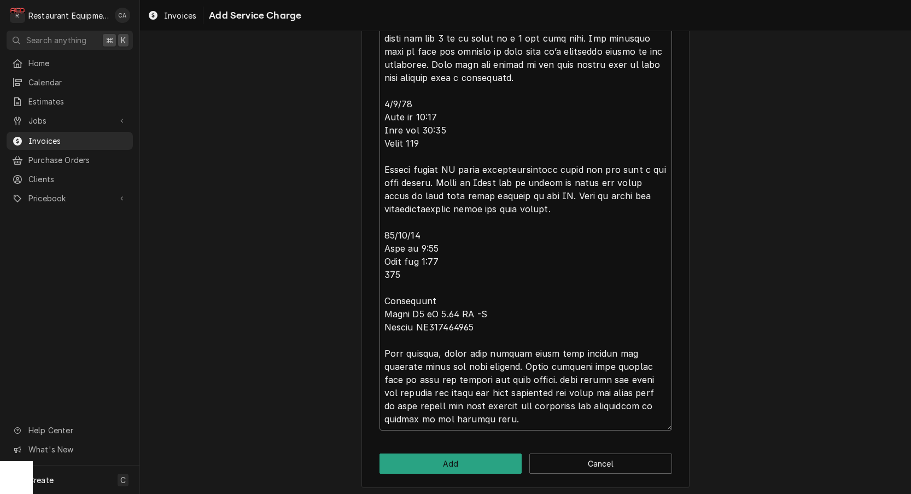
type textarea "Roo 8612 8/20/25 Time in 11:00 Time out 12:30 204 Convotherm Model C4eT 6.20ES …"
type textarea "x"
type textarea "Roo 8612 8/20/25 Time in 11:00 Time out 12:30 204 Convotherm Model C4eT 6.20ES …"
type textarea "x"
type textarea "Roo 8612 8/20/25 Time in 11:00 Time out 12:30 204 Convotherm Model C4eT 6.20ES …"
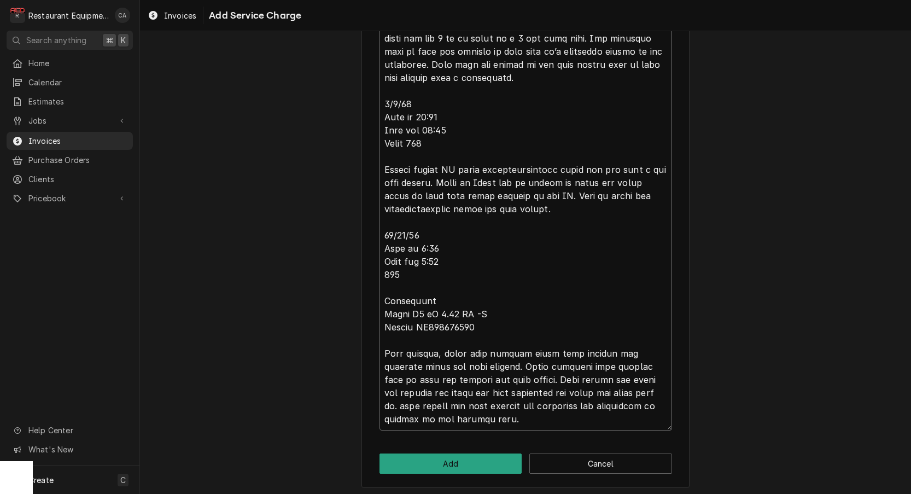
type textarea "x"
type textarea "Roo 8612 8/20/25 Time in 11:00 Time out 12:30 204 Convotherm Model C4eT 6.20ES …"
type textarea "x"
type textarea "Roo 8612 8/20/25 Time in 11:00 Time out 12:30 204 Convotherm Model C4eT 6.20ES …"
type textarea "x"
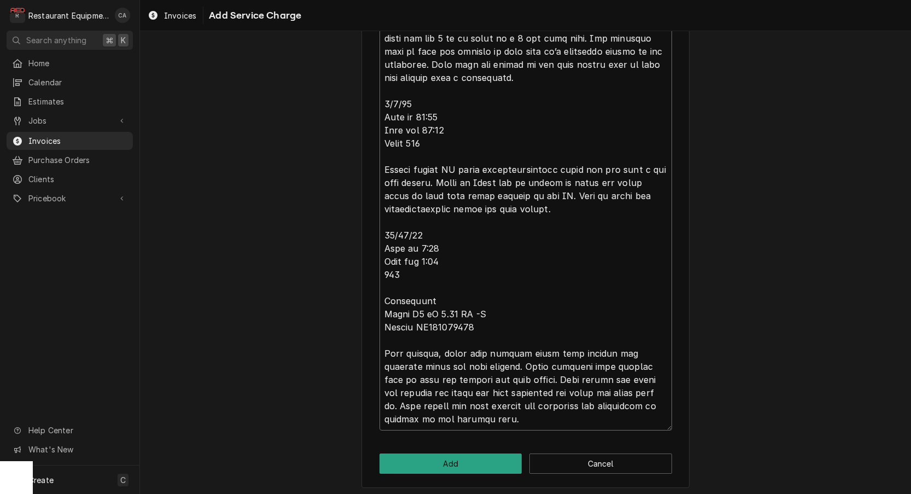
type textarea "Roo 8612 8/20/25 Time in 11:00 Time out 12:30 204 Convotherm Model C4eT 6.20ES …"
type textarea "x"
type textarea "Roo 8612 8/20/25 Time in 11:00 Time out 12:30 204 Convotherm Model C4eT 6.20ES …"
type textarea "x"
type textarea "Roo 8612 8/20/25 Time in 11:00 Time out 12:30 204 Convotherm Model C4eT 6.20ES …"
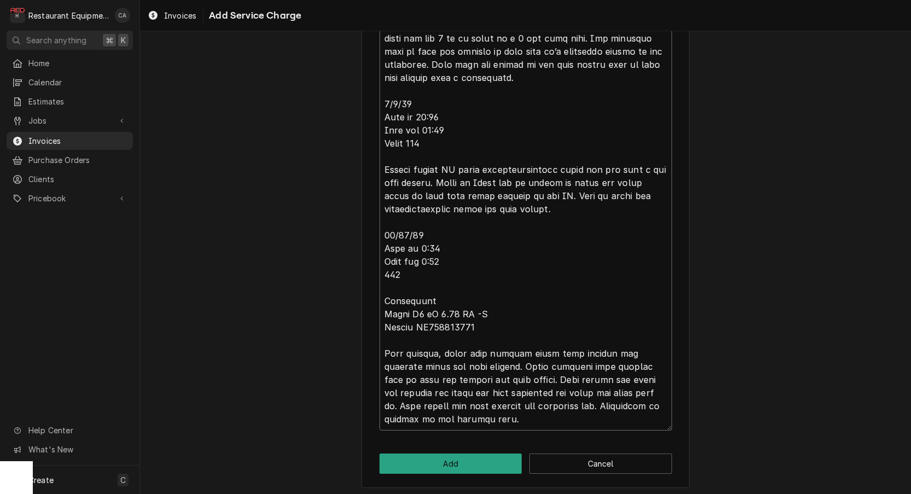
type textarea "x"
type textarea "Roo 8612 8/20/25 Time in 11:00 Time out 12:30 204 Convotherm Model C4eT 6.20ES …"
type textarea "x"
type textarea "Roo 8612 8/20/25 Time in 11:00 Time out 12:30 204 Convotherm Model C4eT 6.20ES …"
type textarea "x"
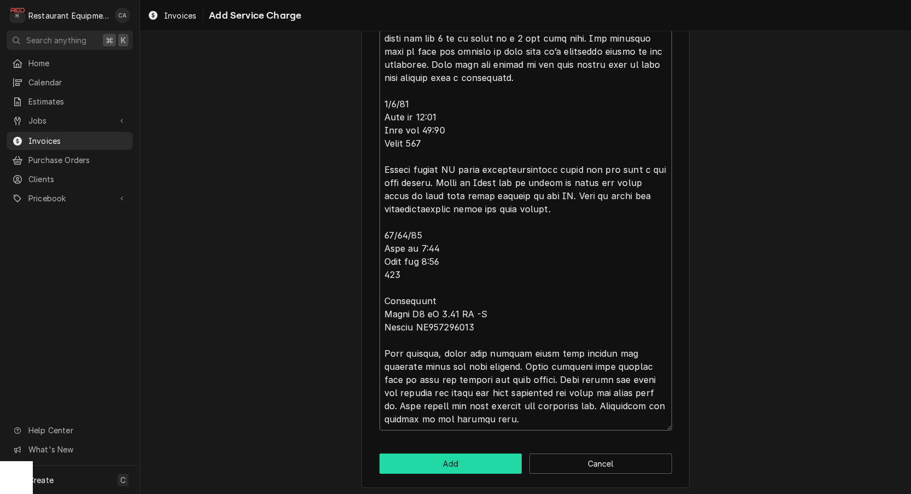
type textarea "Roo 8612 8/20/25 Time in 11:00 Time out 12:30 204 Convotherm Model C4eT 6.20ES …"
click at [465, 456] on button "Add" at bounding box center [450, 463] width 143 height 20
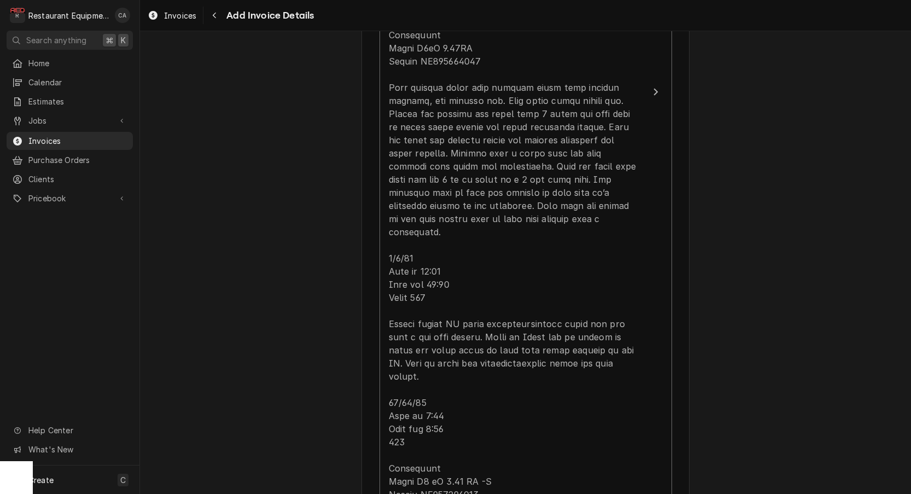
scroll to position [1551, 0]
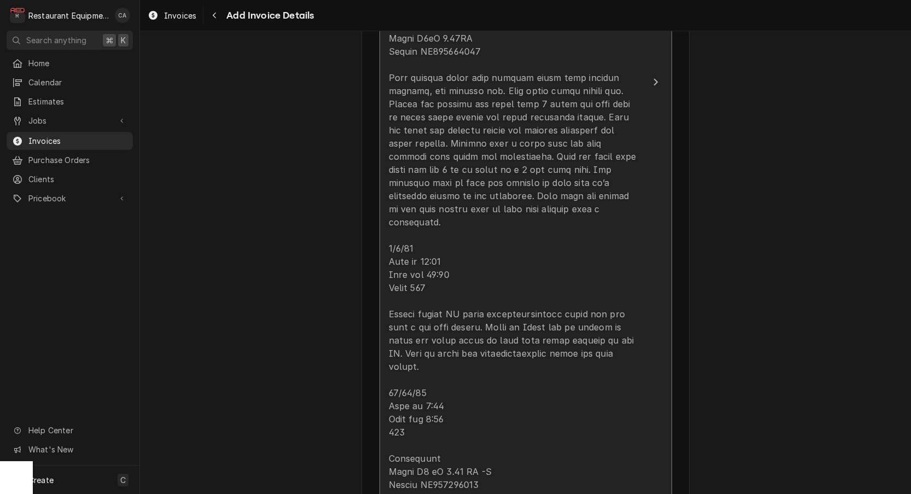
click at [415, 283] on div "Update Line Item" at bounding box center [514, 156] width 251 height 879
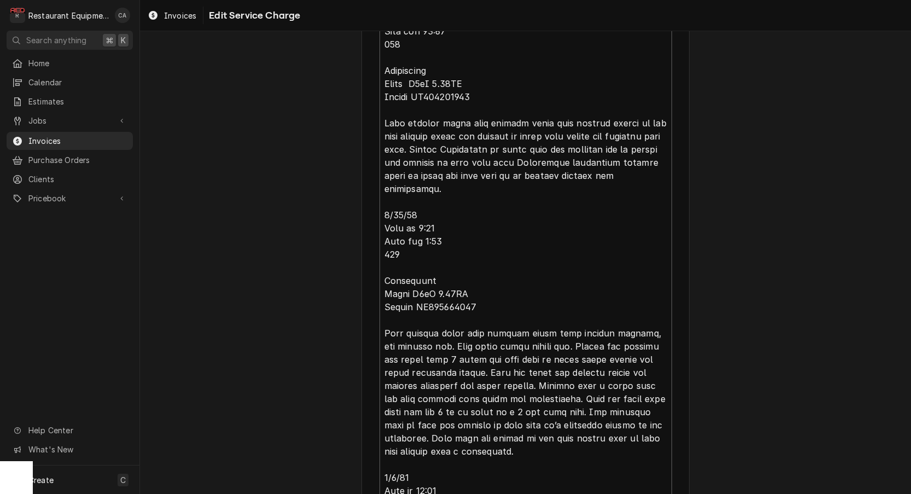
scroll to position [650, 0]
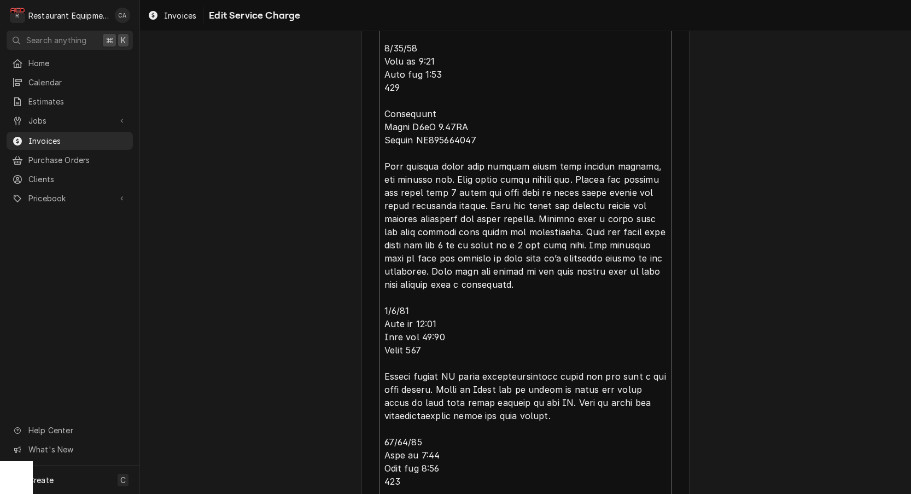
click at [452, 338] on textarea "Service Summary ( optional )" at bounding box center [525, 218] width 292 height 836
type textarea "x"
type textarea "Roo 8612 8/20/25 Time in 11:00 Time out 12:30 204 Convotherm Model C4eT 6.20ES …"
type textarea "x"
type textarea "Roo 8612 8/20/25 Time in 11:00 Time out 12:30 204 Convotherm Model C4eT 6.20ES …"
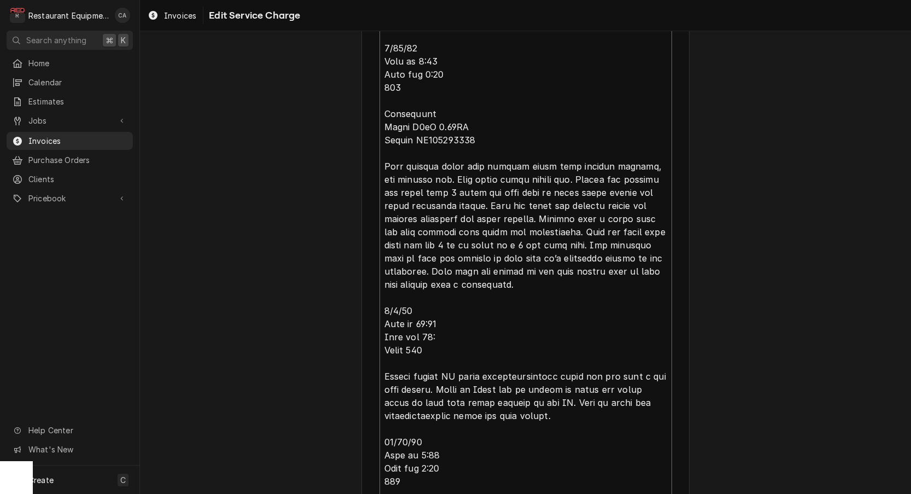
type textarea "x"
type textarea "Roo 8612 8/20/25 Time in 11:00 Time out 12:30 204 Convotherm Model C4eT 6.20ES …"
type textarea "x"
type textarea "Roo 8612 8/20/25 Time in 11:00 Time out 12:30 204 Convotherm Model C4eT 6.20ES …"
type textarea "x"
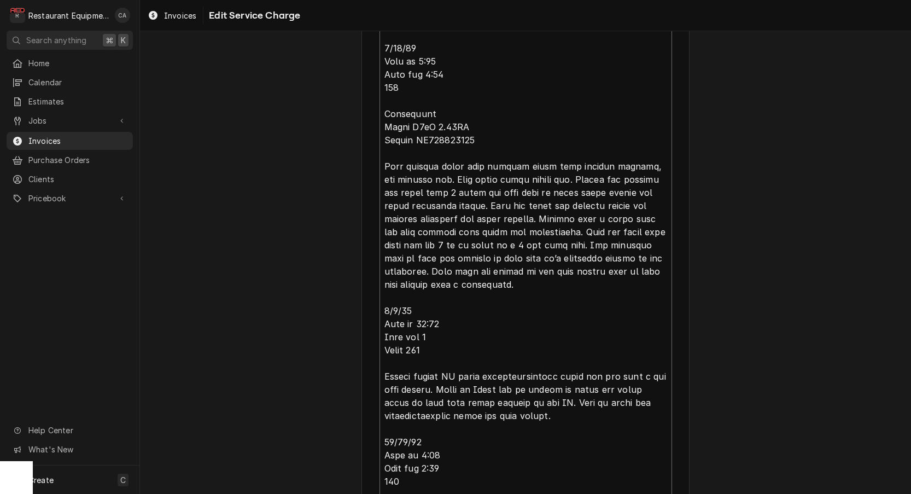
type textarea "Roo 8612 8/20/25 Time in 11:00 Time out 12:30 204 Convotherm Model C4eT 6.20ES …"
type textarea "x"
type textarea "Roo 8612 8/20/25 Time in 11:00 Time out 12:30 204 Convotherm Model C4eT 6.20ES …"
type textarea "x"
type textarea "Roo 8612 8/20/25 Time in 11:00 Time out 12:30 204 Convotherm Model C4eT 6.20ES …"
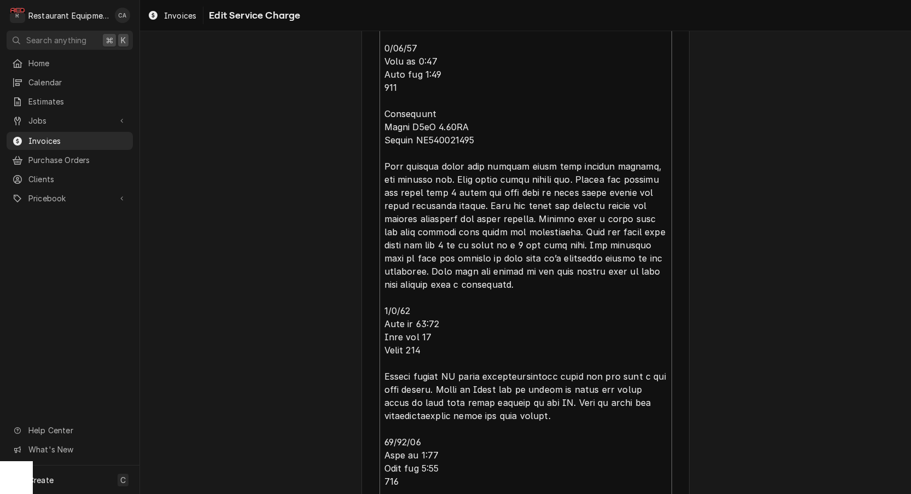
type textarea "x"
type textarea "Roo 8612 8/20/25 Time in 11:00 Time out 12:30 204 Convotherm Model C4eT 6.20ES …"
type textarea "x"
type textarea "Roo 8612 8/20/25 Time in 11:00 Time out 12:30 204 Convotherm Model C4eT 6.20ES …"
type textarea "x"
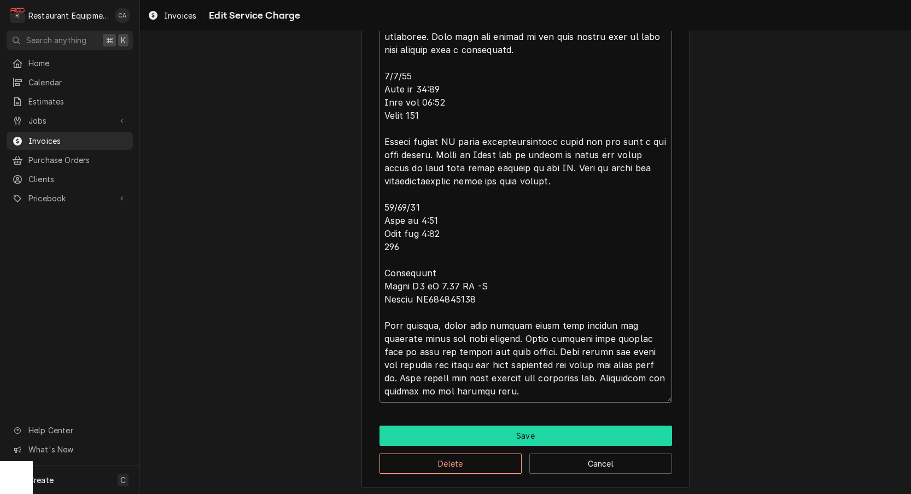
scroll to position [0, 0]
type textarea "Roo 8612 8/20/25 Time in 11:00 Time out 12:30 204 Convotherm Model C4eT 6.20ES …"
click at [470, 431] on button "Save" at bounding box center [525, 435] width 292 height 20
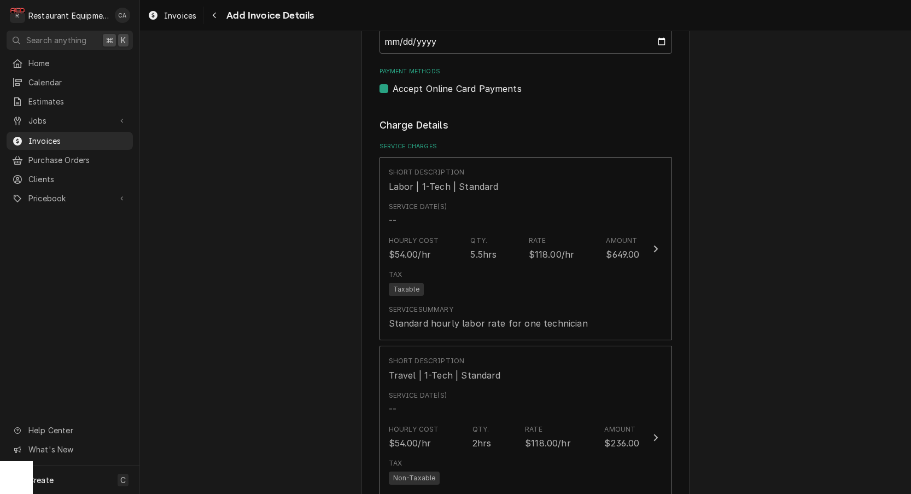
scroll to position [596, 0]
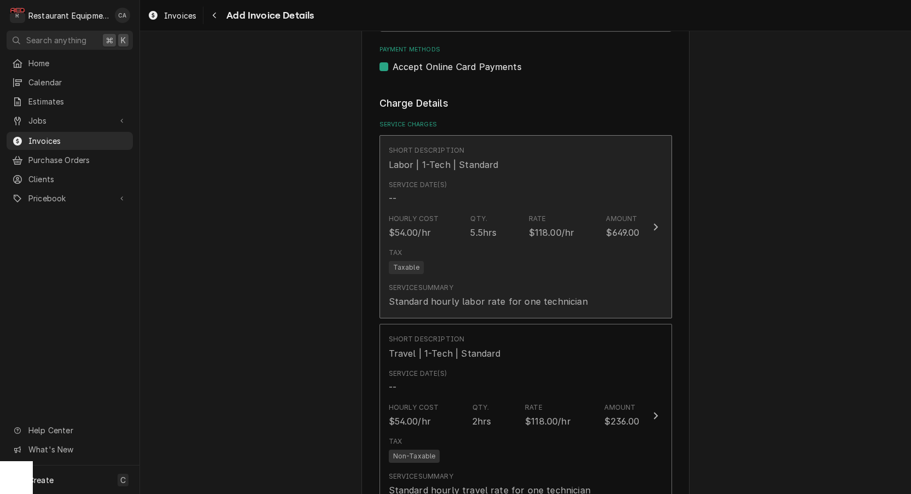
click at [455, 243] on div "Tax Taxable" at bounding box center [514, 260] width 251 height 35
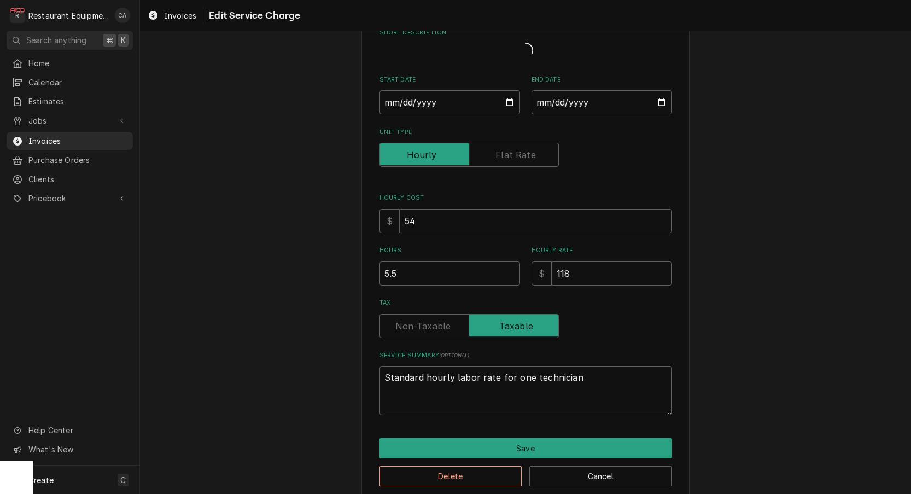
type textarea "x"
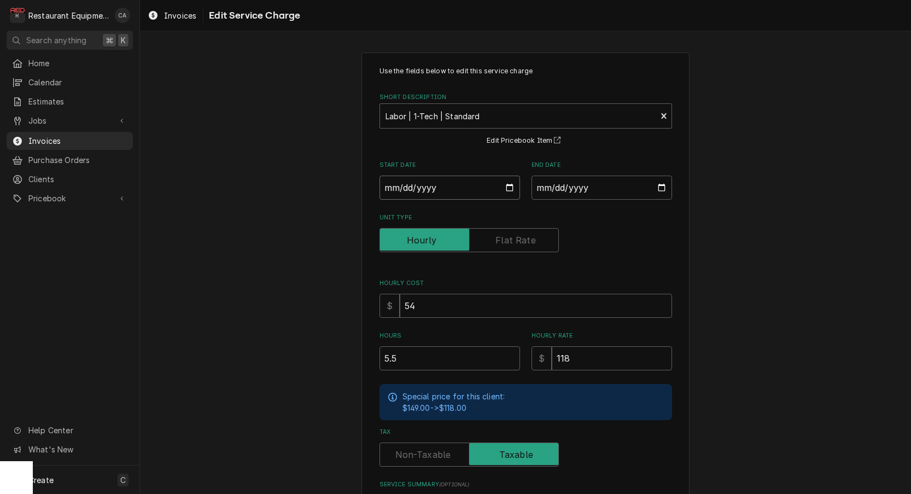
click at [418, 177] on input "Start Date" at bounding box center [449, 187] width 140 height 24
type input "2025-08-20"
type textarea "x"
click at [562, 193] on input "End Date" at bounding box center [601, 187] width 140 height 24
type input "2025-10-14"
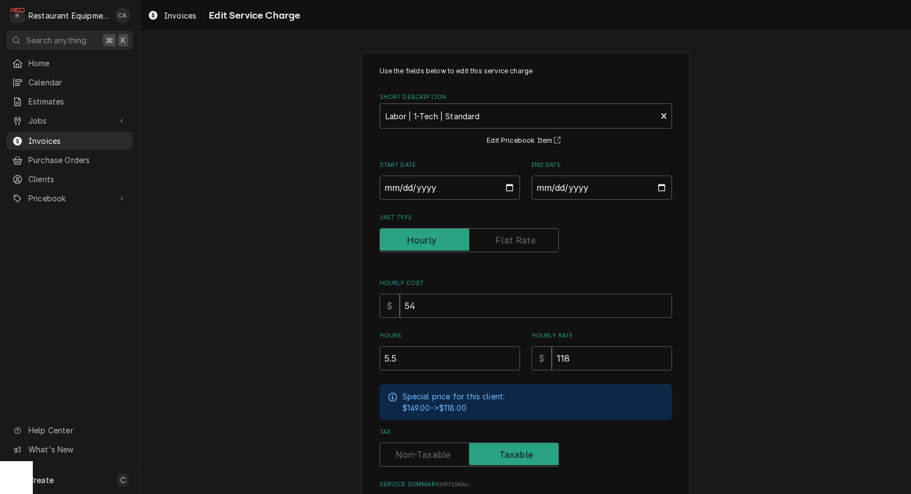
click at [726, 254] on div "Use the fields below to edit this service charge Short Description Labor | 1-Te…" at bounding box center [525, 341] width 771 height 596
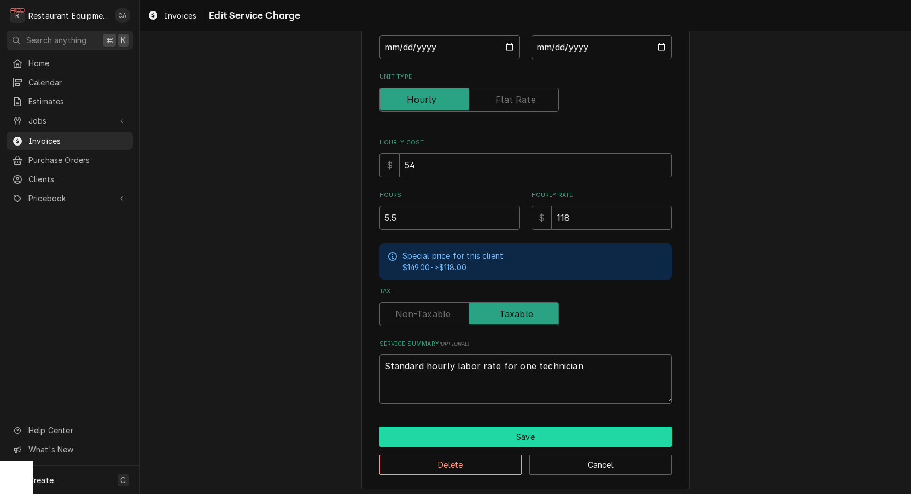
click at [470, 429] on button "Save" at bounding box center [525, 436] width 292 height 20
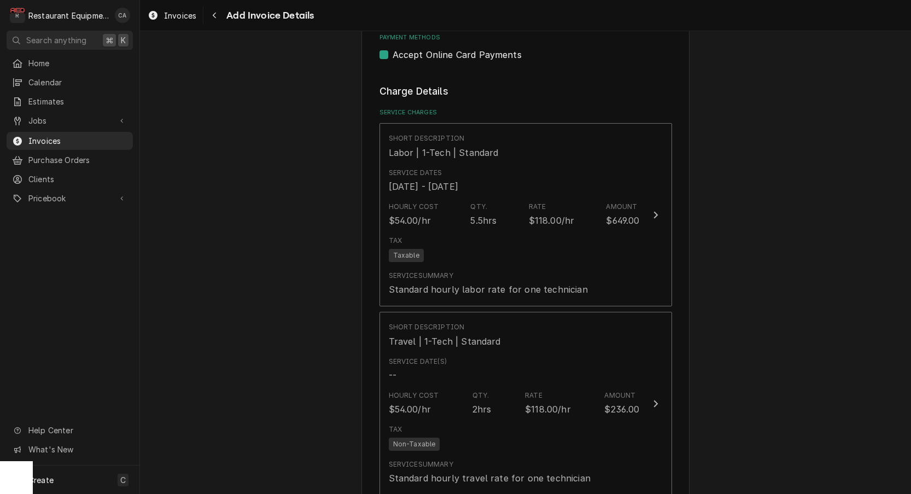
scroll to position [617, 0]
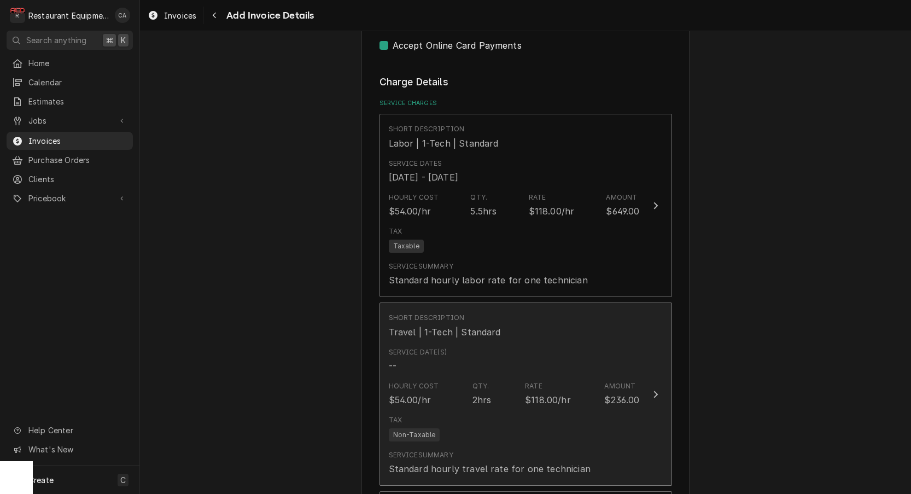
click at [427, 349] on div "Service Date(s) --" at bounding box center [418, 359] width 58 height 25
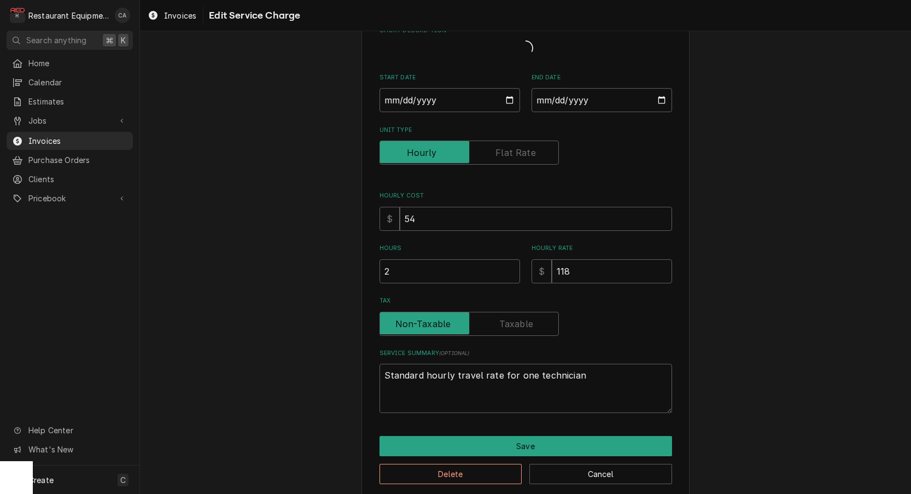
type textarea "x"
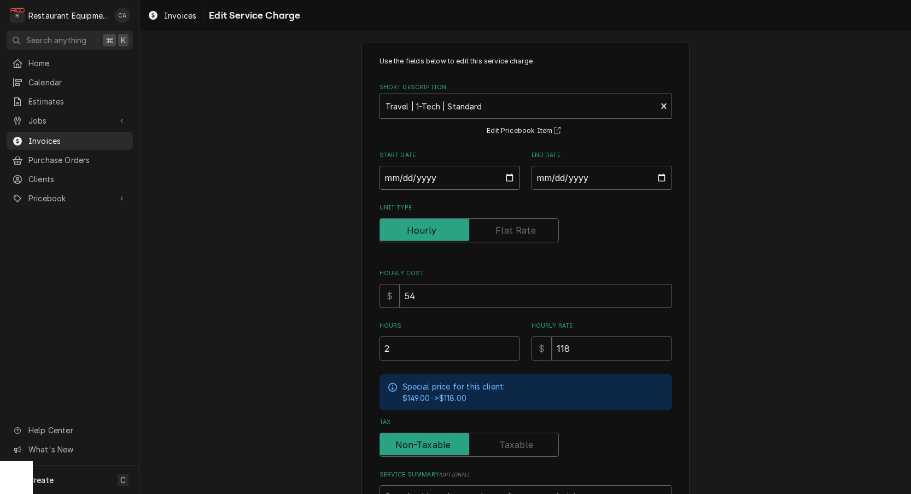
click at [394, 187] on input "Start Date" at bounding box center [449, 178] width 140 height 24
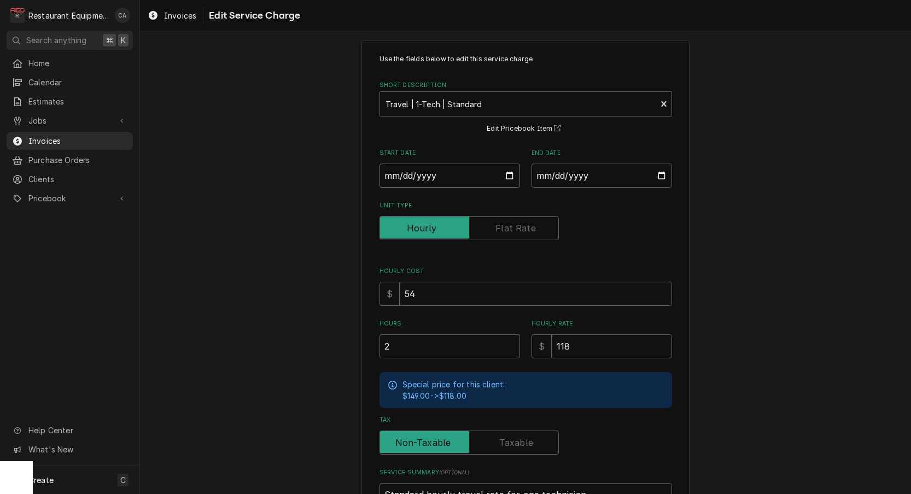
click at [436, 182] on input "Start Date" at bounding box center [449, 175] width 140 height 24
type input "2025-08-20"
type textarea "x"
drag, startPoint x: 566, startPoint y: 175, endPoint x: 577, endPoint y: 187, distance: 16.3
click at [566, 175] on input "End Date" at bounding box center [601, 175] width 140 height 24
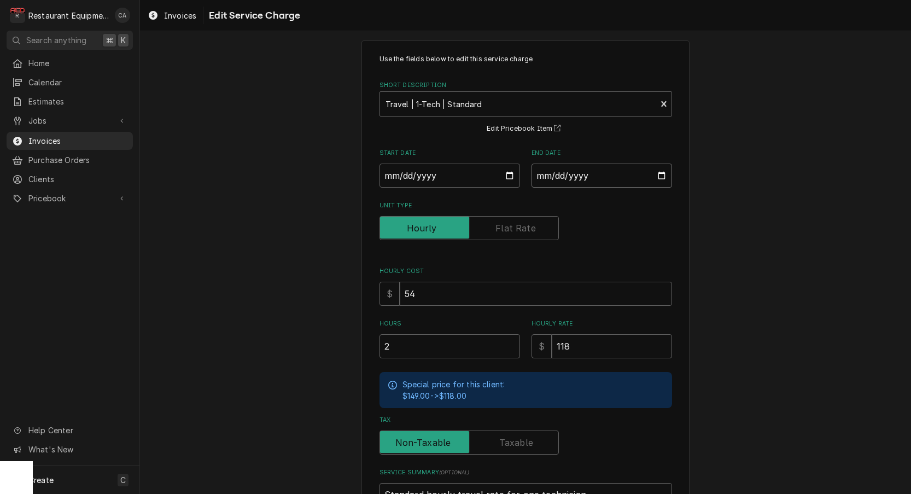
type input "2025-10-14"
click at [686, 238] on div "Use the fields below to edit this service charge Short Description Travel | 1-T…" at bounding box center [525, 328] width 328 height 577
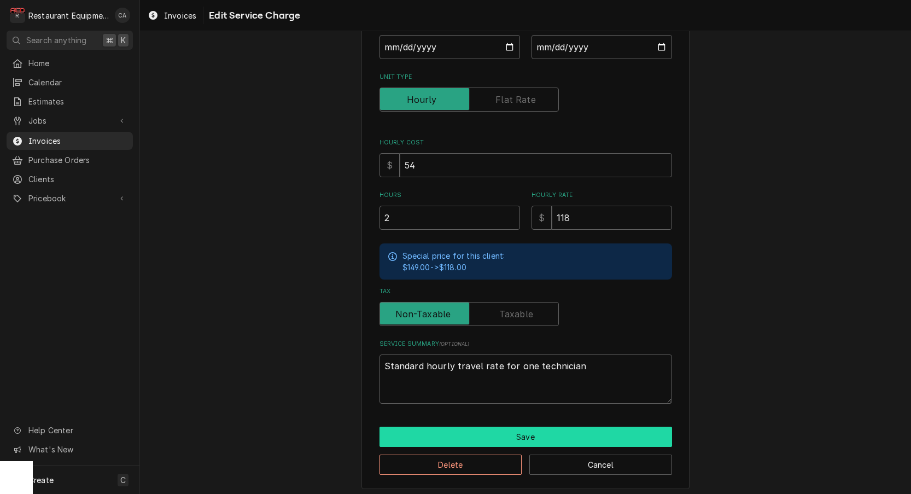
click at [529, 435] on button "Save" at bounding box center [525, 436] width 292 height 20
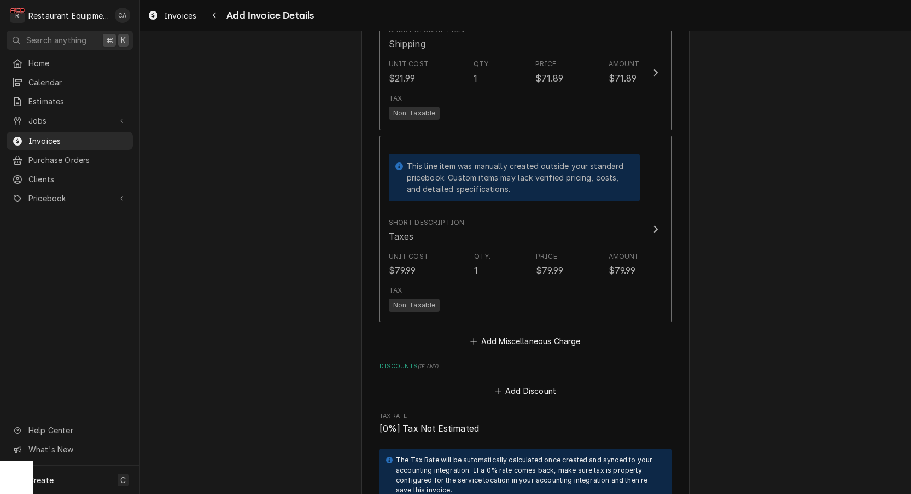
scroll to position [2906, 0]
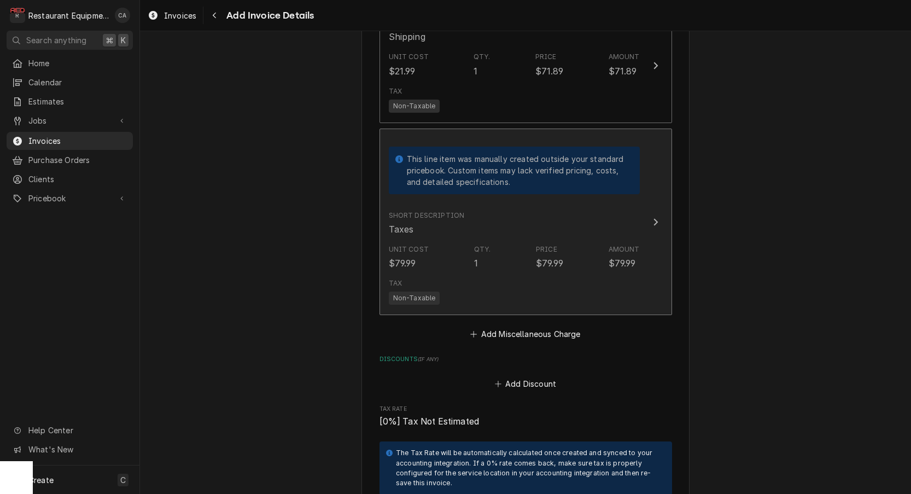
click at [536, 206] on div "Short Description Taxes" at bounding box center [514, 223] width 251 height 34
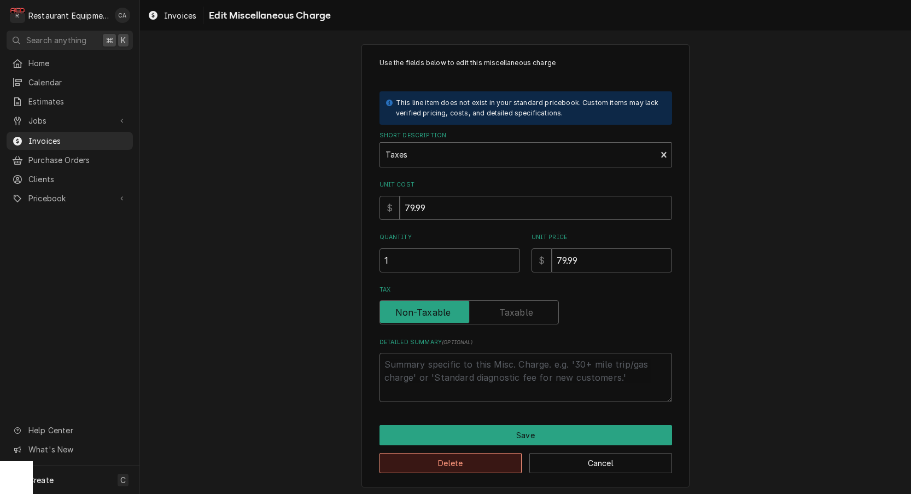
click at [444, 461] on button "Delete" at bounding box center [450, 463] width 143 height 20
type textarea "x"
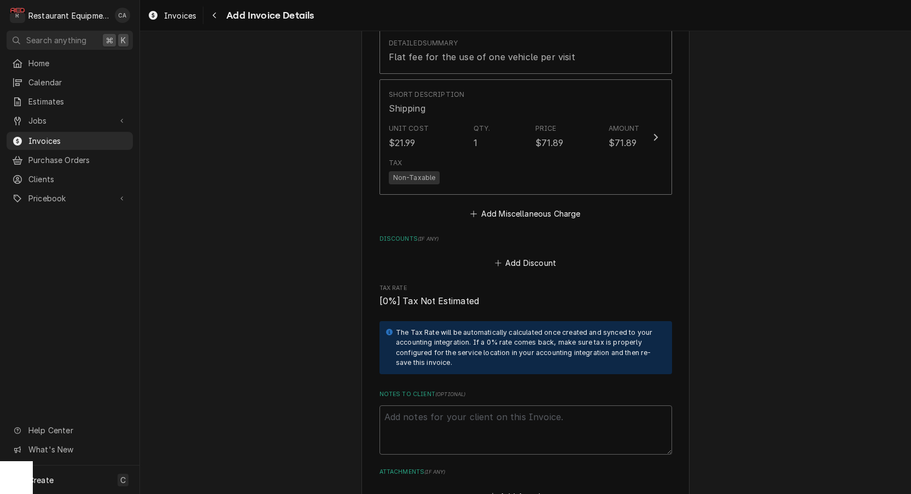
scroll to position [2858, 0]
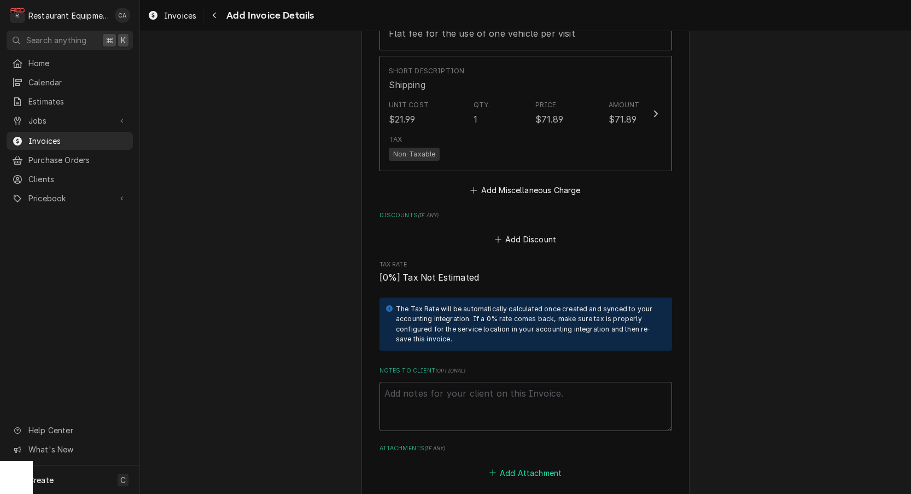
click at [514, 465] on button "Add Attachment" at bounding box center [525, 472] width 77 height 15
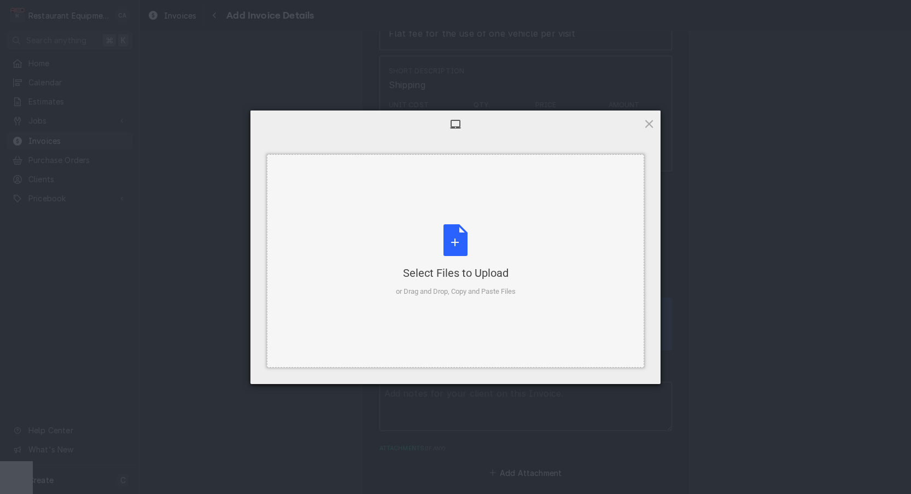
click at [428, 192] on div "Select Files to Upload or Drag and Drop, Copy and Paste Files" at bounding box center [455, 260] width 377 height 213
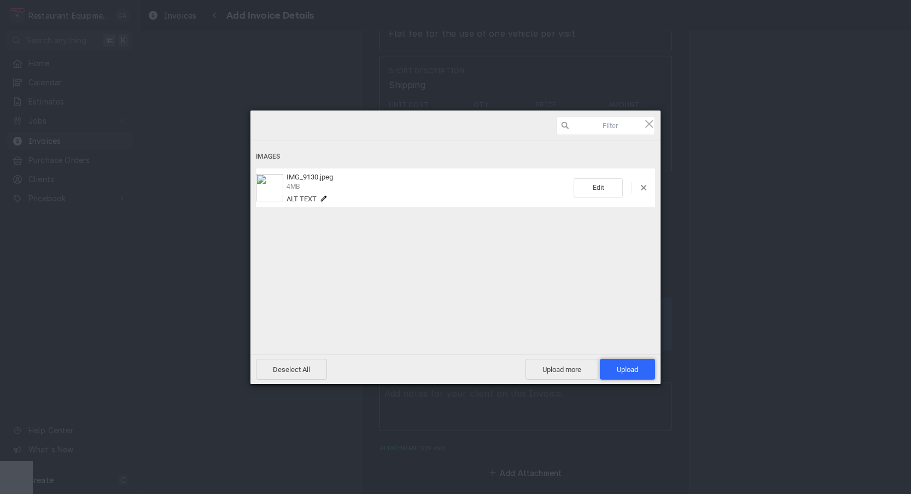
click at [619, 367] on span "Upload 1" at bounding box center [627, 369] width 21 height 8
type textarea "x"
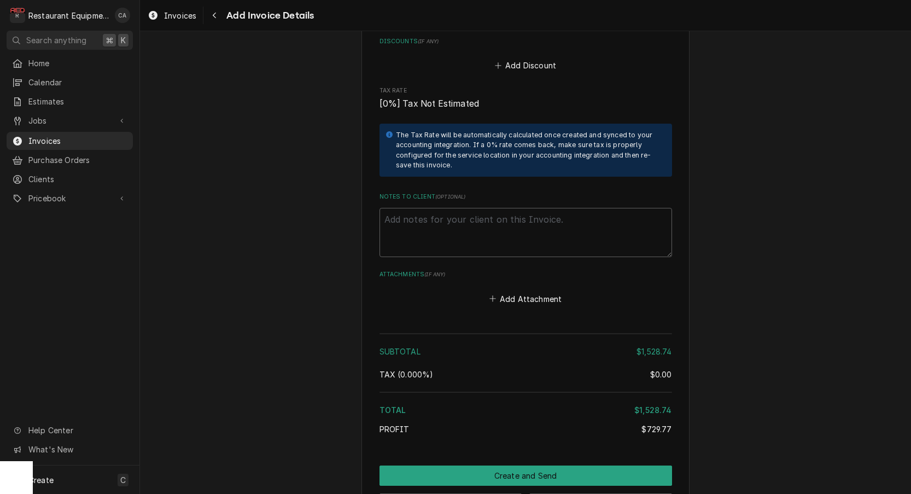
scroll to position [0, 0]
click at [513, 291] on button "Add Attachment" at bounding box center [525, 298] width 77 height 15
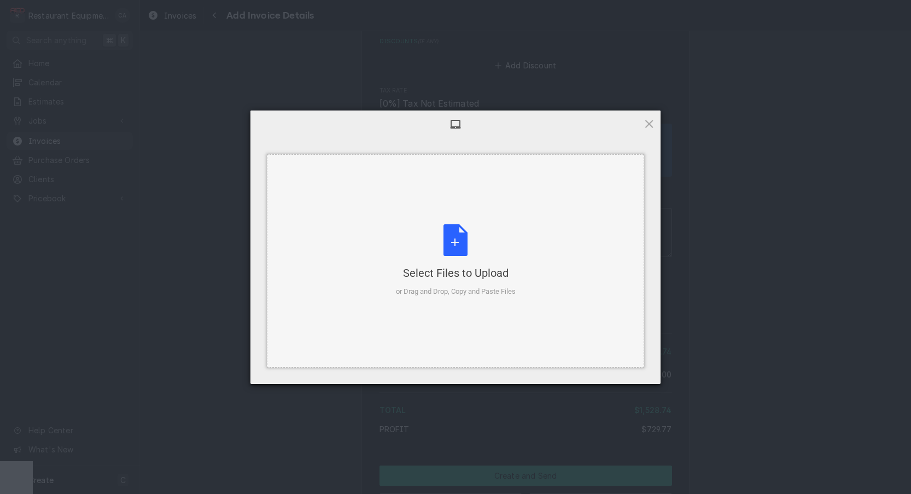
click at [482, 288] on div "or Drag and Drop, Copy and Paste Files" at bounding box center [456, 291] width 120 height 11
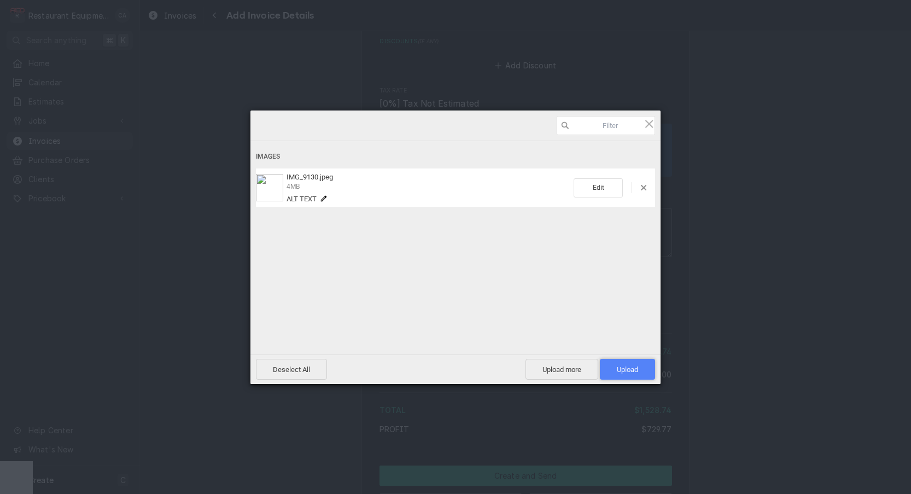
click at [612, 365] on span "Upload 1" at bounding box center [627, 369] width 55 height 21
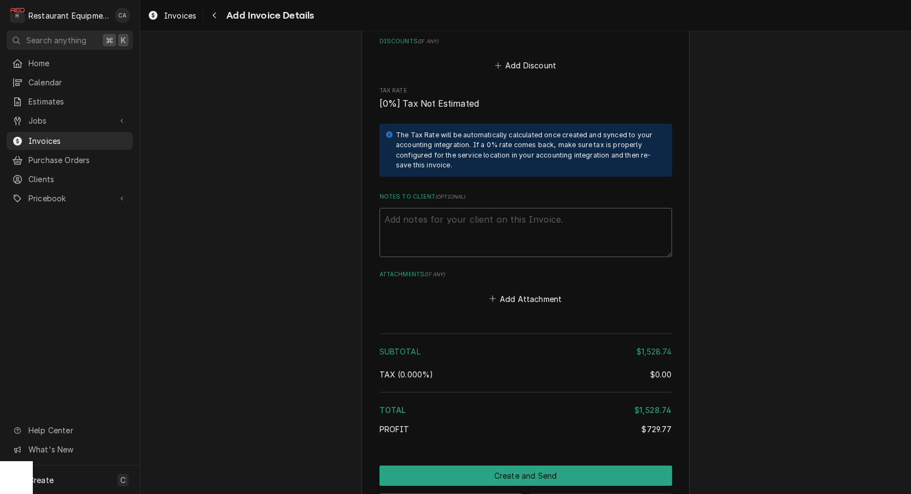
click at [561, 493] on button "Save Draft" at bounding box center [600, 503] width 143 height 20
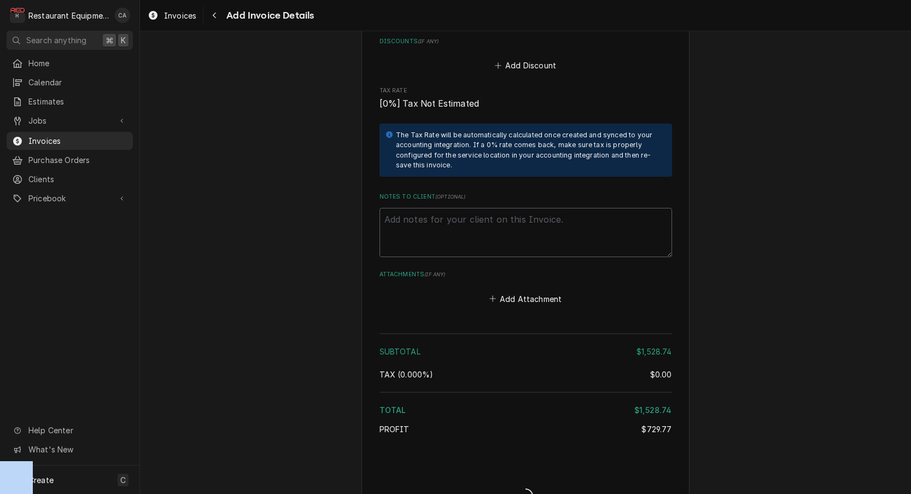
click at [561, 465] on div "Invoice Create/Update" at bounding box center [525, 486] width 292 height 42
type textarea "x"
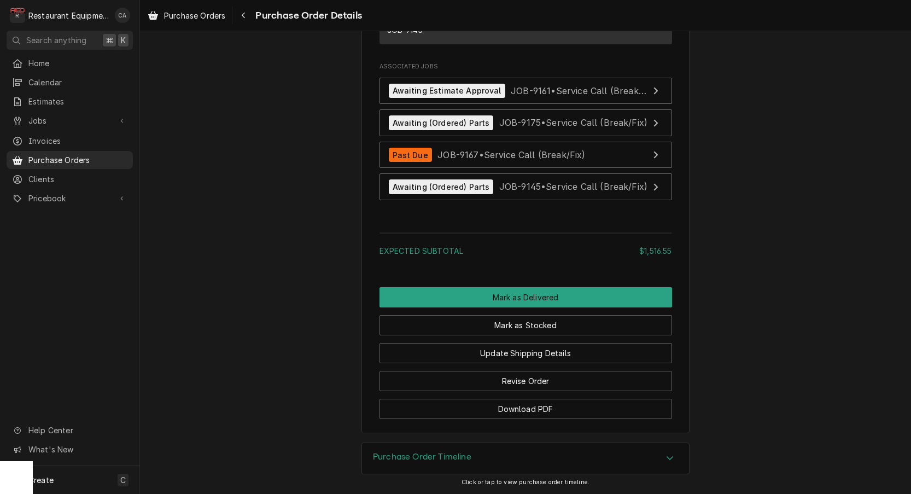
scroll to position [1737, 0]
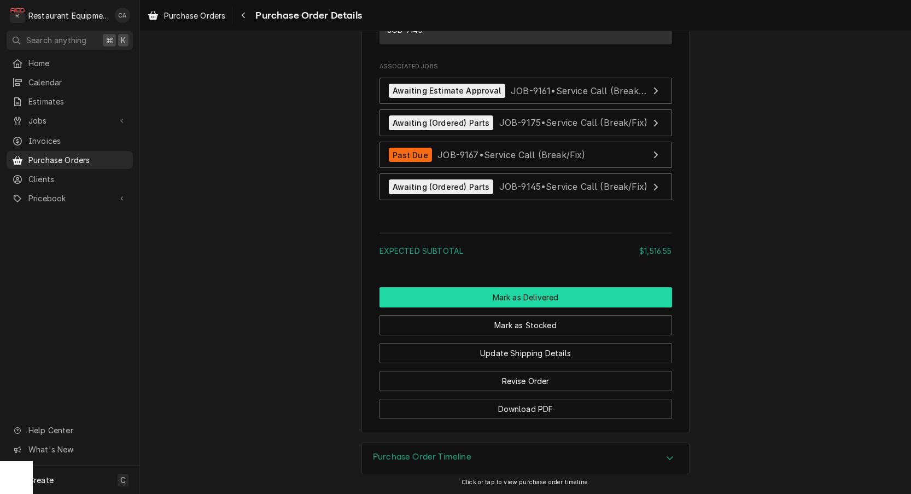
click at [532, 297] on button "Mark as Delivered" at bounding box center [525, 297] width 292 height 20
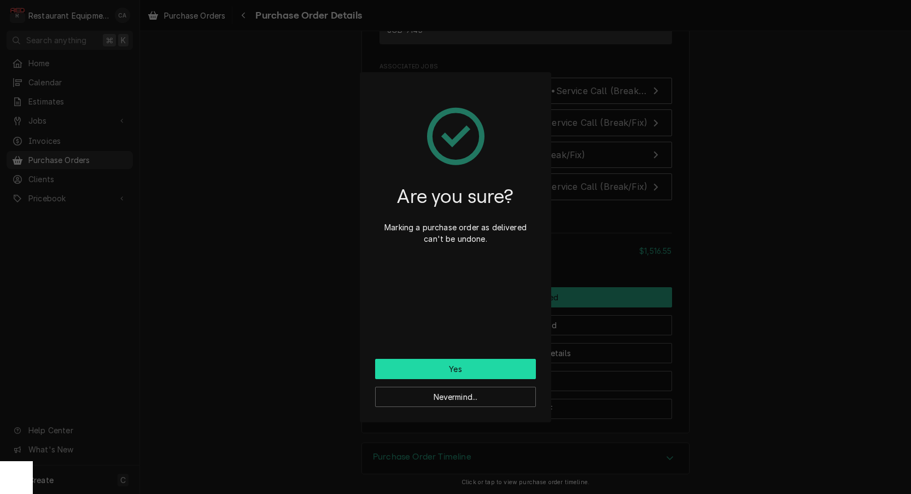
click at [462, 367] on button "Yes" at bounding box center [455, 369] width 161 height 20
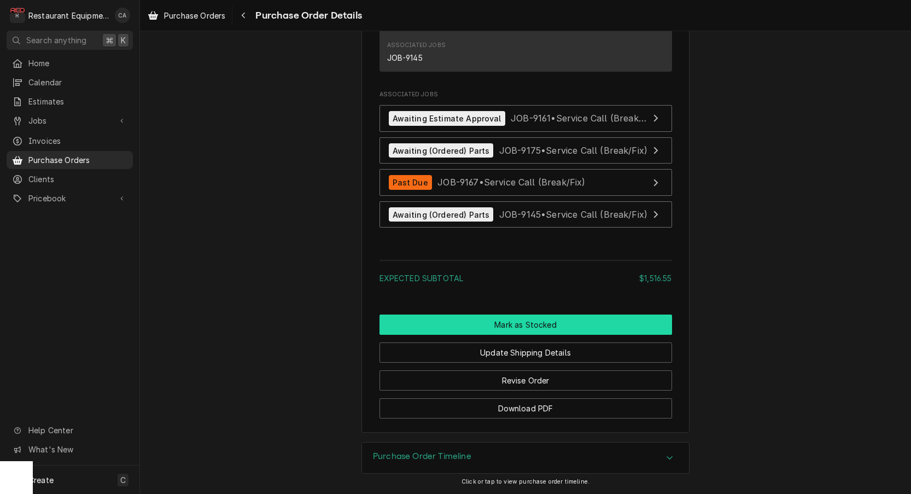
click at [558, 333] on button "Mark as Stocked" at bounding box center [525, 324] width 292 height 20
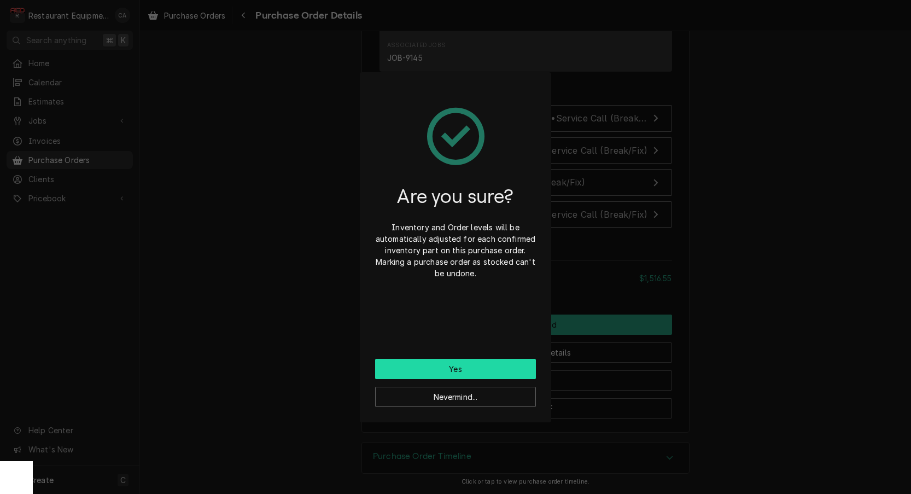
click at [471, 371] on button "Yes" at bounding box center [455, 369] width 161 height 20
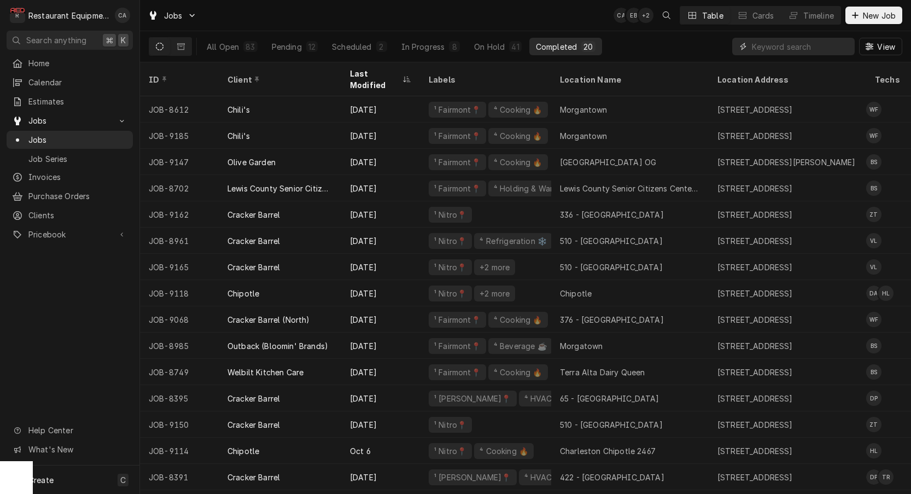
click at [765, 45] on input "Dynamic Content Wrapper" at bounding box center [800, 46] width 97 height 17
type input "9145"
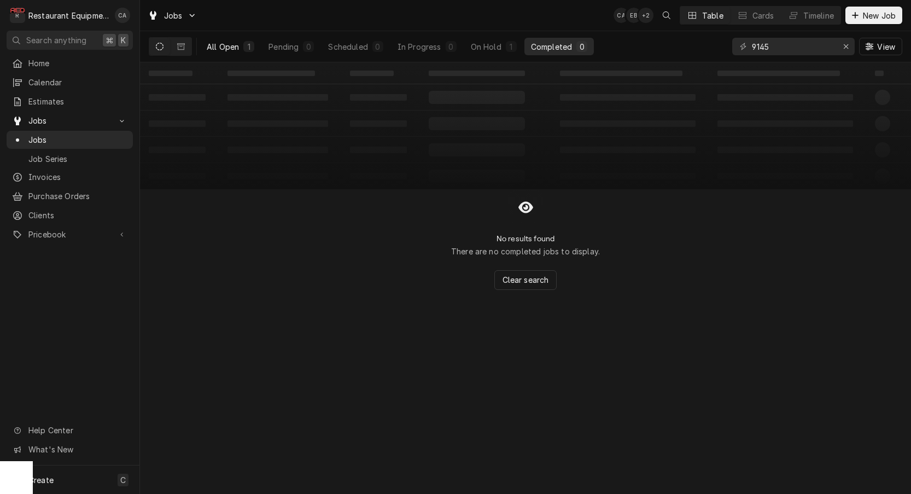
click at [225, 45] on div "All Open" at bounding box center [223, 46] width 32 height 11
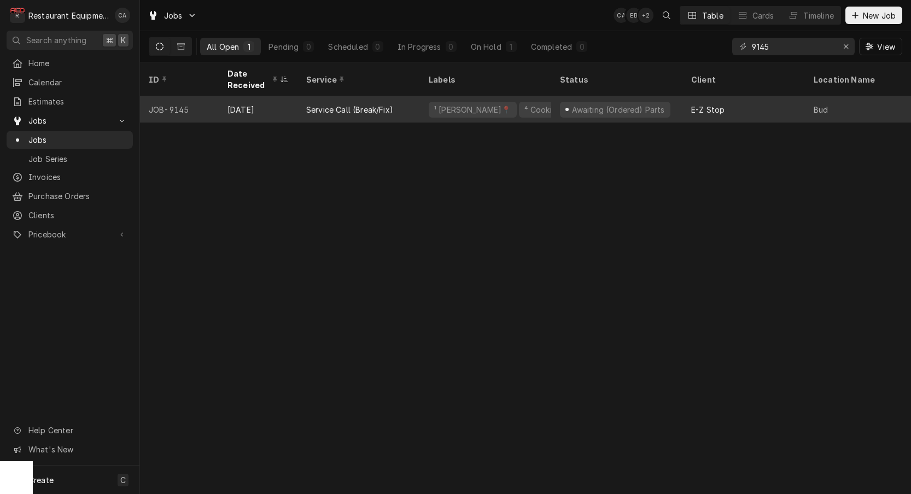
click at [331, 104] on div "Service Call (Break/Fix)" at bounding box center [349, 109] width 87 height 11
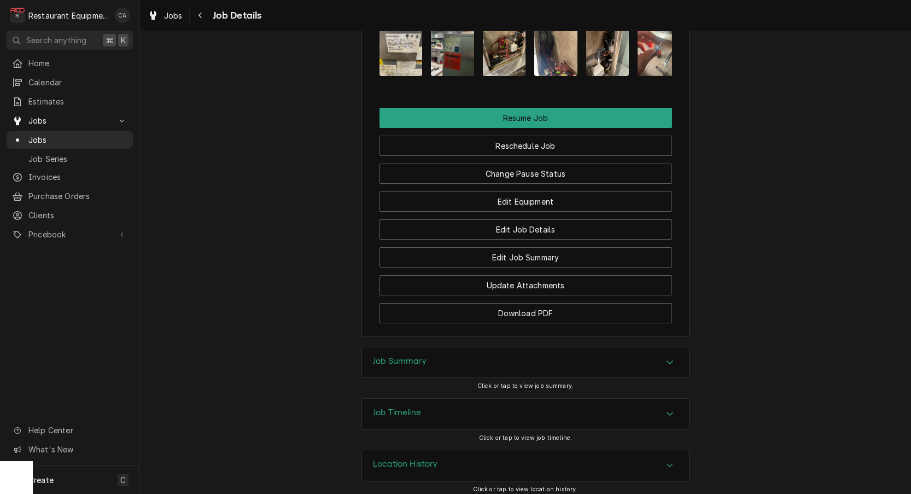
scroll to position [1302, 0]
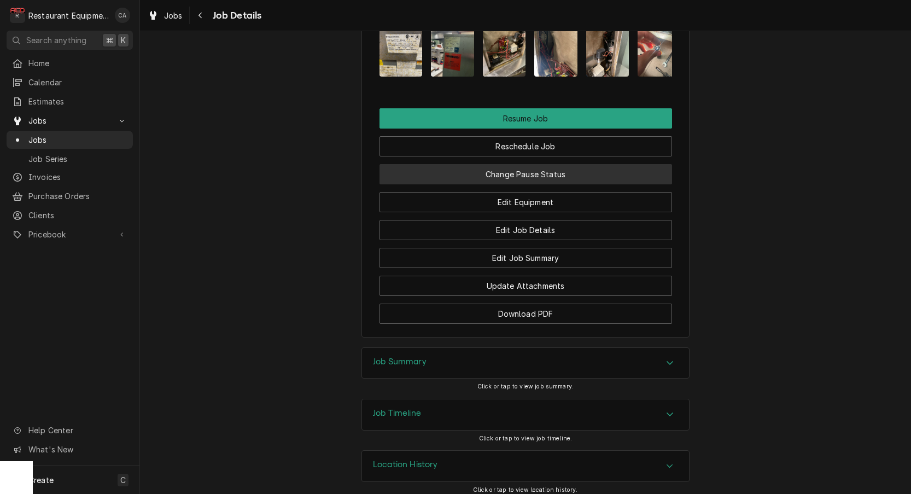
click at [508, 171] on button "Change Pause Status" at bounding box center [525, 174] width 292 height 20
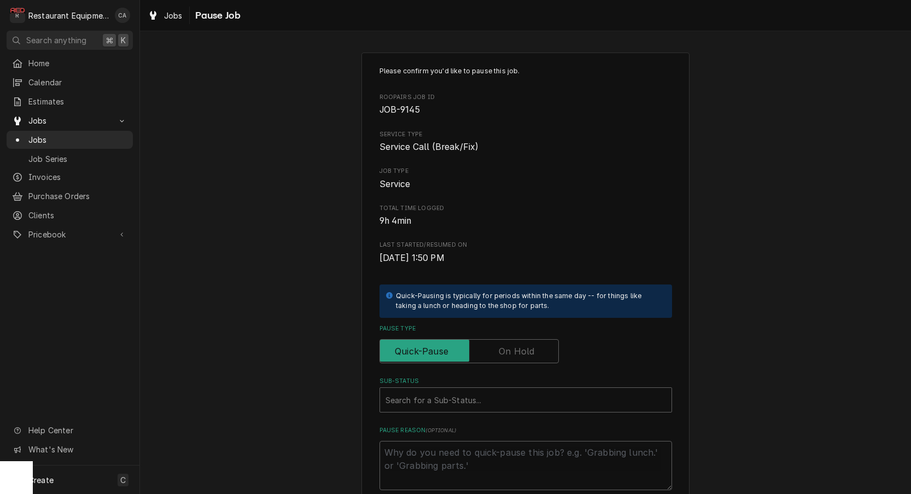
click at [499, 337] on div "Pause Type" at bounding box center [525, 343] width 292 height 39
drag, startPoint x: 512, startPoint y: 344, endPoint x: 487, endPoint y: 381, distance: 45.2
click at [513, 345] on label "Pause Type" at bounding box center [468, 351] width 179 height 24
click at [513, 345] on input "Pause Type" at bounding box center [468, 351] width 169 height 24
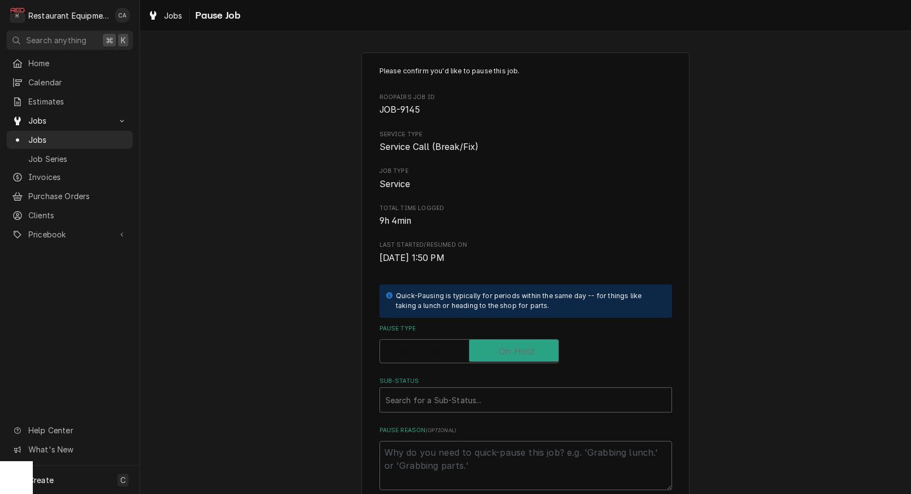
checkbox input "true"
type textarea "x"
click at [420, 398] on div "Search for a Sub-Status..." at bounding box center [525, 399] width 280 height 11
type input "parts re"
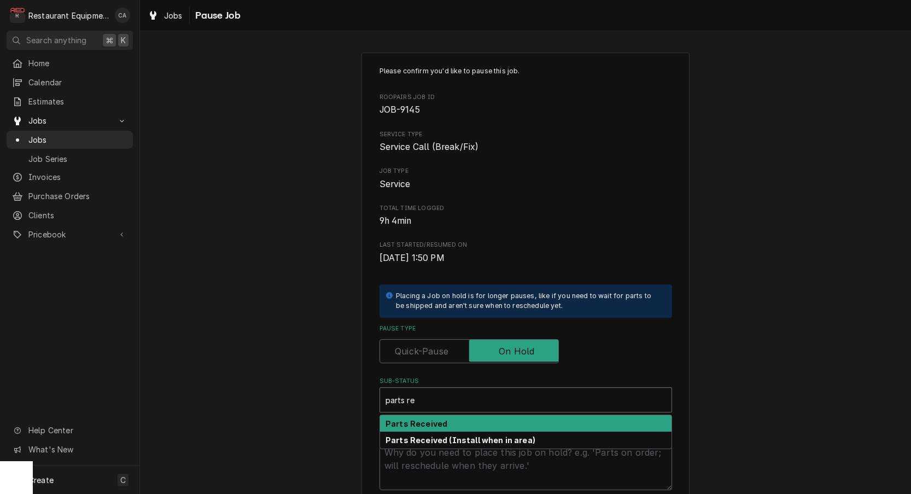
click at [416, 419] on strong "Parts Received" at bounding box center [416, 423] width 62 height 9
type textarea "x"
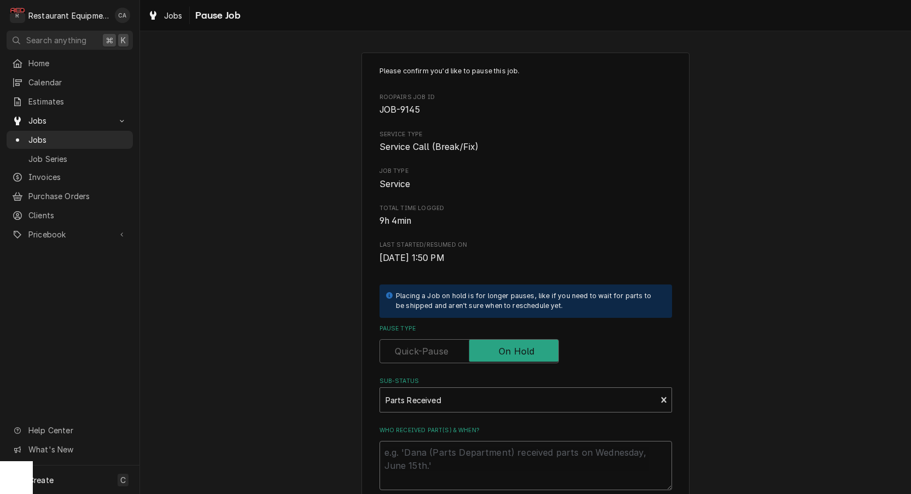
click at [415, 457] on textarea "Who received part(s) & when?" at bounding box center [525, 465] width 292 height 49
type textarea "x"
type textarea "1"
type textarea "x"
type textarea "10"
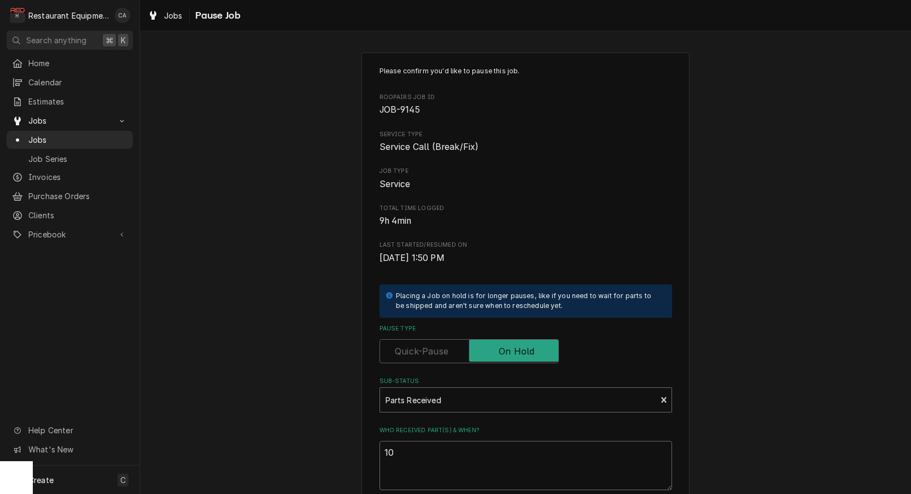
type textarea "x"
type textarea "10/"
type textarea "x"
type textarea "10/1"
type textarea "x"
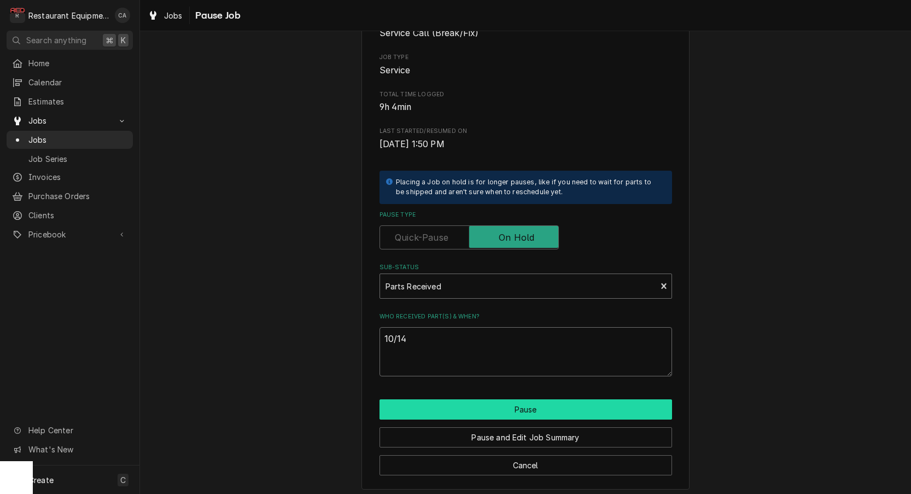
scroll to position [113, 0]
type textarea "10/14"
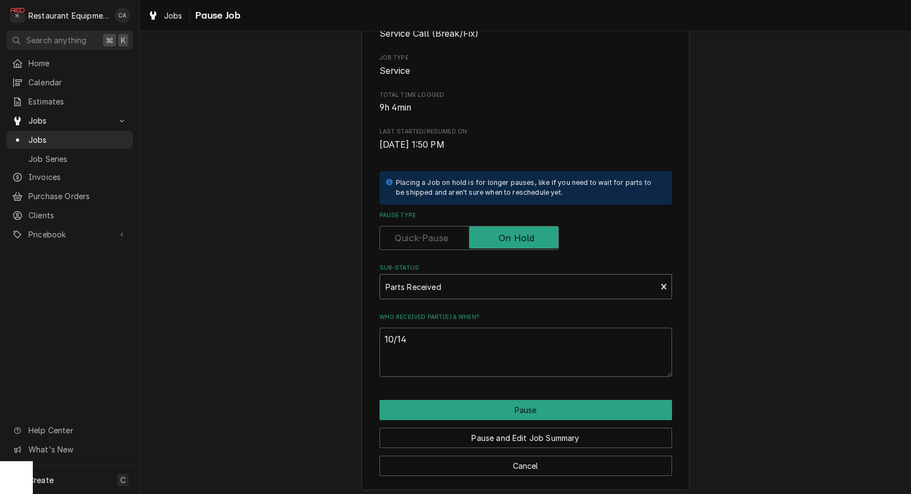
drag, startPoint x: 514, startPoint y: 406, endPoint x: 383, endPoint y: 343, distance: 145.5
click at [513, 406] on button "Pause" at bounding box center [525, 410] width 292 height 20
type textarea "x"
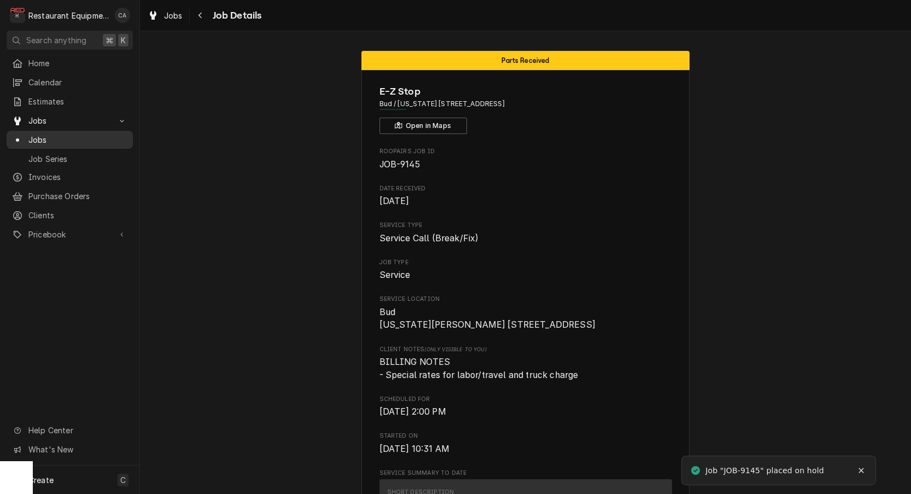
click at [41, 136] on span "Jobs" at bounding box center [77, 139] width 99 height 11
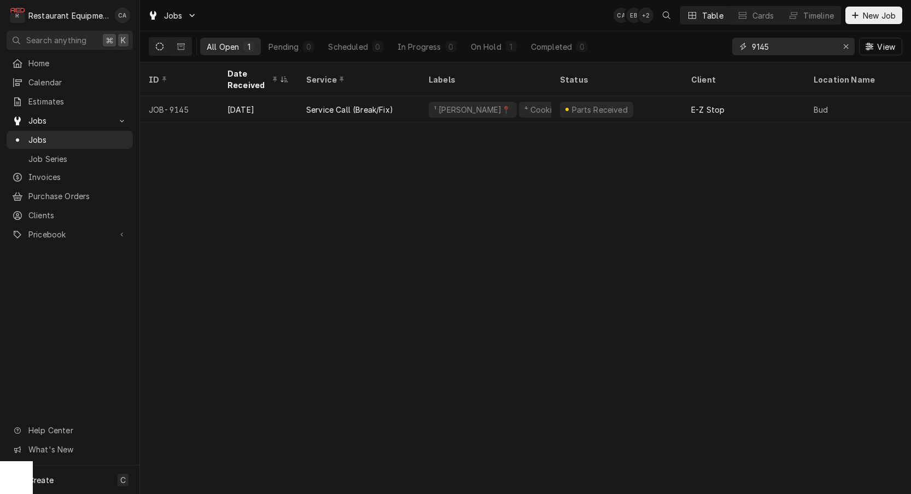
click at [773, 46] on input "9145" at bounding box center [793, 46] width 82 height 17
type input "9161"
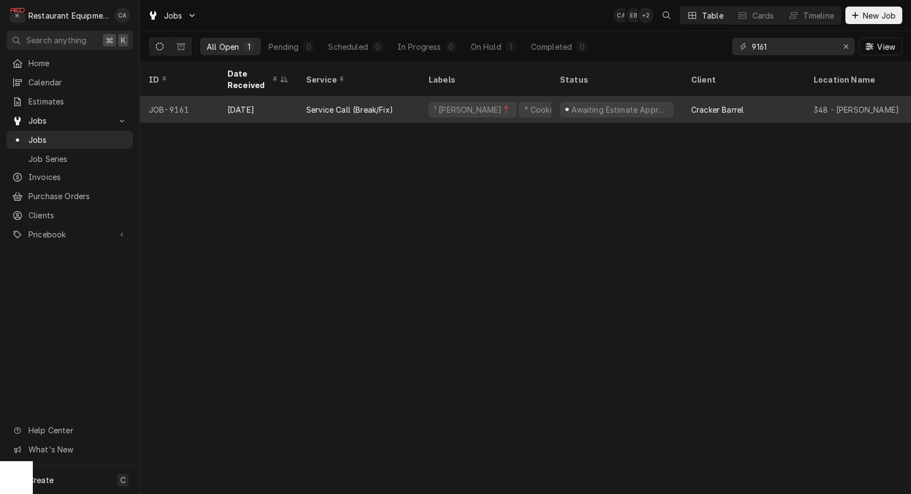
click at [559, 109] on div "Awaiting Estimate Approval" at bounding box center [616, 109] width 131 height 26
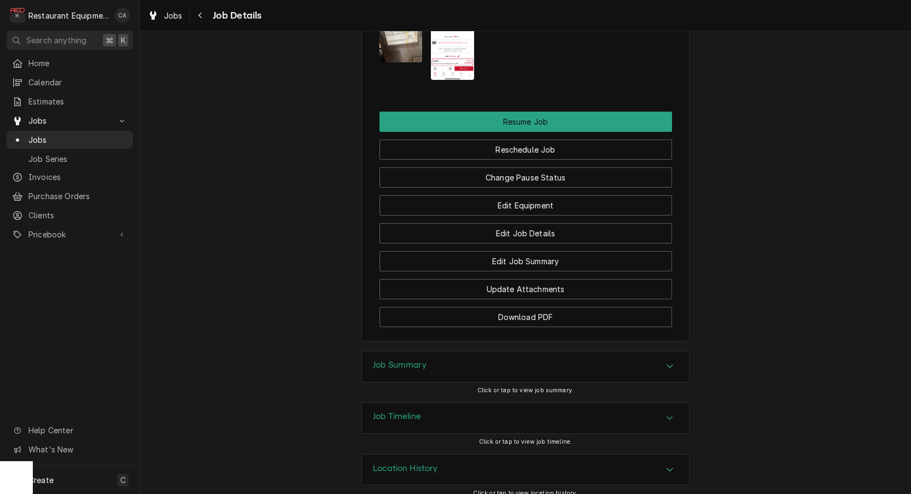
scroll to position [1451, 0]
click at [497, 169] on button "Change Pause Status" at bounding box center [525, 178] width 292 height 20
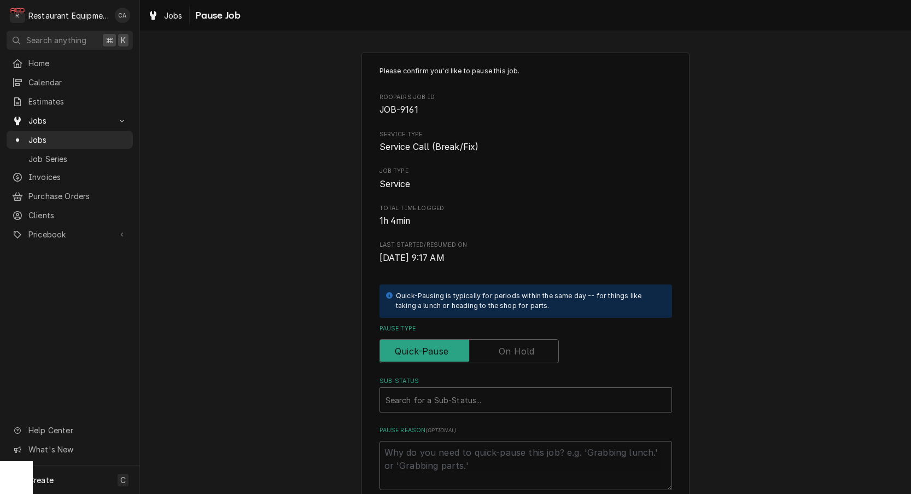
drag, startPoint x: 507, startPoint y: 342, endPoint x: 500, endPoint y: 357, distance: 17.4
click at [508, 344] on label "Pause Type" at bounding box center [468, 351] width 179 height 24
click at [508, 344] on input "Pause Type" at bounding box center [468, 351] width 169 height 24
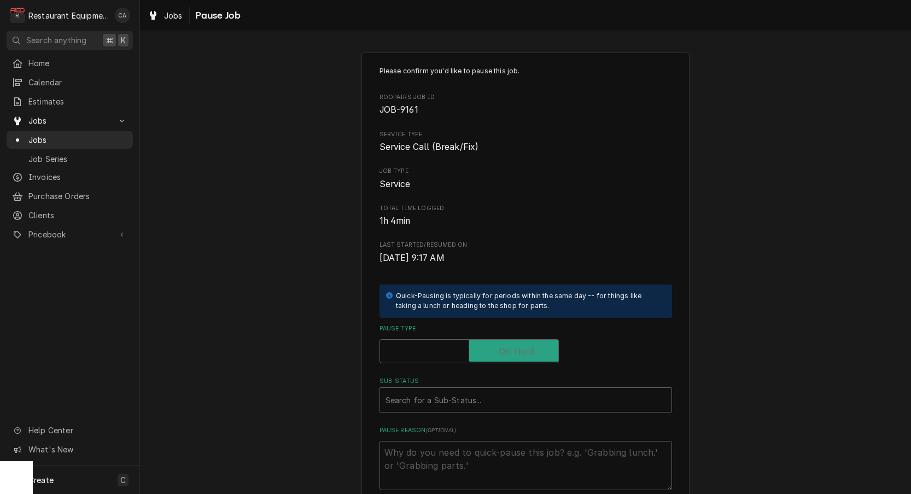
checkbox input "true"
type textarea "x"
click at [462, 390] on div "Sub-Status" at bounding box center [525, 400] width 280 height 20
type input "parts rec"
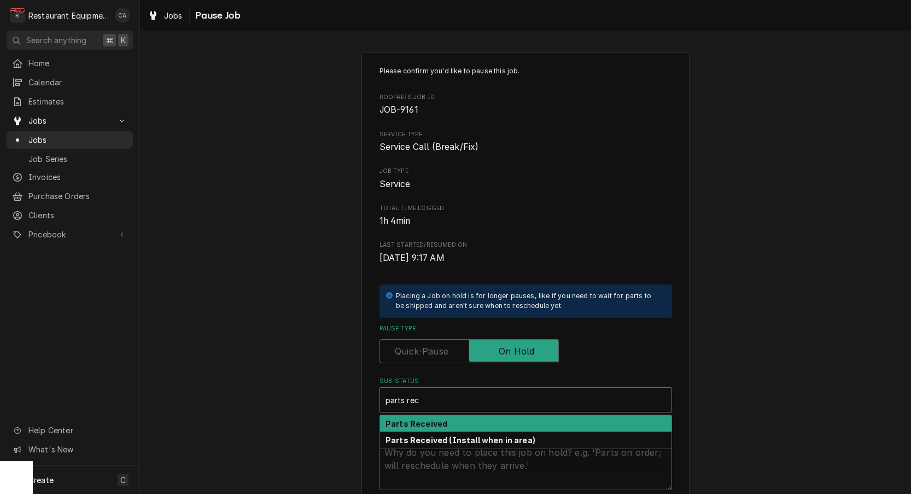
click at [447, 415] on div "Parts Received" at bounding box center [525, 423] width 291 height 17
type textarea "x"
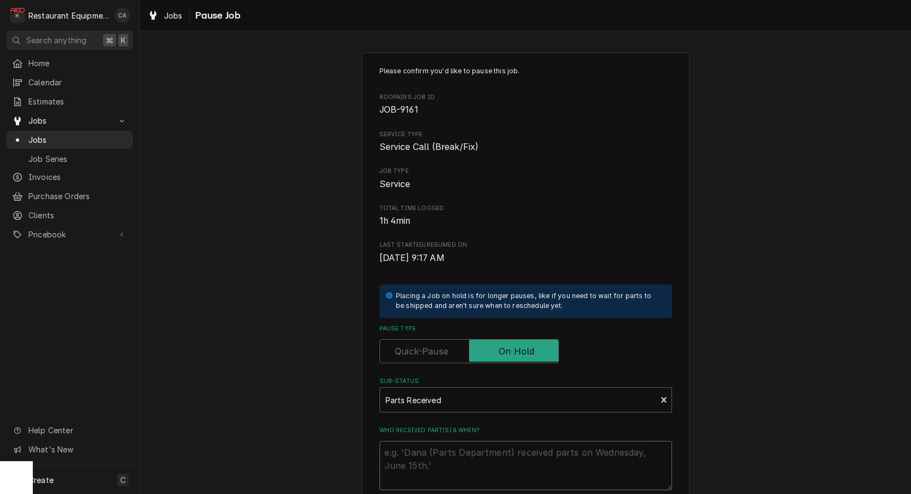
click at [441, 447] on textarea "Who received part(s) & when?" at bounding box center [525, 465] width 292 height 49
type textarea "x"
type textarea "1"
type textarea "x"
type textarea "10"
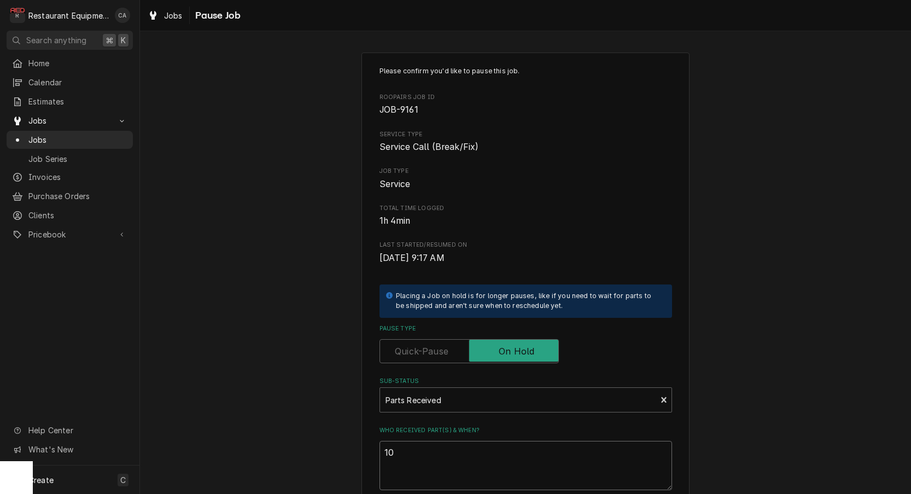
type textarea "x"
type textarea "10/"
type textarea "x"
type textarea "10/1"
type textarea "x"
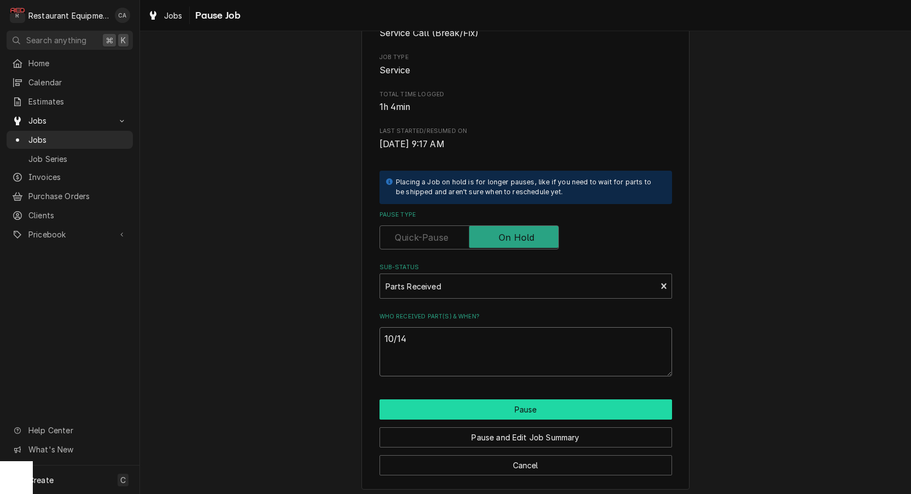
scroll to position [113, 0]
type textarea "10/14"
click at [465, 402] on button "Pause" at bounding box center [525, 410] width 292 height 20
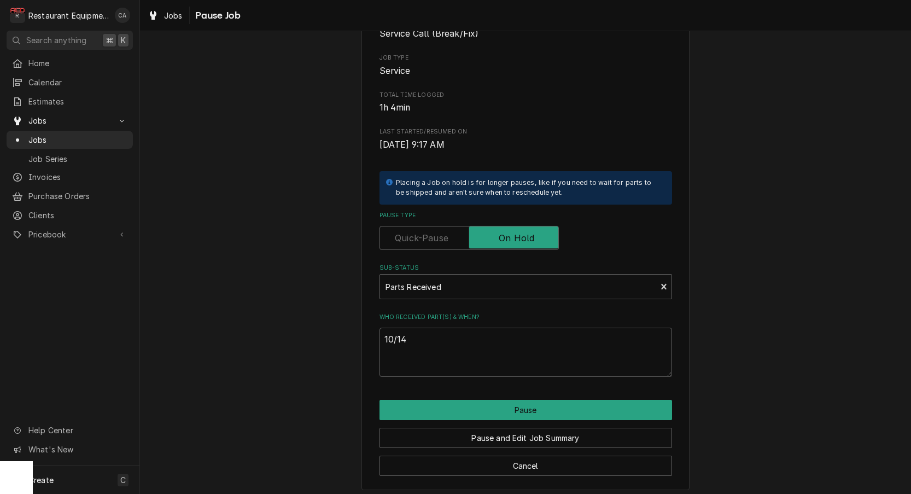
type textarea "x"
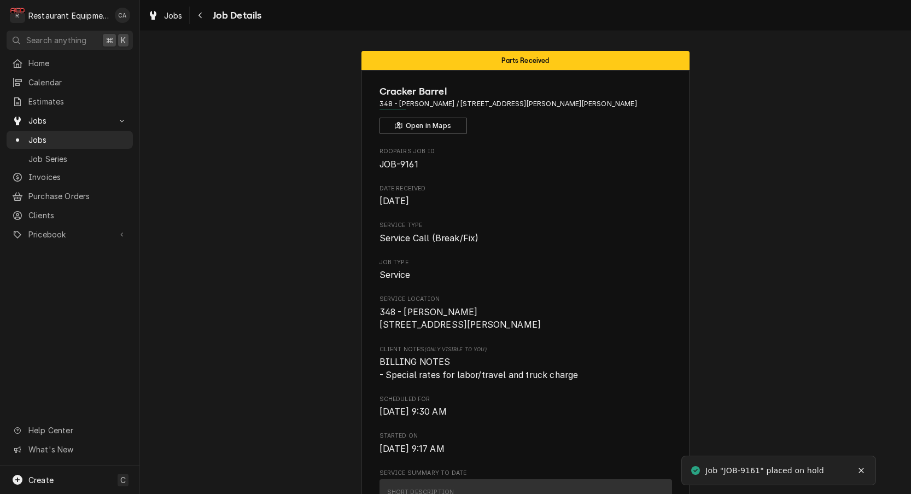
click at [169, 17] on span "Jobs" at bounding box center [173, 15] width 19 height 11
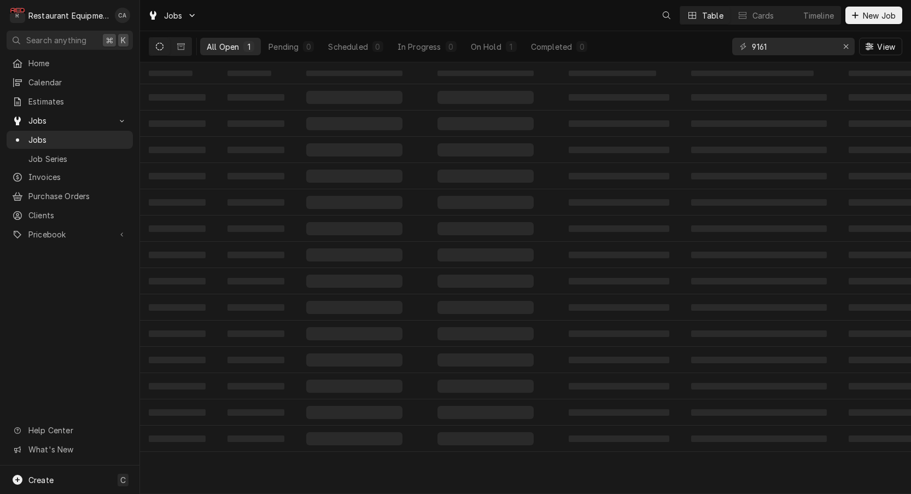
scroll to position [1, 0]
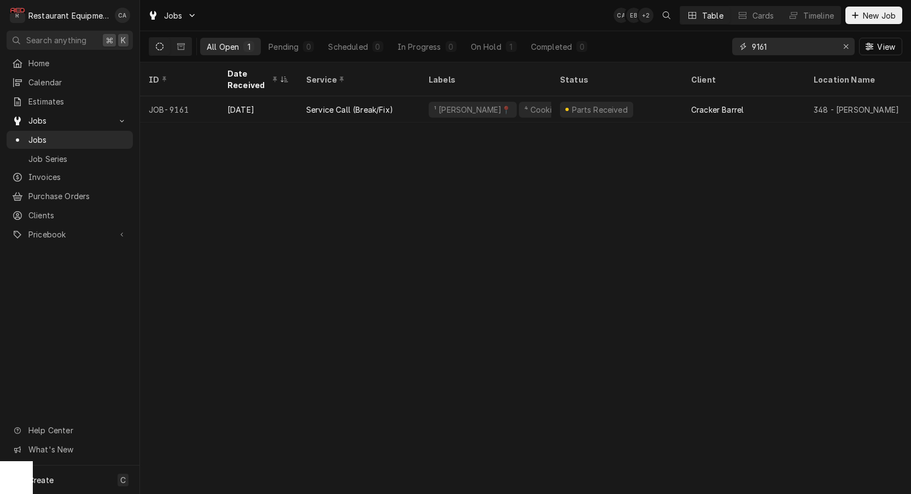
click at [799, 46] on input "9161" at bounding box center [793, 46] width 82 height 17
type input "9175"
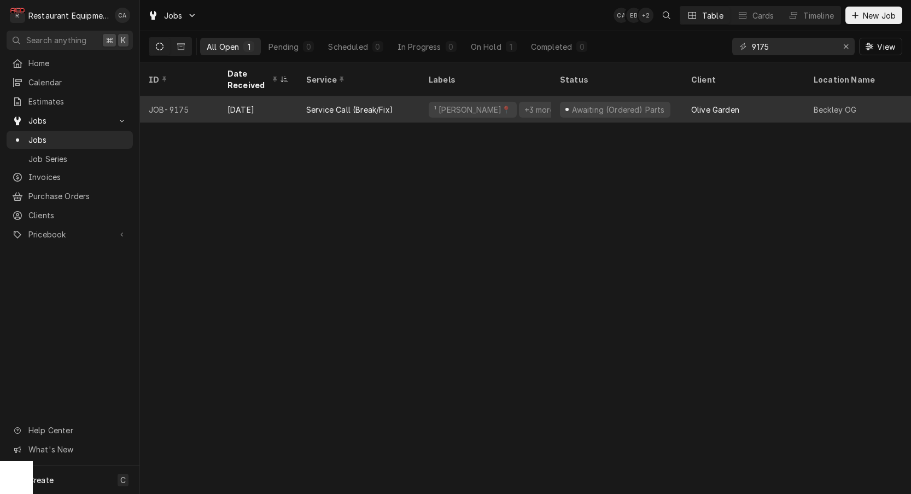
click at [523, 107] on div "+3 more" at bounding box center [539, 109] width 32 height 11
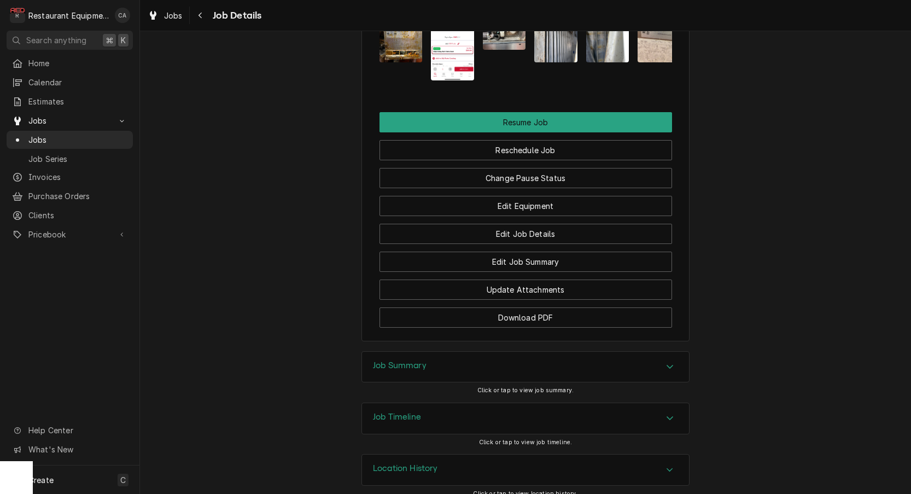
scroll to position [1463, 0]
click at [527, 168] on button "Change Pause Status" at bounding box center [525, 178] width 292 height 20
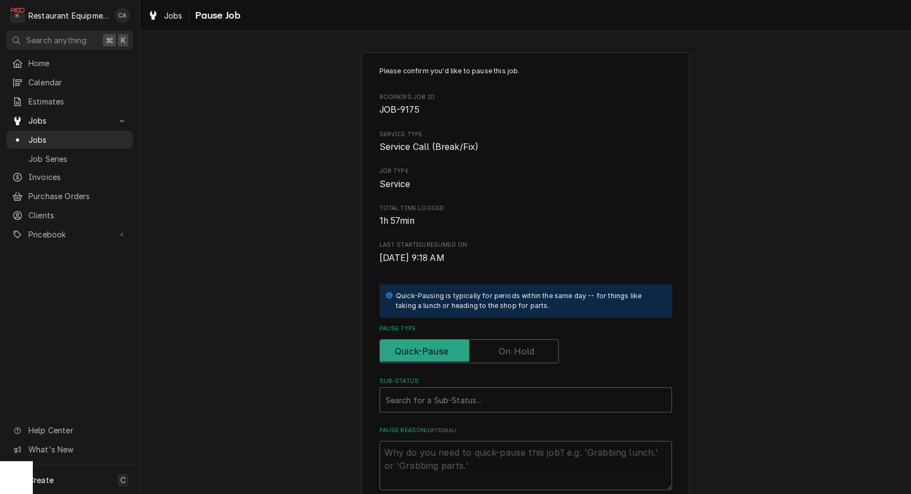
drag, startPoint x: 497, startPoint y: 341, endPoint x: 495, endPoint y: 376, distance: 35.6
click at [499, 342] on input "Pause Type" at bounding box center [468, 351] width 169 height 24
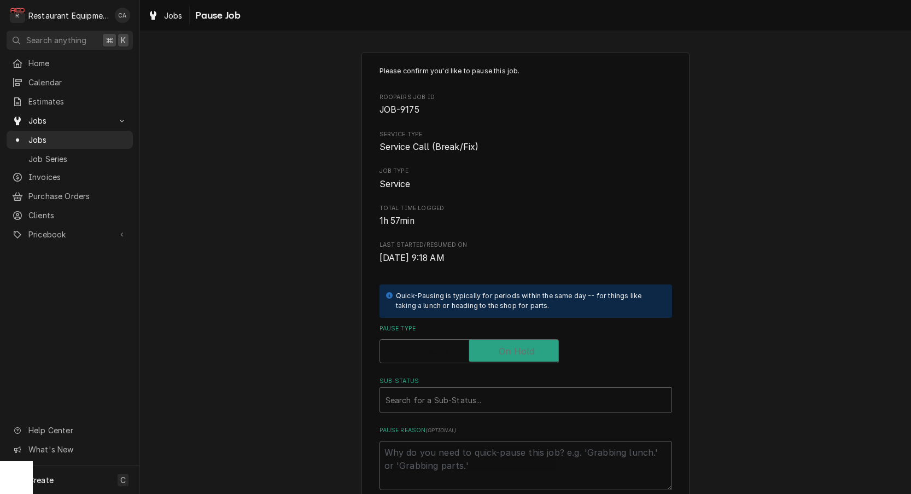
checkbox input "true"
type textarea "x"
click at [443, 394] on div "Search for a Sub-Status..." at bounding box center [525, 399] width 280 height 11
type input "parts rec"
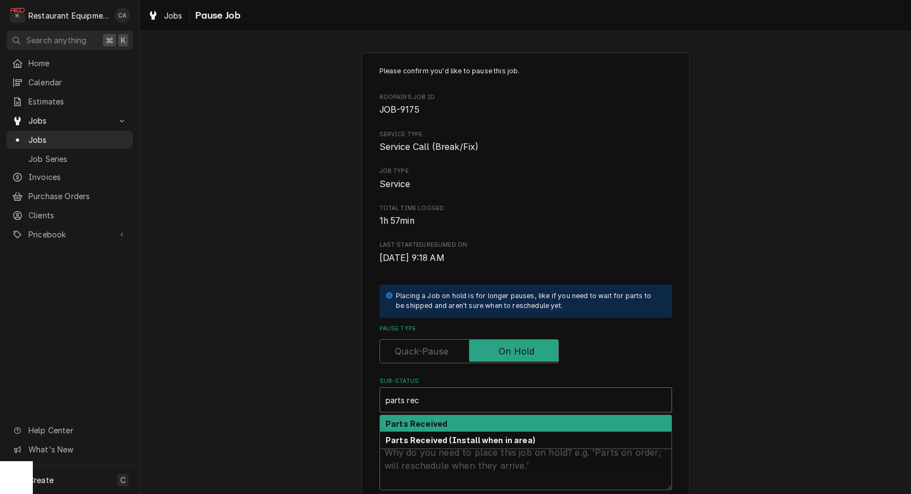
click at [422, 419] on strong "Parts Received" at bounding box center [416, 423] width 62 height 9
type textarea "x"
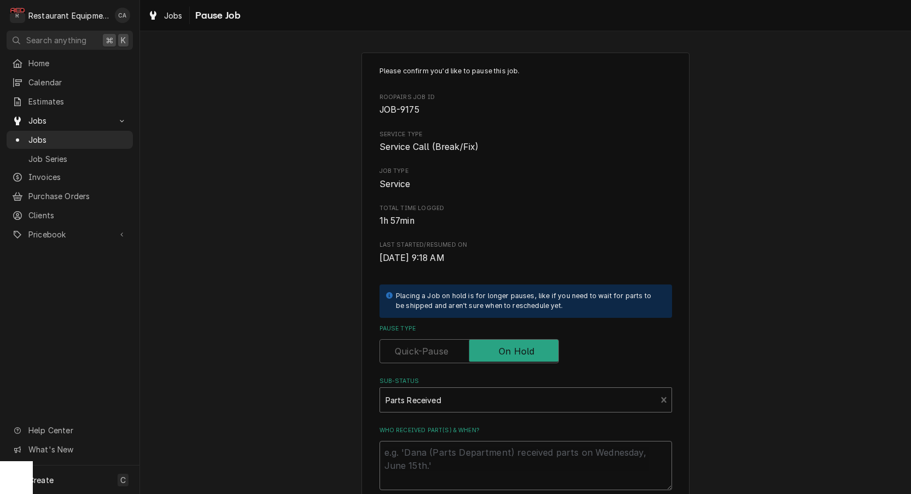
click at [423, 458] on textarea "Who received part(s) & when?" at bounding box center [525, 465] width 292 height 49
type textarea "x"
type textarea "1"
type textarea "x"
type textarea "10"
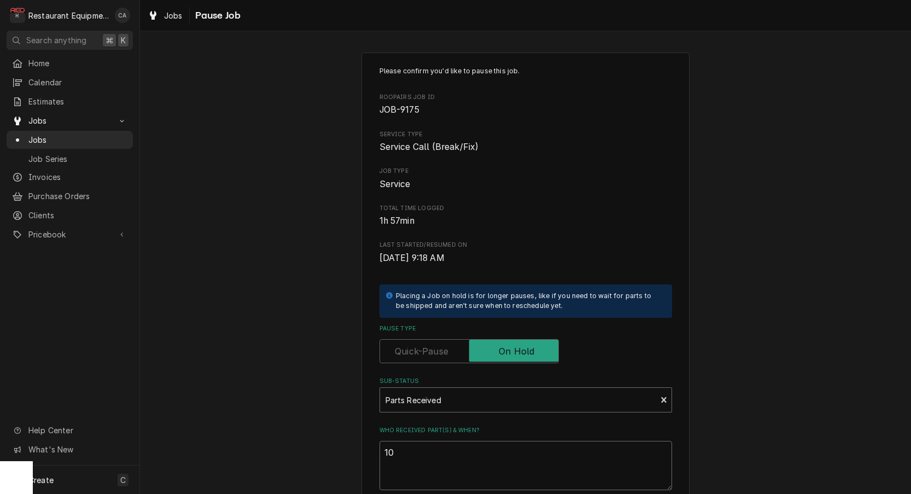
type textarea "x"
type textarea "10/"
type textarea "x"
type textarea "10/1"
type textarea "x"
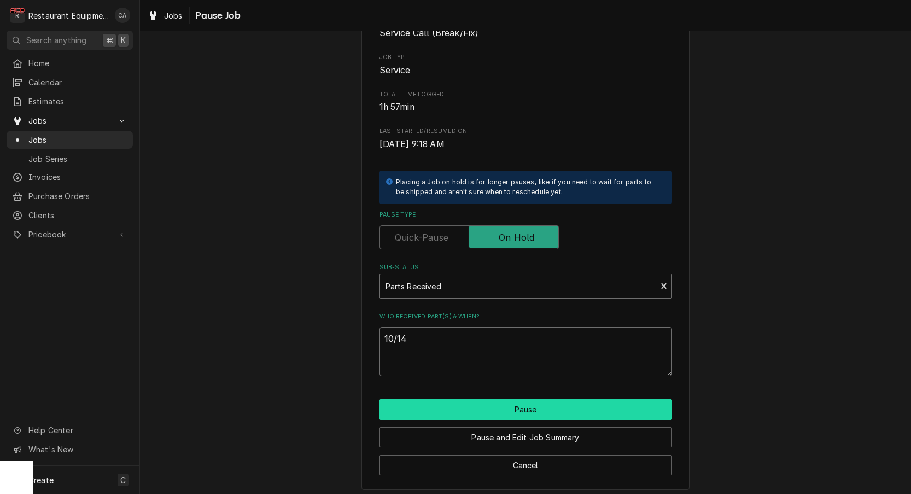
scroll to position [113, 0]
type textarea "10/14"
click at [439, 407] on button "Pause" at bounding box center [525, 410] width 292 height 20
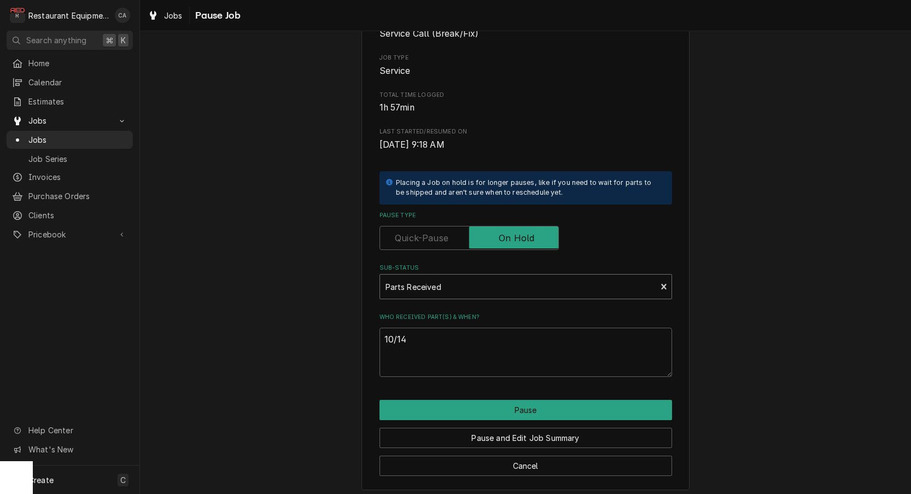
type textarea "x"
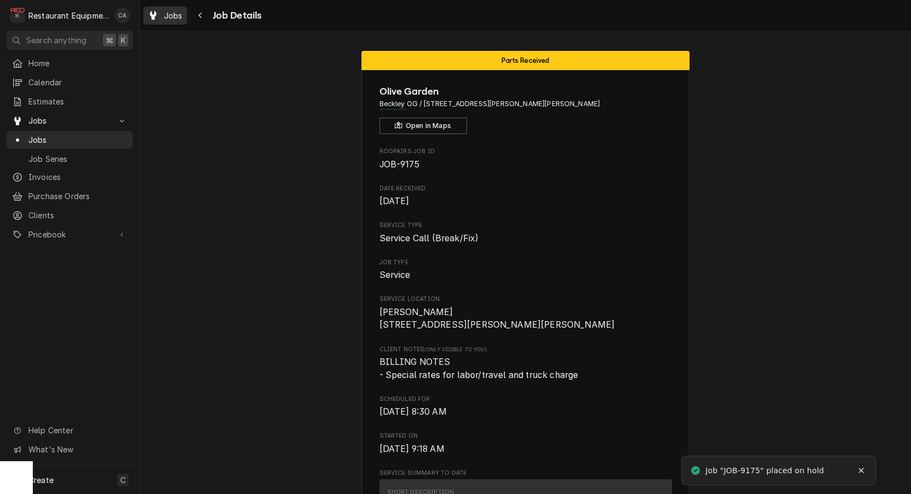
click at [165, 13] on div "Jobs" at bounding box center [164, 16] width 39 height 14
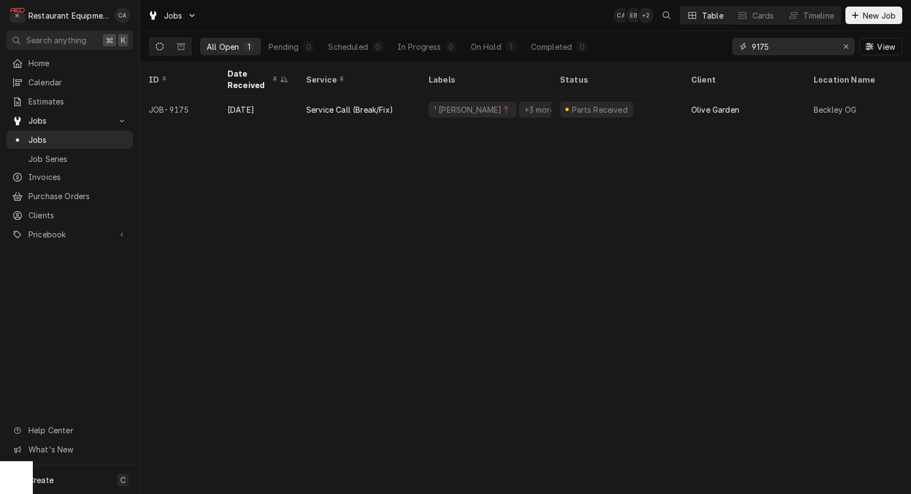
click at [777, 48] on input "9175" at bounding box center [793, 46] width 82 height 17
type input "9167"
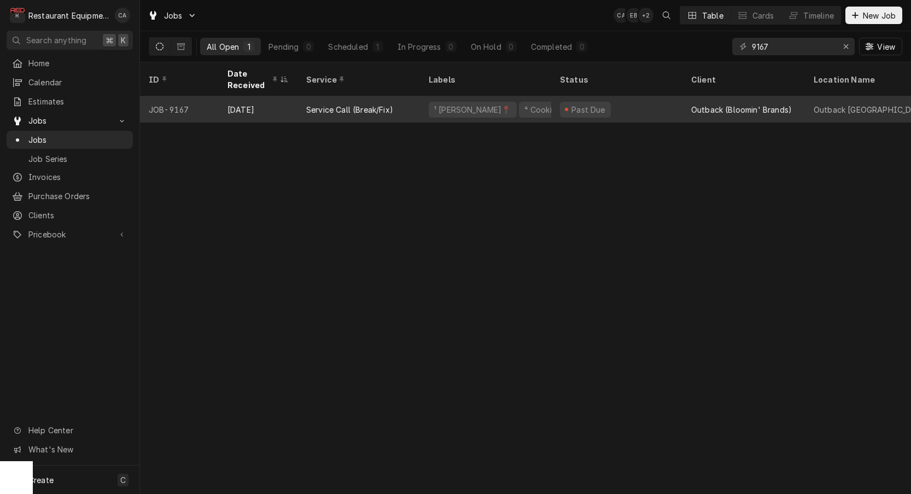
click at [526, 104] on div "⁴ Cooking 🔥" at bounding box center [548, 109] width 51 height 11
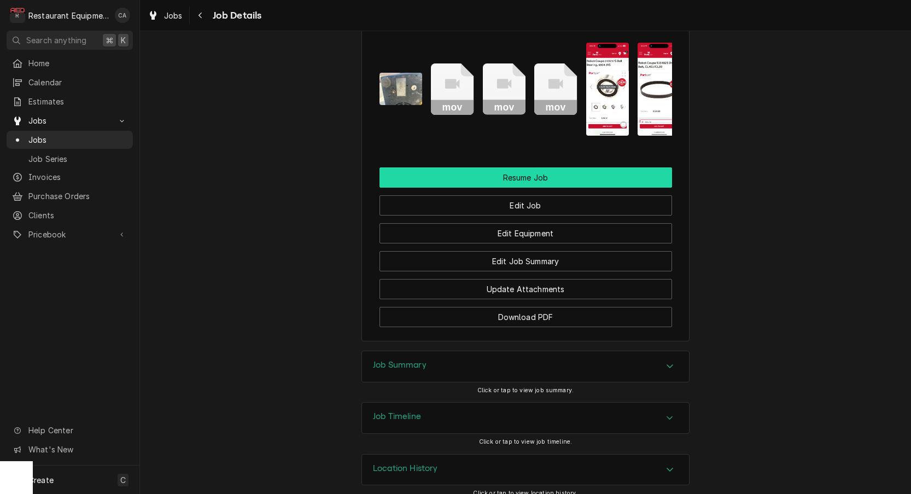
scroll to position [1408, 0]
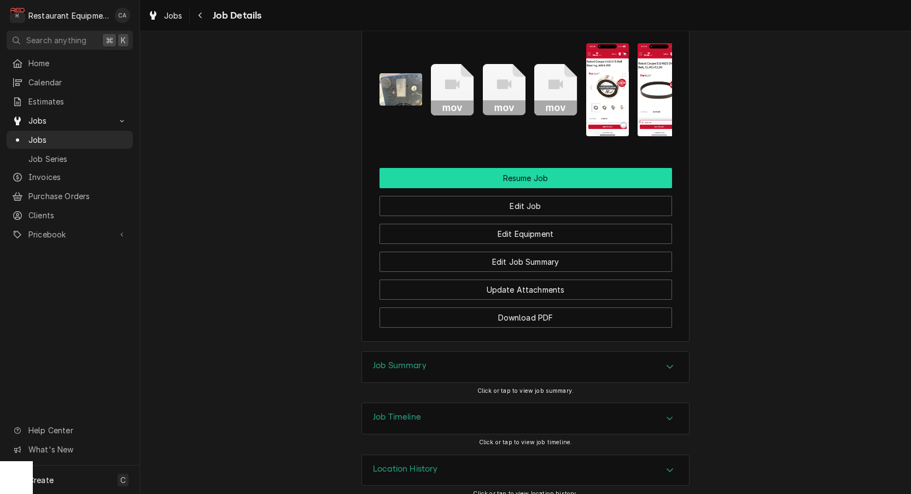
click at [514, 174] on button "Resume Job" at bounding box center [525, 178] width 292 height 20
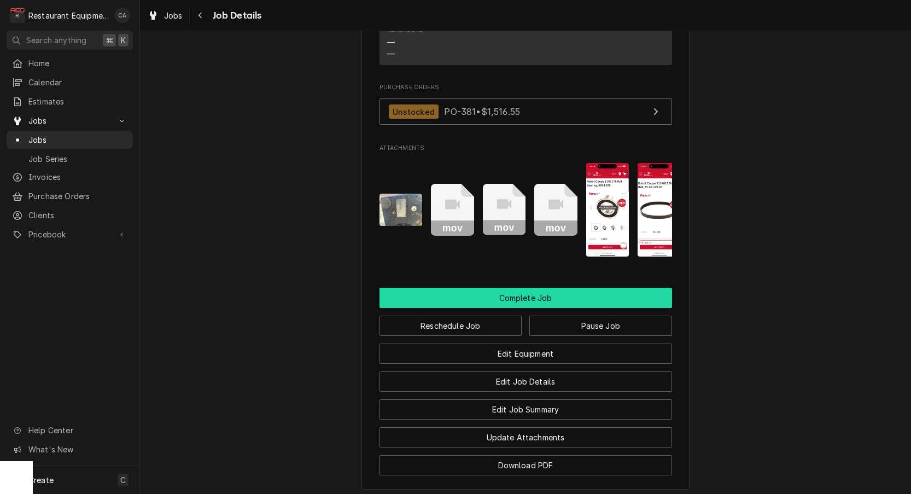
scroll to position [1252, 0]
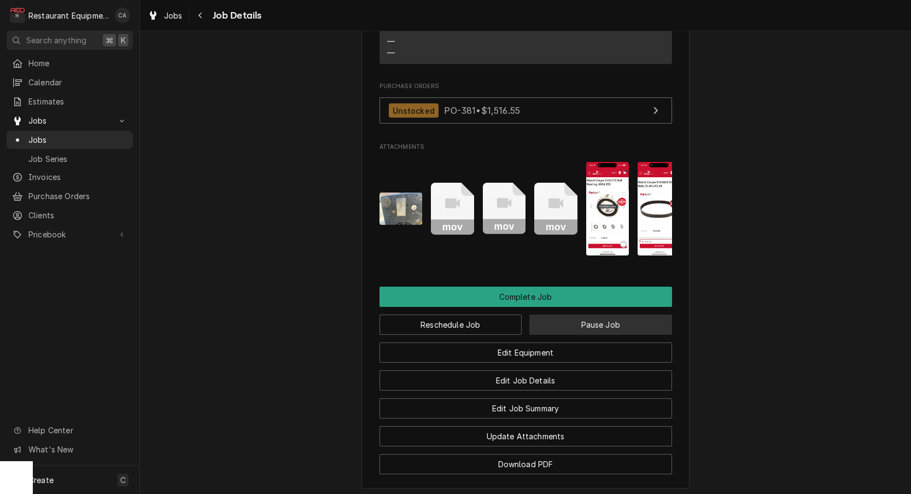
click at [570, 314] on button "Pause Job" at bounding box center [600, 324] width 143 height 20
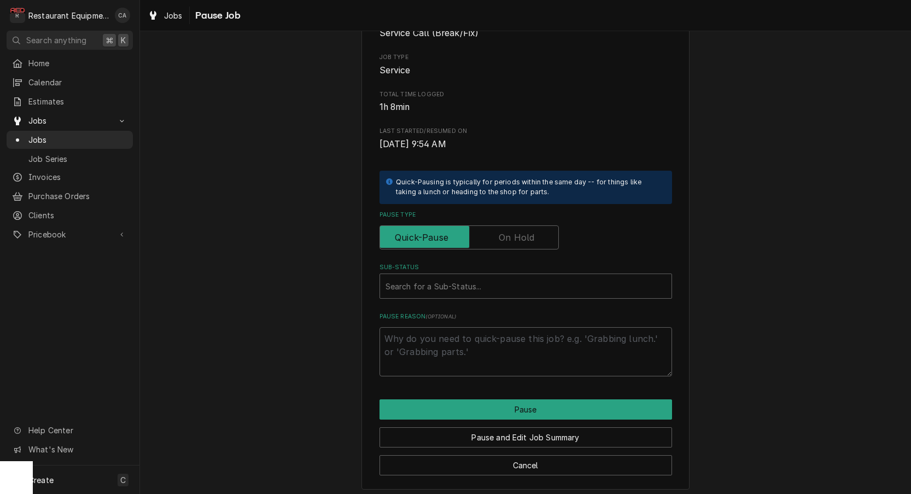
scroll to position [113, 0]
click at [514, 242] on input "Pause Type" at bounding box center [468, 238] width 169 height 24
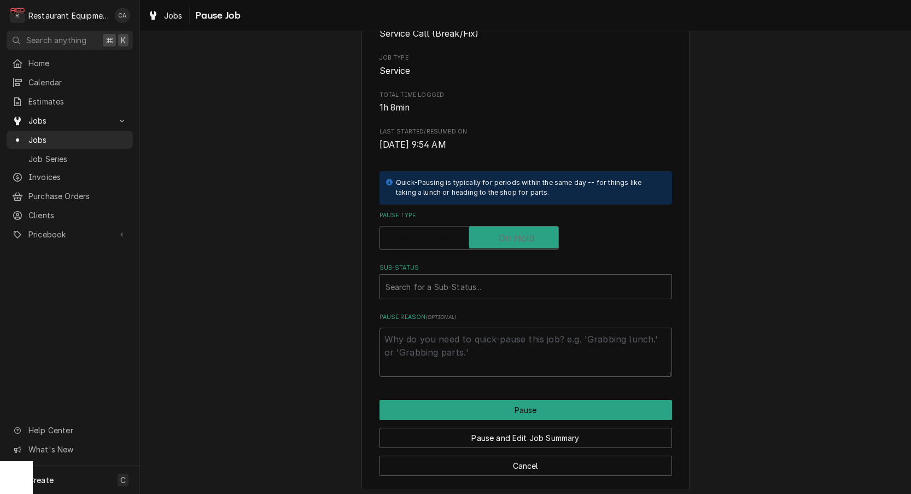
checkbox input "true"
type textarea "x"
click at [485, 281] on div "Sub-Status" at bounding box center [525, 287] width 280 height 20
type input "parts rec"
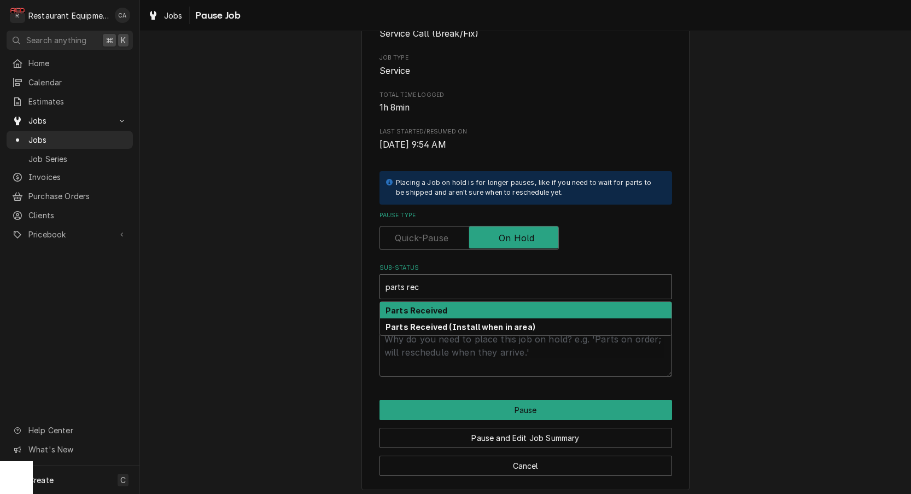
click at [436, 306] on strong "Parts Received" at bounding box center [416, 310] width 62 height 9
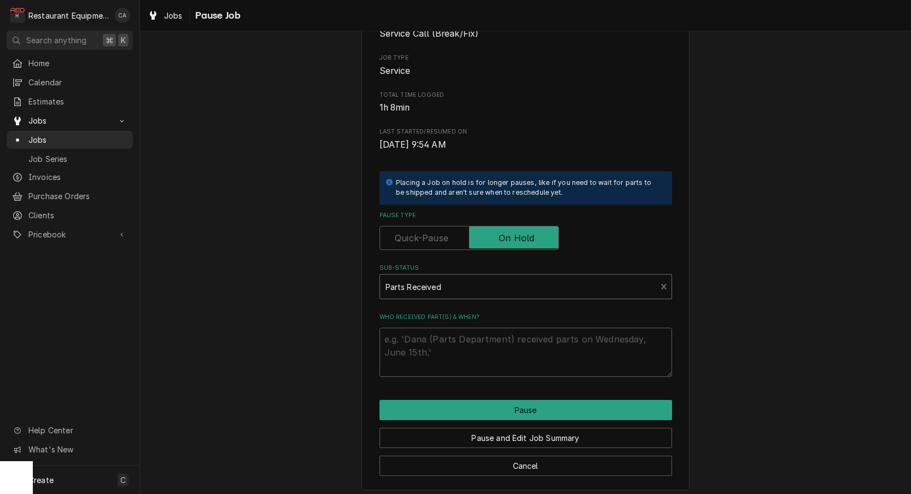
type textarea "x"
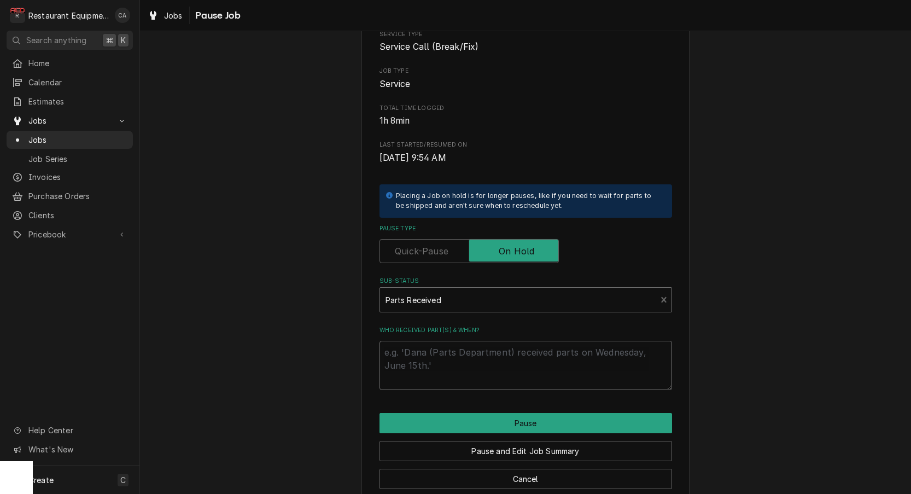
click at [440, 345] on textarea "Who received part(s) & when?" at bounding box center [525, 365] width 292 height 49
type textarea "x"
type textarea "1"
type textarea "x"
type textarea "10"
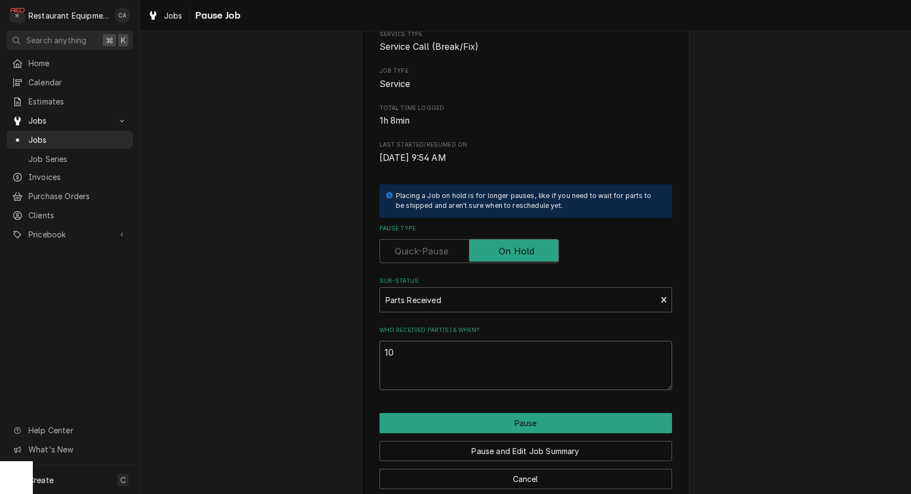
type textarea "x"
type textarea "10/"
type textarea "x"
type textarea "10/1"
type textarea "x"
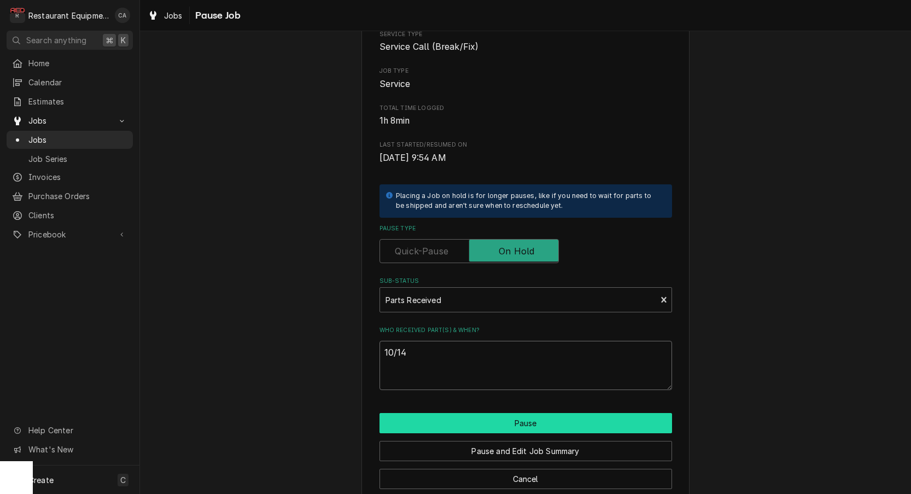
type textarea "10/14"
click at [467, 413] on button "Pause" at bounding box center [525, 423] width 292 height 20
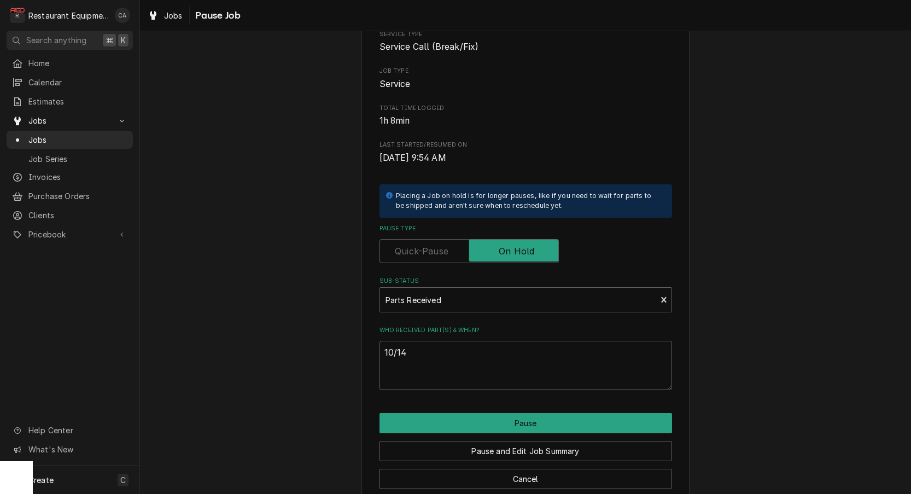
type textarea "x"
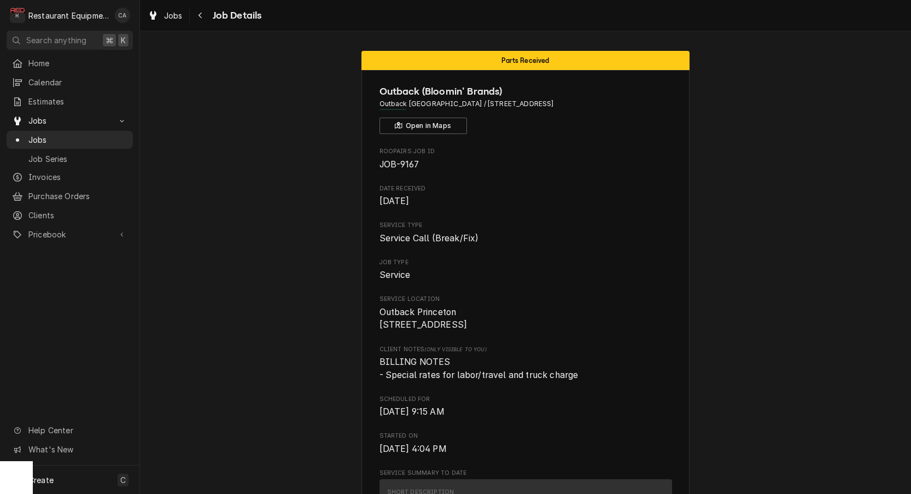
click at [170, 18] on span "Jobs" at bounding box center [173, 15] width 19 height 11
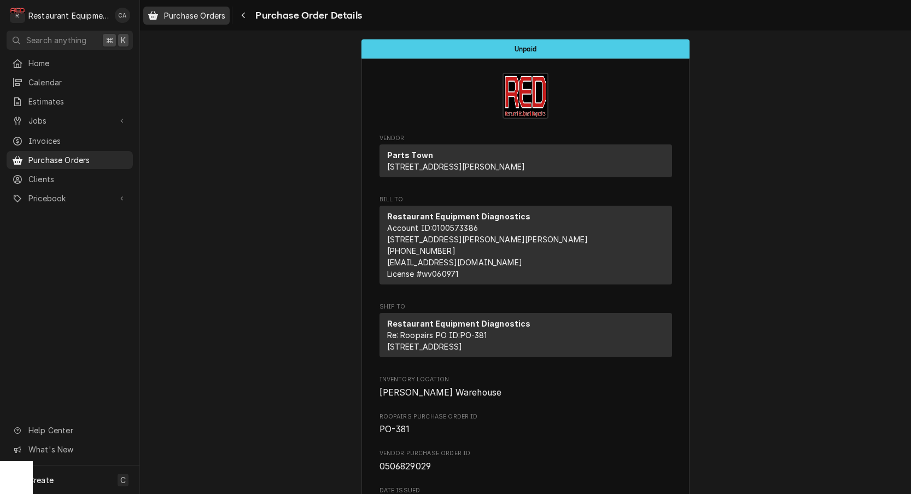
click at [215, 13] on span "Purchase Orders" at bounding box center [194, 15] width 61 height 11
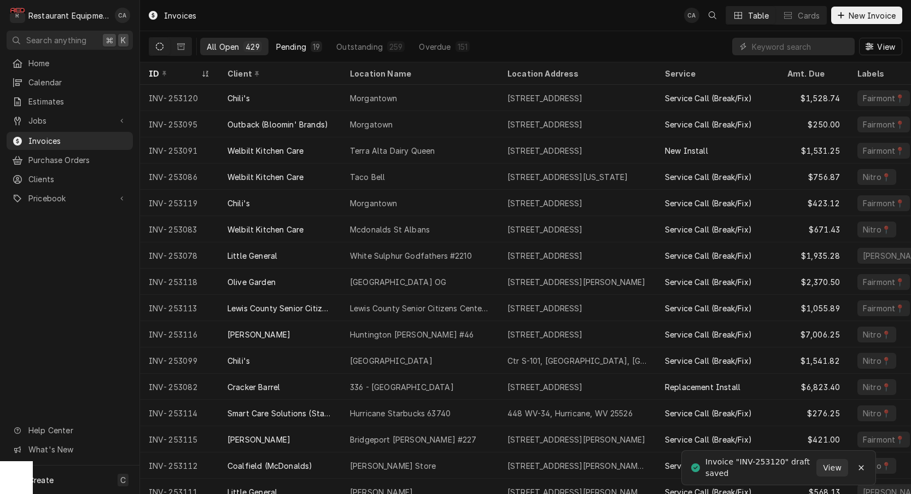
click at [297, 40] on button "Pending 19" at bounding box center [298, 46] width 59 height 17
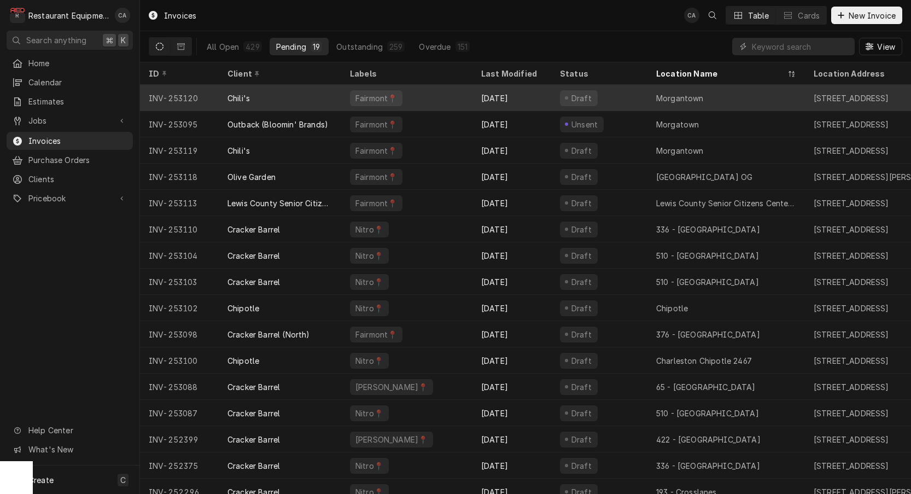
click at [390, 99] on div "Fairmont📍" at bounding box center [376, 97] width 44 height 11
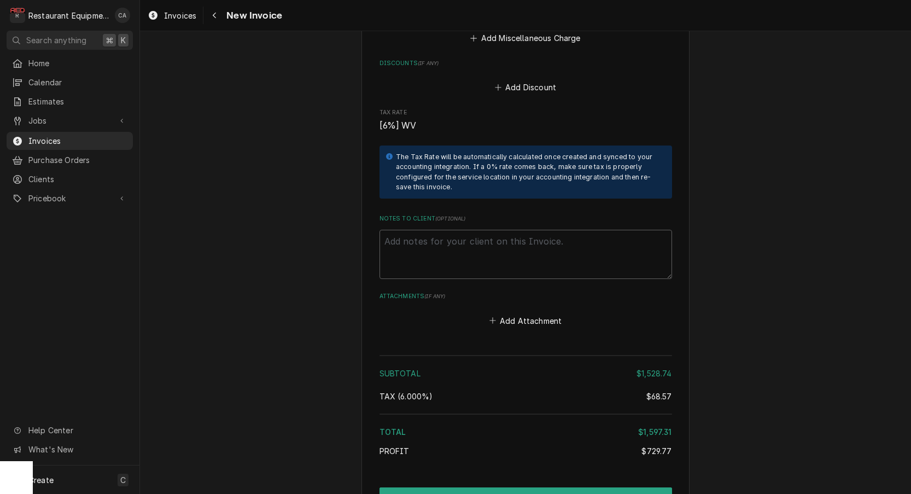
scroll to position [3010, 0]
click at [505, 312] on button "Add Attachment" at bounding box center [525, 319] width 77 height 15
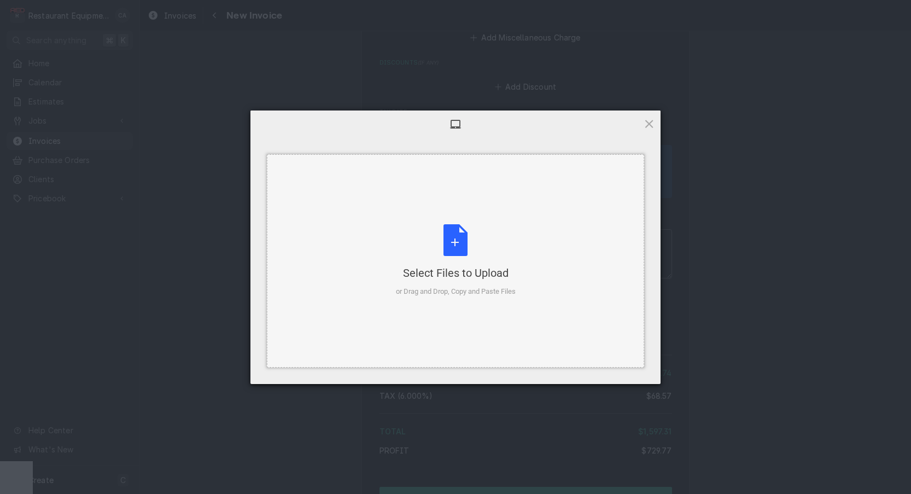
click at [509, 353] on div "Select Files to Upload or Drag and Drop, Copy and Paste Files" at bounding box center [455, 260] width 377 height 213
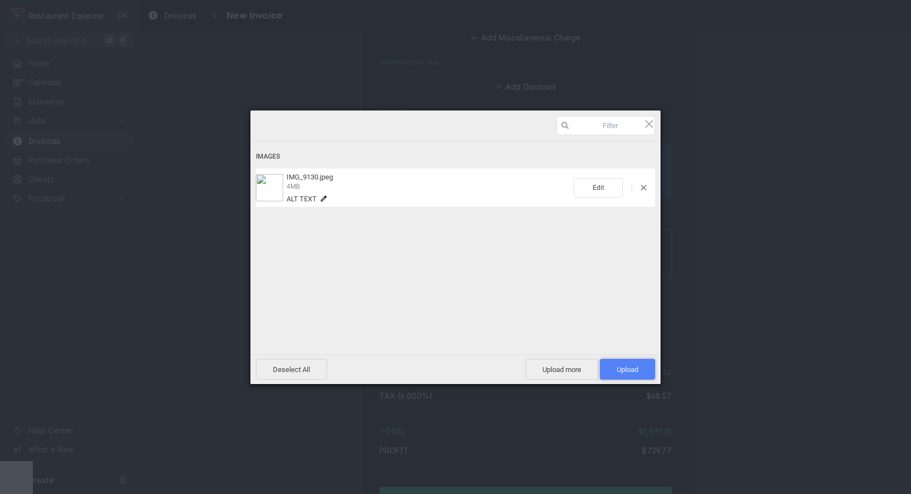
click at [624, 372] on span "Upload 1" at bounding box center [627, 369] width 21 height 8
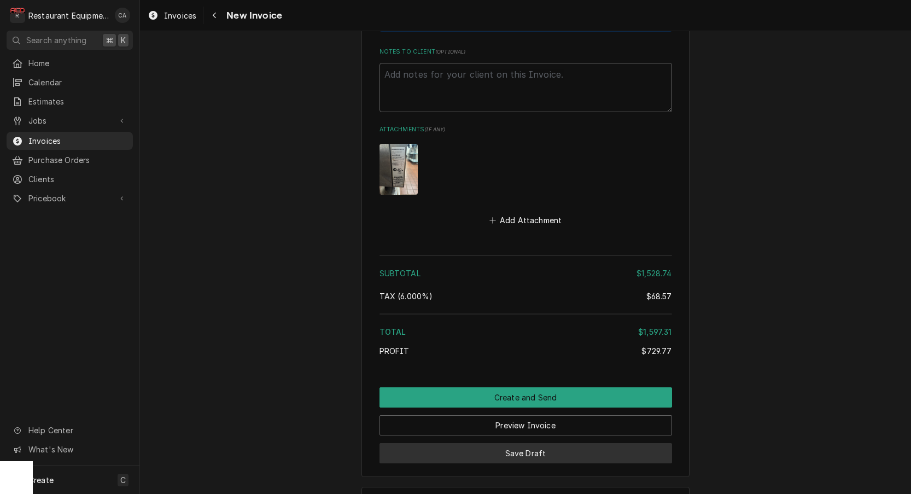
click at [507, 443] on button "Save Draft" at bounding box center [525, 453] width 292 height 20
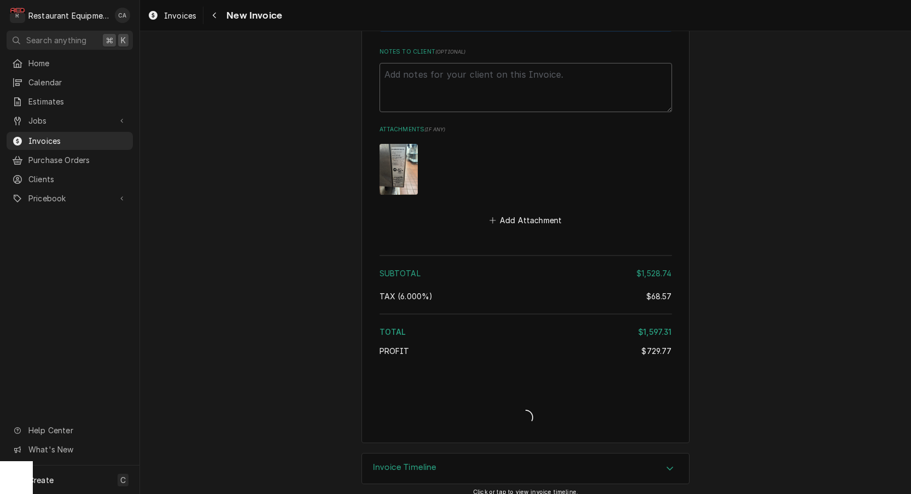
scroll to position [3143, 0]
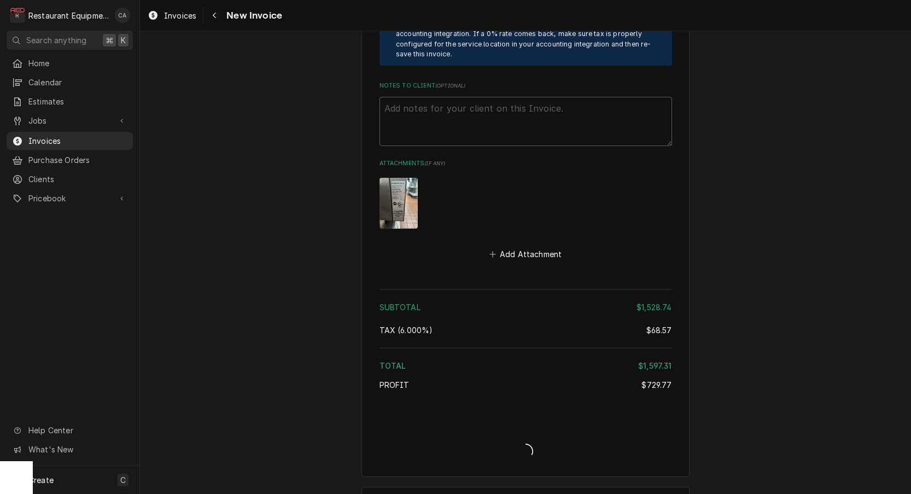
type textarea "x"
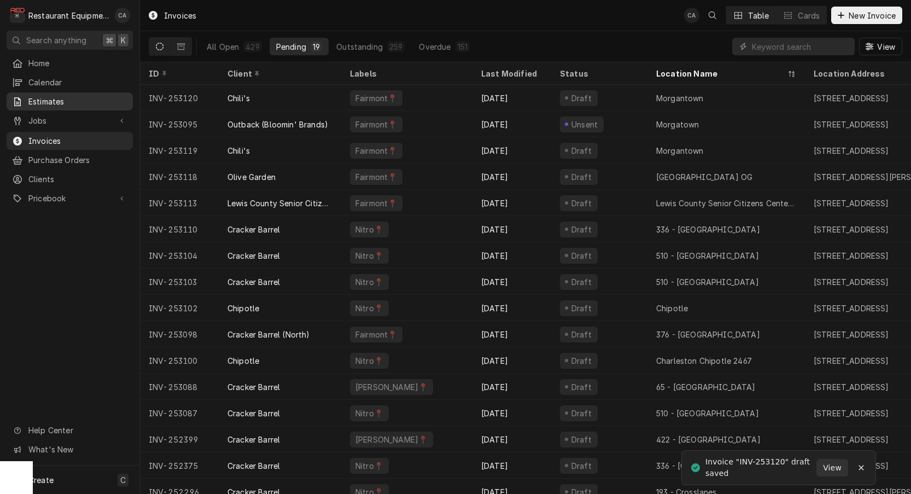
click at [45, 96] on span "Estimates" at bounding box center [77, 101] width 99 height 11
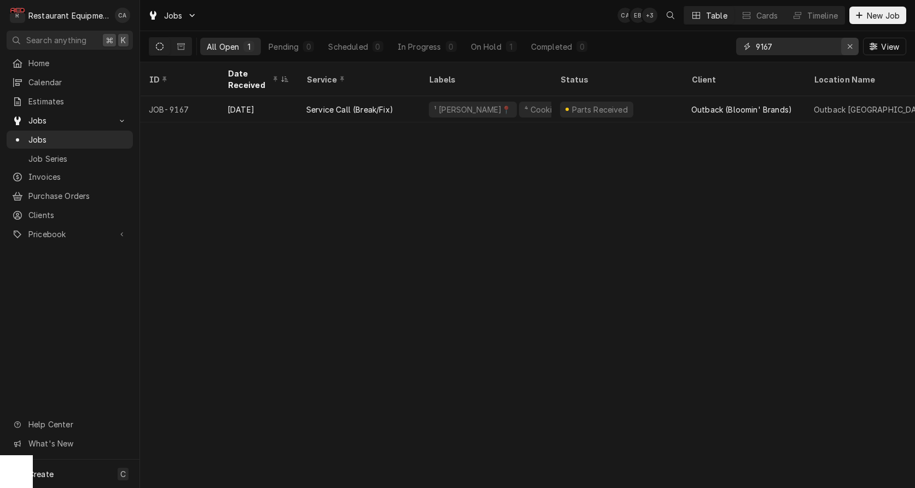
click at [849, 48] on icon "Erase input" at bounding box center [850, 47] width 6 height 8
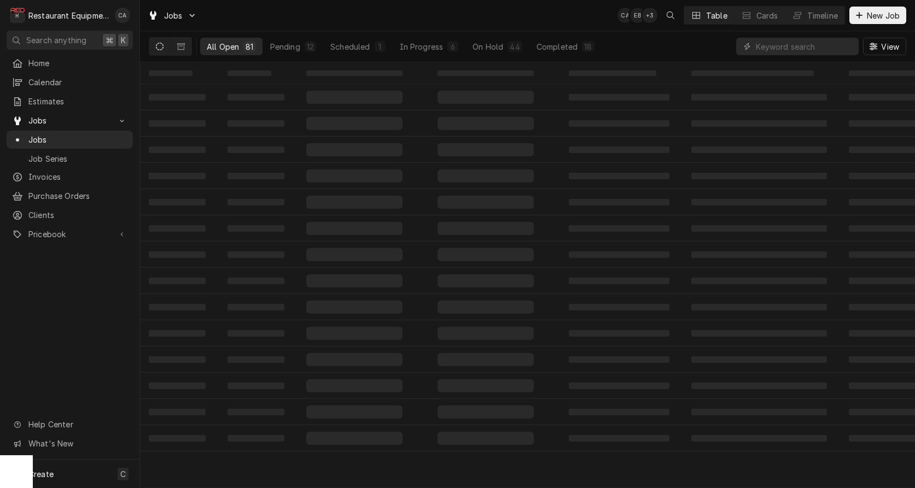
click at [460, 0] on div "Jobs CA EB + 3 Table Cards Timeline New Job" at bounding box center [527, 15] width 775 height 31
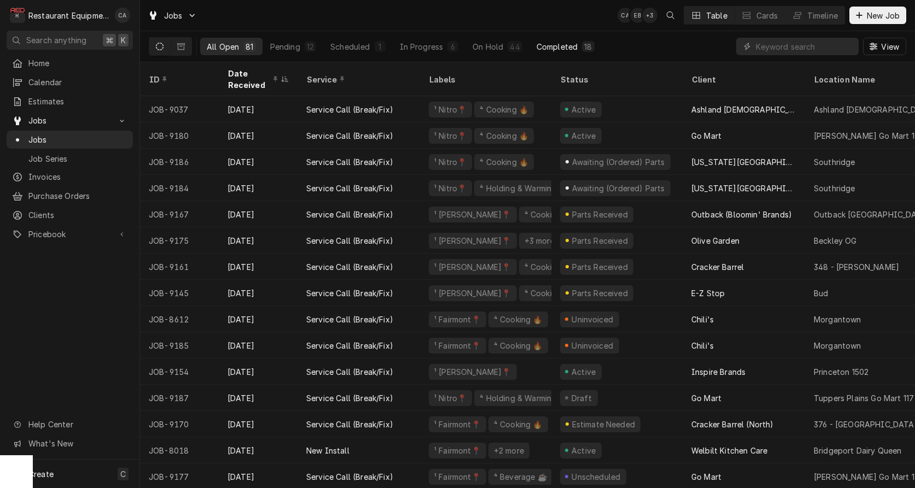
click at [555, 54] on button "Completed 18" at bounding box center [565, 46] width 71 height 17
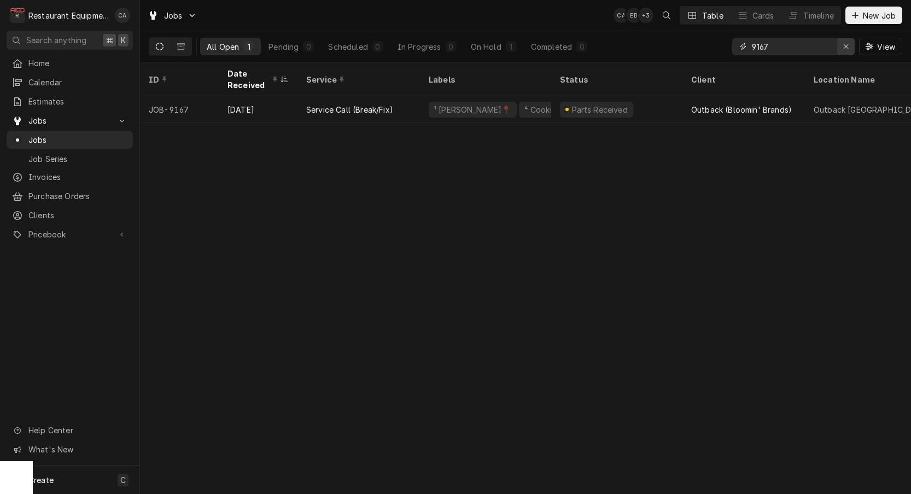
click at [843, 45] on icon "Erase input" at bounding box center [845, 46] width 4 height 4
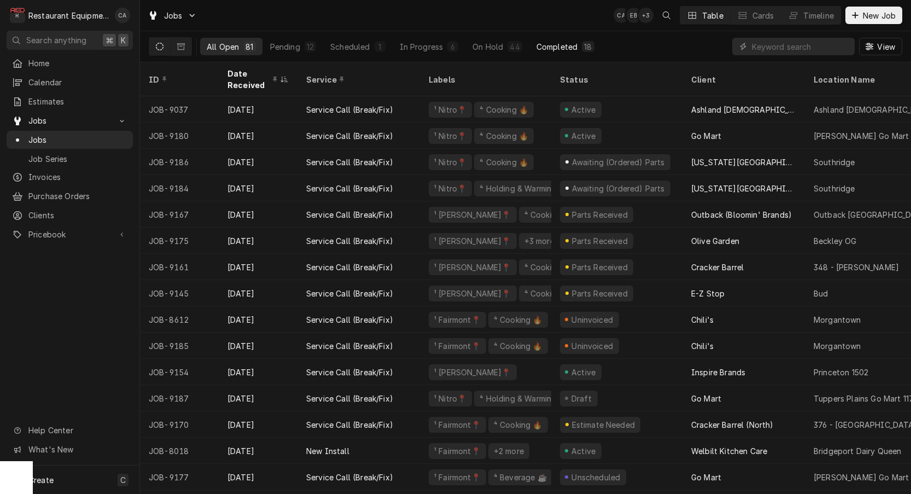
click at [549, 46] on div "Completed" at bounding box center [556, 46] width 41 height 11
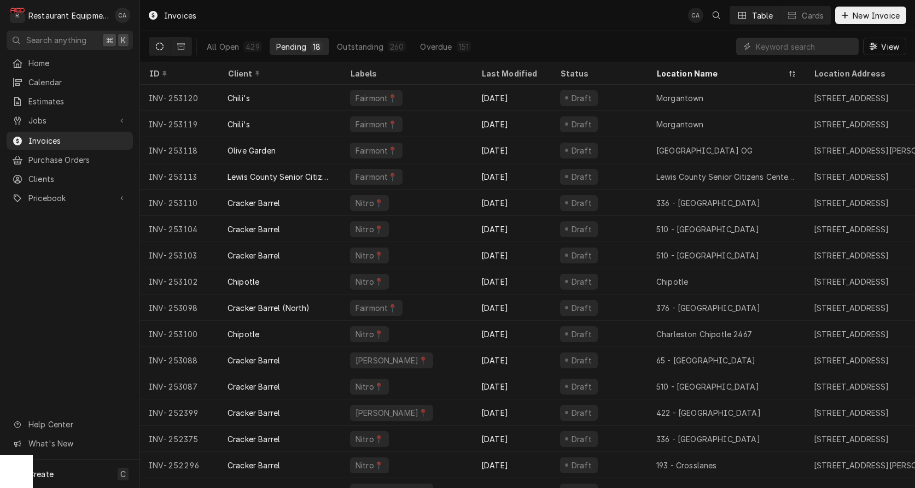
click at [493, 26] on div "Invoices CA Table Cards New Invoice" at bounding box center [527, 15] width 775 height 31
drag, startPoint x: 494, startPoint y: 41, endPoint x: 613, endPoint y: 0, distance: 126.0
click at [515, 32] on div "All Open 429 Pending 18 Outstanding 260 Overdue 151 View" at bounding box center [527, 46] width 757 height 31
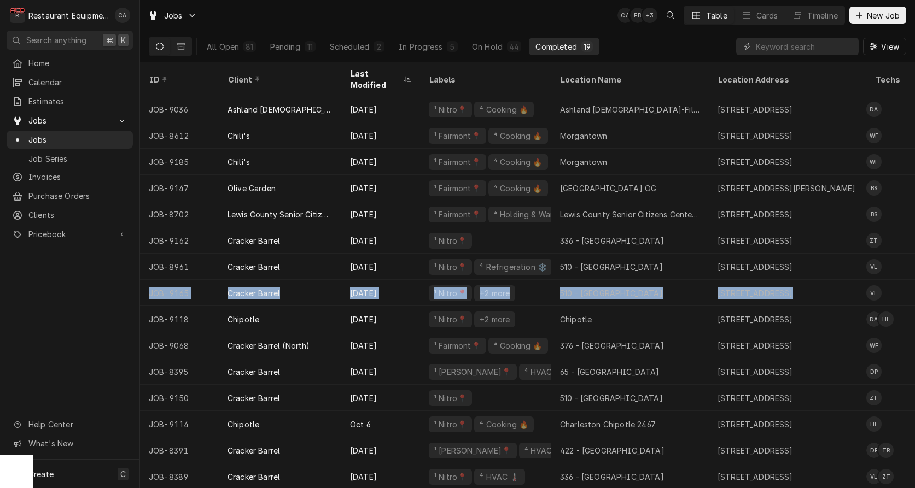
drag, startPoint x: 895, startPoint y: 266, endPoint x: 928, endPoint y: 296, distance: 44.1
click at [914, 296] on html "R Restaurant Equipment Diagnostics CA Search anything ⌘ K Home Calendar Estimat…" at bounding box center [457, 244] width 915 height 488
